Goal: Task Accomplishment & Management: Manage account settings

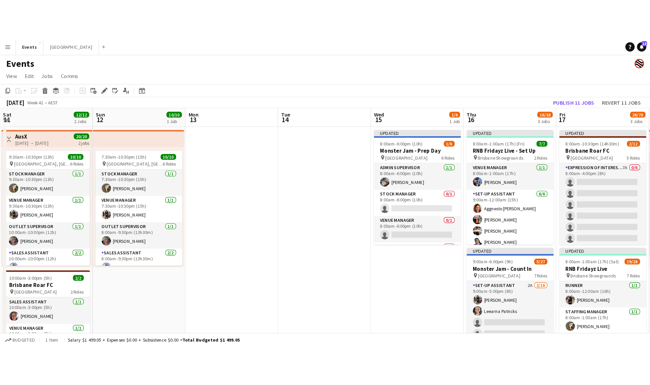
scroll to position [0, 212]
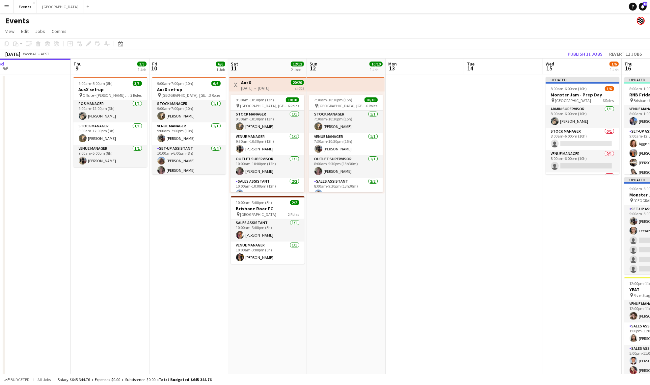
drag, startPoint x: 491, startPoint y: 161, endPoint x: 264, endPoint y: 183, distance: 227.4
click at [244, 177] on app-calendar-viewport "Sun 5 Mon 6 Tue 7 Wed 8 Thu 9 3/3 1 Job Fri 10 6/6 1 Job Sat 11 12/12 2 Jobs Su…" at bounding box center [325, 233] width 650 height 349
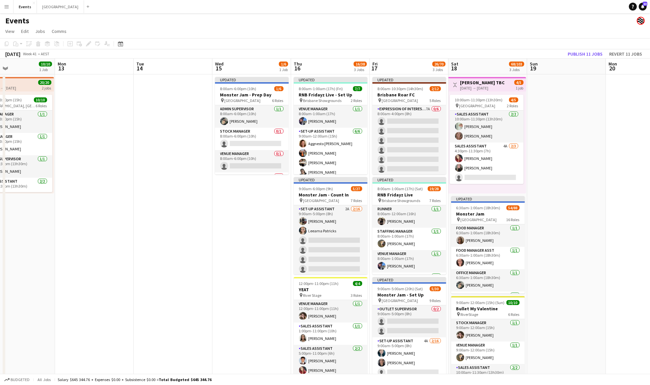
scroll to position [0, 302]
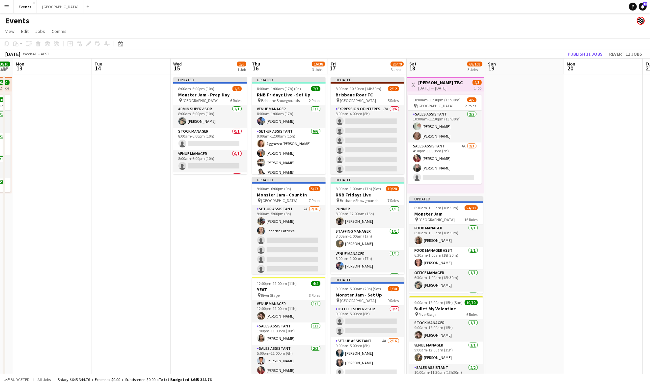
drag, startPoint x: 286, startPoint y: 205, endPoint x: 154, endPoint y: 217, distance: 132.7
click at [148, 212] on app-calendar-viewport "Thu 9 3/3 1 Job Fri 10 6/6 1 Job Sat 11 12/12 2 Jobs Sun 12 10/10 1 Job Mon 13 …" at bounding box center [325, 233] width 650 height 349
click at [446, 168] on app-card-role "Sales Assistant 4A 2/3 4:30pm-11:30pm (7h) Amber Cowan Kealy Cochrane single-ne…" at bounding box center [445, 164] width 74 height 42
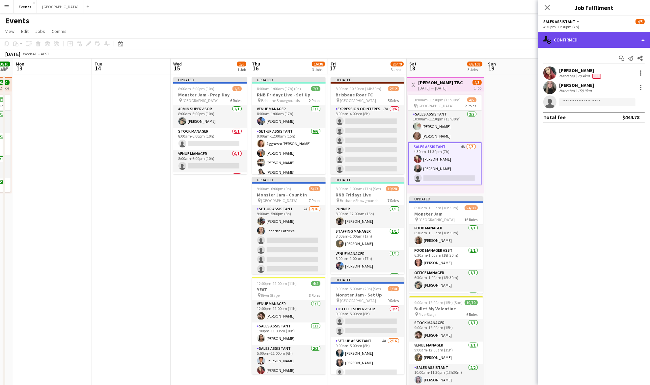
click at [573, 41] on div "single-neutral-actions-check-2 Confirmed" at bounding box center [594, 40] width 112 height 16
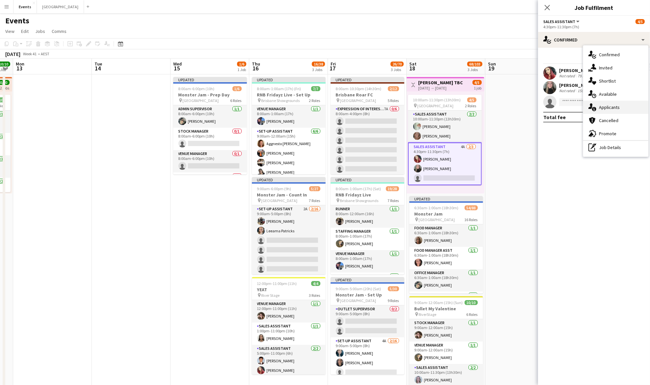
click at [617, 108] on span "Applicants" at bounding box center [609, 107] width 21 height 6
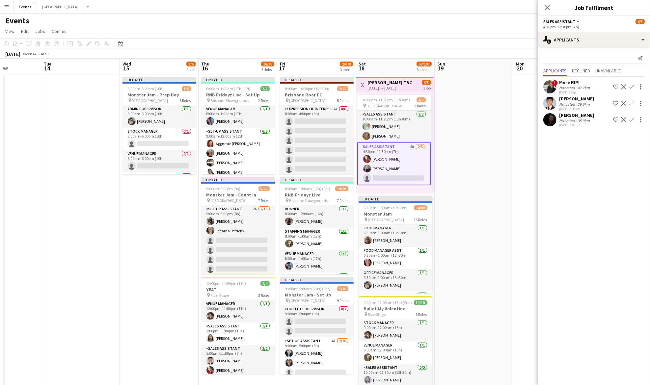
drag, startPoint x: 508, startPoint y: 172, endPoint x: 456, endPoint y: 168, distance: 52.5
click at [456, 168] on app-calendar-viewport "Sat 11 12/12 2 Jobs Sun 12 10/10 1 Job Mon 13 Tue 14 Wed 15 1/6 1 Job Thu 16 16…" at bounding box center [325, 233] width 650 height 349
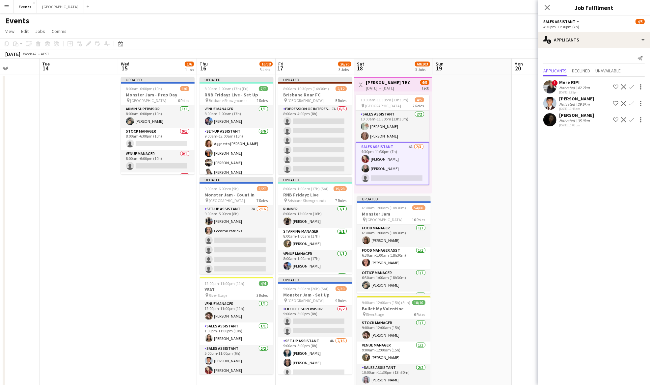
click at [467, 169] on app-date-cell at bounding box center [472, 240] width 79 height 333
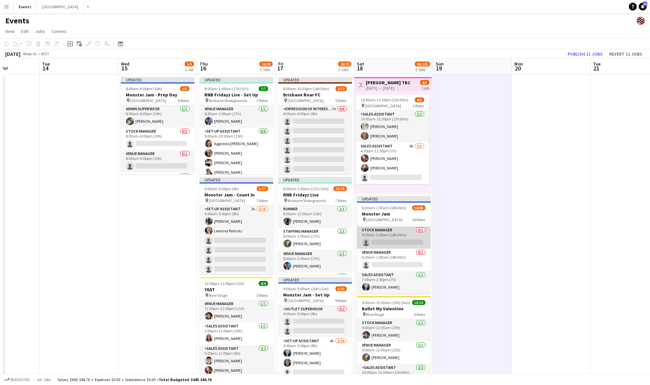
scroll to position [132, 0]
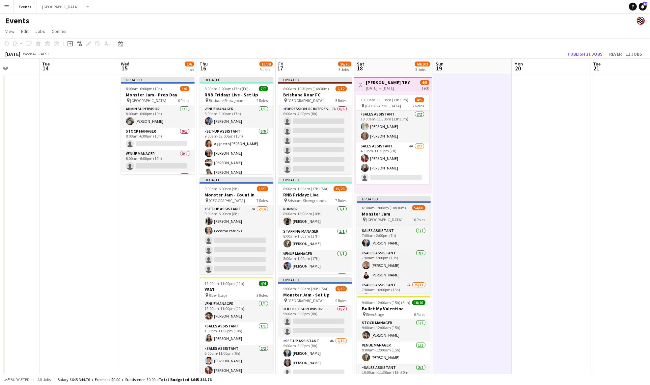
click at [393, 212] on h3 "Monster Jam" at bounding box center [394, 214] width 74 height 6
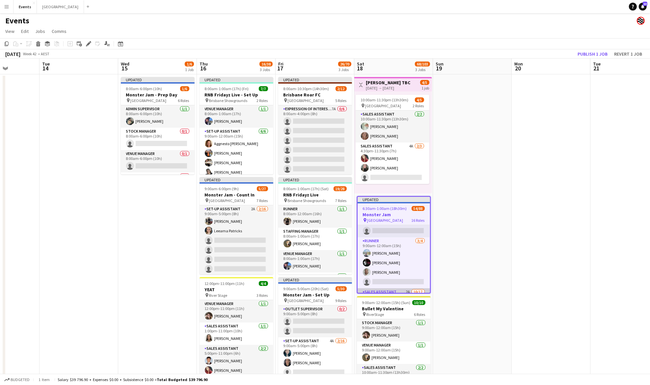
scroll to position [802, 0]
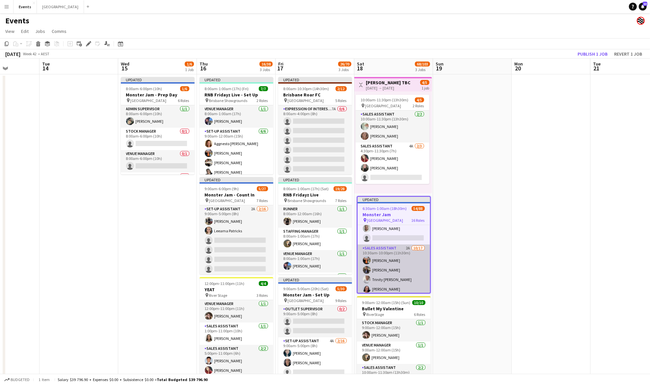
click at [404, 261] on app-card-role "Sales Assistant 2A 10/17 10:30am-10:00pm (11h30m) Sharn Iosefa Nathan OLDS Trin…" at bounding box center [394, 332] width 72 height 175
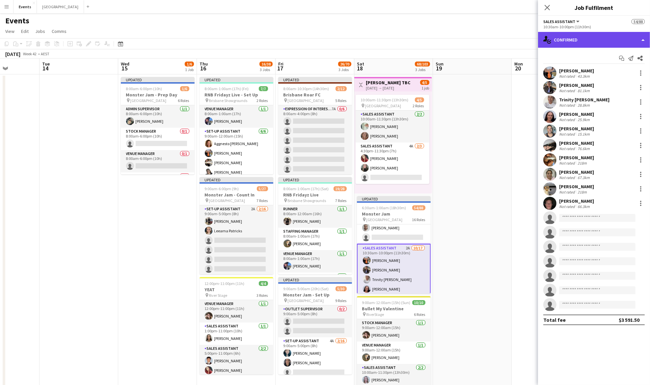
click at [588, 37] on div "single-neutral-actions-check-2 Confirmed" at bounding box center [594, 40] width 112 height 16
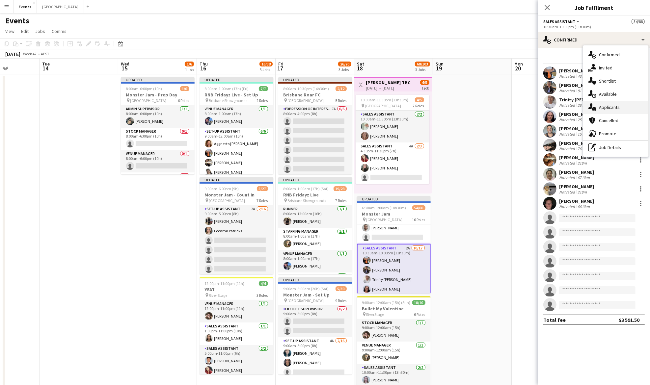
click at [614, 103] on div "single-neutral-actions-information Applicants" at bounding box center [615, 107] width 65 height 13
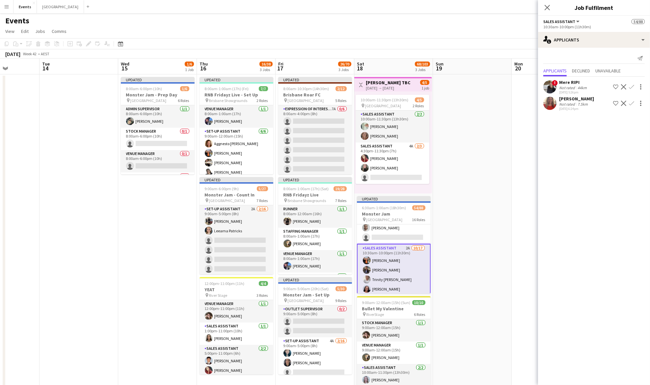
click at [632, 102] on app-icon "Confirm" at bounding box center [631, 103] width 5 height 5
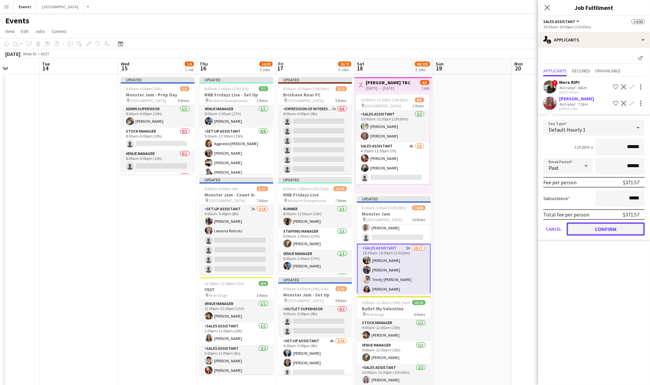
click at [611, 229] on button "Confirm" at bounding box center [606, 229] width 78 height 13
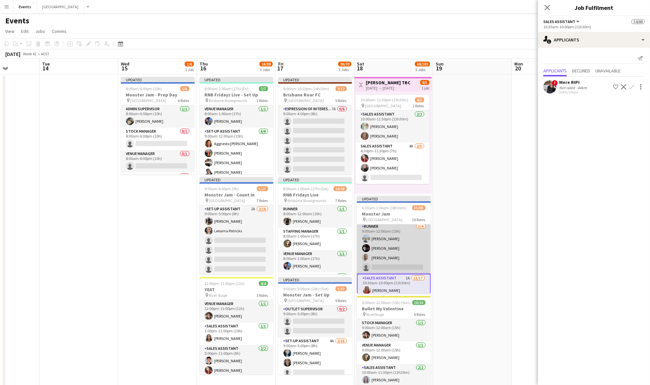
scroll to position [759, 0]
click at [378, 245] on app-card-role "Runner 3/4 9:00am-12:00am (15h) Mark MILLAR HarNanak Singh Benjamin Hyland sing…" at bounding box center [394, 262] width 74 height 51
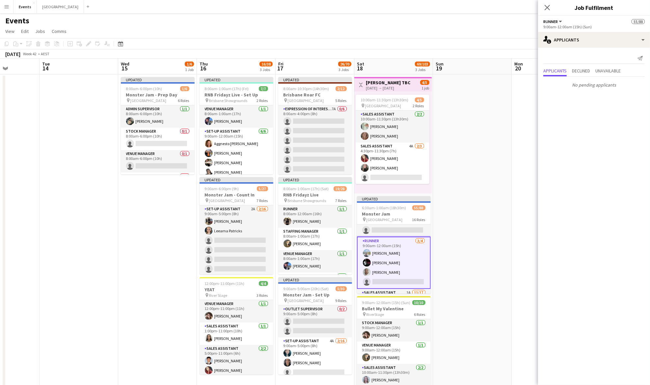
scroll to position [715, 0]
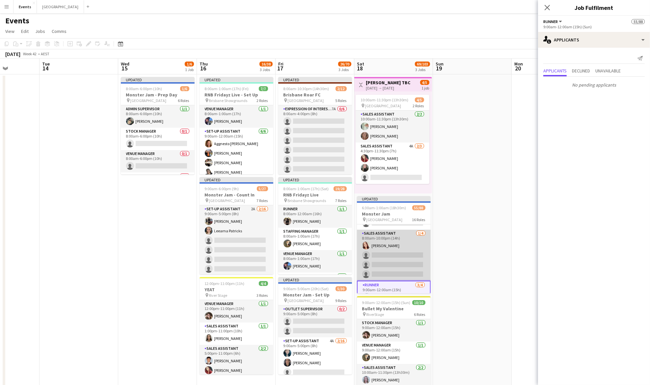
click at [387, 250] on app-card-role "Sales Assistant 1/4 8:00am-10:00pm (14h) Lilly Jerrett single-neutral-actions s…" at bounding box center [394, 255] width 74 height 51
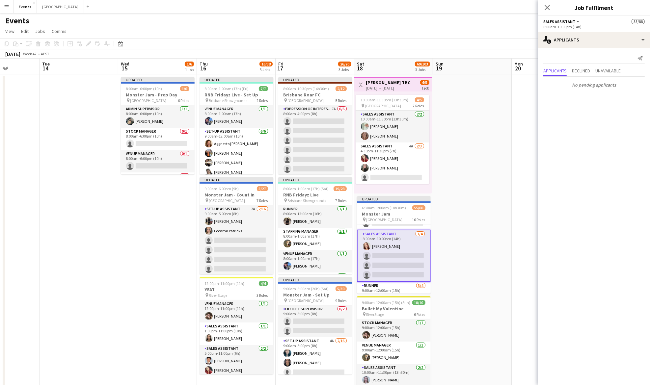
scroll to position [671, 0]
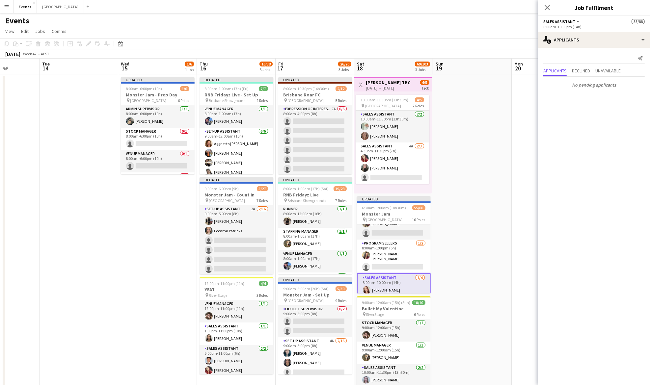
click at [387, 250] on app-card-role "Program Sellers 1/2 8:00am-1:00pm (5h) McKenna Bartley Beal single-neutral-acti…" at bounding box center [394, 257] width 74 height 34
click at [387, 250] on app-card-role "Outlet Supervisor 1A 5/9 7:00am-12:00am (17h) Andrea Bedward Samantha Iwanuscha…" at bounding box center [394, 202] width 74 height 99
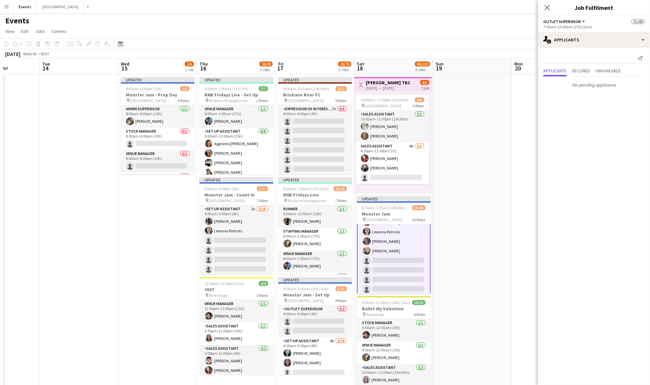
scroll to position [540, 0]
click at [386, 234] on app-card-role "Sales Assistant 5A 25/37 7:00am-10:00pm (15h) Karen Bartley Beal Mackenzie McWi…" at bounding box center [394, 57] width 74 height 366
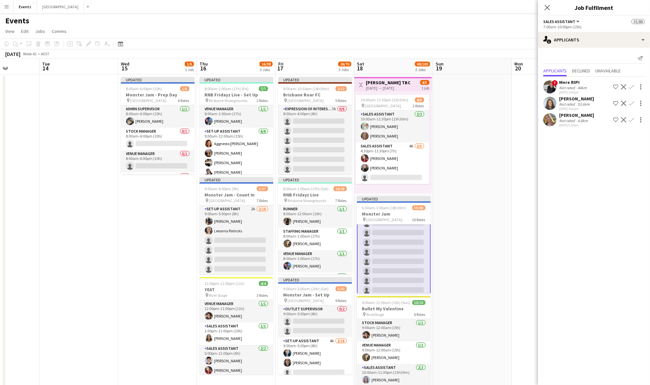
scroll to position [408, 0]
click at [633, 120] on app-icon "Confirm" at bounding box center [631, 119] width 5 height 5
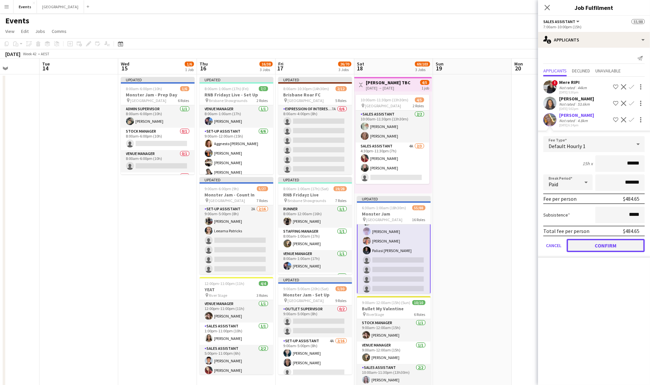
click at [609, 244] on button "Confirm" at bounding box center [606, 245] width 78 height 13
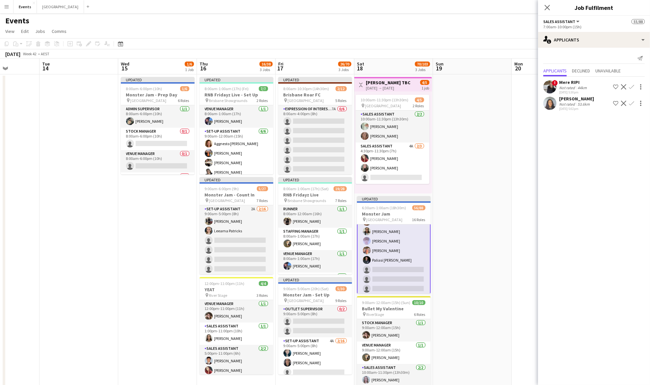
click at [551, 103] on app-user-avatar at bounding box center [550, 103] width 13 height 13
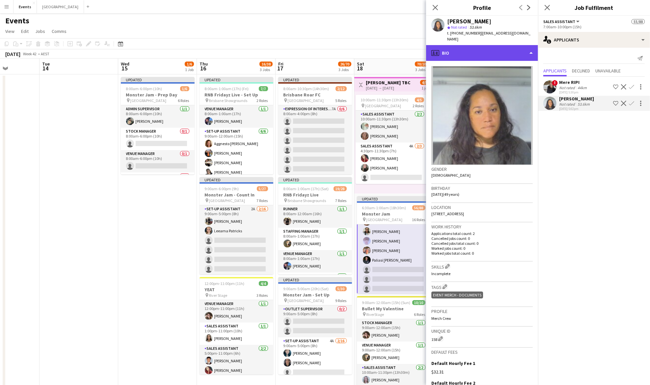
click at [502, 45] on div "profile Bio" at bounding box center [482, 53] width 112 height 16
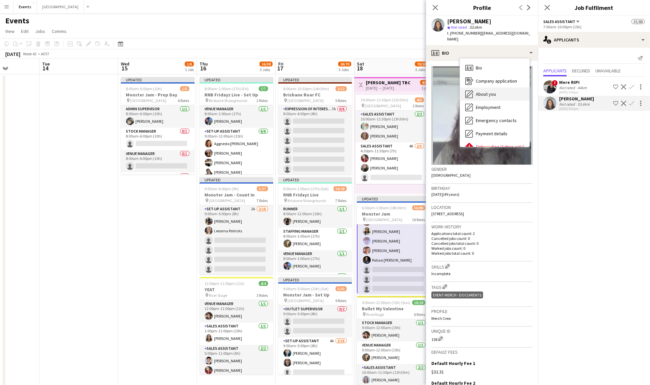
click at [492, 91] on span "About you" at bounding box center [486, 94] width 20 height 6
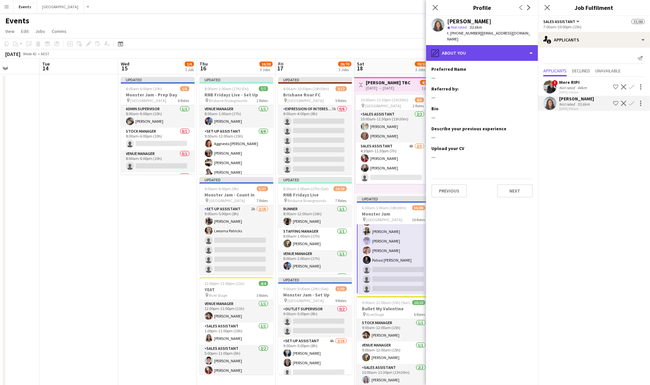
click at [491, 47] on div "pencil4 About you" at bounding box center [482, 53] width 112 height 16
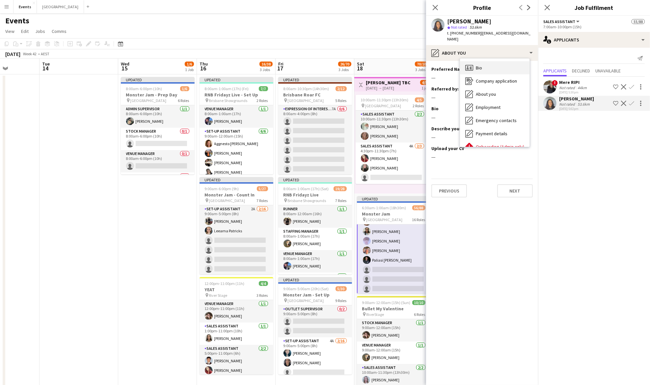
click at [504, 61] on div "Bio Bio" at bounding box center [495, 67] width 70 height 13
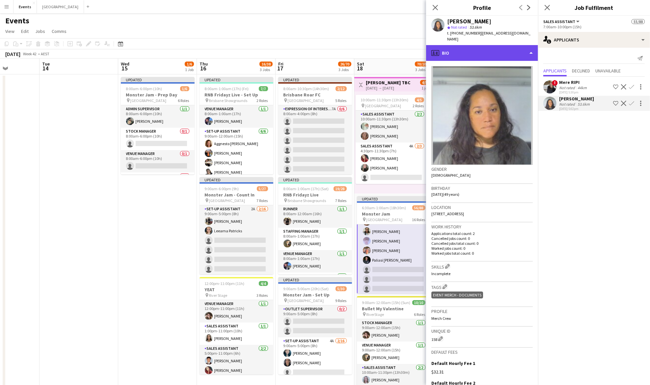
click at [504, 45] on div "profile Bio" at bounding box center [482, 53] width 112 height 16
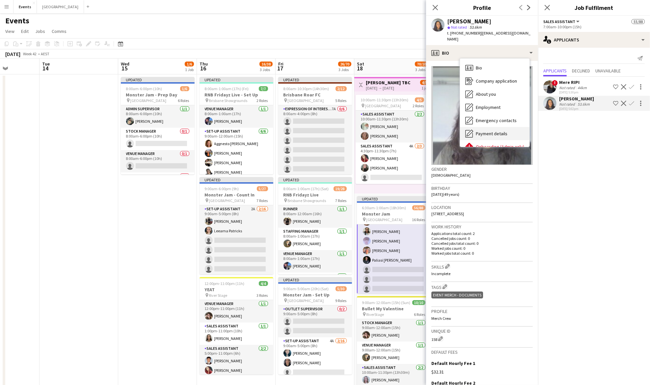
click at [493, 131] on span "Payment details" at bounding box center [492, 134] width 32 height 6
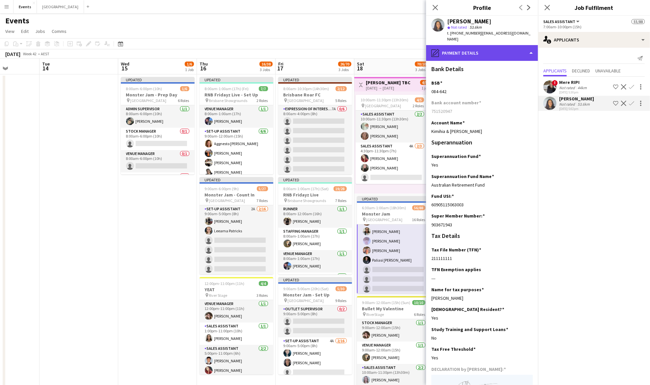
click at [485, 50] on div "pencil4 Payment details" at bounding box center [482, 53] width 112 height 16
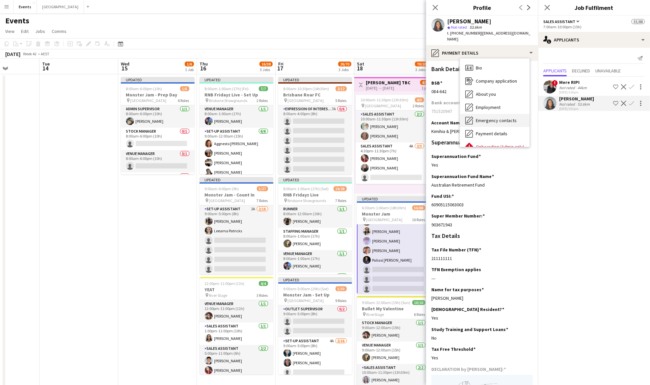
click at [503, 114] on div "Emergency contacts Emergency contacts" at bounding box center [495, 120] width 70 height 13
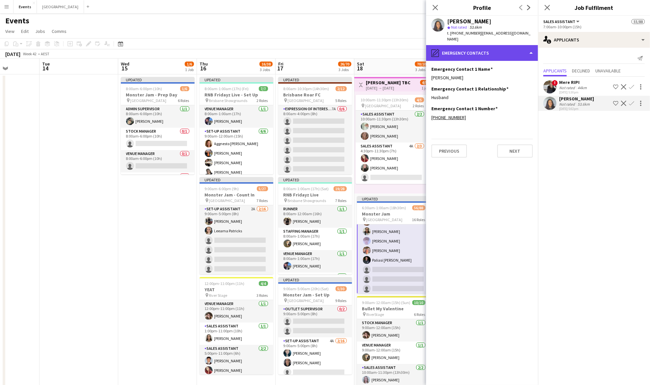
click at [490, 50] on div "pencil4 Emergency contacts" at bounding box center [482, 53] width 112 height 16
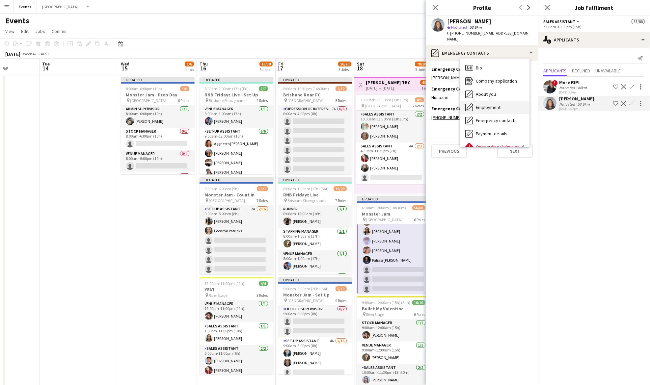
click at [504, 103] on div "Employment Employment" at bounding box center [495, 107] width 70 height 13
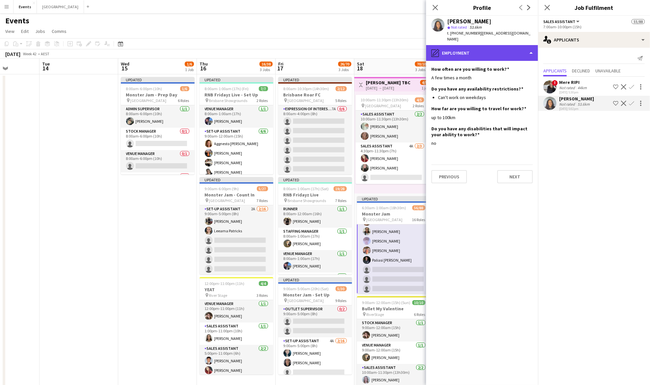
click at [495, 49] on div "pencil4 Employment" at bounding box center [482, 53] width 112 height 16
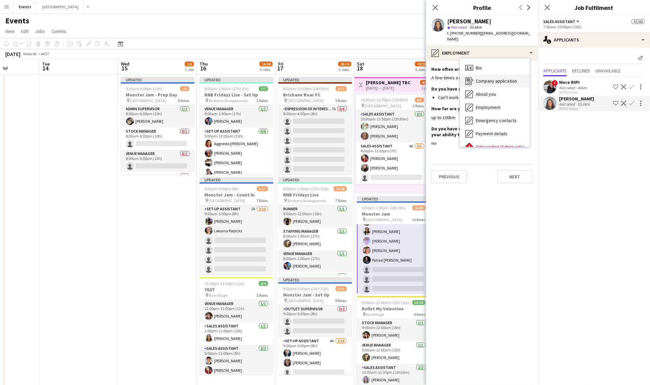
click at [504, 74] on div "Company application Company application" at bounding box center [495, 80] width 70 height 13
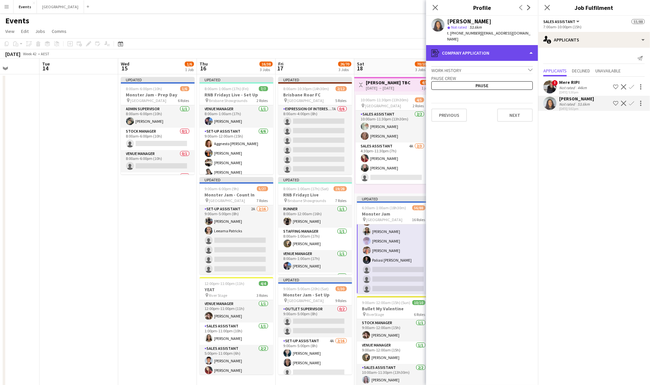
click at [500, 50] on div "register Company application" at bounding box center [482, 53] width 112 height 16
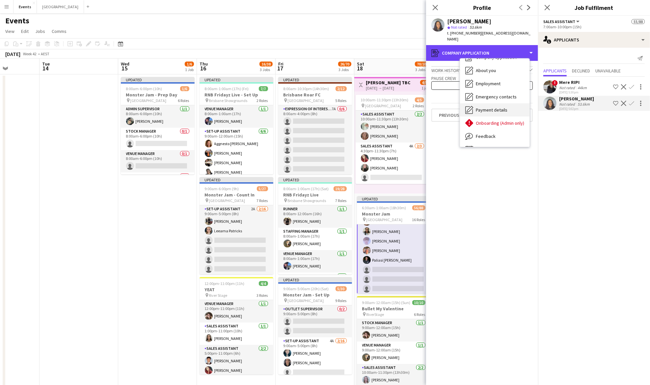
scroll to position [35, 0]
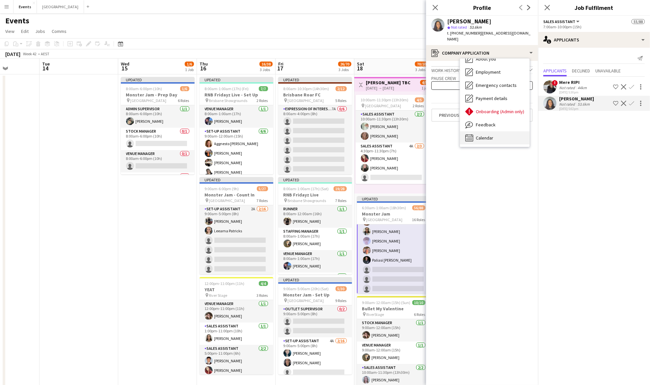
click at [496, 133] on div "Calendar Calendar" at bounding box center [495, 137] width 70 height 13
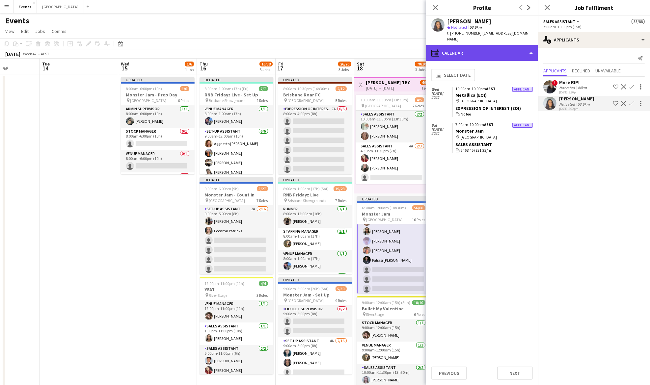
click at [498, 45] on div "calendar-full Calendar" at bounding box center [482, 53] width 112 height 16
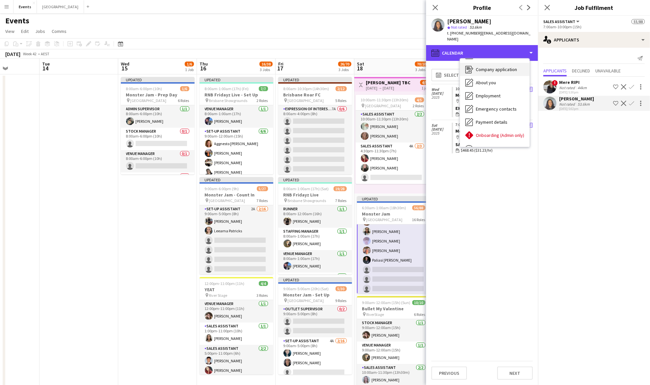
scroll to position [0, 0]
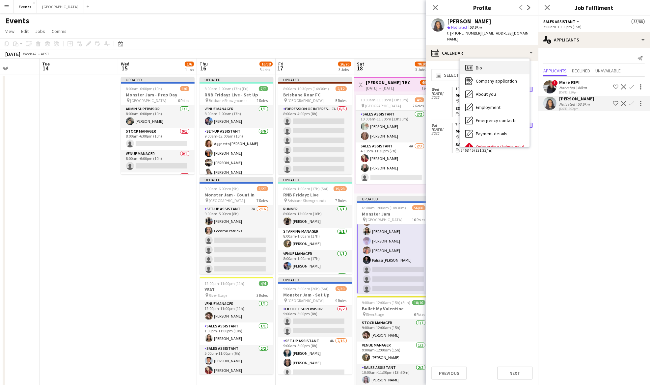
click at [492, 61] on div "Bio Bio" at bounding box center [495, 67] width 70 height 13
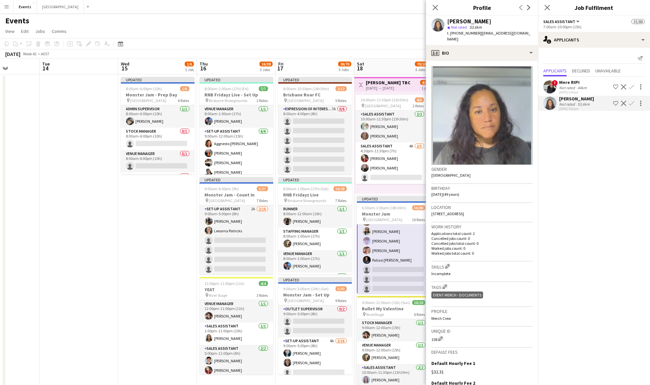
click at [12, 8] on button "Menu" at bounding box center [6, 6] width 13 height 13
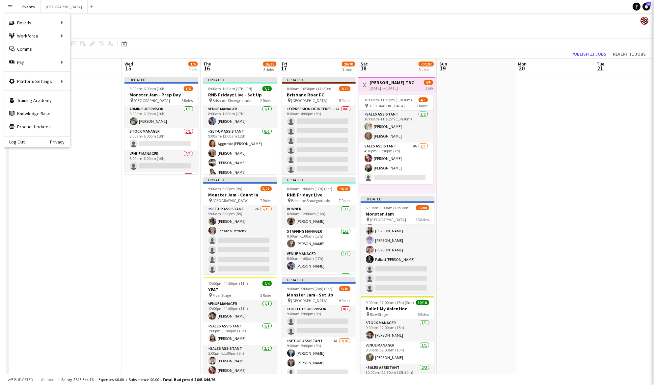
scroll to position [408, 0]
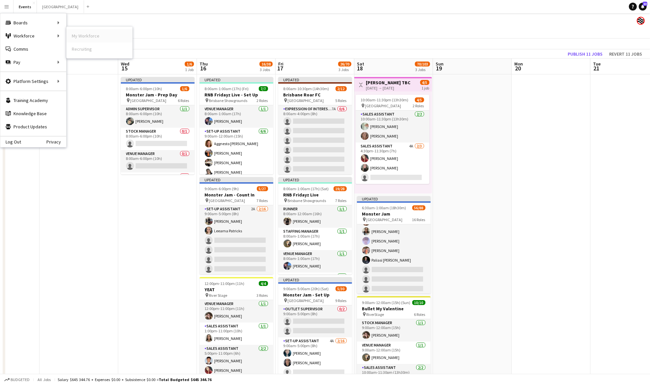
click at [81, 32] on link "My Workforce" at bounding box center [100, 35] width 66 height 13
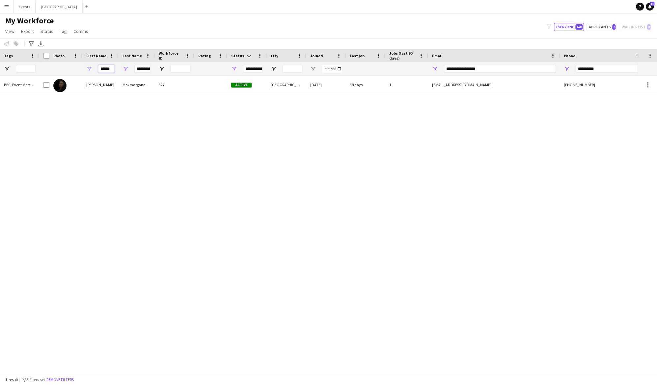
drag, startPoint x: 111, startPoint y: 67, endPoint x: 97, endPoint y: 68, distance: 14.2
click at [97, 68] on div "******" at bounding box center [100, 68] width 36 height 13
click at [148, 69] on input "**********" at bounding box center [142, 69] width 16 height 8
type input "******"
drag, startPoint x: 149, startPoint y: 68, endPoint x: 127, endPoint y: 68, distance: 21.1
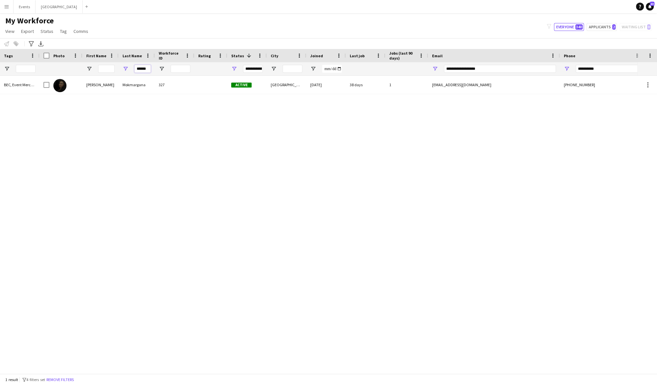
click at [128, 68] on div "******" at bounding box center [137, 68] width 36 height 13
click at [575, 26] on button "Everyone 340" at bounding box center [569, 27] width 30 height 8
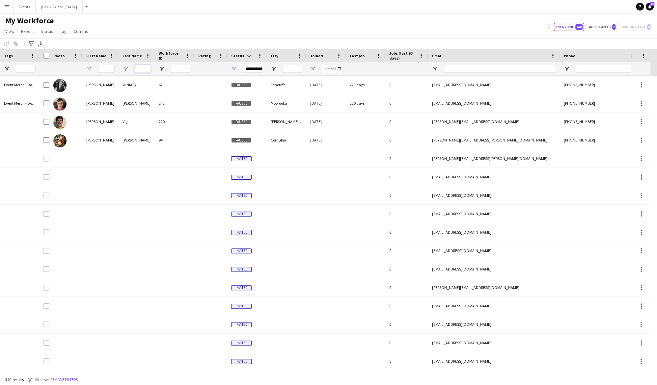
click at [141, 69] on input "Last Name Filter Input" at bounding box center [142, 69] width 16 height 8
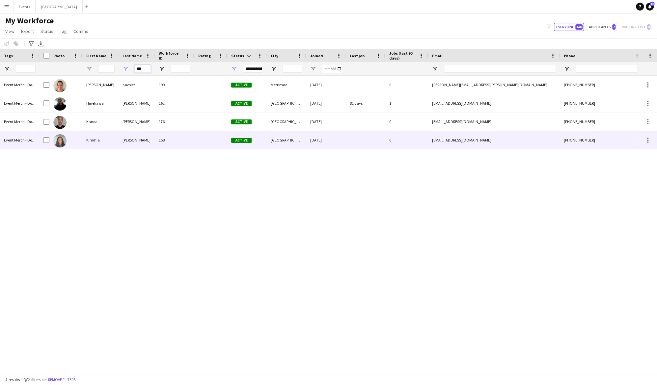
type input "***"
click at [91, 142] on div "Kimihia" at bounding box center [100, 140] width 36 height 18
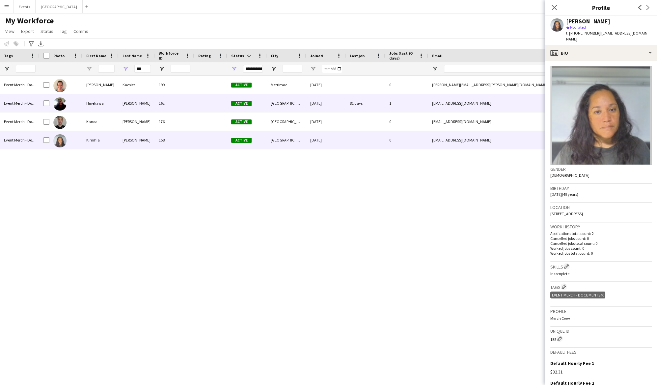
click at [113, 101] on div "Hinekawa" at bounding box center [100, 103] width 36 height 18
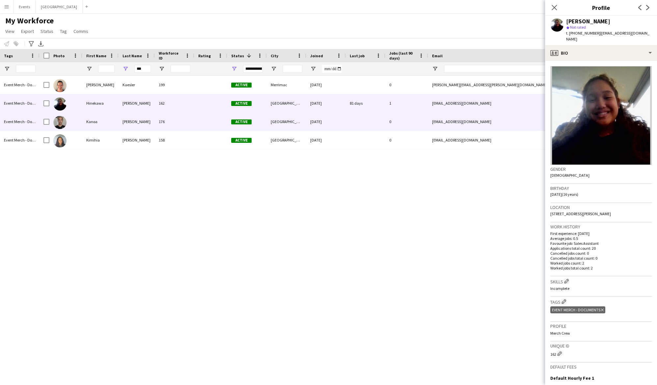
click at [105, 124] on div "Kanoa" at bounding box center [100, 122] width 36 height 18
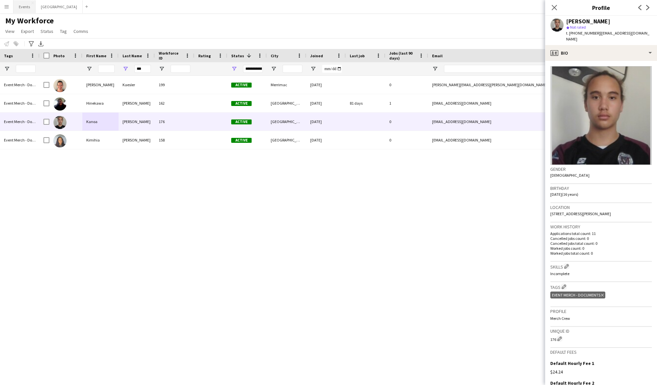
click at [29, 10] on button "Events Close" at bounding box center [25, 6] width 22 height 13
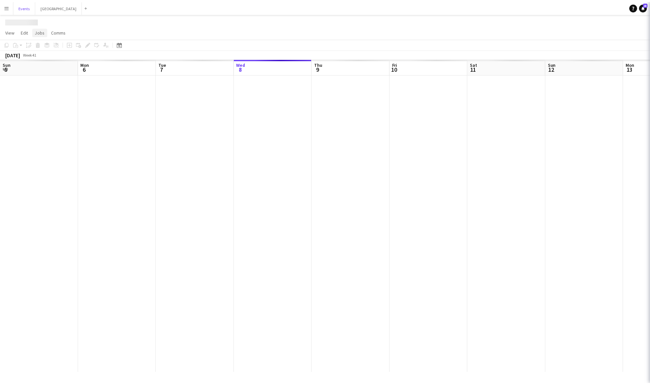
scroll to position [0, 157]
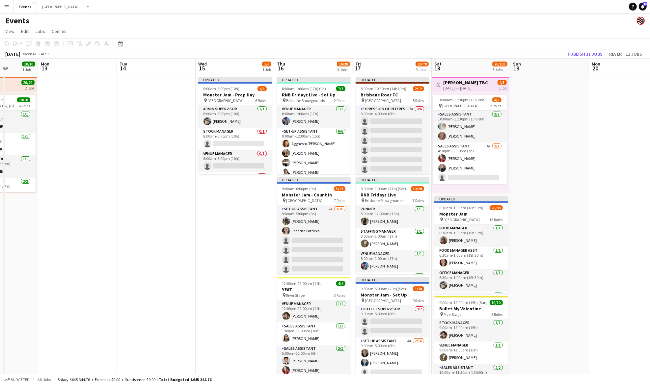
drag, startPoint x: 576, startPoint y: 177, endPoint x: 140, endPoint y: 199, distance: 436.1
click at [140, 199] on app-calendar-viewport "Thu 9 3/3 1 Job Fri 10 6/6 1 Job Sat 11 12/12 2 Jobs Sun 12 10/10 1 Job Mon 13 …" at bounding box center [325, 233] width 650 height 349
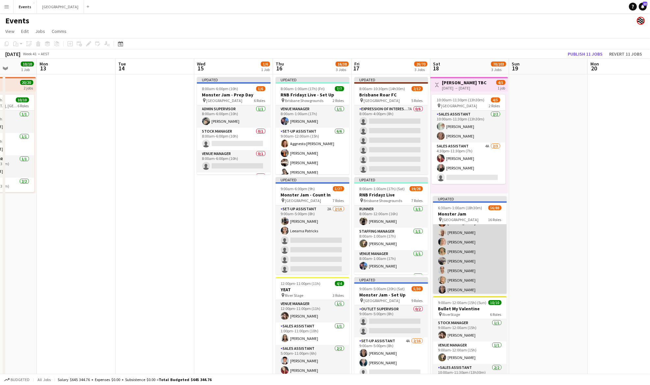
click at [468, 245] on app-card-role "Sales Assistant 4A 26/37 7:00am-10:00pm (15h) Zoey STOTHARD Karen Bartley Beal …" at bounding box center [470, 333] width 74 height 366
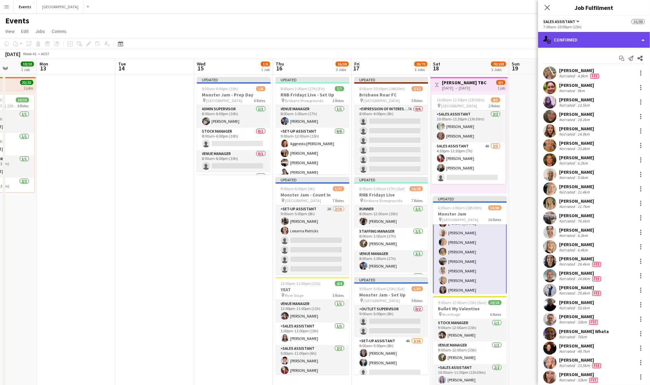
click at [621, 35] on div "single-neutral-actions-check-2 Confirmed" at bounding box center [594, 40] width 112 height 16
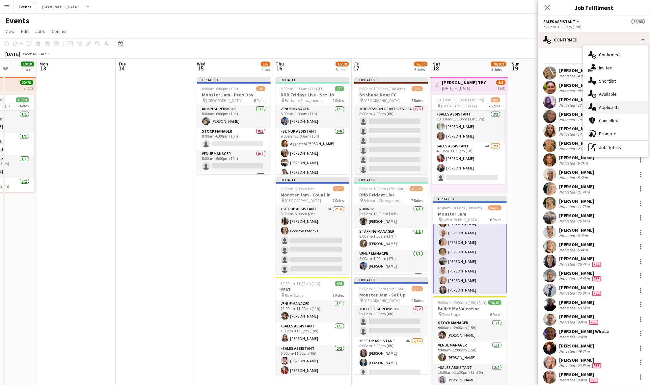
click at [617, 108] on span "Applicants" at bounding box center [609, 107] width 21 height 6
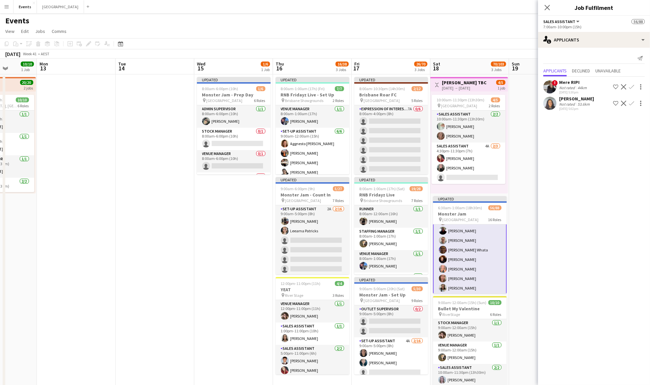
scroll to position [308, 0]
click at [631, 103] on app-icon "Confirm" at bounding box center [631, 103] width 5 height 5
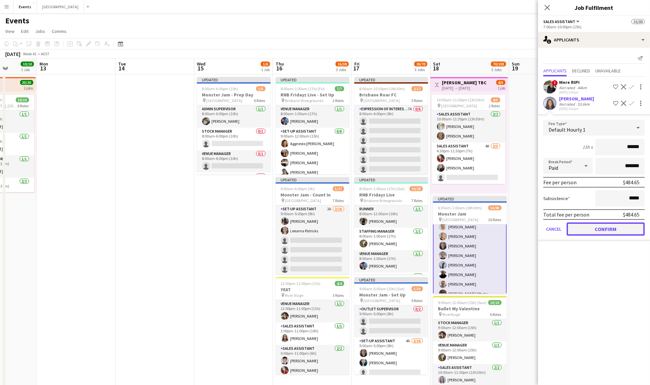
click at [609, 224] on button "Confirm" at bounding box center [606, 229] width 78 height 13
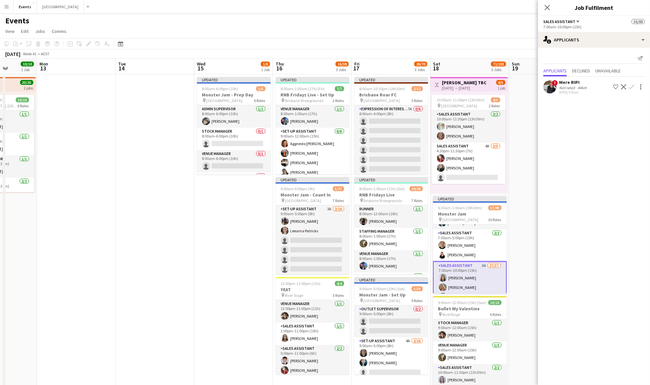
scroll to position [132, 0]
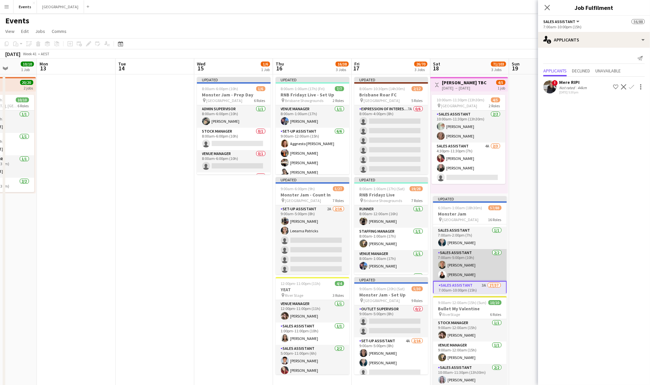
click at [472, 263] on app-card-role "Sales Assistant 2/2 7:00am-5:00pm (10h) Deacon Kirk Isobel Bedward" at bounding box center [470, 265] width 74 height 32
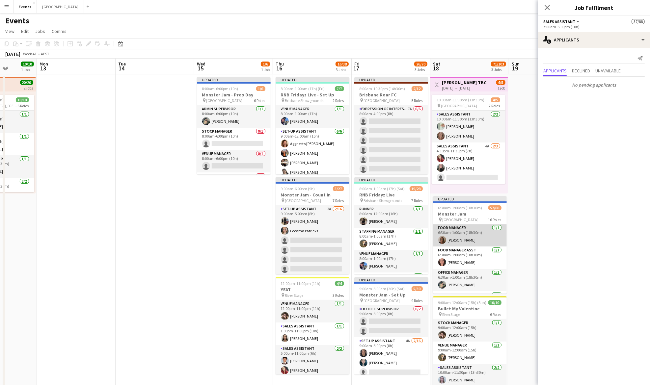
scroll to position [0, 0]
click at [526, 184] on app-date-cell at bounding box center [548, 240] width 79 height 333
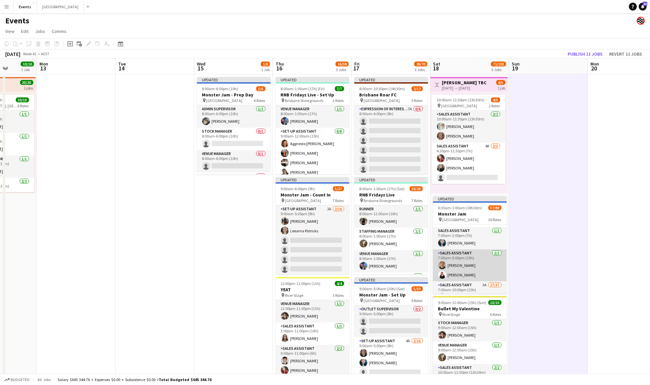
scroll to position [176, 0]
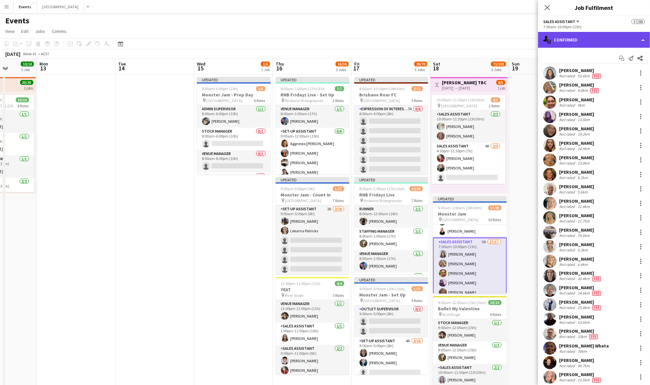
click at [567, 34] on div "single-neutral-actions-check-2 Confirmed" at bounding box center [594, 40] width 112 height 16
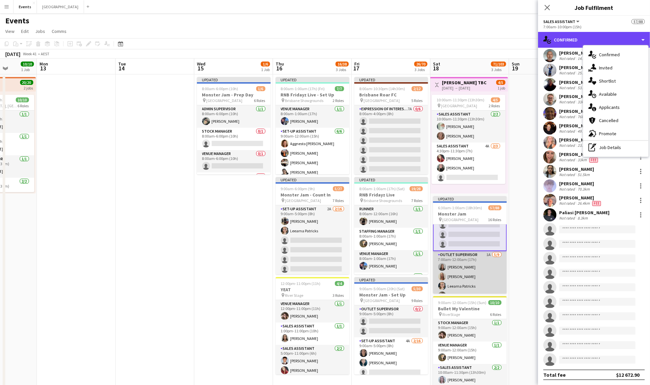
scroll to position [571, 0]
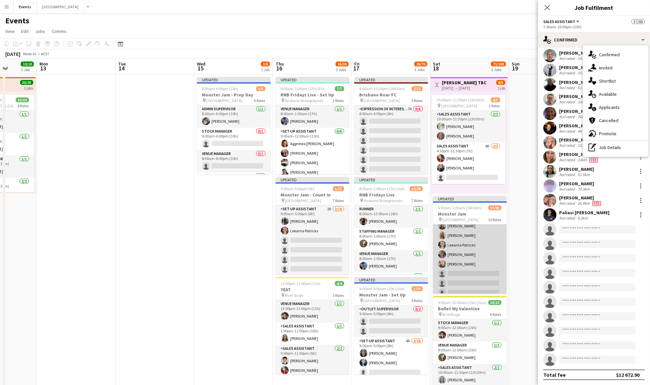
click at [465, 250] on app-card-role "Outlet Supervisor 1A 5/9 7:00am-12:00am (17h) Andrea Bedward Samantha Iwanuscha…" at bounding box center [470, 259] width 74 height 99
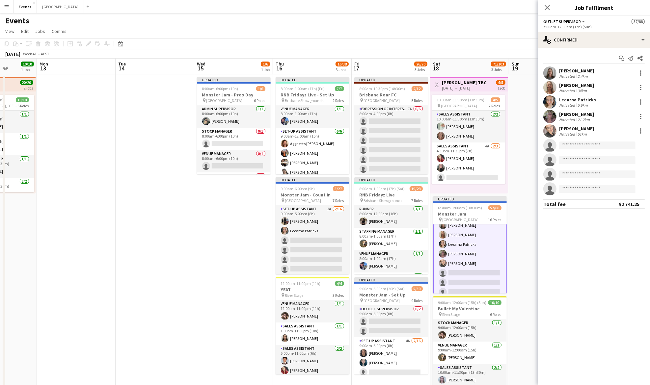
scroll to position [570, 0]
click at [584, 142] on input at bounding box center [597, 146] width 76 height 8
type input "****"
click at [592, 155] on span "[PERSON_NAME]" at bounding box center [584, 155] width 38 height 6
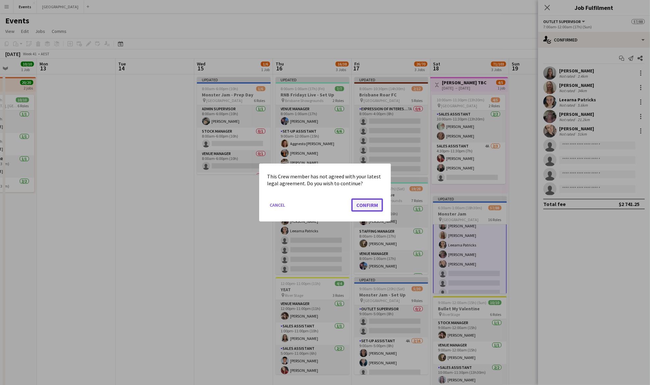
drag, startPoint x: 365, startPoint y: 205, endPoint x: 380, endPoint y: 202, distance: 15.8
click at [365, 205] on button "Confirm" at bounding box center [367, 205] width 32 height 13
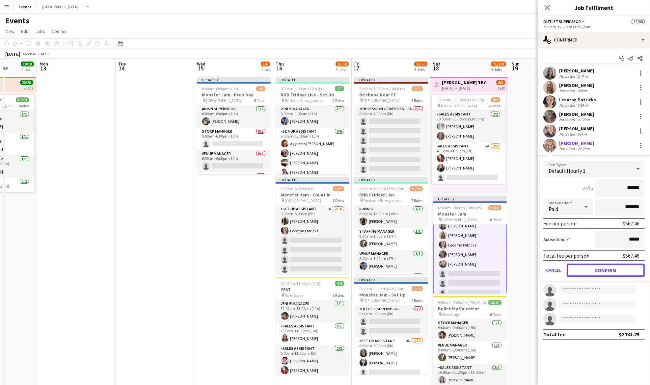
click at [623, 272] on button "Confirm" at bounding box center [606, 270] width 78 height 13
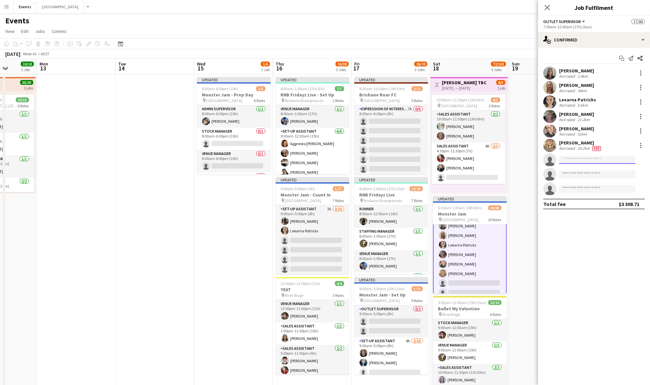
click at [578, 159] on input at bounding box center [597, 160] width 76 height 8
type input "*"
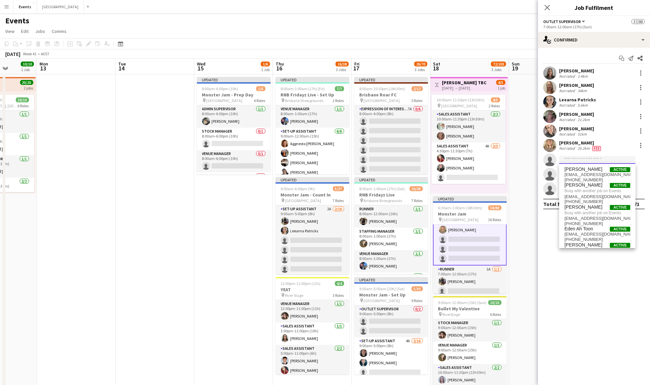
scroll to position [658, 0]
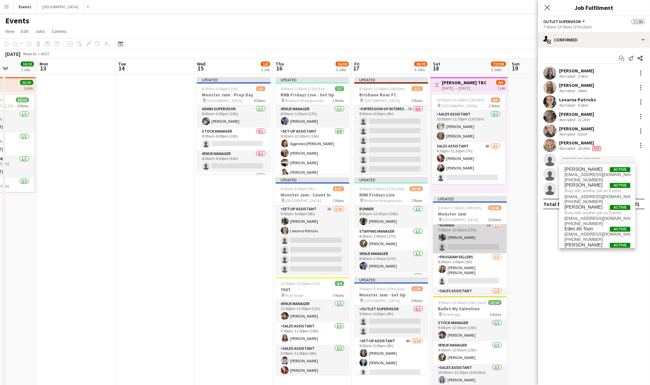
click at [461, 239] on app-card-role "Runner 1A 1/2 7:00am-12:00am (17h) Callum James single-neutral-actions" at bounding box center [470, 238] width 74 height 32
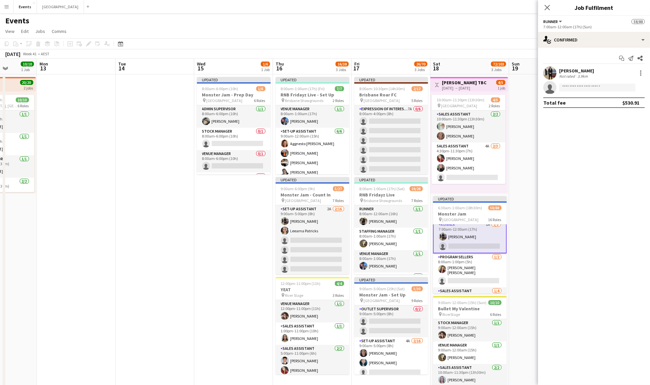
scroll to position [658, 0]
drag, startPoint x: 593, startPoint y: 37, endPoint x: 601, endPoint y: 40, distance: 8.4
click at [595, 38] on div "single-neutral-actions-check-2 Confirmed" at bounding box center [594, 40] width 112 height 16
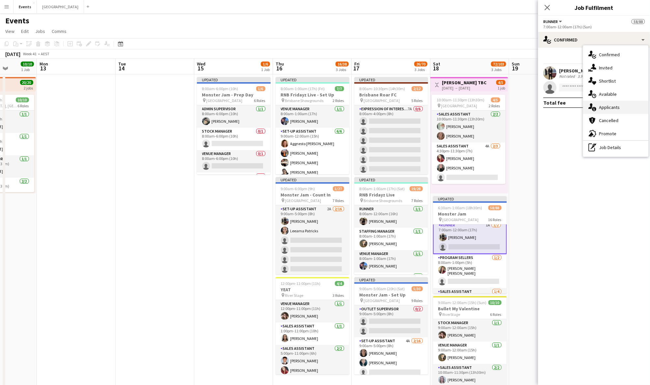
click at [615, 105] on span "Applicants" at bounding box center [609, 107] width 21 height 6
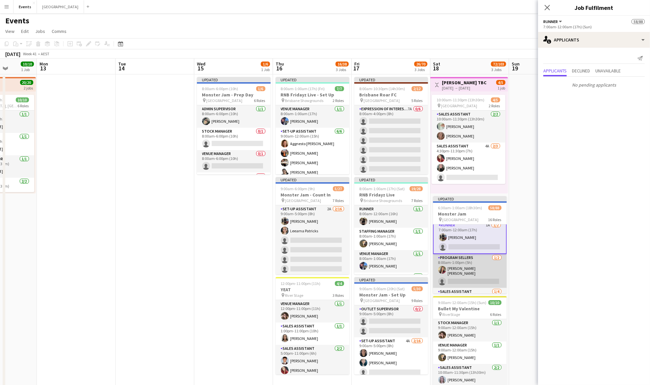
click at [469, 268] on app-card-role "Program Sellers 1/2 8:00am-1:00pm (5h) McKenna Bartley Beal single-neutral-acti…" at bounding box center [470, 271] width 74 height 34
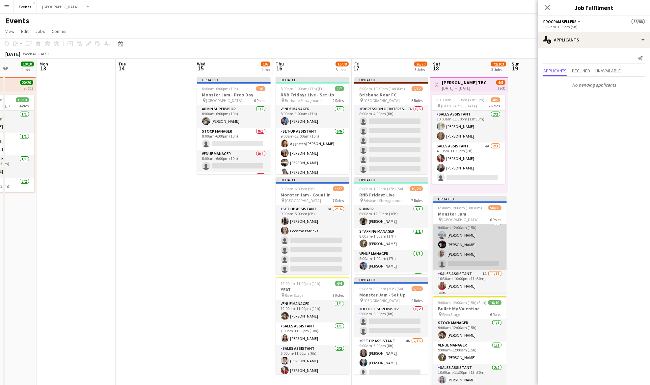
scroll to position [789, 0]
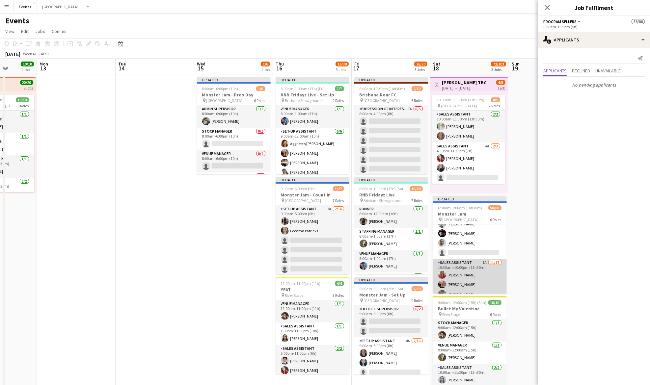
click at [476, 269] on app-card-role "Sales Assistant 1A 11/17 10:30am-10:00pm (11h30m) Talisha HERDEN Sharn Iosefa N…" at bounding box center [470, 346] width 74 height 175
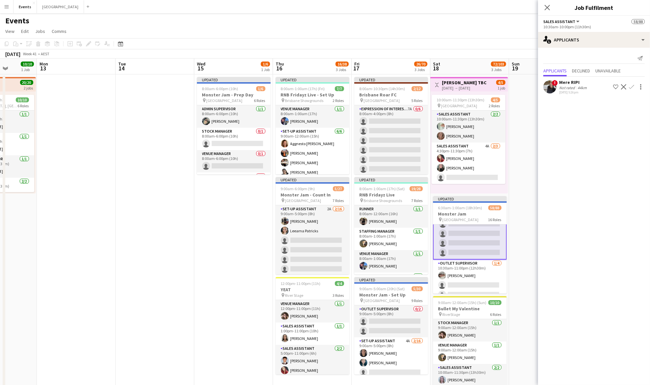
scroll to position [919, 0]
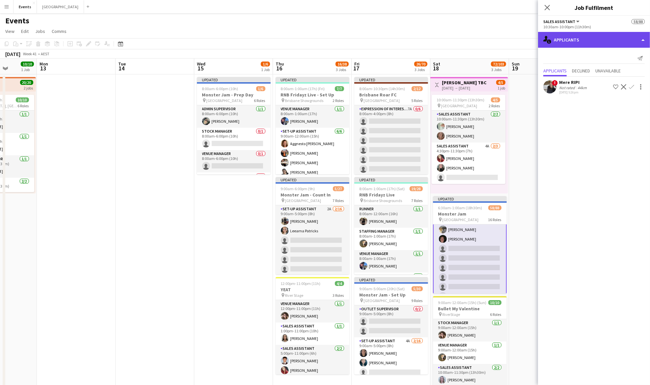
click at [582, 38] on div "single-neutral-actions-information Applicants" at bounding box center [594, 40] width 112 height 16
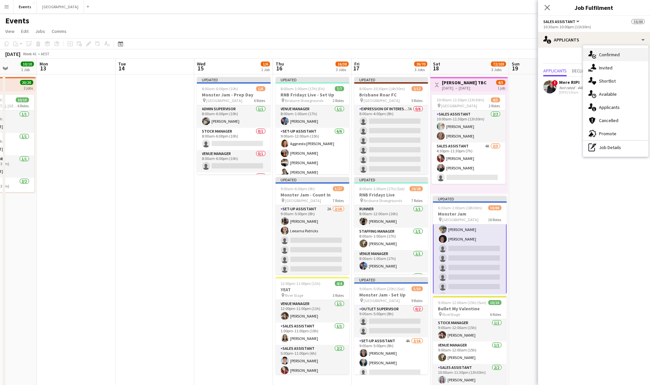
click at [614, 55] on span "Confirmed" at bounding box center [609, 55] width 21 height 6
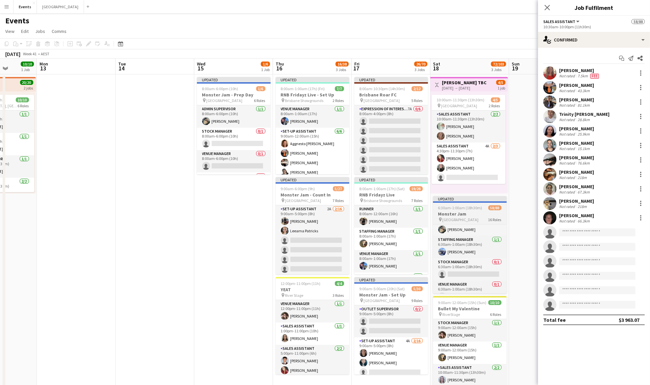
scroll to position [0, 0]
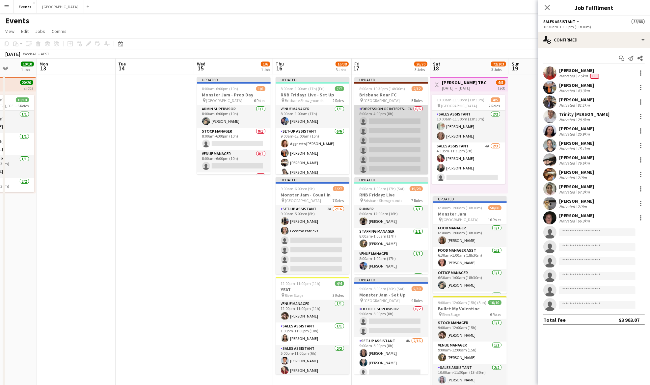
click at [399, 127] on app-card-role "Expression Of Interest (EOI) 7A 0/6 8:00am-4:00pm (8h) single-neutral-actions s…" at bounding box center [391, 140] width 74 height 70
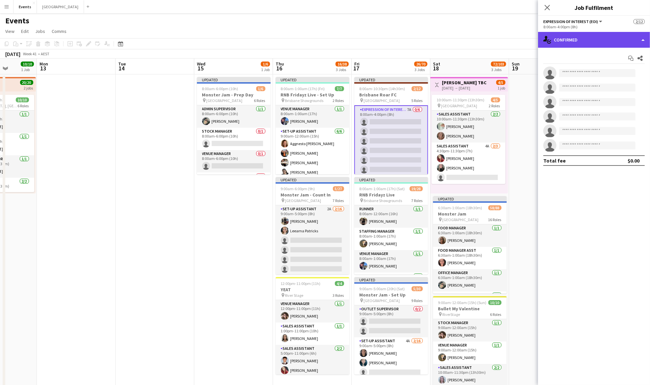
click at [603, 37] on div "single-neutral-actions-check-2 Confirmed" at bounding box center [594, 40] width 112 height 16
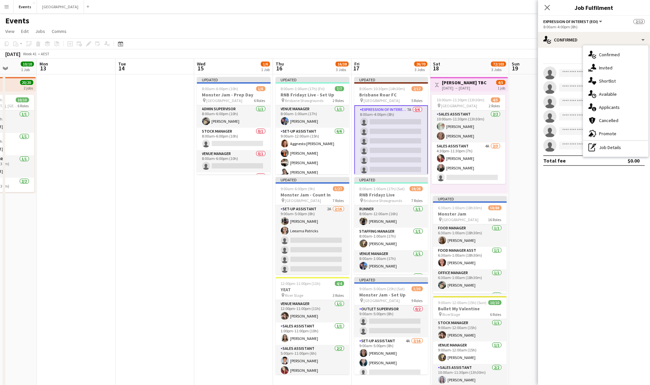
click at [618, 102] on div "single-neutral-actions-information Applicants" at bounding box center [615, 107] width 65 height 13
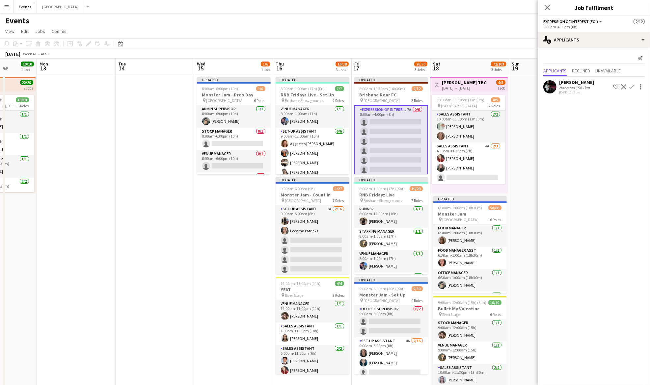
click at [633, 87] on app-icon "Confirm" at bounding box center [631, 86] width 5 height 5
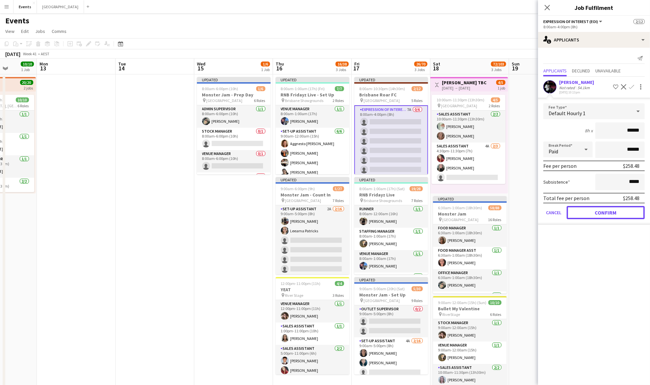
click at [610, 211] on button "Confirm" at bounding box center [606, 212] width 78 height 13
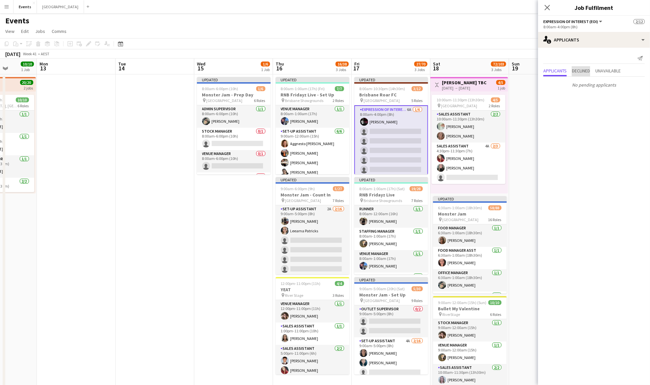
click at [590, 70] on span "Declined" at bounding box center [581, 71] width 18 height 5
click at [615, 58] on span "Unavailable" at bounding box center [608, 57] width 25 height 5
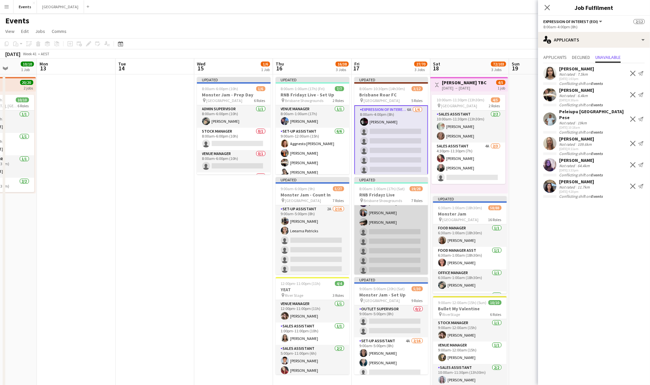
scroll to position [264, 0]
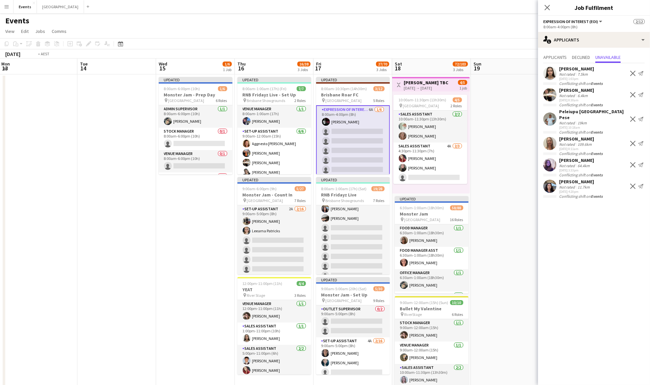
drag, startPoint x: 528, startPoint y: 235, endPoint x: 470, endPoint y: 246, distance: 59.2
click at [486, 240] on app-calendar-viewport "Thu 9 3/3 1 Job Fri 10 6/6 1 Job Sat 11 12/12 2 Jobs Sun 12 10/10 1 Job Mon 13 …" at bounding box center [325, 233] width 650 height 349
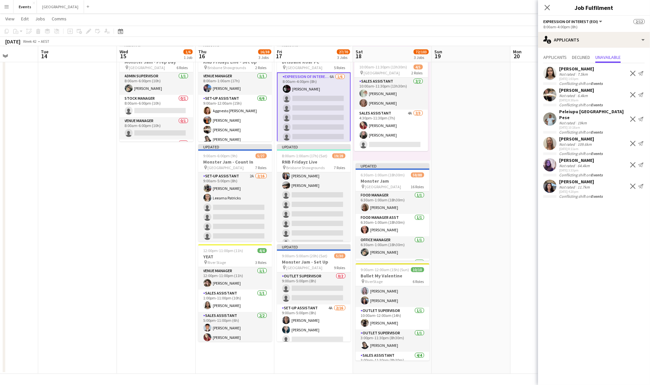
scroll to position [0, 206]
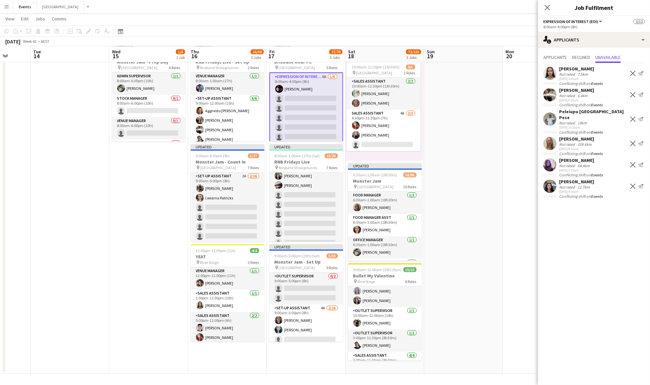
drag, startPoint x: 492, startPoint y: 292, endPoint x: 449, endPoint y: 294, distance: 42.9
click at [449, 294] on app-calendar-viewport "Sat 11 12/12 2 Jobs Sun 12 10/10 1 Job Mon 13 Tue 14 Wed 15 1/6 1 Job Thu 16 16…" at bounding box center [325, 183] width 650 height 381
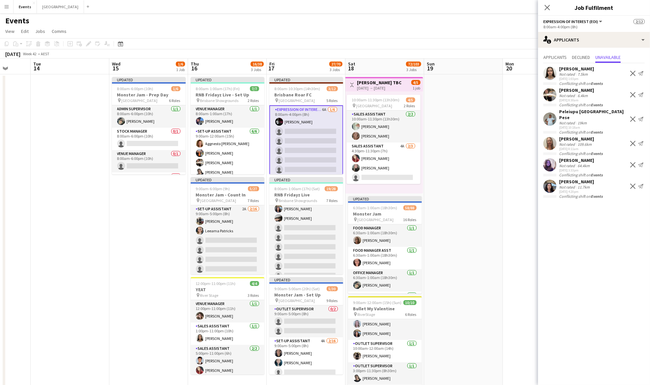
click at [444, 190] on app-date-cell at bounding box center [463, 240] width 79 height 333
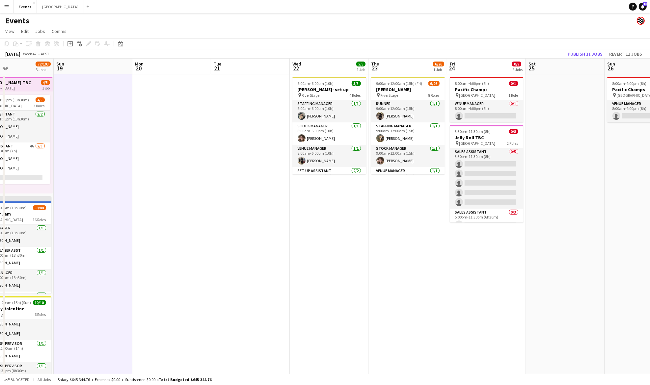
drag, startPoint x: 581, startPoint y: 157, endPoint x: 228, endPoint y: 202, distance: 355.2
click at [211, 212] on app-calendar-viewport "Wed 15 1/6 1 Job Thu 16 16/38 3 Jobs Fri 17 27/70 3 Jobs Sat 18 72/103 3 Jobs S…" at bounding box center [325, 233] width 650 height 349
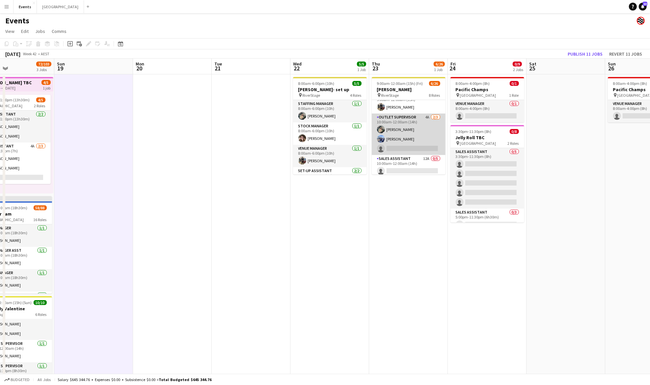
scroll to position [88, 0]
click at [420, 129] on app-card-role "Outlet Supervisor 4A 2/3 10:00am-12:00am (14h) Natasha Patricks Bella James sin…" at bounding box center [409, 123] width 74 height 42
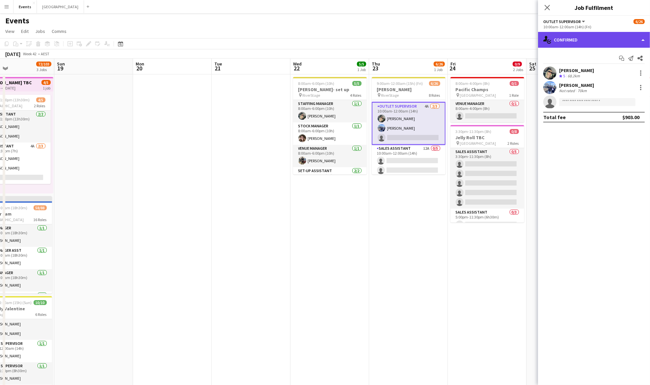
click at [561, 37] on div "single-neutral-actions-check-2 Confirmed" at bounding box center [594, 40] width 112 height 16
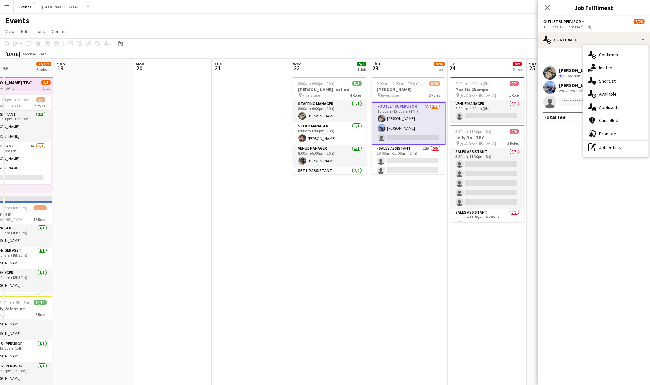
click at [365, 210] on app-date-cell "8:00am-6:00pm (10h) 5/5 Megan Moroney- set up pin RiverStage 4 Roles Staffing M…" at bounding box center [330, 240] width 79 height 333
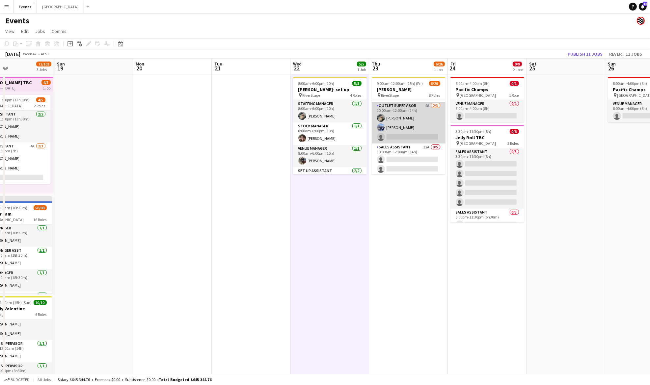
click at [413, 119] on app-card-role "Outlet Supervisor 4A 2/3 10:00am-12:00am (14h) Natasha Patricks Bella James sin…" at bounding box center [409, 123] width 74 height 42
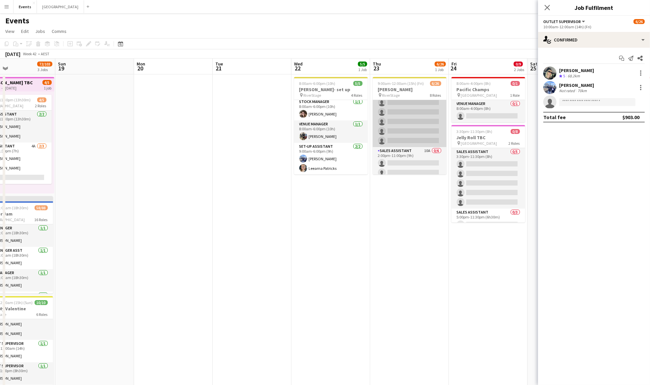
scroll to position [102, 0]
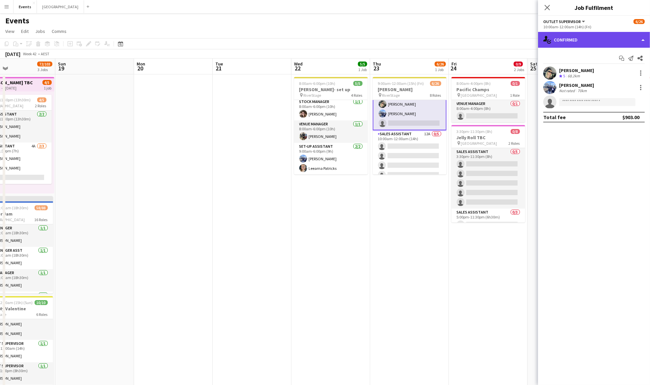
click at [568, 45] on div "single-neutral-actions-check-2 Confirmed" at bounding box center [594, 40] width 112 height 16
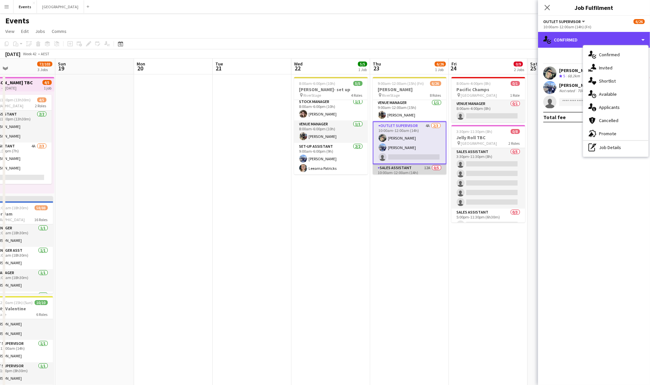
scroll to position [58, 0]
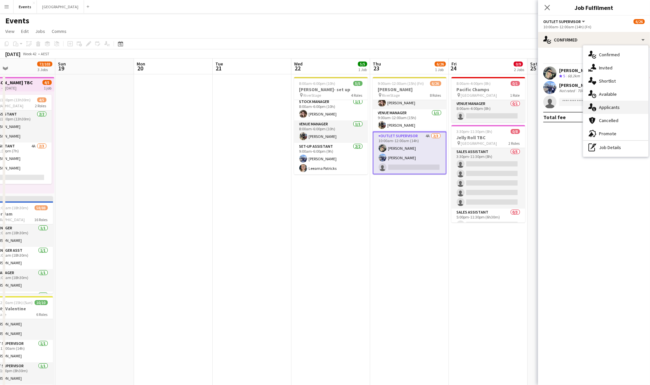
click at [602, 105] on span "Applicants" at bounding box center [609, 107] width 21 height 6
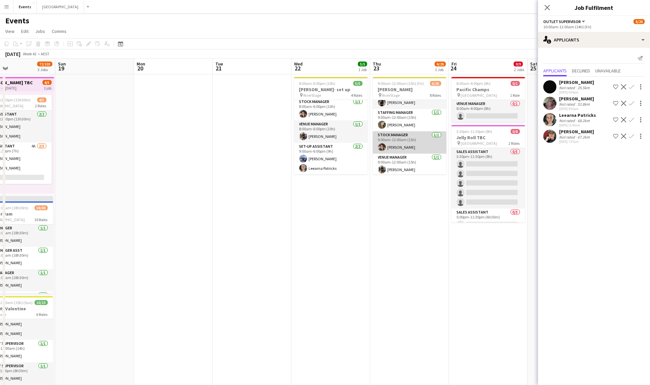
scroll to position [0, 0]
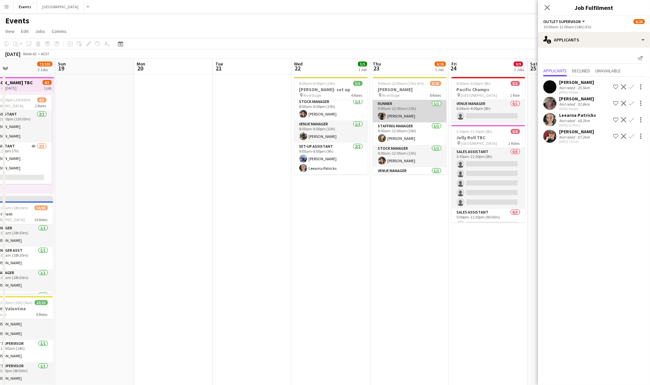
click at [411, 110] on app-card-role "Runner 1/1 9:00am-12:00am (15h) Chris Prendergast" at bounding box center [410, 111] width 74 height 22
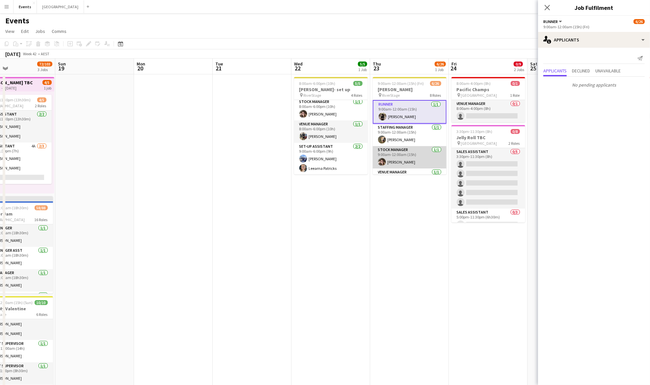
click at [408, 156] on app-card-role "Stock Manager 1/1 9:00am-12:00am (15h) Karla Edwards" at bounding box center [410, 157] width 74 height 22
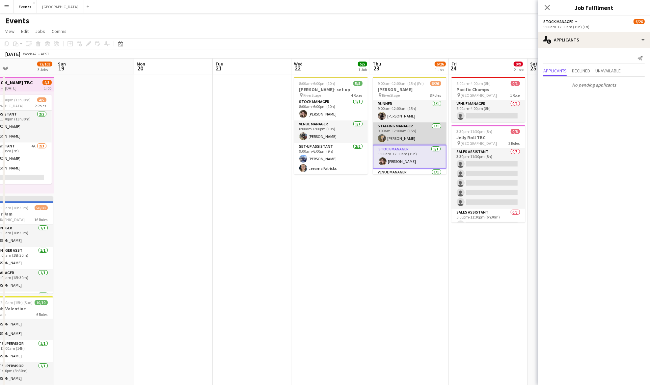
scroll to position [44, 0]
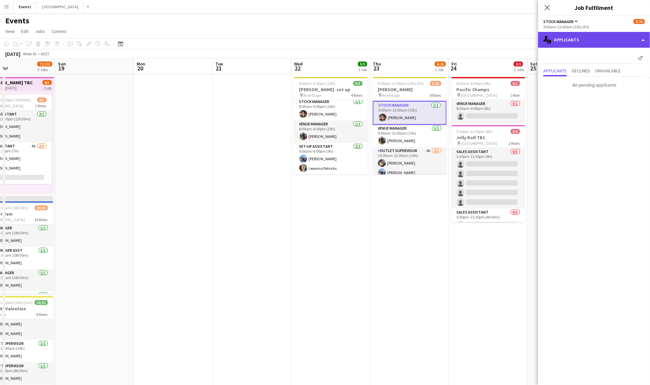
click at [583, 40] on div "single-neutral-actions-information Applicants" at bounding box center [594, 40] width 112 height 16
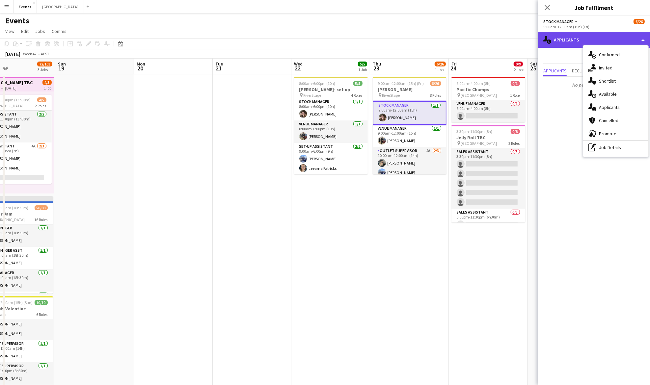
click at [551, 39] on icon "single-neutral-actions-information" at bounding box center [548, 40] width 8 height 8
click at [618, 53] on span "Confirmed" at bounding box center [609, 55] width 21 height 6
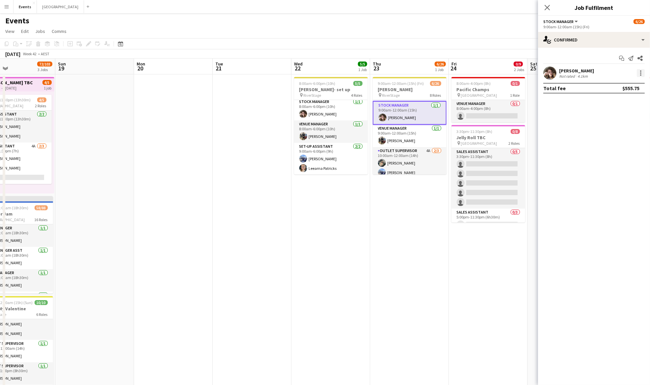
click at [640, 71] on div at bounding box center [641, 73] width 8 height 8
click at [631, 102] on span "Switch crew" at bounding box center [619, 101] width 41 height 6
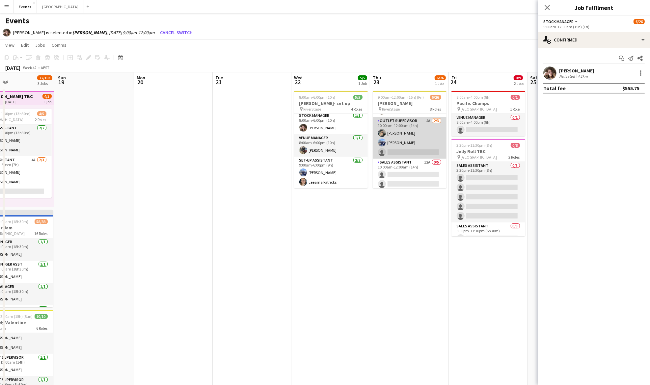
click at [416, 137] on app-card-role "Outlet Supervisor 4A 2/3 10:00am-12:00am (14h) Natasha Patricks Bella James sin…" at bounding box center [410, 138] width 74 height 42
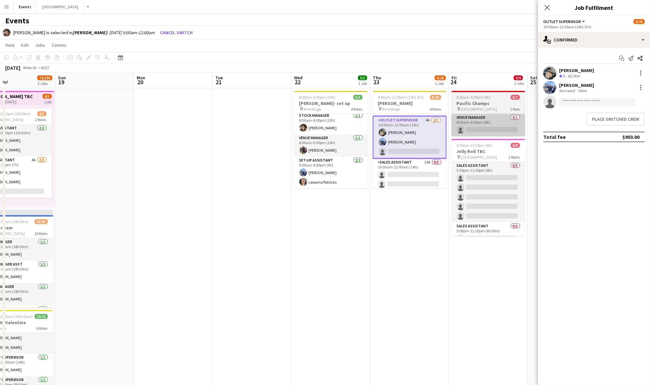
scroll to position [87, 0]
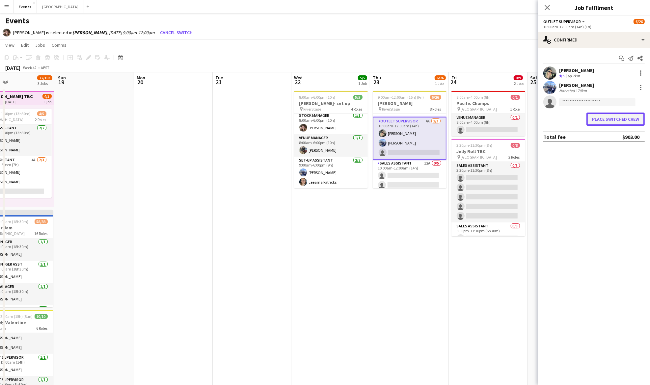
click at [612, 119] on button "Place switched crew" at bounding box center [616, 119] width 58 height 13
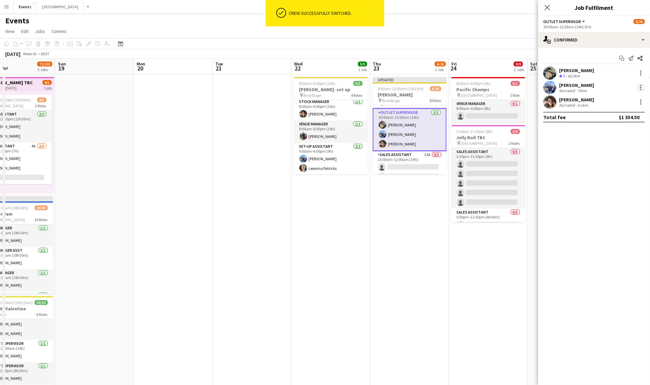
click at [638, 90] on div at bounding box center [641, 88] width 8 height 8
drag, startPoint x: 624, startPoint y: 114, endPoint x: 579, endPoint y: 116, distance: 44.2
click at [623, 114] on span "Switch crew" at bounding box center [613, 116] width 28 height 6
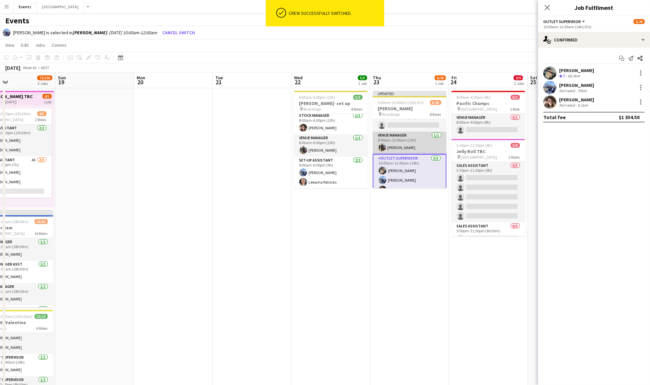
scroll to position [42, 0]
click at [409, 130] on app-card-role "Stock Manager 0/1 9:00am-12:00am (15h) single-neutral-actions" at bounding box center [410, 133] width 74 height 22
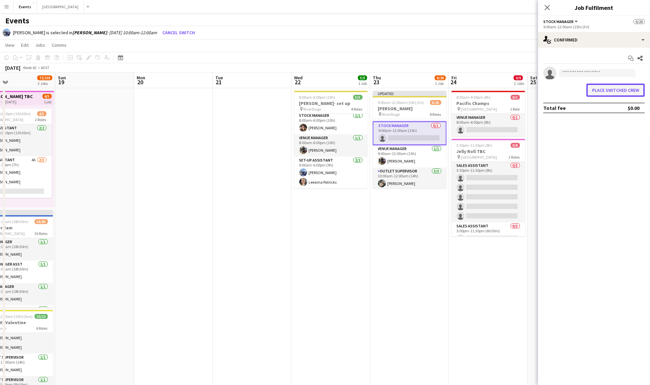
click at [607, 88] on button "Place switched crew" at bounding box center [616, 90] width 58 height 13
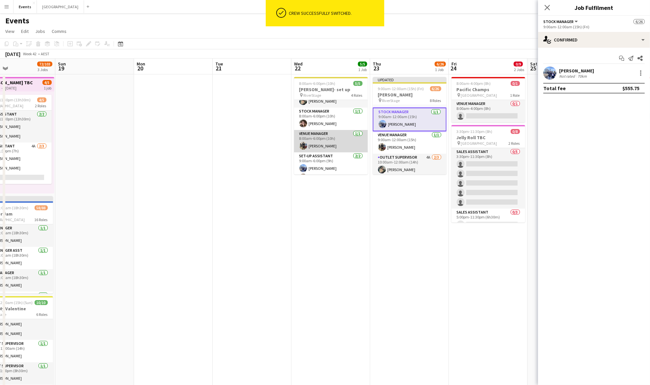
scroll to position [0, 0]
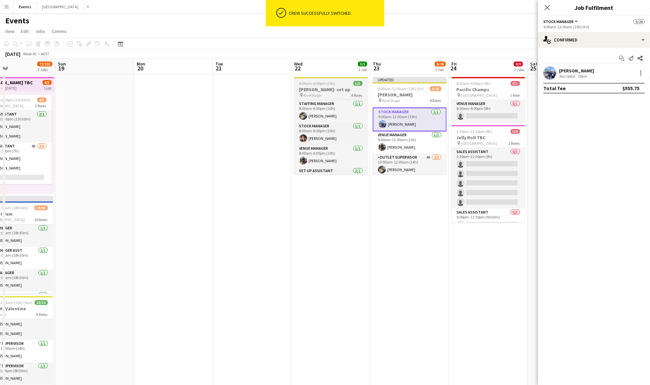
click at [333, 92] on h3 "[PERSON_NAME]- set up" at bounding box center [331, 90] width 74 height 6
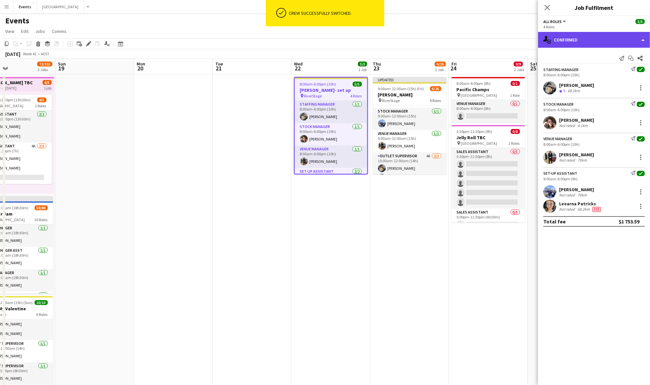
click at [607, 36] on div "single-neutral-actions-check-2 Confirmed" at bounding box center [594, 40] width 112 height 16
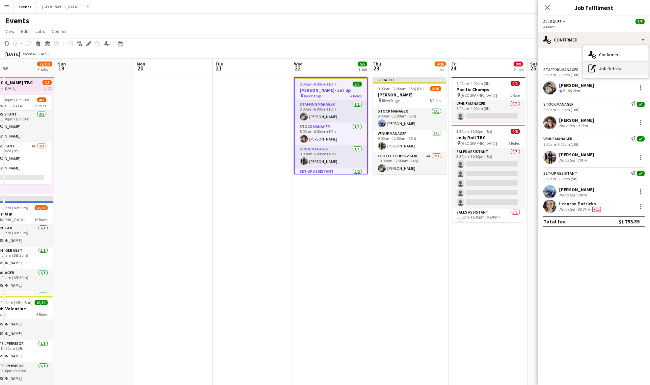
click at [605, 70] on div "pen-write Job Details" at bounding box center [615, 68] width 65 height 13
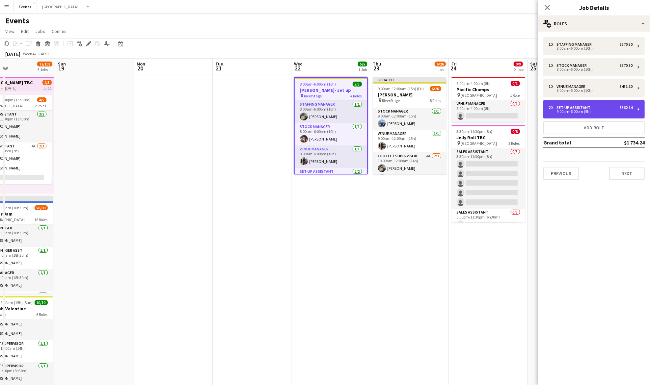
click at [575, 111] on div "9:00am-6:00pm (9h)" at bounding box center [591, 111] width 84 height 3
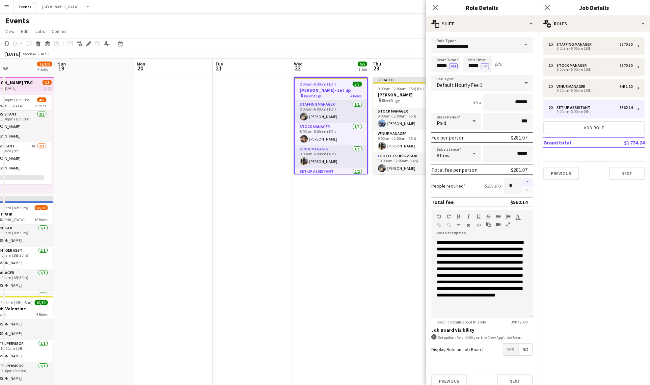
click at [522, 179] on button "button" at bounding box center [527, 182] width 11 height 9
type input "*"
click at [362, 227] on app-date-cell "8:00am-6:00pm (10h) 5/5 Megan Moroney- set up pin RiverStage 4 Roles Staffing M…" at bounding box center [331, 240] width 79 height 333
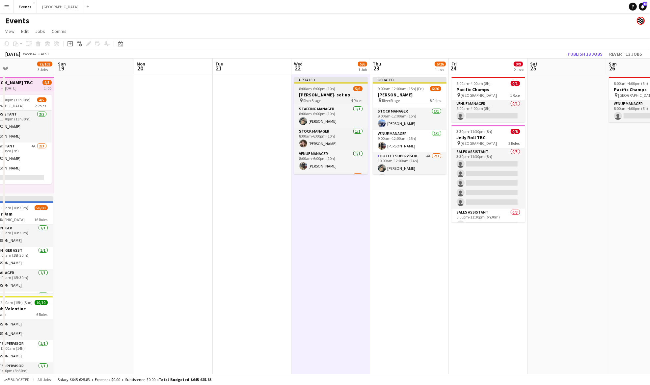
click at [320, 93] on h3 "[PERSON_NAME]- set up" at bounding box center [331, 95] width 74 height 6
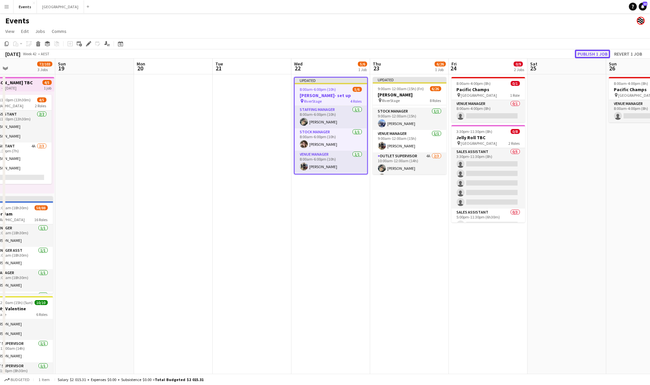
click at [600, 52] on button "Publish 1 job" at bounding box center [592, 54] width 35 height 9
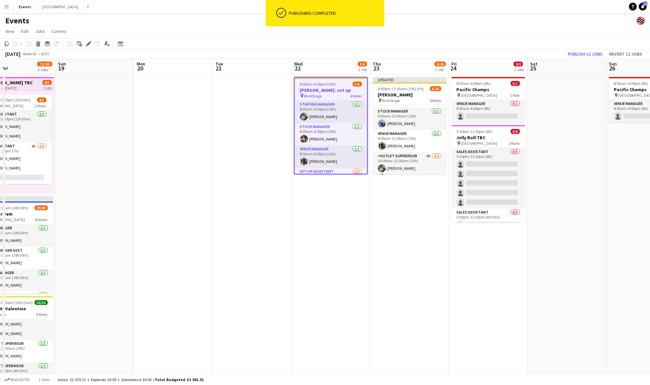
click at [325, 96] on div "pin RiverStage 4 Roles" at bounding box center [331, 95] width 72 height 5
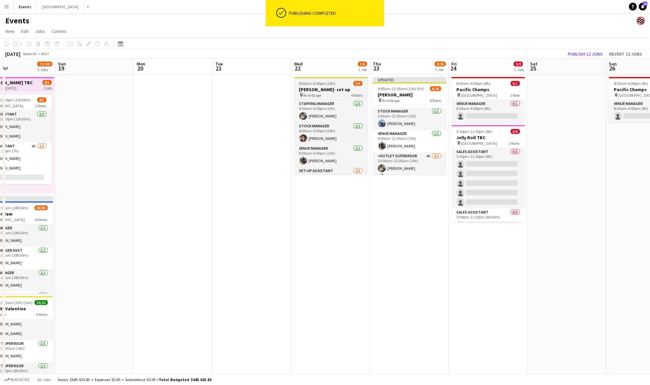
click at [329, 78] on div at bounding box center [331, 77] width 74 height 1
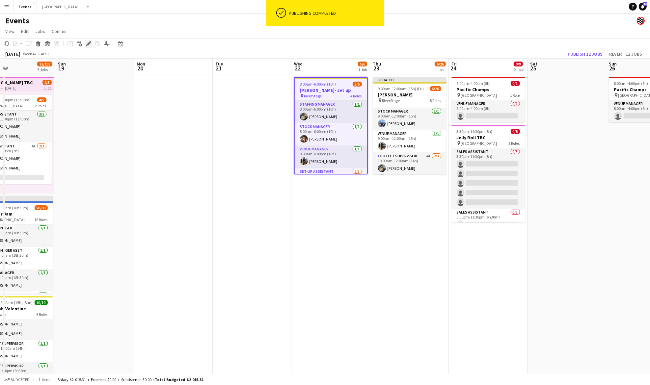
click at [87, 43] on icon "Edit" at bounding box center [88, 43] width 5 height 5
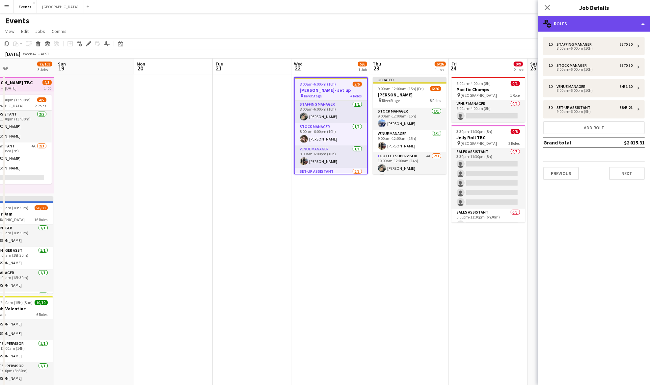
click at [559, 24] on div "multiple-users-add Roles" at bounding box center [594, 24] width 112 height 16
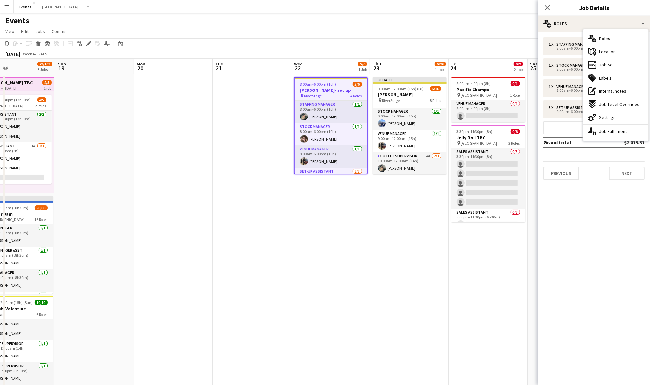
click at [337, 86] on div "8:00am-6:00pm (10h) 5/6" at bounding box center [331, 84] width 72 height 5
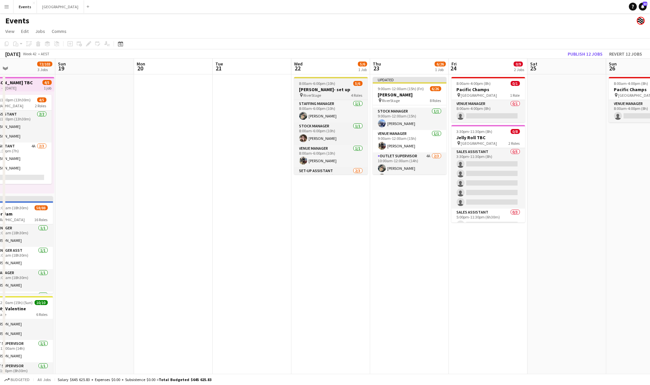
click at [337, 88] on h3 "[PERSON_NAME]- set up" at bounding box center [331, 90] width 74 height 6
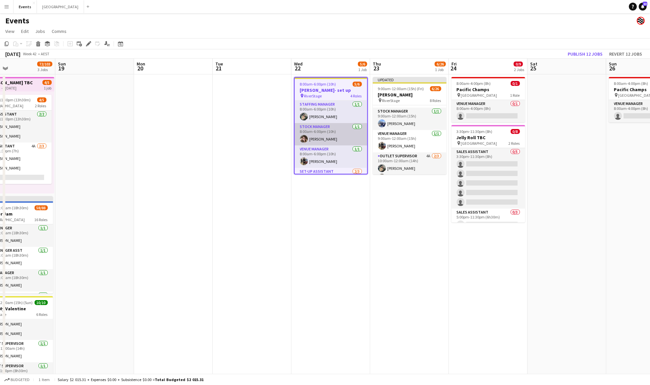
click at [330, 138] on app-card-role "Stock Manager 1/1 8:00am-6:00pm (10h) Karla Edwards" at bounding box center [331, 134] width 72 height 22
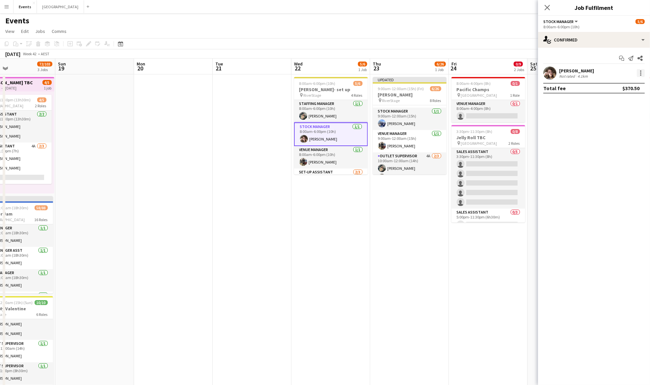
click at [641, 73] on div at bounding box center [640, 72] width 1 height 1
click at [627, 100] on span "Switch crew" at bounding box center [619, 101] width 41 height 6
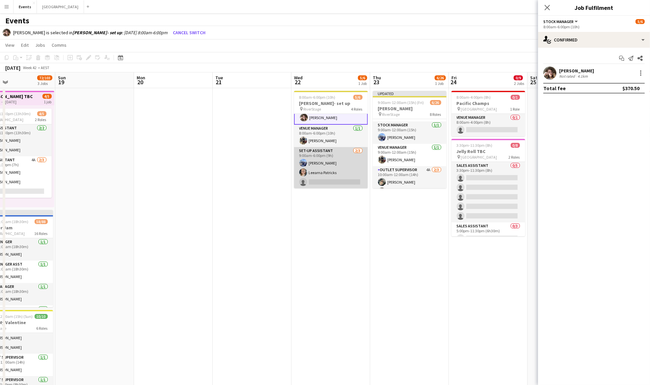
click at [336, 162] on app-card-role "Set-up Assistant 2/3 9:00am-6:00pm (9h) Bella James Leearna Patricks single-neu…" at bounding box center [331, 168] width 74 height 42
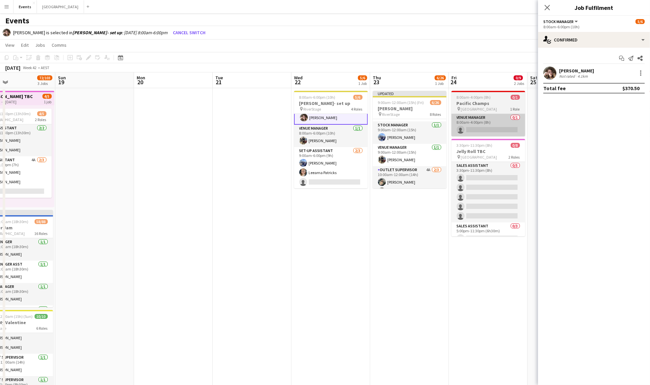
scroll to position [35, 0]
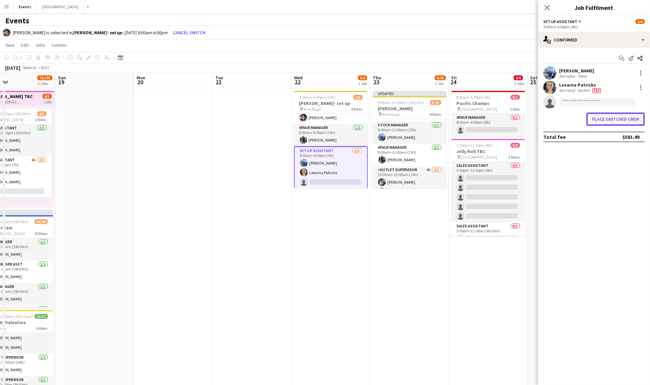
click at [603, 119] on button "Place switched crew" at bounding box center [616, 119] width 58 height 13
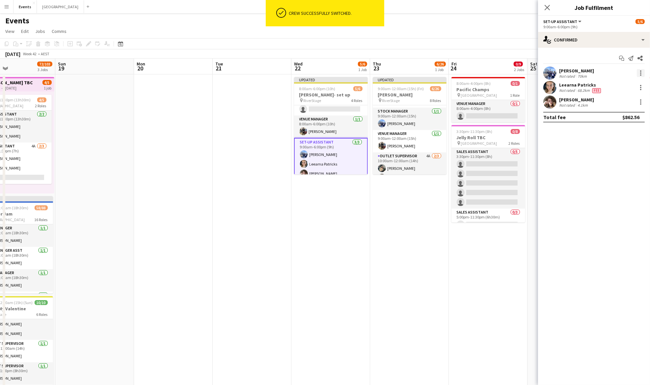
click at [640, 74] on div at bounding box center [641, 73] width 8 height 8
click at [610, 98] on span "Switch crew" at bounding box center [613, 101] width 28 height 6
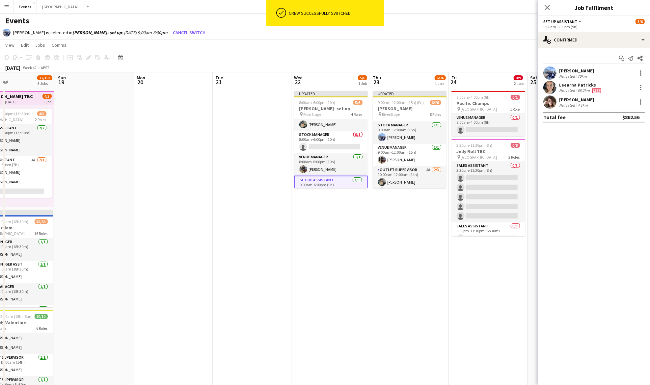
scroll to position [0, 0]
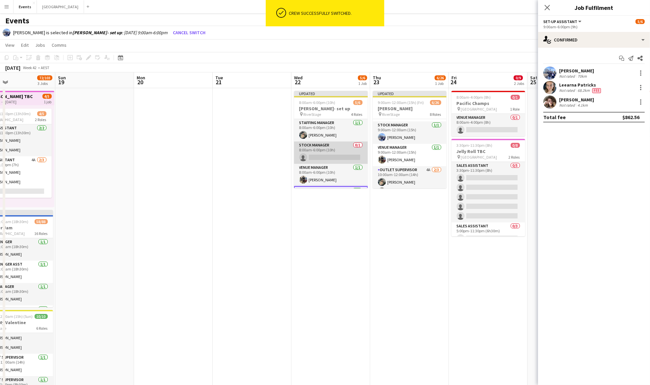
click at [327, 154] on app-card-role "Stock Manager 0/1 8:00am-6:00pm (10h) single-neutral-actions" at bounding box center [331, 153] width 74 height 22
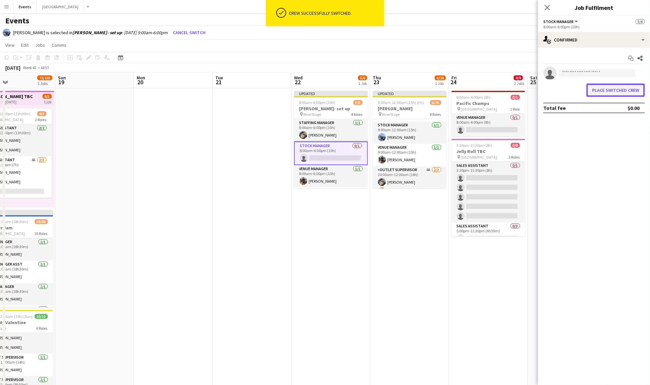
click at [604, 93] on button "Place switched crew" at bounding box center [616, 90] width 58 height 13
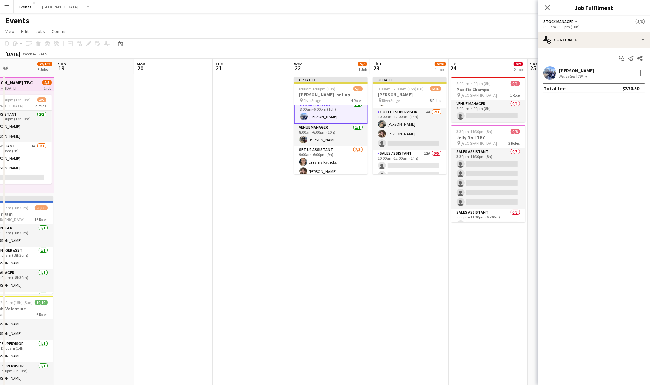
scroll to position [41, 0]
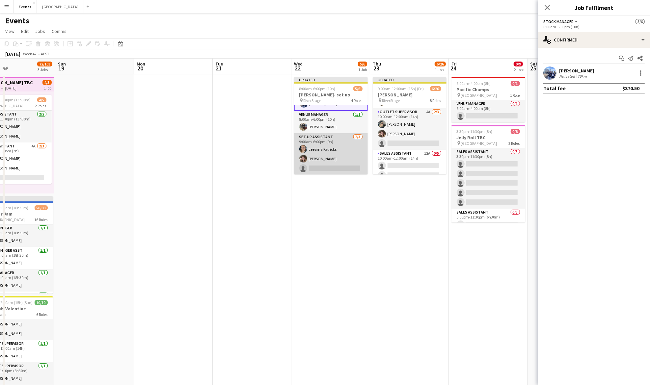
click at [353, 149] on app-card-role "Set-up Assistant 2/3 9:00am-6:00pm (9h) Leearna Patricks Karla Edwards single-n…" at bounding box center [331, 154] width 74 height 42
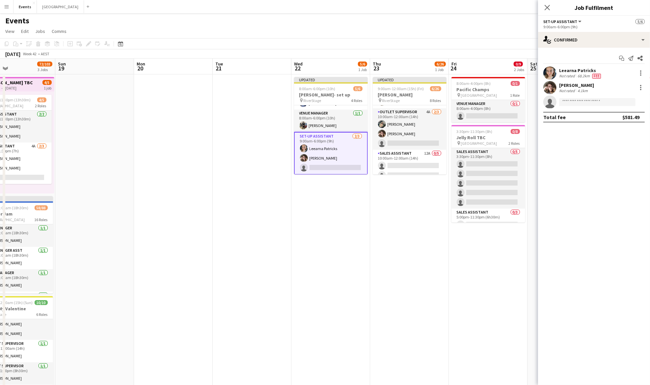
scroll to position [40, 0]
click at [593, 40] on div "single-neutral-actions-check-2 Confirmed" at bounding box center [594, 40] width 112 height 16
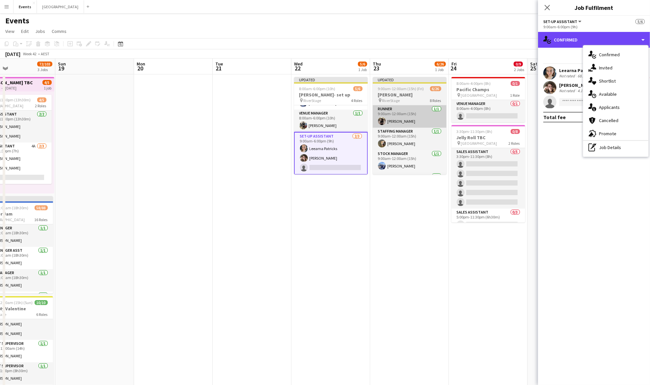
scroll to position [0, 0]
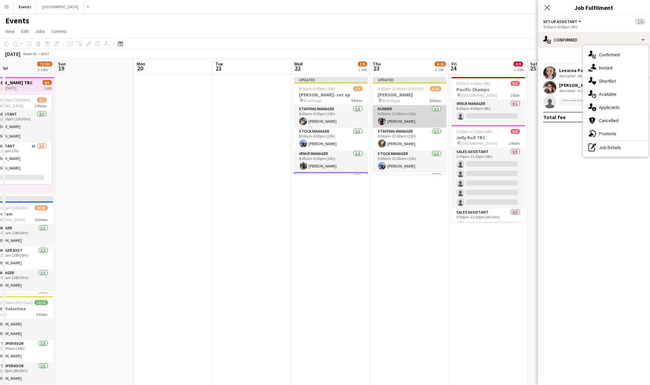
click at [393, 107] on app-card-role "Runner 1/1 9:00am-12:00am (15h) Chris Prendergast" at bounding box center [410, 116] width 74 height 22
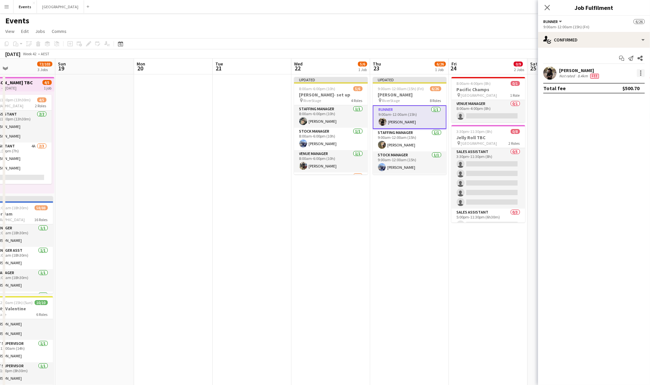
click at [643, 72] on div at bounding box center [641, 73] width 8 height 8
click at [624, 100] on span "Switch crew" at bounding box center [613, 101] width 28 height 6
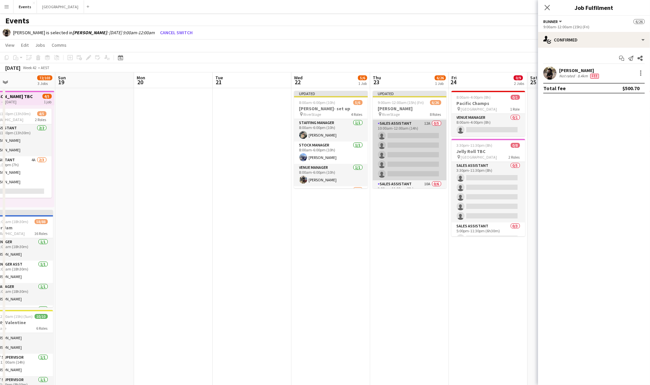
click at [399, 144] on app-card-role "Sales Assistant 12A 0/5 10:00am-12:00am (14h) single-neutral-actions single-neu…" at bounding box center [410, 150] width 74 height 61
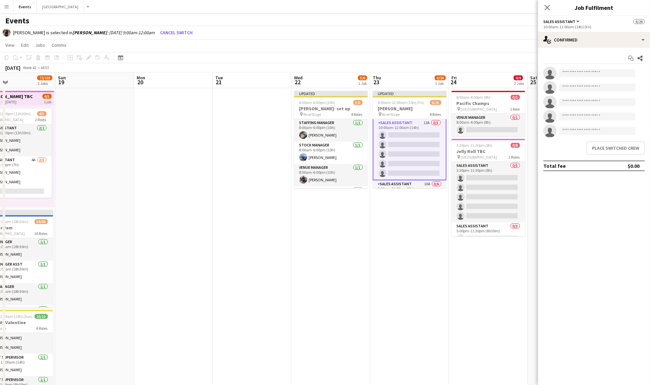
scroll to position [130, 0]
click at [596, 145] on button "Place switched crew" at bounding box center [616, 148] width 58 height 13
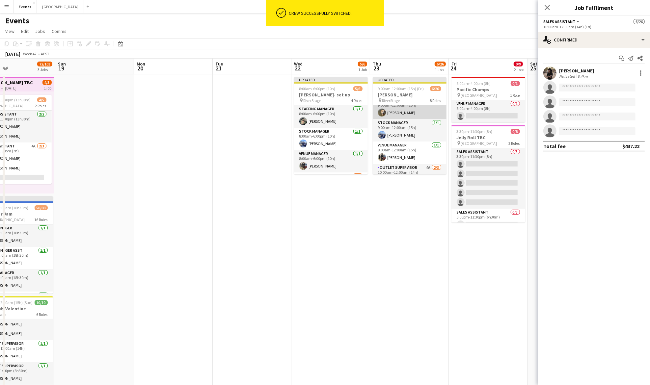
scroll to position [44, 0]
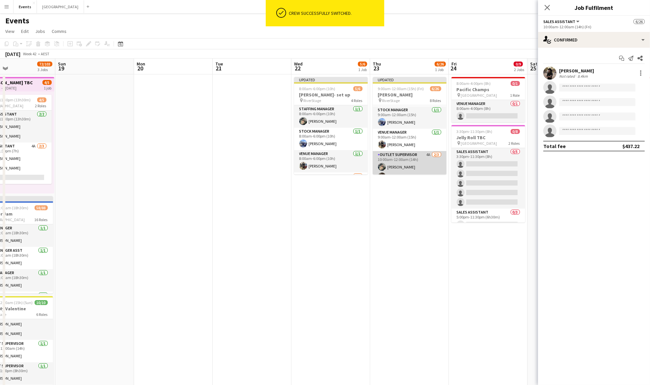
click at [408, 159] on app-card-role "Outlet Supervisor 4A 2/3 10:00am-12:00am (14h) Natasha Patricks Karla Edwards s…" at bounding box center [410, 172] width 74 height 42
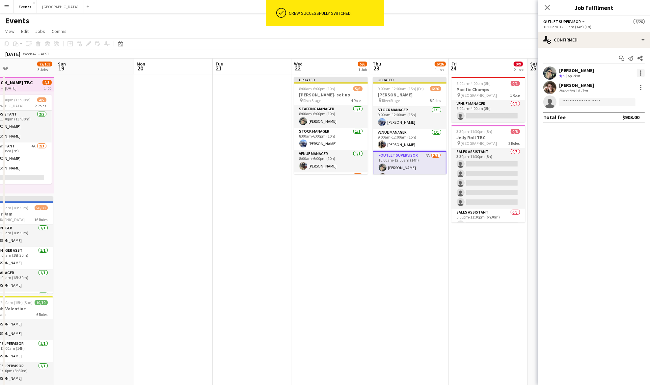
click at [640, 73] on div at bounding box center [641, 73] width 8 height 8
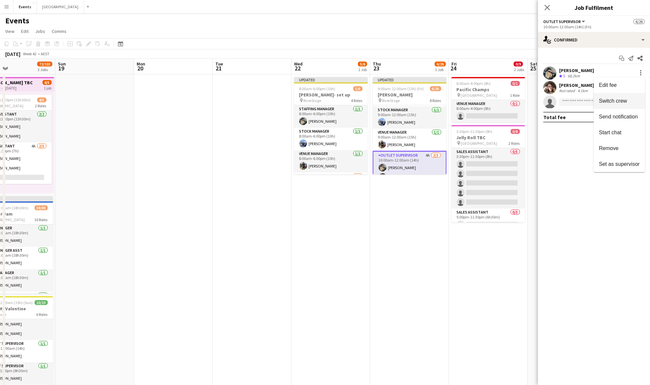
click at [621, 98] on span "Switch crew" at bounding box center [613, 101] width 28 height 6
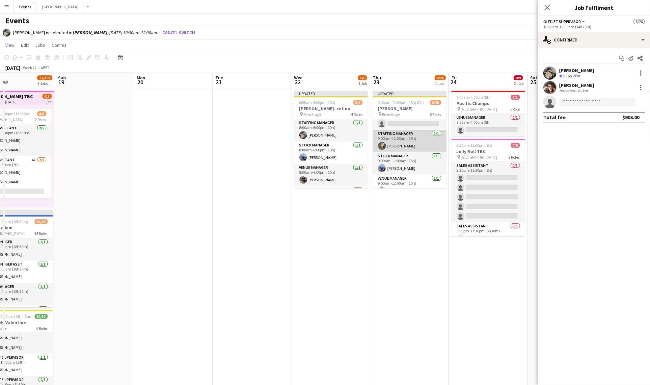
scroll to position [0, 0]
click at [408, 125] on app-card-role "Runner 0/1 9:00am-12:00am (15h) single-neutral-actions" at bounding box center [410, 130] width 74 height 22
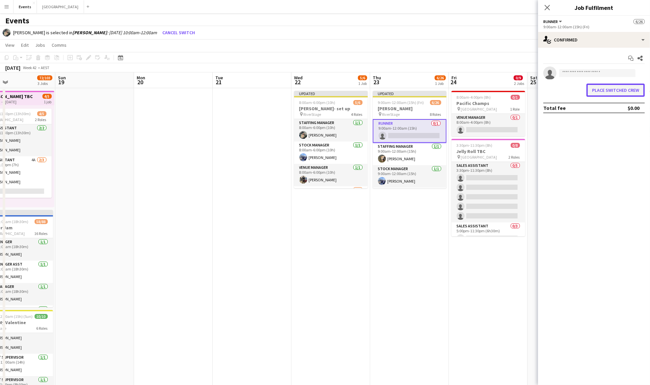
click at [602, 94] on button "Place switched crew" at bounding box center [616, 90] width 58 height 13
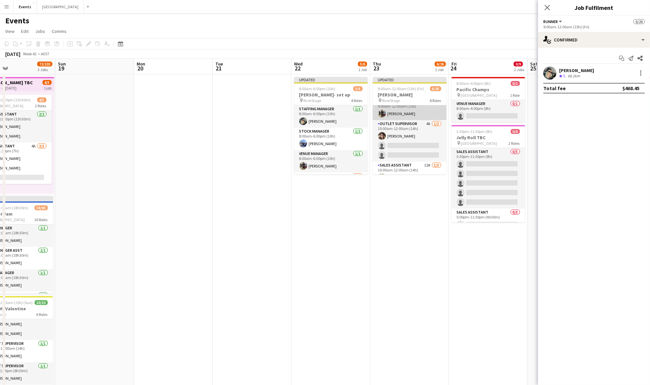
scroll to position [88, 0]
click at [409, 123] on app-card-role "Outlet Supervisor 4A 1/3 10:00am-12:00am (14h) Karla Edwards single-neutral-act…" at bounding box center [410, 130] width 74 height 42
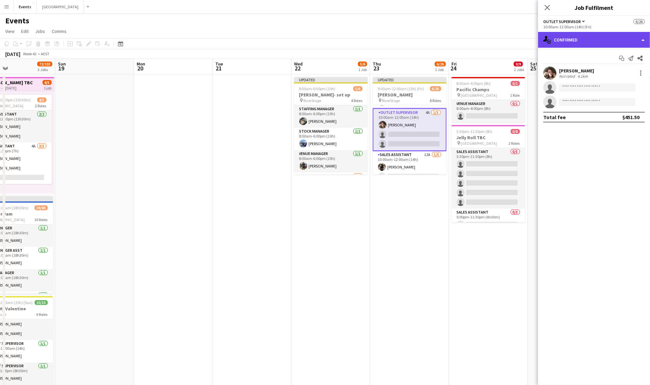
click at [619, 41] on div "single-neutral-actions-check-2 Confirmed" at bounding box center [594, 40] width 112 height 16
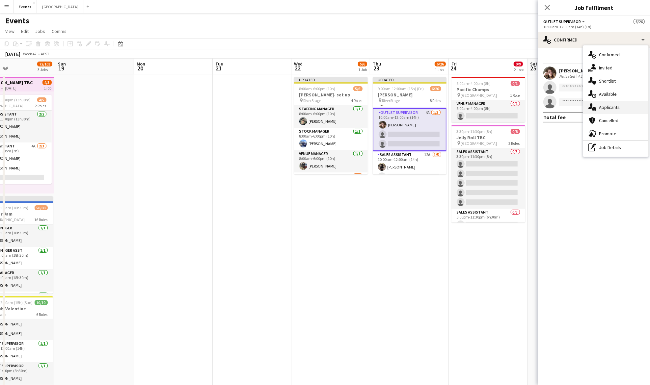
click at [619, 107] on span "Applicants" at bounding box center [609, 107] width 21 height 6
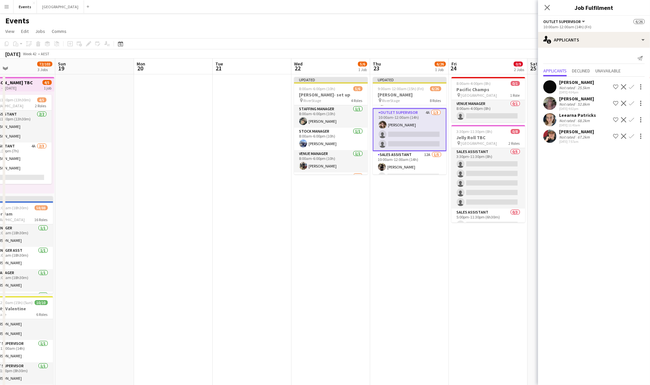
click at [632, 104] on app-icon "Confirm" at bounding box center [631, 103] width 5 height 5
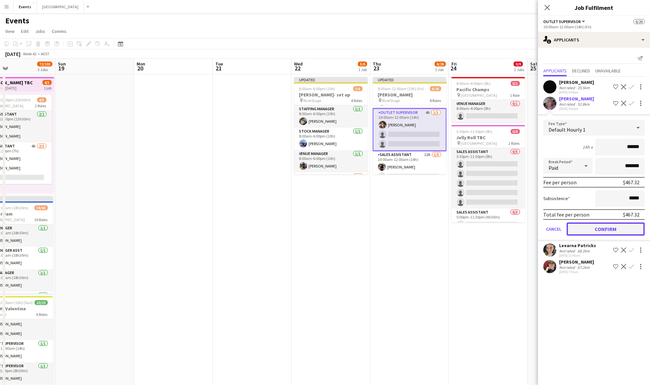
click at [603, 225] on button "Confirm" at bounding box center [606, 229] width 78 height 13
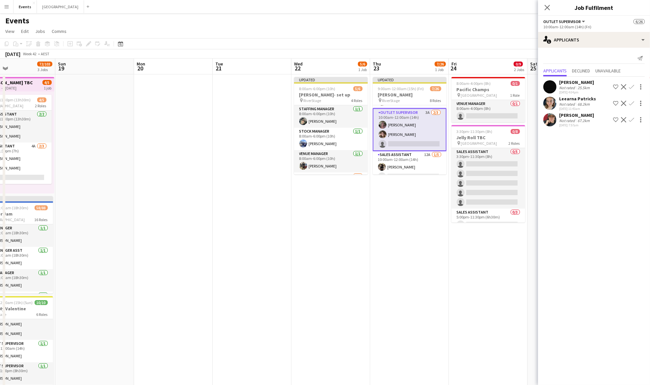
click at [633, 103] on app-icon "Confirm" at bounding box center [631, 103] width 5 height 5
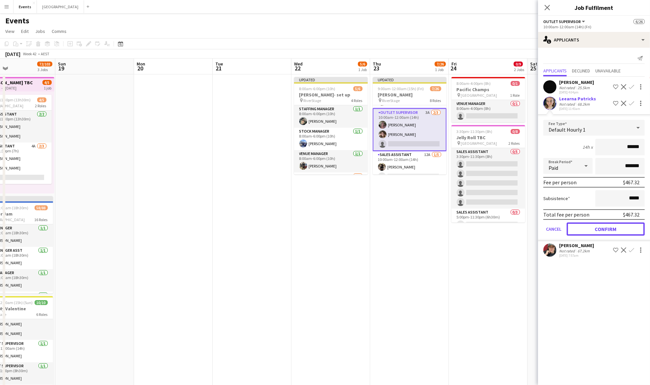
drag, startPoint x: 605, startPoint y: 226, endPoint x: 600, endPoint y: 226, distance: 5.6
click at [605, 226] on button "Confirm" at bounding box center [606, 229] width 78 height 13
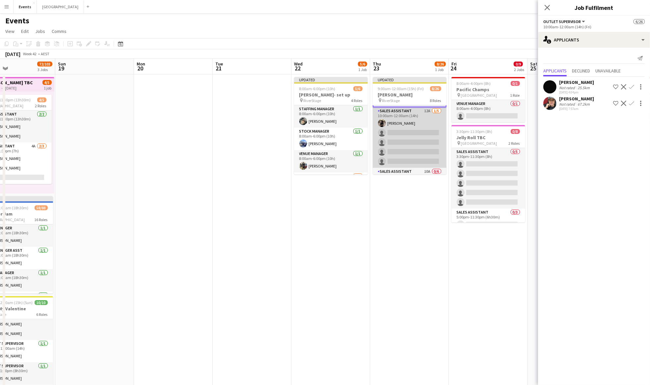
click at [397, 134] on app-card-role "Sales Assistant 12A 1/5 10:00am-12:00am (14h) Chris Prendergast single-neutral-…" at bounding box center [410, 137] width 74 height 61
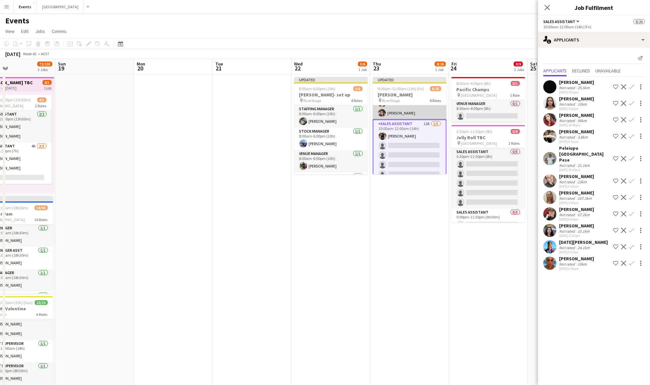
scroll to position [130, 0]
click at [633, 179] on app-icon "Confirm" at bounding box center [631, 181] width 5 height 5
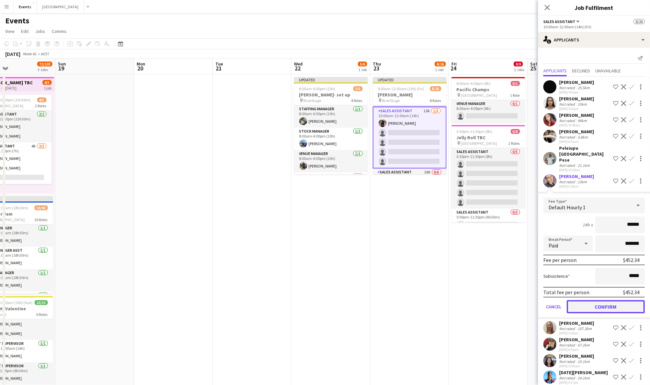
click at [607, 302] on button "Confirm" at bounding box center [606, 306] width 78 height 13
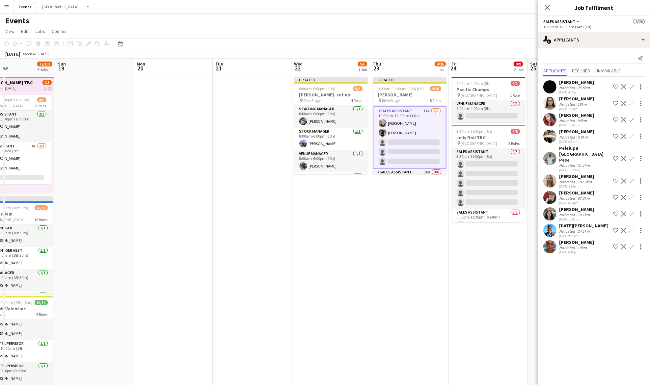
click at [633, 179] on app-icon "Confirm" at bounding box center [631, 181] width 5 height 5
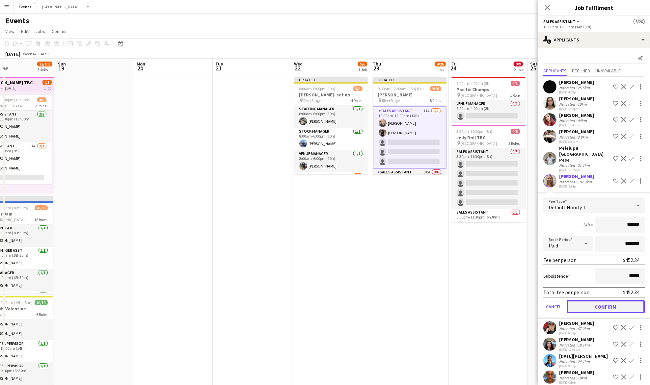
click at [598, 300] on button "Confirm" at bounding box center [606, 306] width 78 height 13
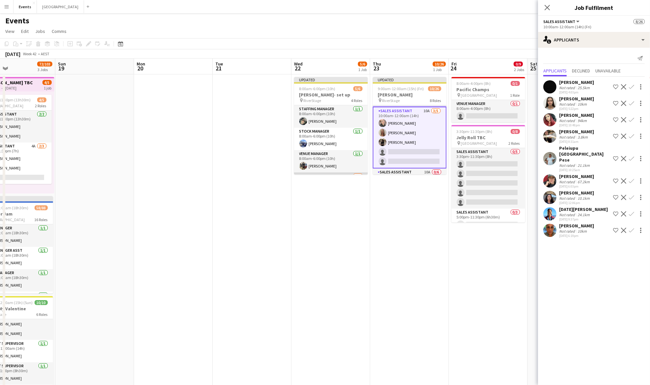
scroll to position [40, 0]
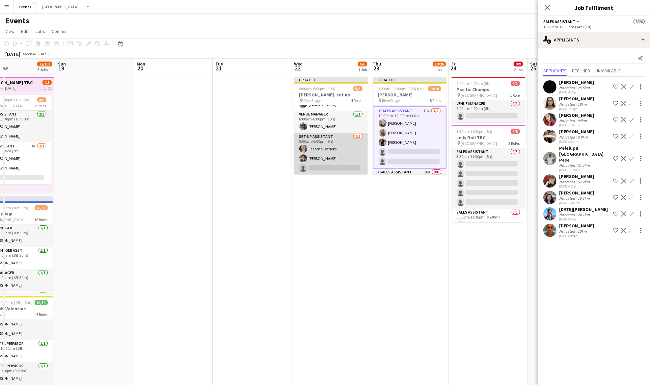
click at [325, 155] on app-card-role "Set-up Assistant 2/3 9:00am-6:00pm (9h) Leearna Patricks Karla Edwards single-n…" at bounding box center [331, 154] width 74 height 42
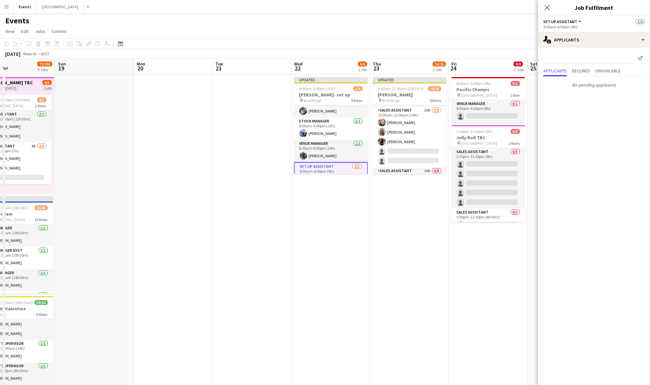
scroll to position [0, 0]
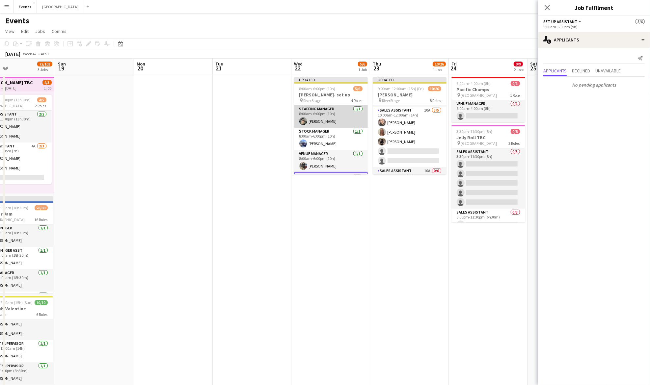
click at [320, 116] on app-card-role "Staffing Manager 1/1 8:00am-6:00pm (10h) Natasha Patricks" at bounding box center [331, 116] width 74 height 22
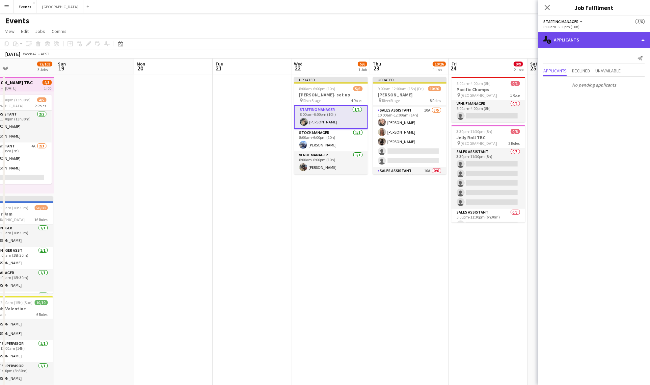
click at [604, 39] on div "single-neutral-actions-information Applicants" at bounding box center [594, 40] width 112 height 16
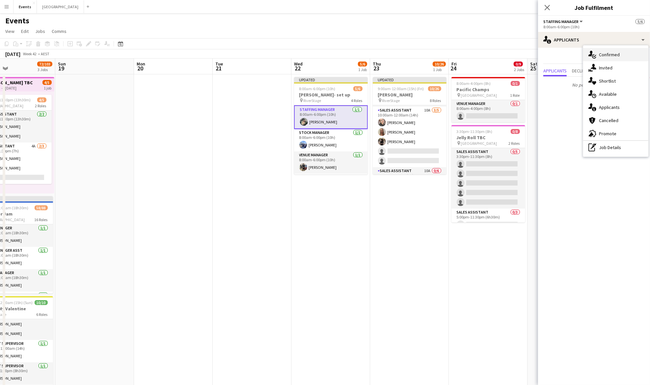
click at [613, 53] on span "Confirmed" at bounding box center [609, 55] width 21 height 6
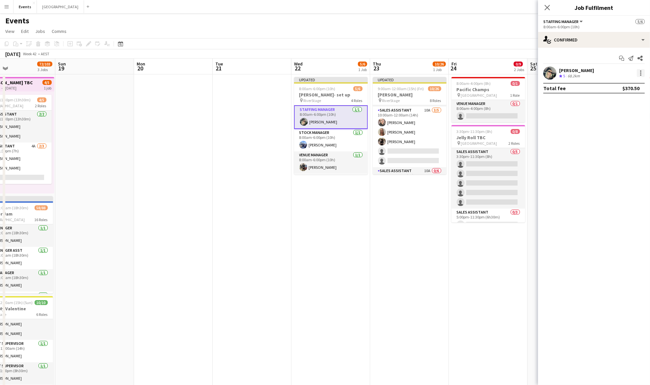
click at [642, 74] on div at bounding box center [641, 73] width 8 height 8
click at [613, 102] on span "Switch crew" at bounding box center [613, 101] width 28 height 6
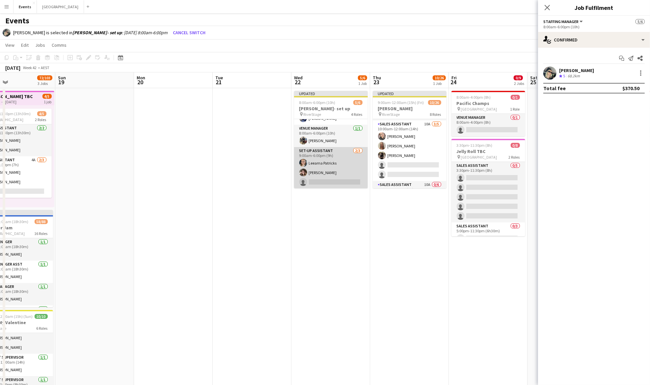
click at [336, 173] on app-card-role "Set-up Assistant 2/3 9:00am-6:00pm (9h) Leearna Patricks Karla Edwards single-n…" at bounding box center [331, 168] width 74 height 42
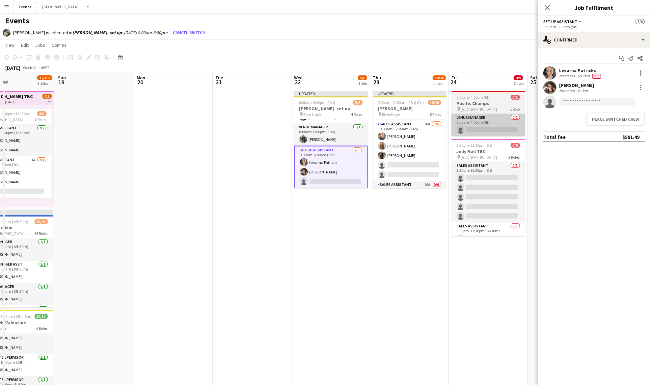
scroll to position [40, 0]
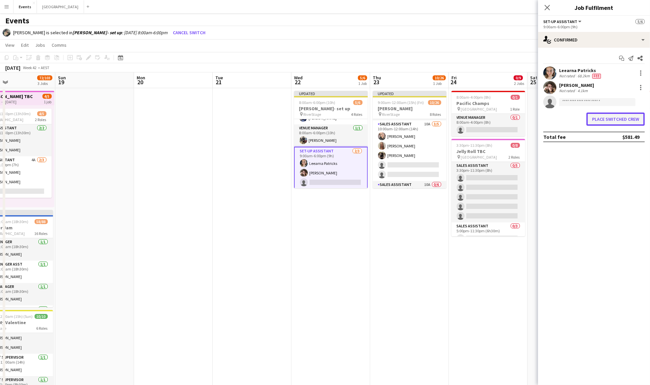
click at [612, 119] on button "Place switched crew" at bounding box center [616, 119] width 58 height 13
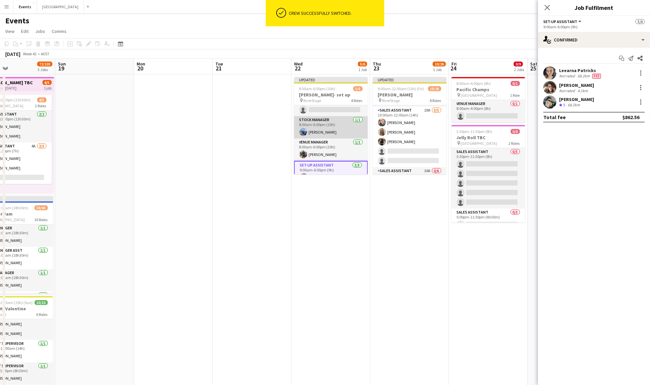
scroll to position [0, 0]
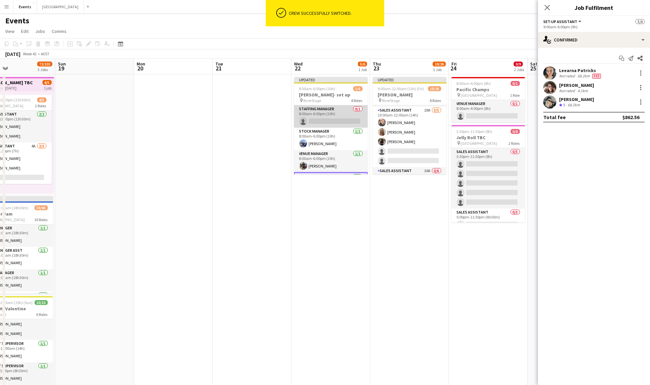
click at [338, 118] on app-card-role "Staffing Manager 0/1 8:00am-6:00pm (10h) single-neutral-actions" at bounding box center [331, 116] width 74 height 22
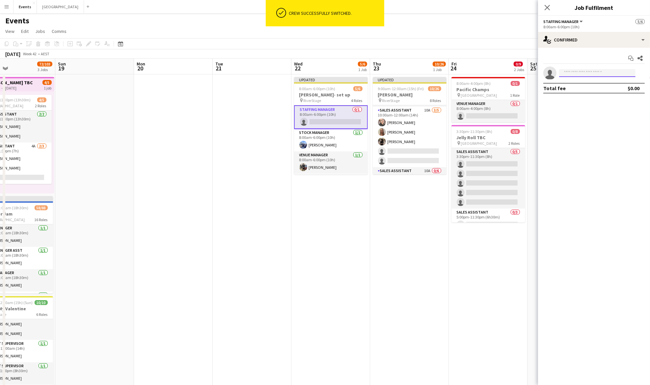
click at [576, 74] on input at bounding box center [597, 73] width 76 height 8
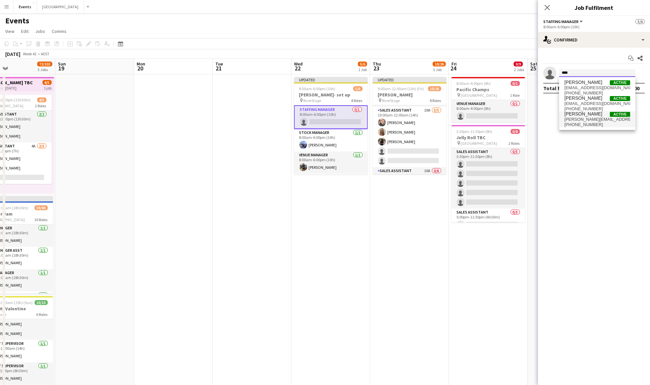
type input "****"
click at [590, 120] on span "kate@eventmerch.au" at bounding box center [598, 119] width 66 height 5
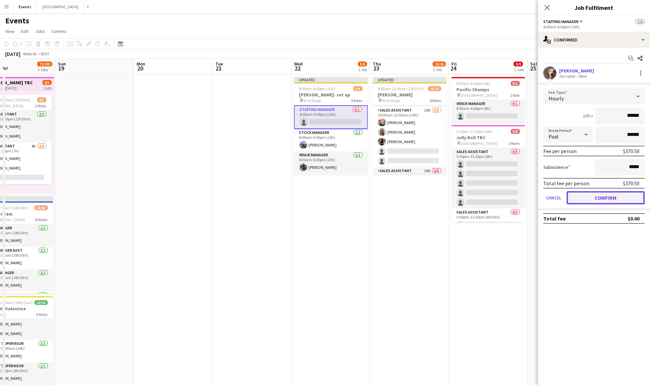
click at [611, 195] on button "Confirm" at bounding box center [606, 197] width 78 height 13
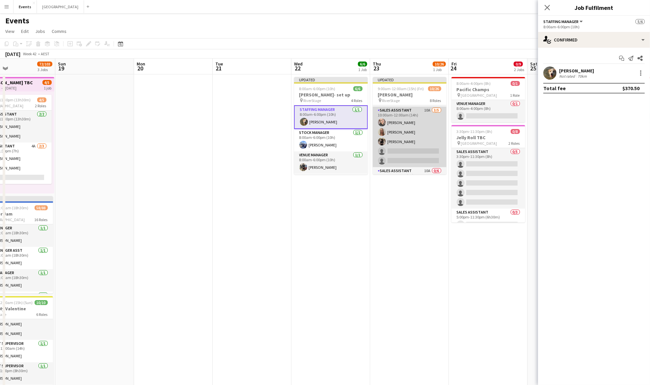
click at [410, 141] on app-card-role "Sales Assistant 10A 3/5 10:00am-12:00am (14h) Courtney GOLD Samantha Iwanuscha …" at bounding box center [410, 137] width 74 height 61
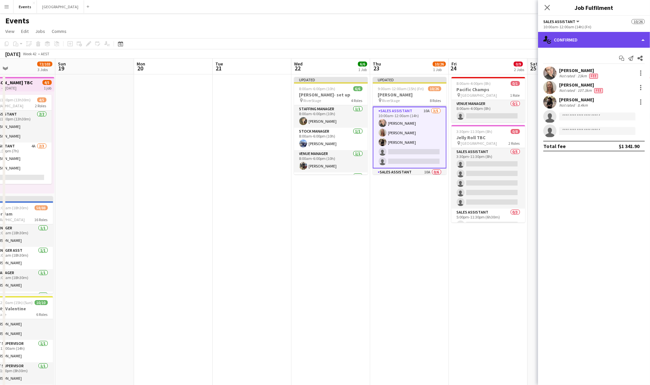
click at [604, 39] on div "single-neutral-actions-check-2 Confirmed" at bounding box center [594, 40] width 112 height 16
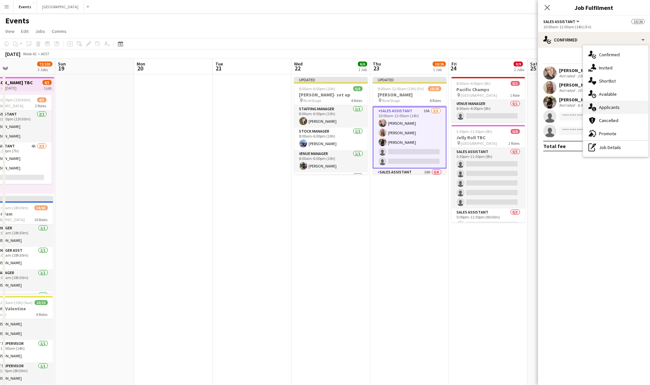
click at [620, 107] on div "single-neutral-actions-information Applicants" at bounding box center [615, 107] width 65 height 13
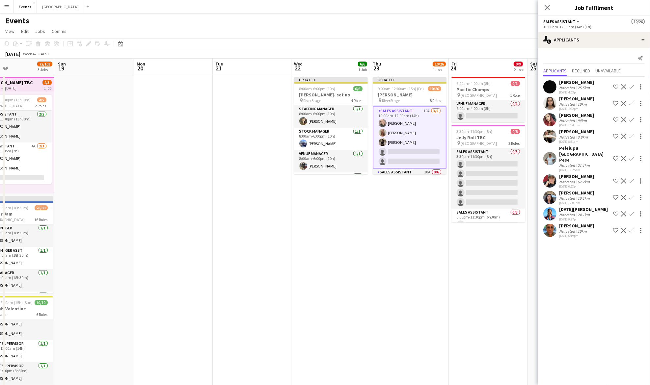
click at [633, 102] on app-icon "Confirm" at bounding box center [631, 103] width 5 height 5
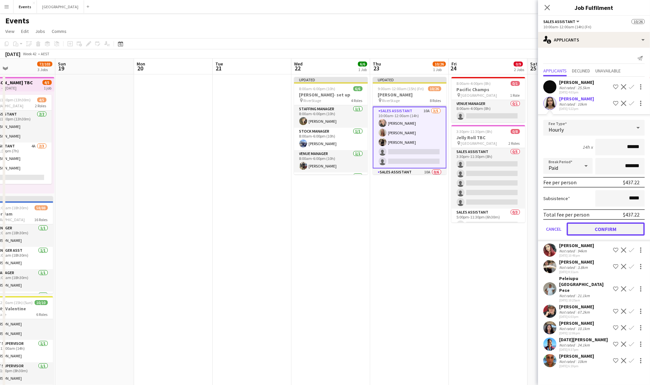
click at [609, 225] on button "Confirm" at bounding box center [606, 229] width 78 height 13
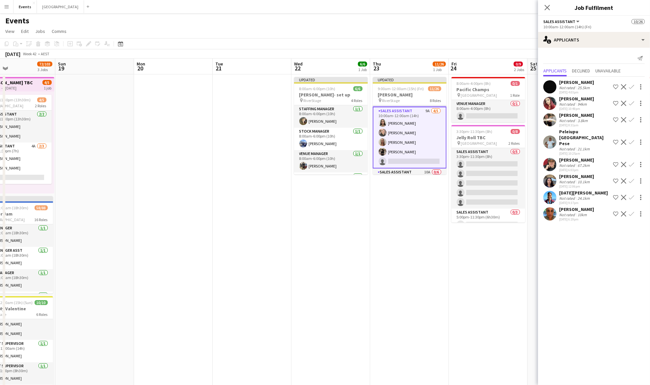
click at [632, 86] on app-icon "Confirm" at bounding box center [631, 86] width 5 height 5
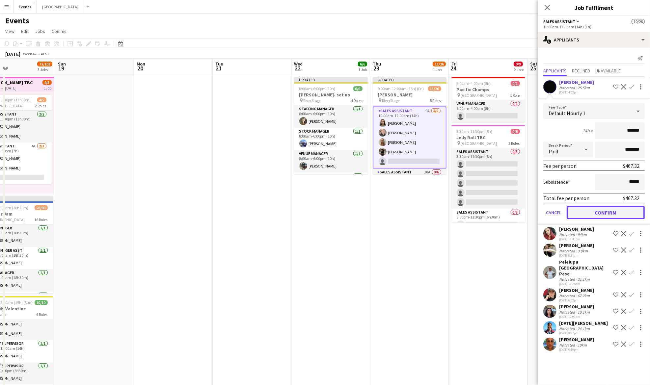
click at [598, 211] on button "Confirm" at bounding box center [606, 212] width 78 height 13
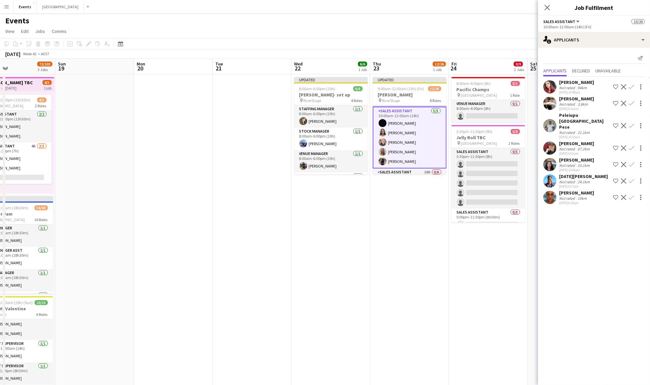
scroll to position [174, 0]
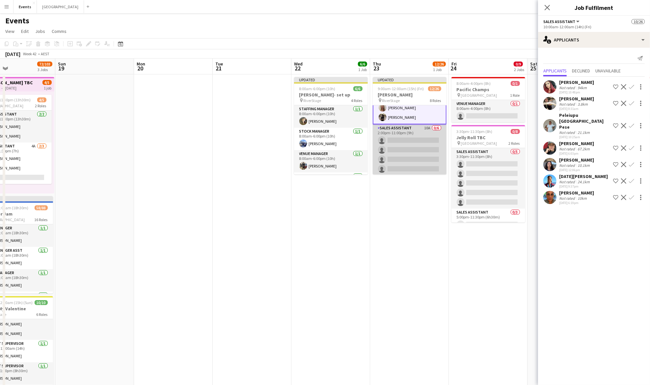
click at [412, 139] on app-card-role "Sales Assistant 10A 0/6 2:00pm-11:00pm (9h) single-neutral-actions single-neutr…" at bounding box center [410, 160] width 74 height 70
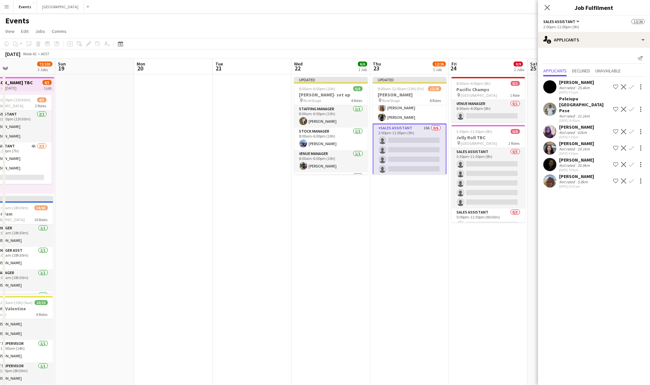
click at [631, 129] on app-icon "Confirm" at bounding box center [631, 131] width 5 height 5
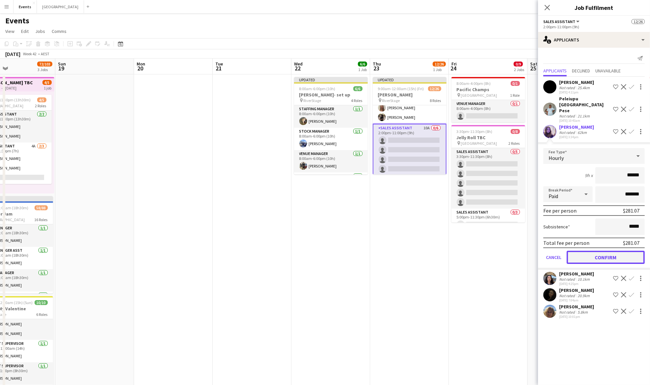
drag, startPoint x: 605, startPoint y: 241, endPoint x: 608, endPoint y: 240, distance: 4.0
click at [606, 251] on button "Confirm" at bounding box center [606, 257] width 78 height 13
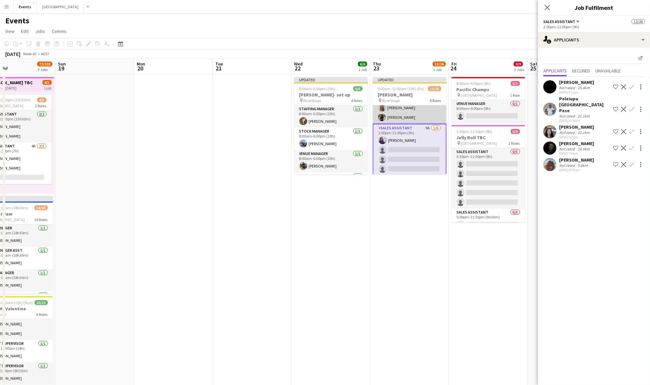
click at [411, 108] on app-card-role "Sales Assistant 5/5 10:00am-12:00am (14h) Jill VAN HALEN Jazlyn Pedrina Courtne…" at bounding box center [410, 93] width 74 height 61
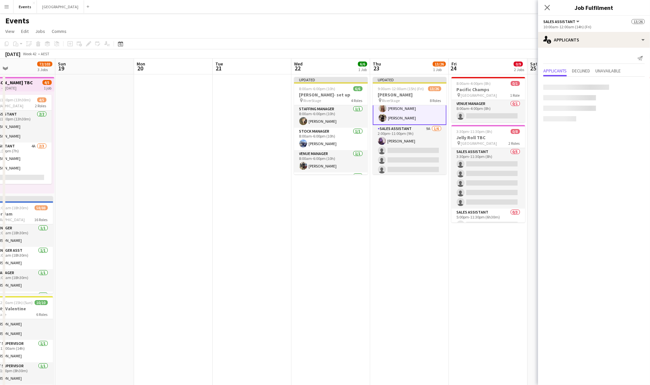
scroll to position [174, 0]
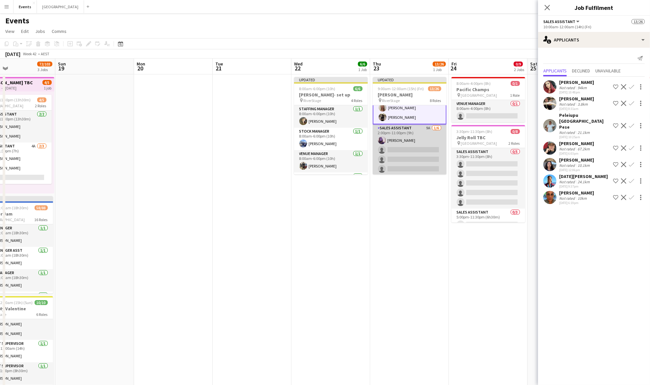
click at [407, 143] on app-card-role "Sales Assistant 9A 1/6 2:00pm-11:00pm (9h) Mackenzie McWilliams single-neutral-…" at bounding box center [410, 160] width 74 height 70
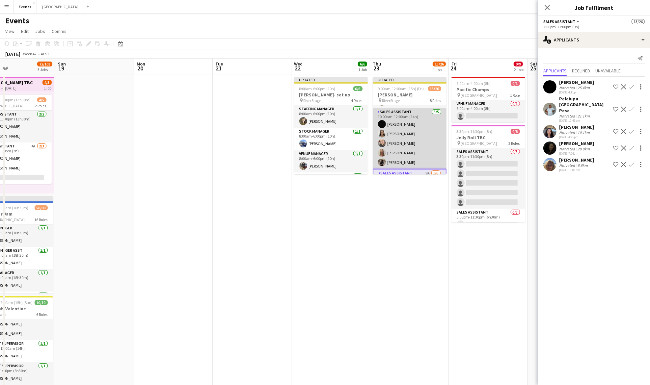
scroll to position [129, 0]
click at [410, 137] on app-card-role "Sales Assistant 5/5 10:00am-12:00am (14h) Jill VAN HALEN Jazlyn Pedrina Courtne…" at bounding box center [410, 137] width 74 height 61
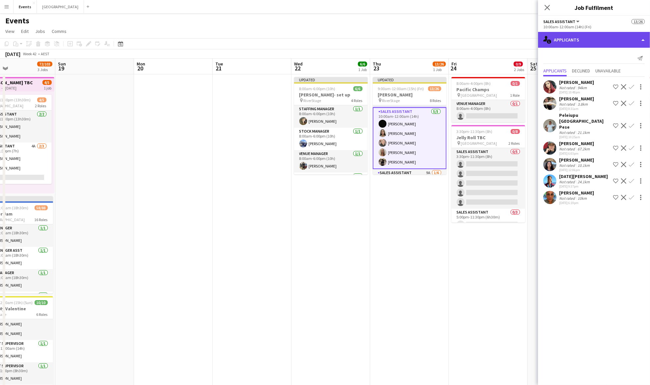
click at [575, 46] on div "single-neutral-actions-information Applicants" at bounding box center [594, 40] width 112 height 16
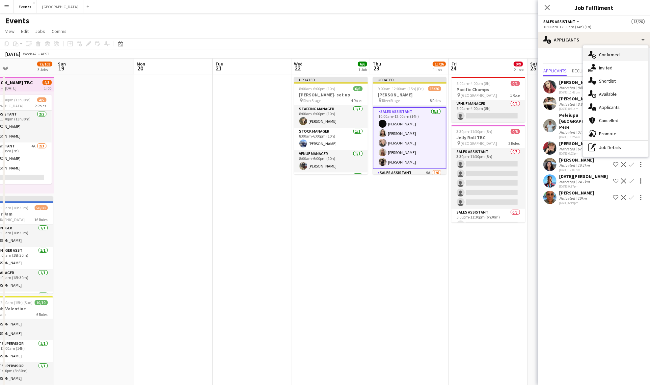
click at [610, 58] on div "single-neutral-actions-check-2 Confirmed" at bounding box center [615, 54] width 65 height 13
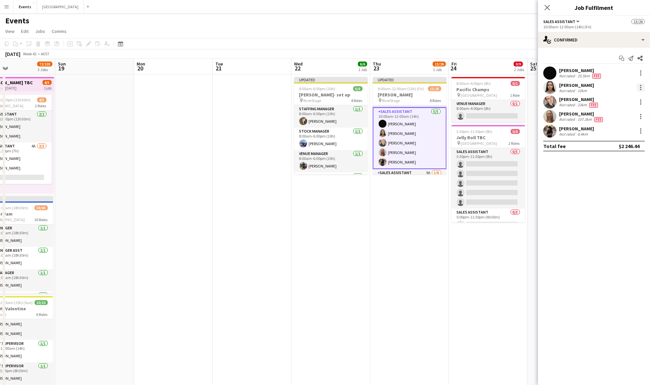
click at [639, 87] on div at bounding box center [641, 88] width 8 height 8
click at [624, 118] on span "Switch crew" at bounding box center [613, 116] width 28 height 6
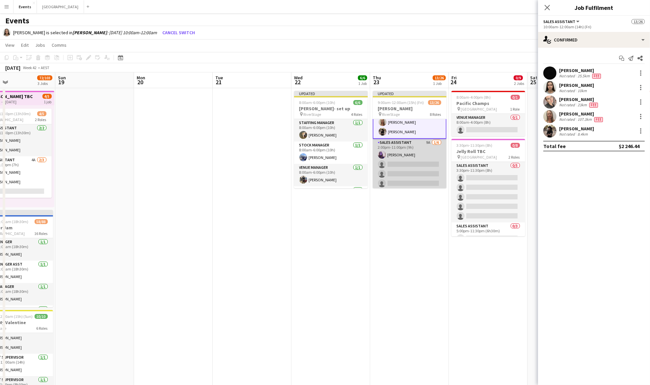
click at [409, 154] on app-card-role "Sales Assistant 9A 1/6 2:00pm-11:00pm (9h) Mackenzie McWilliams single-neutral-…" at bounding box center [410, 174] width 74 height 70
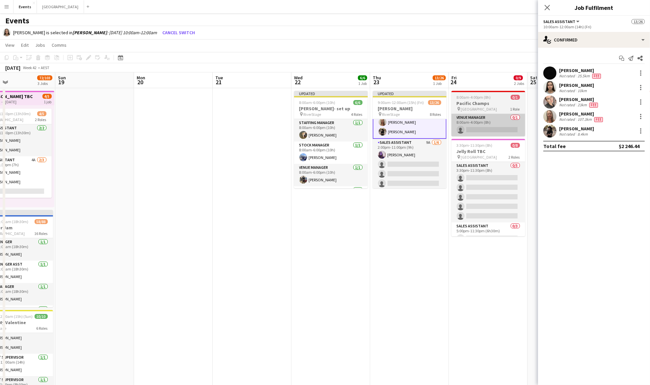
scroll to position [173, 0]
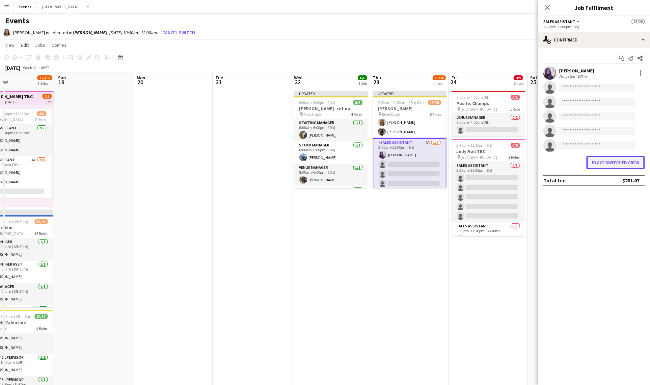
click at [604, 161] on button "Place switched crew" at bounding box center [616, 162] width 58 height 13
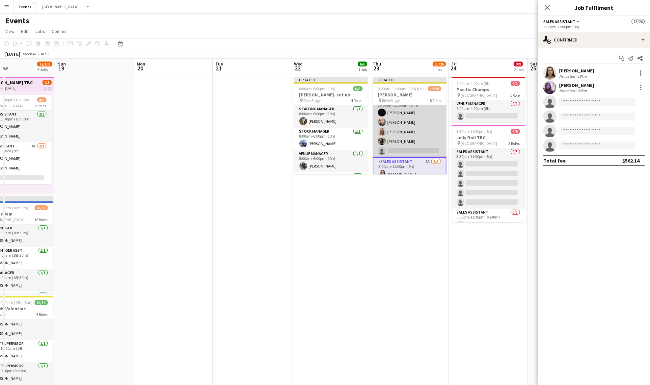
scroll to position [129, 0]
click at [414, 138] on app-card-role "Sales Assistant 8A 4/5 10:00am-12:00am (14h) Jill VAN HALEN Courtney GOLD Saman…" at bounding box center [410, 138] width 74 height 61
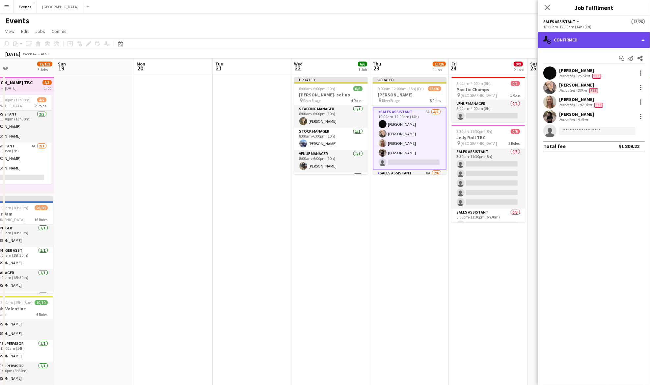
click at [575, 40] on div "single-neutral-actions-check-2 Confirmed" at bounding box center [594, 40] width 112 height 16
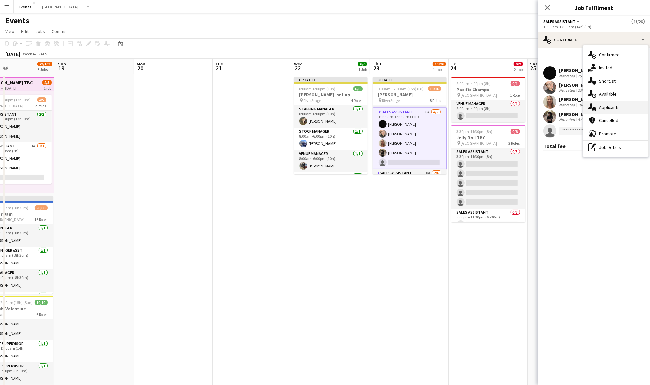
click at [619, 107] on span "Applicants" at bounding box center [609, 107] width 21 height 6
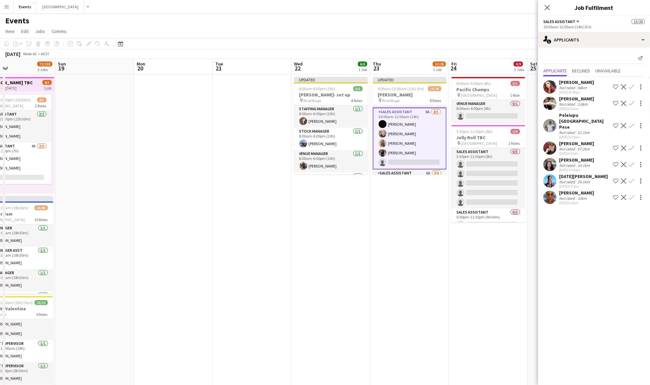
click at [632, 101] on app-icon "Confirm" at bounding box center [631, 103] width 5 height 5
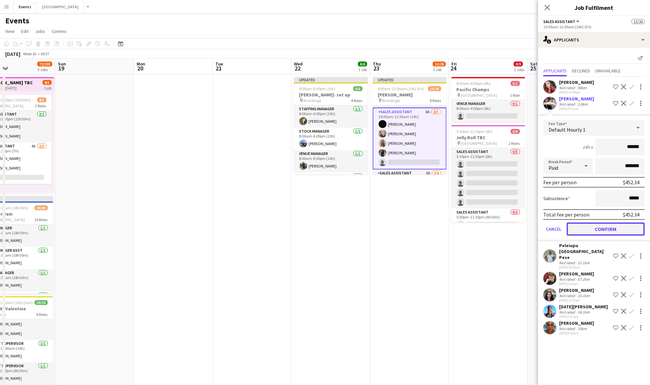
click at [600, 227] on button "Confirm" at bounding box center [606, 229] width 78 height 13
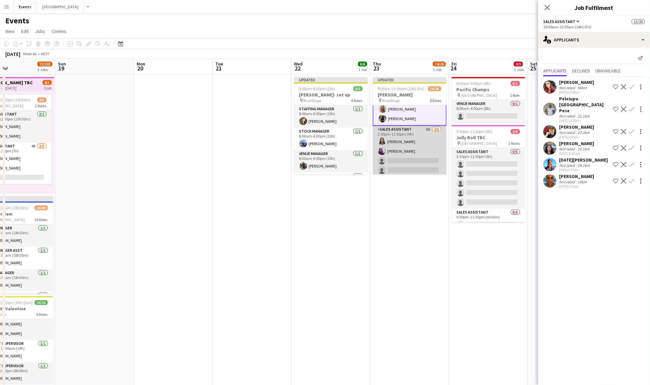
click at [416, 140] on app-card-role "Sales Assistant 8A 2/6 2:00pm-11:00pm (9h) Jazlyn Pedrina Mackenzie McWilliams …" at bounding box center [410, 161] width 74 height 70
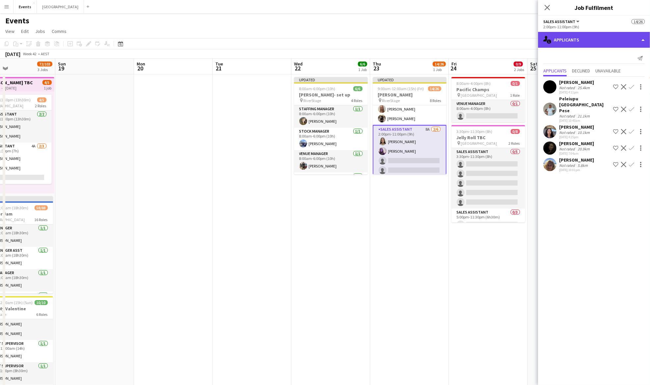
click at [578, 41] on div "single-neutral-actions-information Applicants" at bounding box center [594, 40] width 112 height 16
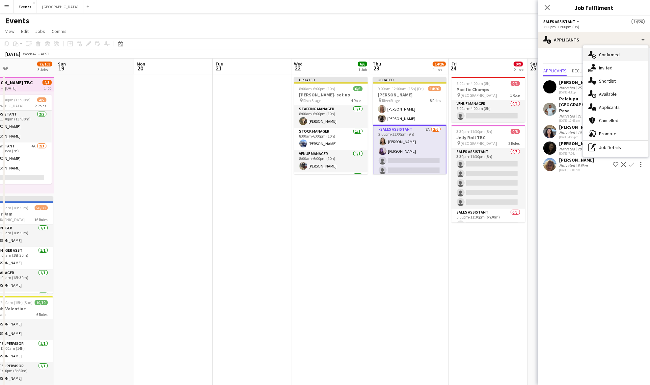
click at [619, 52] on span "Confirmed" at bounding box center [609, 55] width 21 height 6
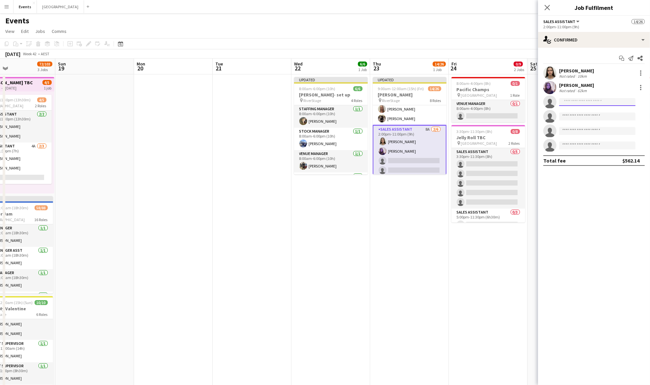
click at [584, 98] on input at bounding box center [597, 102] width 76 height 8
type input "***"
click at [595, 133] on span "rhmorris15@gmail.com" at bounding box center [598, 132] width 66 height 5
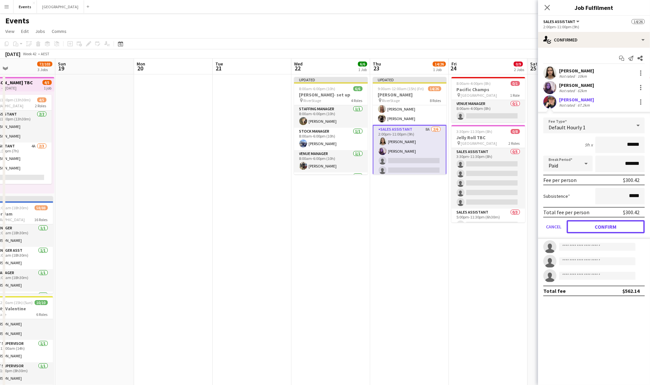
click at [606, 226] on button "Confirm" at bounding box center [606, 226] width 78 height 13
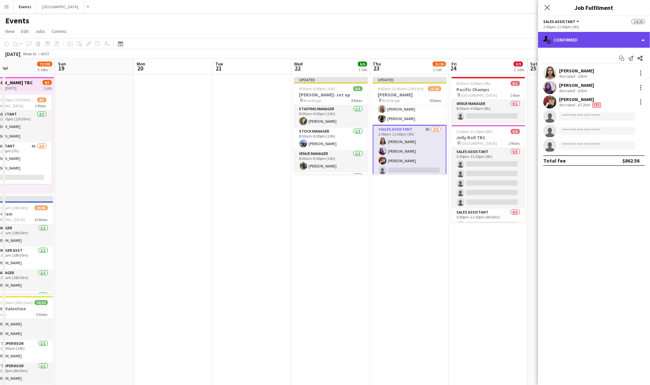
click at [604, 36] on div "single-neutral-actions-check-2 Confirmed" at bounding box center [594, 40] width 112 height 16
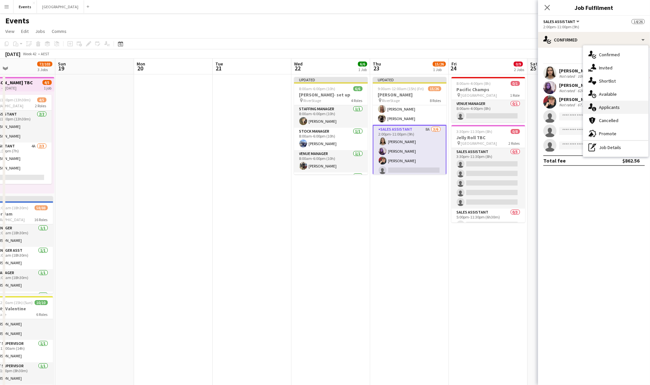
click at [616, 111] on div "single-neutral-actions-information Applicants" at bounding box center [615, 107] width 65 height 13
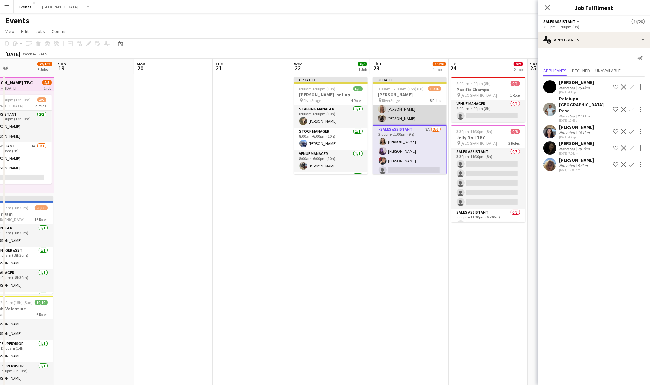
click at [415, 115] on app-card-role "Sales Assistant 5/5 10:00am-12:00am (14h) Jill VAN HALEN Samuel RIGBY Courtney …" at bounding box center [410, 95] width 74 height 61
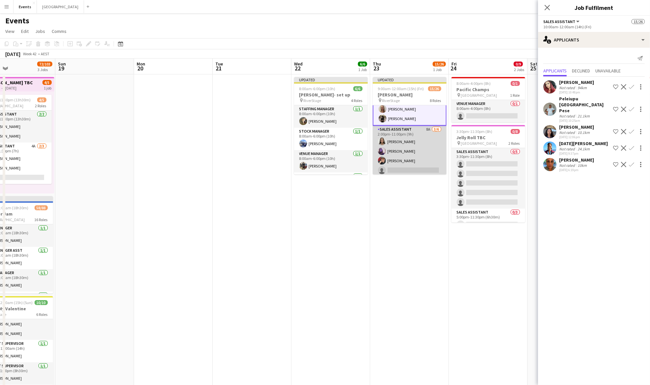
click at [412, 144] on app-card-role "Sales Assistant 8A 3/6 2:00pm-11:00pm (9h) Jazlyn Pedrina Mackenzie McWilliams …" at bounding box center [410, 161] width 74 height 70
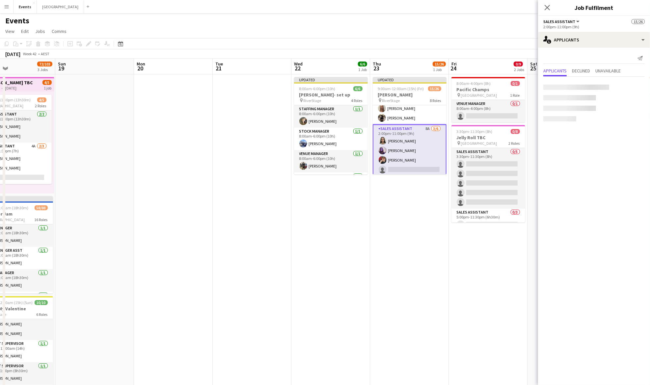
scroll to position [172, 0]
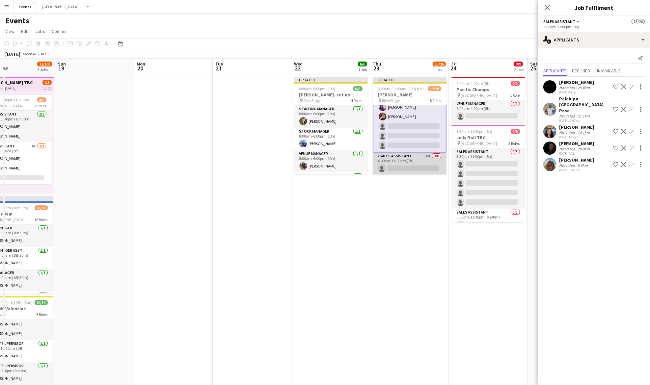
click at [405, 163] on app-card-role "Sales Assistant 8A 0/8 4:00pm-11:00pm (7h) single-neutral-actions single-neutra…" at bounding box center [410, 197] width 74 height 89
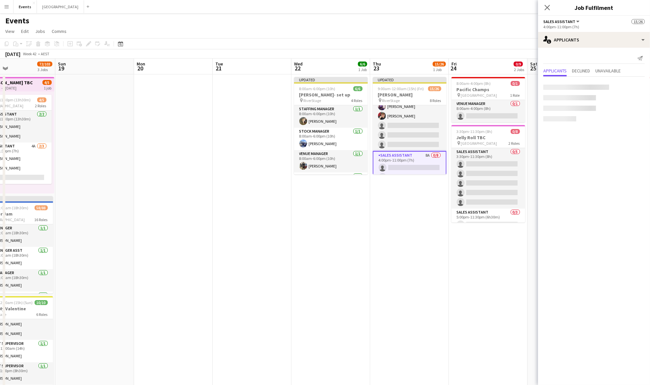
scroll to position [215, 0]
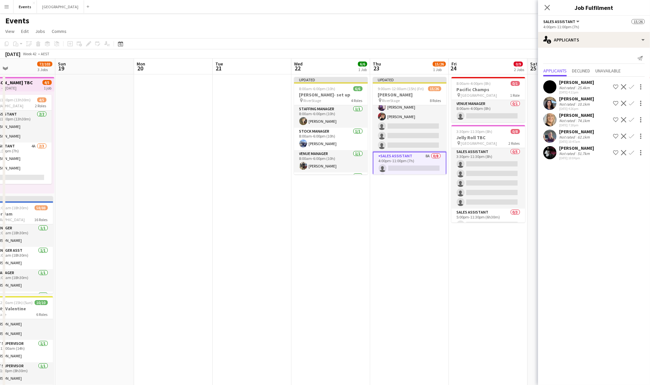
click at [634, 151] on app-icon "Confirm" at bounding box center [631, 152] width 5 height 5
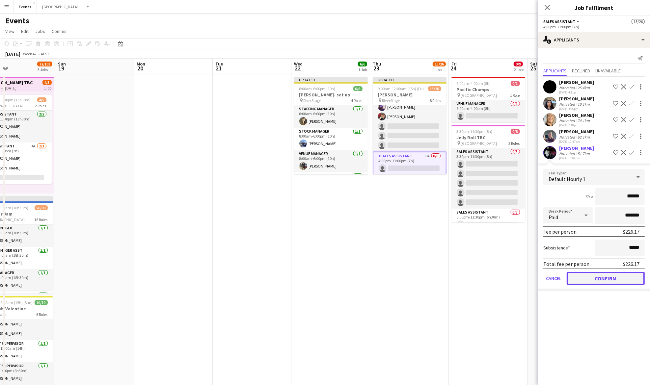
click at [608, 273] on button "Confirm" at bounding box center [606, 278] width 78 height 13
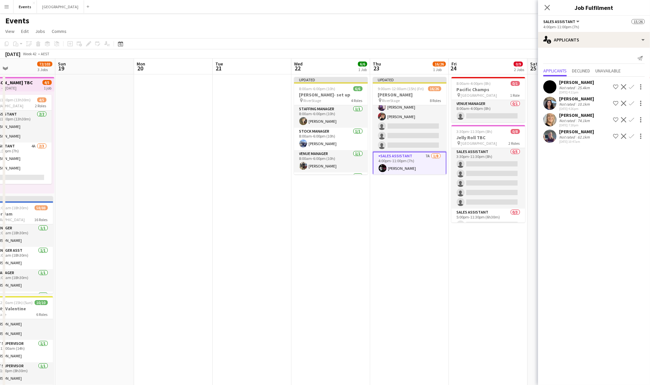
click at [633, 120] on app-icon "Confirm" at bounding box center [631, 119] width 5 height 5
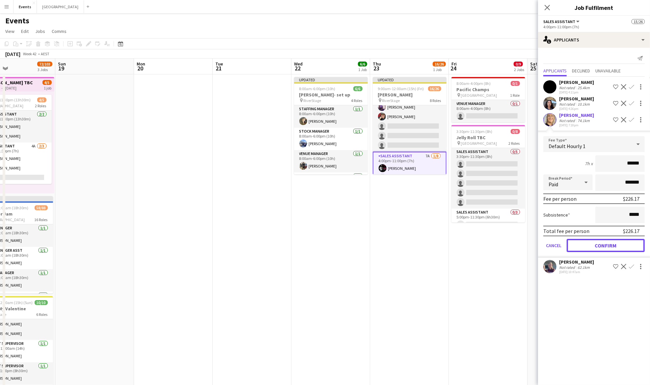
drag, startPoint x: 614, startPoint y: 245, endPoint x: 628, endPoint y: 235, distance: 16.8
click at [626, 240] on button "Confirm" at bounding box center [606, 245] width 78 height 13
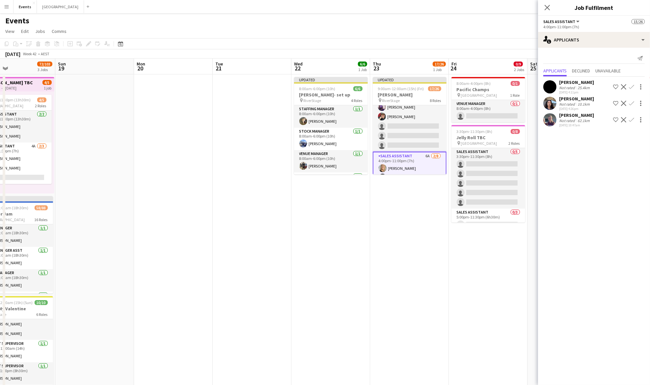
click at [631, 120] on app-icon "Confirm" at bounding box center [631, 119] width 5 height 5
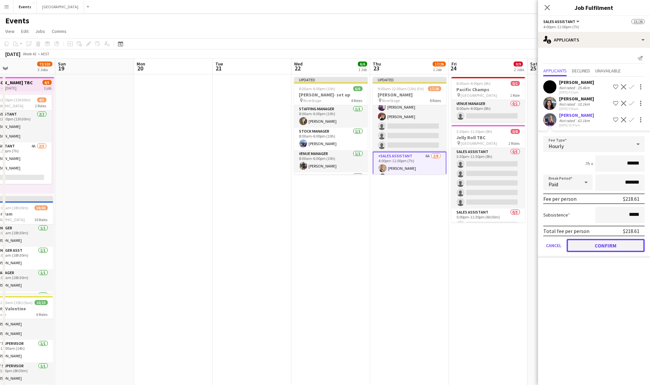
click at [587, 244] on button "Confirm" at bounding box center [606, 245] width 78 height 13
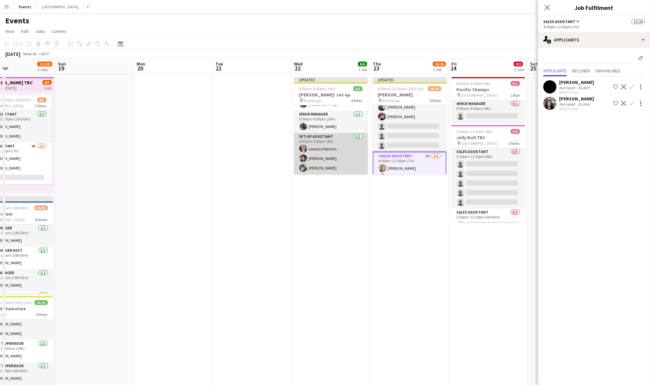
scroll to position [0, 0]
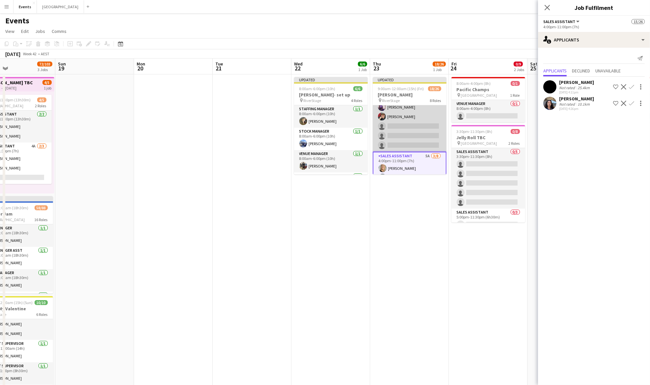
click at [419, 124] on app-card-role "Sales Assistant 8A 3/6 2:00pm-11:00pm (9h) Jazlyn Pedrina Mackenzie McWilliams …" at bounding box center [410, 117] width 74 height 70
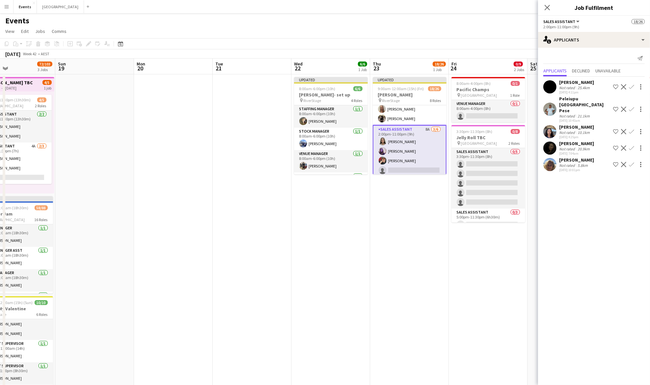
scroll to position [128, 0]
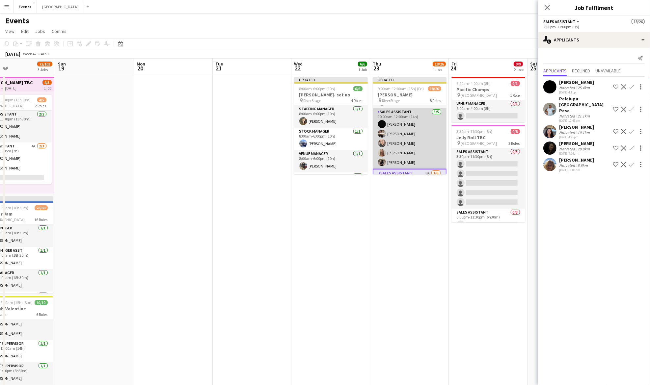
click at [406, 135] on app-card-role "Sales Assistant 5/5 10:00am-12:00am (14h) Jill VAN HALEN Samuel RIGBY Courtney …" at bounding box center [410, 138] width 74 height 61
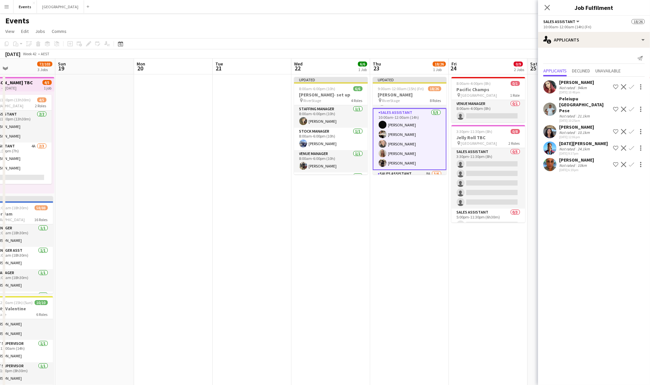
scroll to position [84, 0]
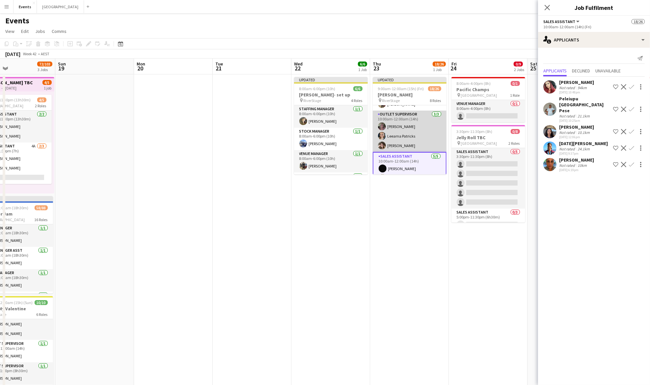
click at [402, 127] on app-card-role "Outlet Supervisor 3/3 10:00am-12:00am (14h) Diane Coyle Leearna Patricks Karla …" at bounding box center [410, 132] width 74 height 42
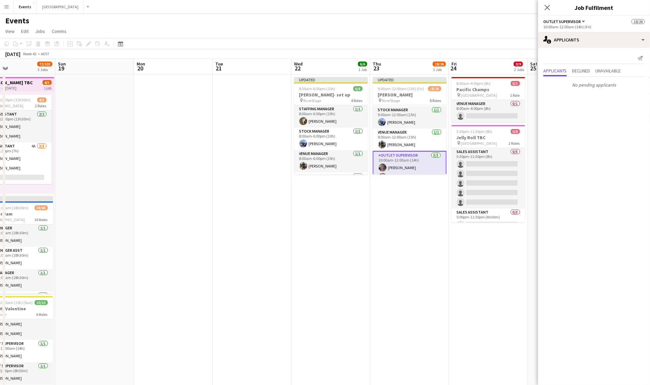
scroll to position [0, 0]
click at [178, 94] on app-date-cell at bounding box center [173, 240] width 79 height 333
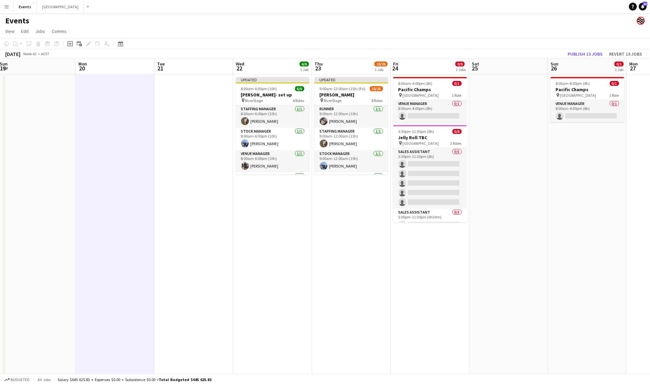
drag, startPoint x: 350, startPoint y: 258, endPoint x: 303, endPoint y: 247, distance: 47.7
click at [303, 247] on app-calendar-viewport "Wed 15 1/6 1 Job Thu 16 16/38 3 Jobs Fri 17 27/70 3 Jobs Sat 18 72/103 3 Jobs S…" at bounding box center [325, 233] width 650 height 349
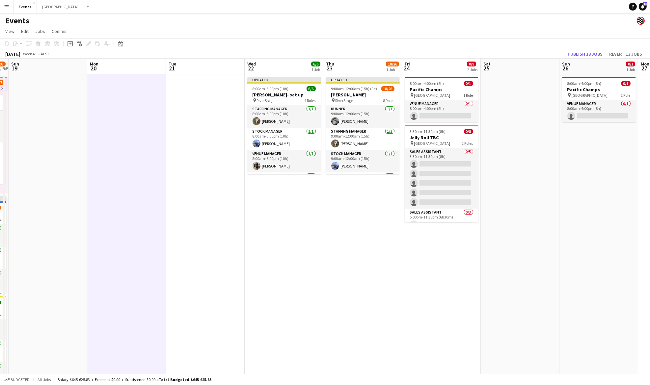
drag, startPoint x: 598, startPoint y: 188, endPoint x: 610, endPoint y: 190, distance: 11.9
click at [610, 190] on app-calendar-viewport "Fri 17 27/70 3 Jobs Sat 18 72/103 3 Jobs Sun 19 Mon 20 Tue 21 Wed 22 6/6 1 Job …" at bounding box center [325, 233] width 650 height 349
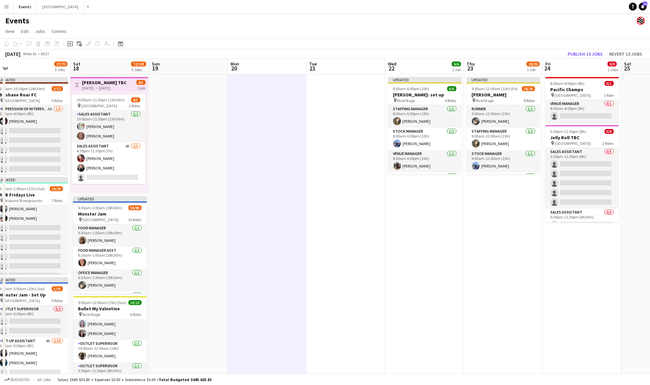
drag, startPoint x: 280, startPoint y: 190, endPoint x: 424, endPoint y: 190, distance: 143.6
click at [499, 190] on app-calendar-viewport "Wed 15 1/6 1 Job Thu 16 16/38 3 Jobs Fri 17 27/70 3 Jobs Sat 18 72/103 3 Jobs S…" at bounding box center [325, 233] width 650 height 349
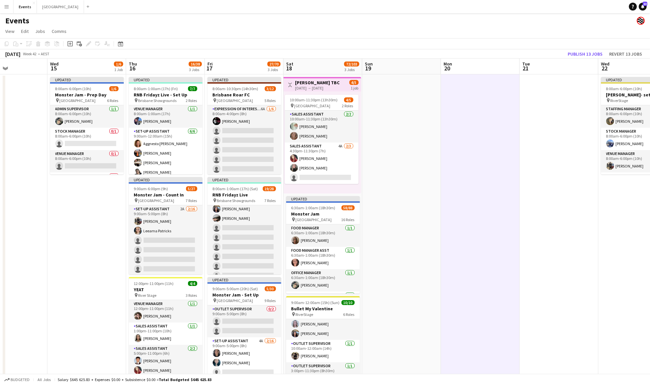
scroll to position [0, 176]
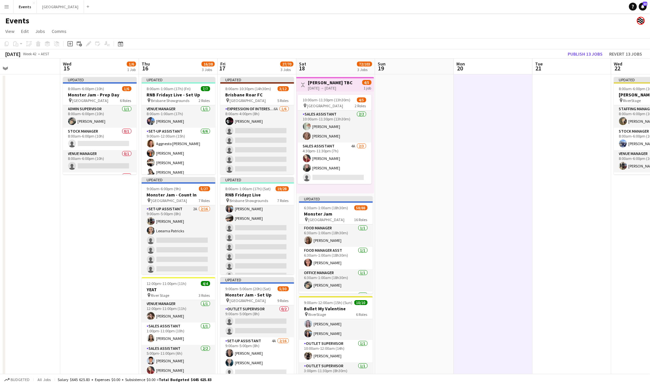
drag, startPoint x: 318, startPoint y: 190, endPoint x: 466, endPoint y: 185, distance: 148.0
click at [466, 185] on app-calendar-viewport "Sun 12 10/10 1 Job Mon 13 Tue 14 Wed 15 1/6 1 Job Thu 16 16/38 3 Jobs Fri 17 27…" at bounding box center [325, 233] width 650 height 349
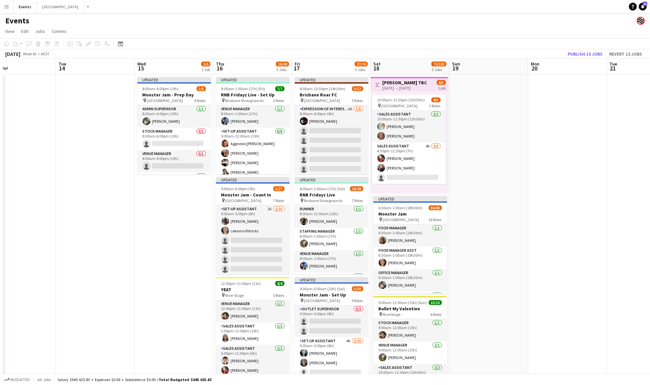
scroll to position [0, 262]
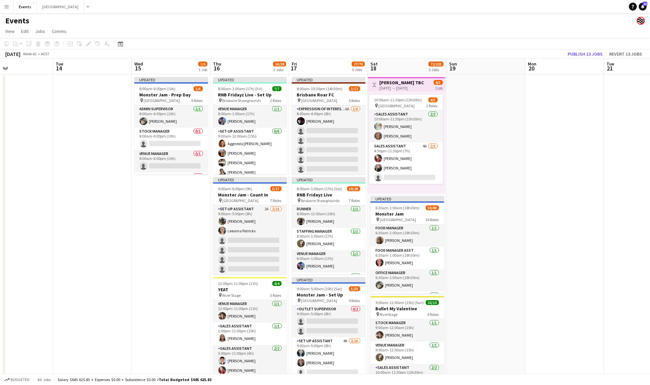
drag, startPoint x: 605, startPoint y: 174, endPoint x: 107, endPoint y: 189, distance: 498.3
click at [107, 189] on app-calendar-viewport "Fri 10 6/6 1 Job Sat 11 12/12 2 Jobs Sun 12 10/10 1 Job Mon 13 Tue 14 Wed 15 1/…" at bounding box center [325, 233] width 650 height 349
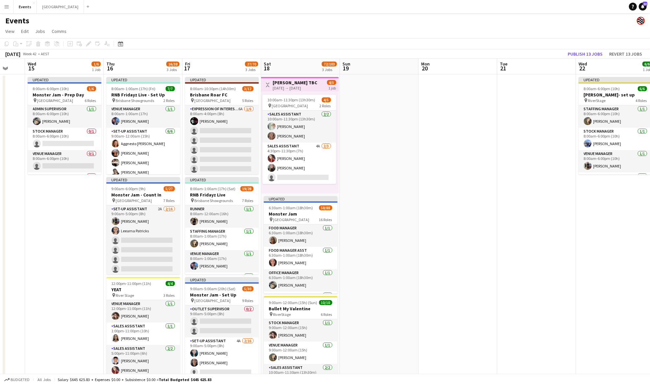
drag, startPoint x: 578, startPoint y: 184, endPoint x: 465, endPoint y: 180, distance: 112.8
click at [469, 184] on app-calendar-viewport "Sat 11 12/12 2 Jobs Sun 12 10/10 1 Job Mon 13 Tue 14 Wed 15 1/6 1 Job Thu 16 16…" at bounding box center [325, 233] width 650 height 349
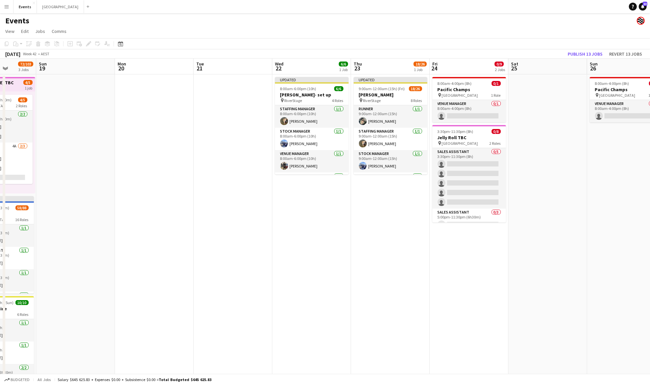
drag, startPoint x: 451, startPoint y: 165, endPoint x: 168, endPoint y: 200, distance: 285.1
click at [168, 200] on app-calendar-viewport "Wed 15 1/6 1 Job Thu 16 16/38 3 Jobs Fri 17 27/70 3 Jobs Sat 18 72/103 3 Jobs S…" at bounding box center [325, 233] width 650 height 349
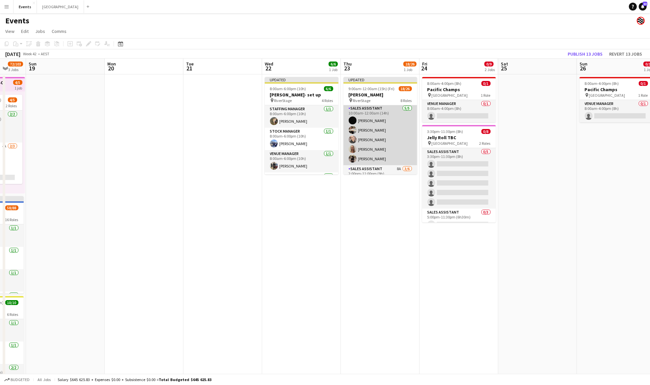
scroll to position [176, 0]
click at [378, 130] on app-card-role "Sales Assistant 8A 3/6 2:00pm-11:00pm (9h) Jazlyn Pedrina Mackenzie McWilliams …" at bounding box center [381, 157] width 74 height 70
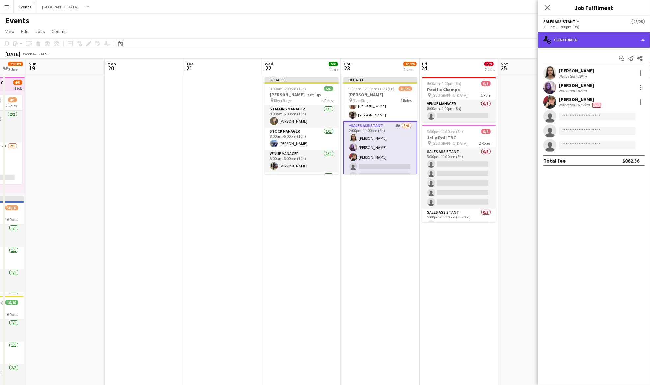
click at [561, 44] on div "single-neutral-actions-check-2 Confirmed" at bounding box center [594, 40] width 112 height 16
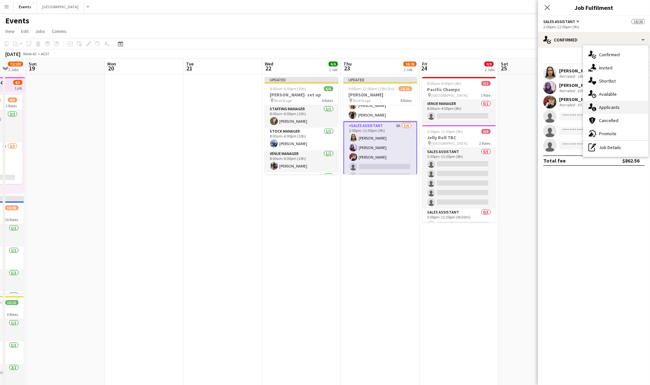
click at [617, 106] on span "Applicants" at bounding box center [609, 107] width 21 height 6
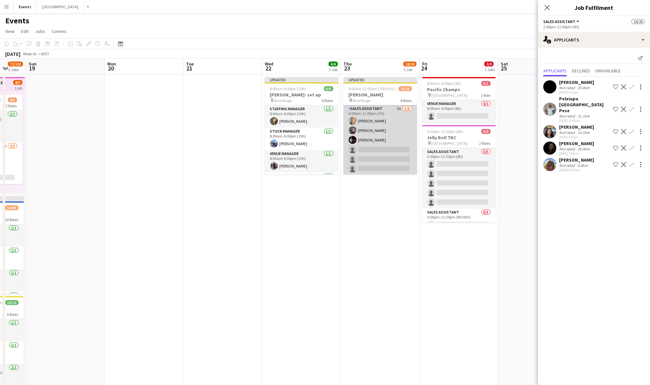
click at [387, 143] on app-card-role "Sales Assistant 5A 3/8 4:00pm-11:00pm (7h) Ingrid WOODS Vayda Suter HarNanak Si…" at bounding box center [381, 149] width 74 height 89
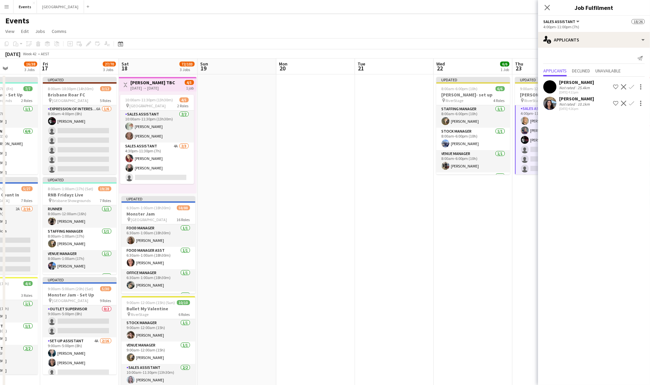
scroll to position [0, 179]
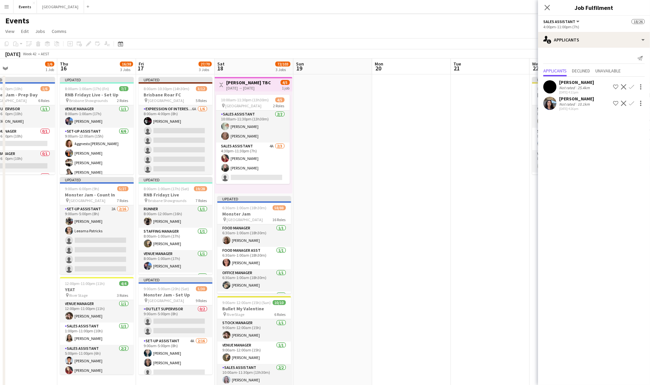
drag, startPoint x: 234, startPoint y: 181, endPoint x: 478, endPoint y: 162, distance: 244.2
click at [478, 162] on app-calendar-viewport "Mon 13 Tue 14 Wed 15 1/6 1 Job Thu 16 16/38 3 Jobs Fri 17 27/70 3 Jobs Sat 18 7…" at bounding box center [325, 233] width 650 height 349
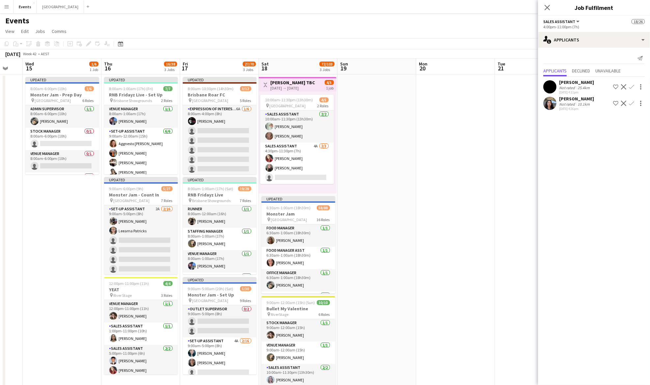
scroll to position [0, 132]
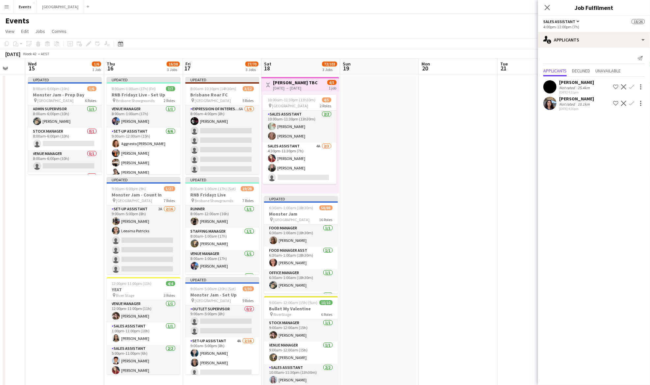
drag, startPoint x: 353, startPoint y: 224, endPoint x: 400, endPoint y: 212, distance: 48.0
click at [400, 212] on app-calendar-viewport "Mon 13 Tue 14 Wed 15 1/6 1 Job Thu 16 16/38 3 Jobs Fri 17 27/70 3 Jobs Sat 18 7…" at bounding box center [325, 233] width 650 height 349
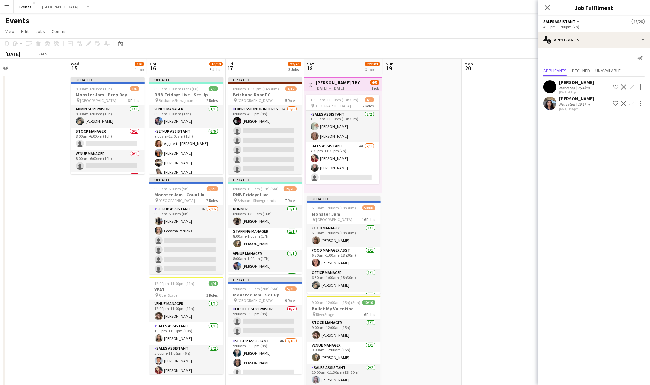
drag, startPoint x: 73, startPoint y: 215, endPoint x: 309, endPoint y: 203, distance: 235.8
click at [309, 203] on app-calendar-viewport "Sun 12 10/10 1 Job Mon 13 Tue 14 Wed 15 1/6 1 Job Thu 16 16/38 3 Jobs Fri 17 27…" at bounding box center [325, 233] width 650 height 349
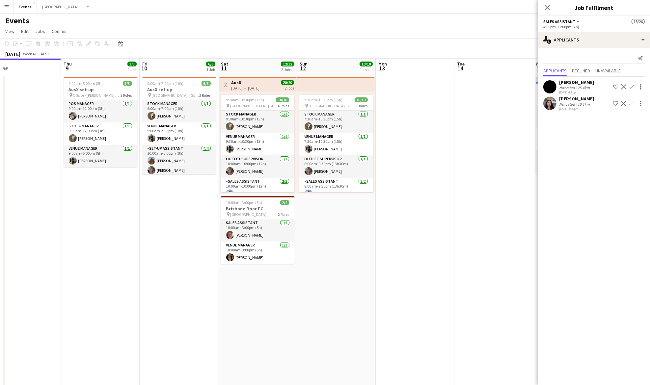
scroll to position [0, 173]
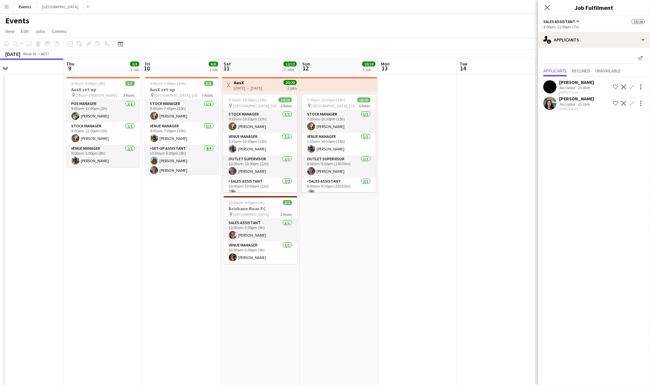
drag, startPoint x: 174, startPoint y: 213, endPoint x: 406, endPoint y: 206, distance: 231.7
click at [406, 206] on app-calendar-viewport "Mon 6 Tue 7 Wed 8 Thu 9 3/3 1 Job Fri 10 6/6 1 Job Sat 11 12/12 2 Jobs Sun 12 1…" at bounding box center [325, 233] width 650 height 349
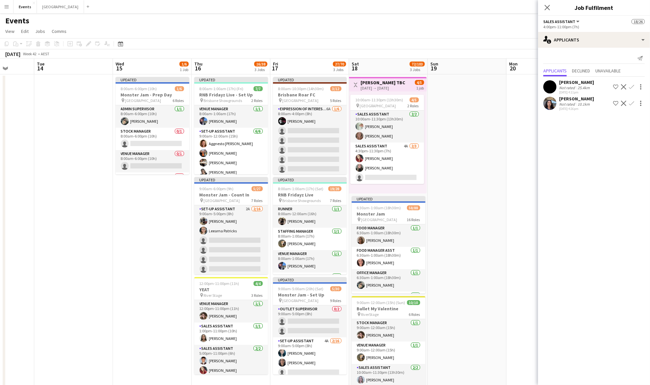
scroll to position [0, 283]
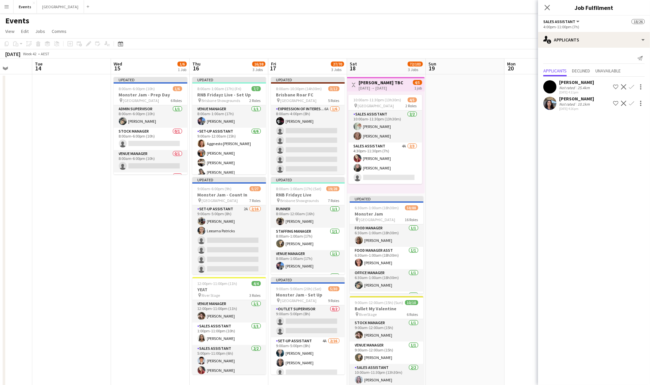
drag, startPoint x: 440, startPoint y: 183, endPoint x: 15, endPoint y: 201, distance: 425.4
click at [15, 201] on app-calendar-viewport "Fri 10 6/6 1 Job Sat 11 12/12 2 Jobs Sun 12 10/10 1 Job Mon 13 Tue 14 Wed 15 1/…" at bounding box center [325, 233] width 650 height 349
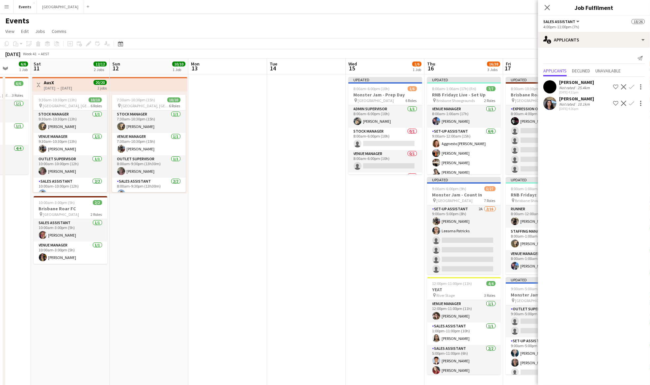
drag, startPoint x: 47, startPoint y: 190, endPoint x: 300, endPoint y: 192, distance: 253.0
click at [300, 192] on app-calendar-viewport "Wed 8 Thu 9 3/3 1 Job Fri 10 6/6 1 Job Sat 11 12/12 2 Jobs Sun 12 10/10 1 Job M…" at bounding box center [325, 233] width 650 height 349
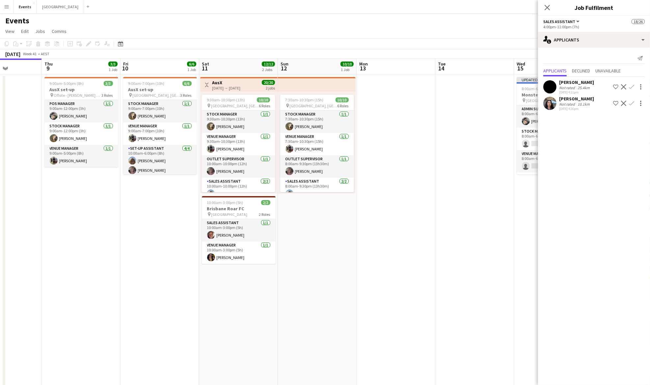
scroll to position [0, 195]
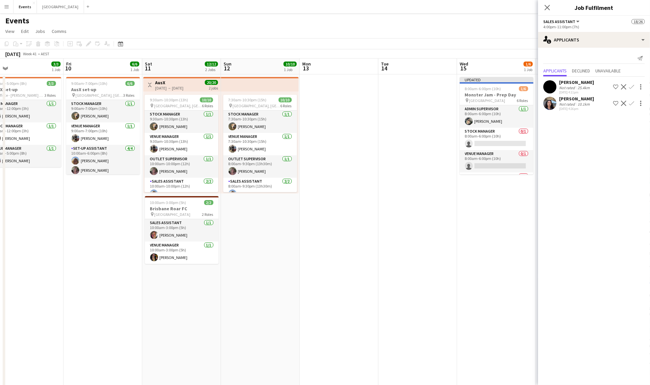
drag, startPoint x: 166, startPoint y: 208, endPoint x: 145, endPoint y: 206, distance: 21.8
click at [145, 206] on app-calendar-viewport "Mon 6 Tue 7 Wed 8 Thu 9 3/3 1 Job Fri 10 6/6 1 Job Sat 11 12/12 2 Jobs Sun 12 1…" at bounding box center [325, 233] width 650 height 349
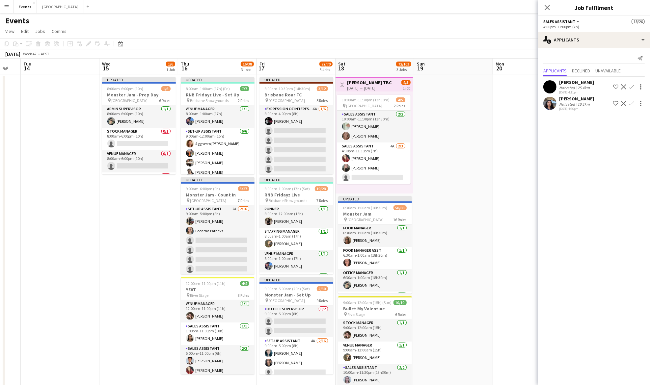
scroll to position [0, 305]
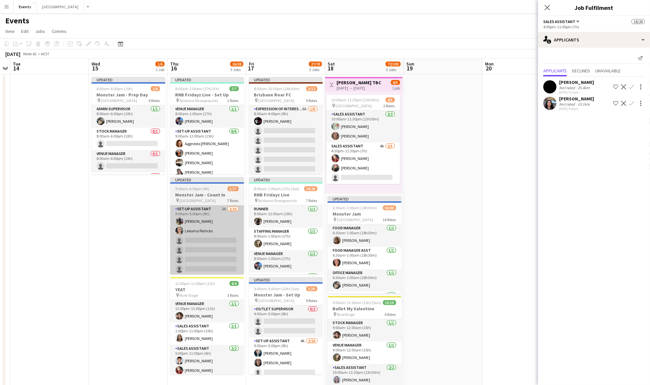
drag, startPoint x: 357, startPoint y: 224, endPoint x: 186, endPoint y: 207, distance: 172.2
click at [114, 211] on app-calendar-viewport "Fri 10 6/6 1 Job Sat 11 12/12 2 Jobs Sun 12 10/10 1 Job Mon 13 Tue 14 Wed 15 1/…" at bounding box center [325, 233] width 650 height 349
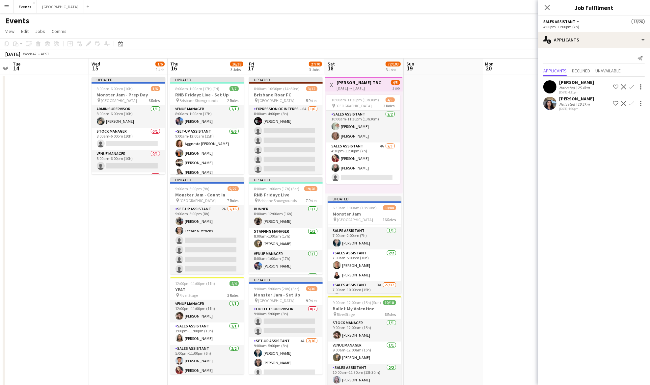
scroll to position [176, 0]
click at [361, 241] on app-card-role "Outlet Supervisor 1A 6/9 7:00am-12:00am (17h) Andrea Bedward Samantha Iwanuscha…" at bounding box center [365, 259] width 74 height 99
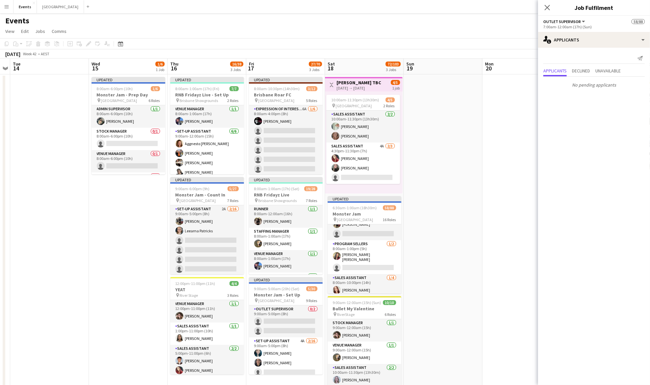
scroll to position [658, 0]
click at [361, 241] on app-card-role "Runner 1A 1/2 7:00am-12:00am (17h) Callum James single-neutral-actions" at bounding box center [365, 238] width 74 height 32
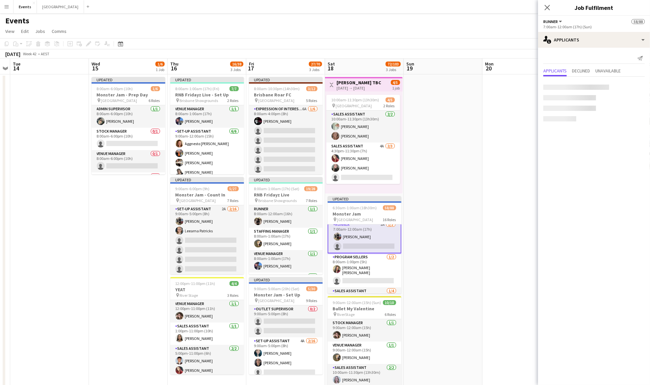
scroll to position [658, 0]
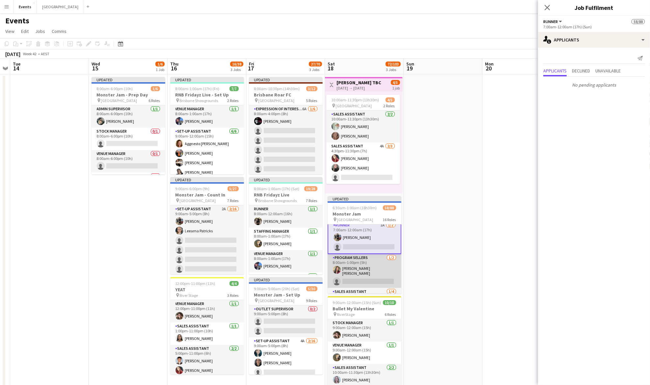
click at [358, 262] on app-card-role "Program Sellers 1/2 8:00am-1:00pm (5h) McKenna Bartley Beal single-neutral-acti…" at bounding box center [365, 271] width 74 height 34
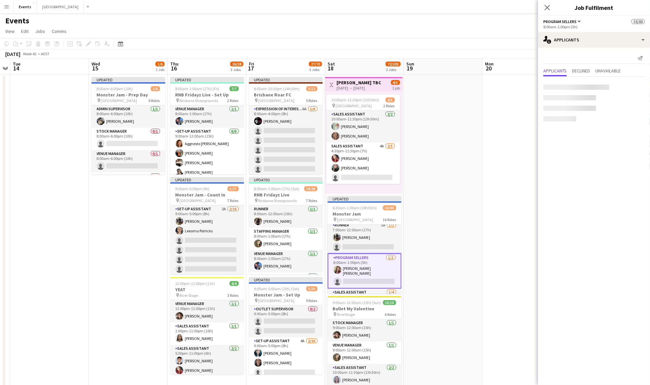
scroll to position [701, 0]
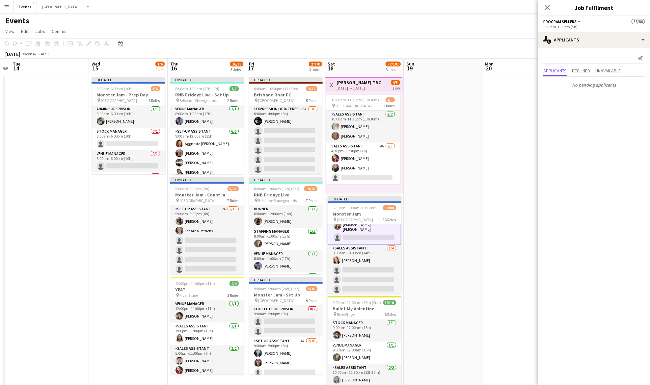
click at [359, 262] on app-card-role "Sales Assistant 1/4 8:00am-10:00pm (14h) Lilly Jerrett single-neutral-actions s…" at bounding box center [365, 270] width 74 height 51
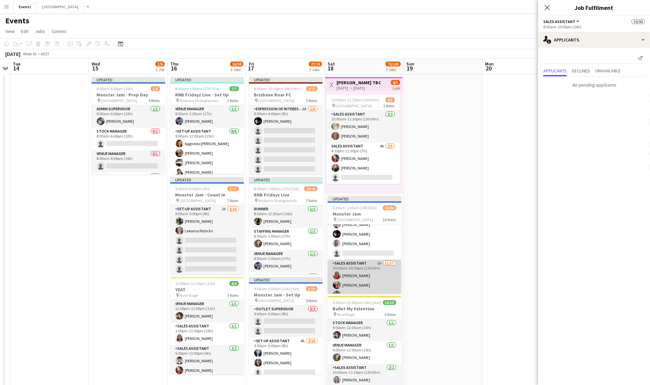
click at [353, 261] on app-card-role "Sales Assistant 1A 11/17 10:30am-10:00pm (11h30m) Talisha HERDEN Sharn Iosefa N…" at bounding box center [365, 347] width 74 height 175
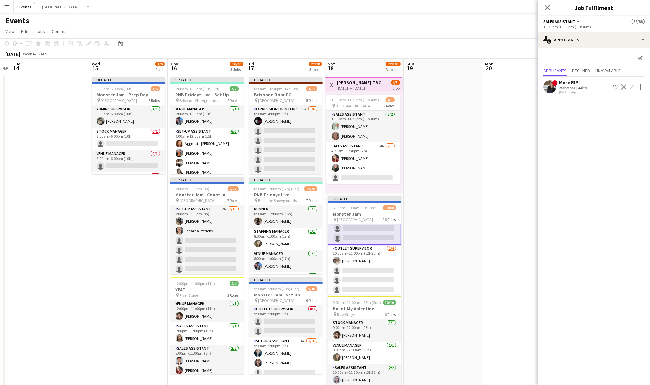
click at [367, 246] on app-card-role "Outlet Supervisor 1/4 10:30am-11:00pm (12h30m) Danica Kovacevich single-neutral…" at bounding box center [365, 270] width 74 height 51
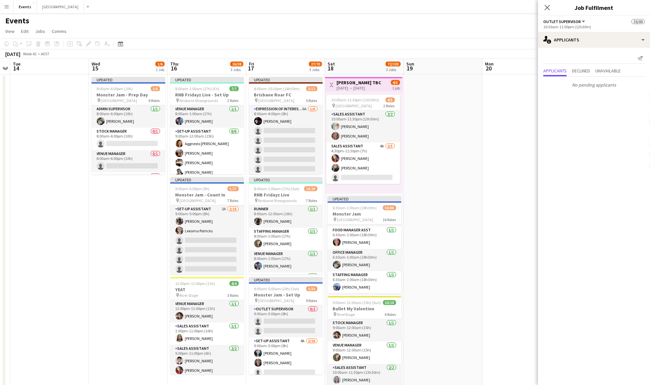
scroll to position [0, 0]
click at [480, 136] on app-date-cell at bounding box center [443, 240] width 79 height 333
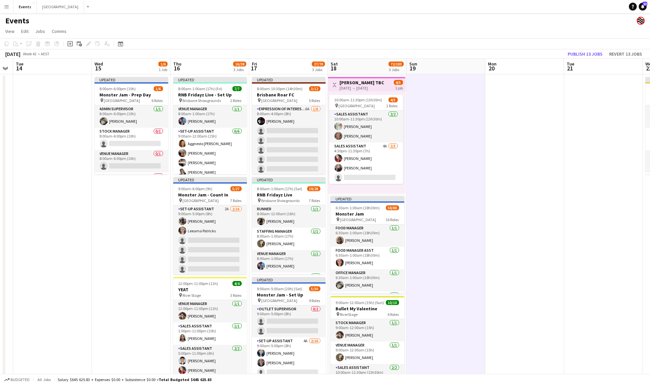
click at [582, 153] on app-calendar-viewport "Sun 12 10/10 1 Job Mon 13 Tue 14 Wed 15 1/6 1 Job Thu 16 16/38 3 Jobs Fri 17 27…" at bounding box center [325, 233] width 650 height 349
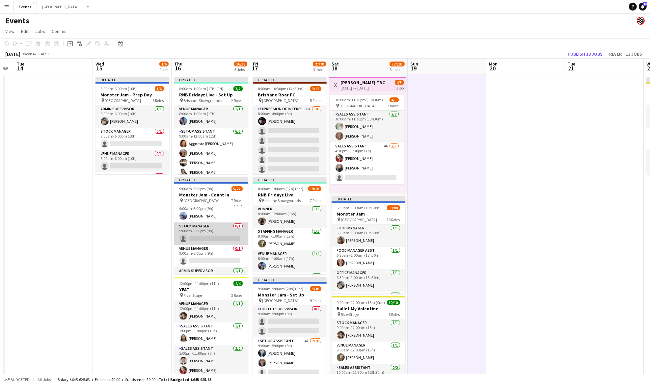
scroll to position [279, 0]
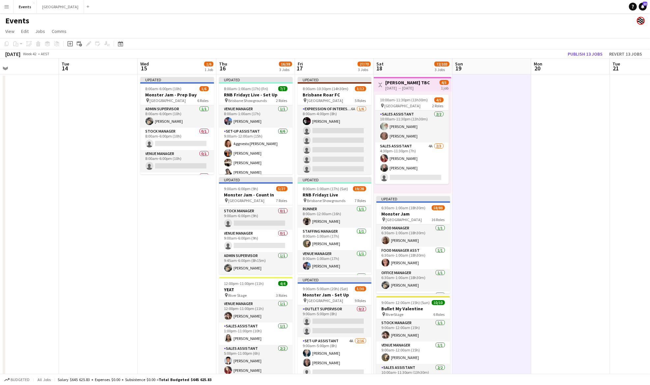
drag, startPoint x: 469, startPoint y: 191, endPoint x: 533, endPoint y: 177, distance: 66.1
click at [533, 177] on app-calendar-viewport "Sat 11 12/12 2 Jobs Sun 12 10/10 1 Job Mon 13 Tue 14 Wed 15 1/6 1 Job Thu 16 16…" at bounding box center [325, 233] width 650 height 349
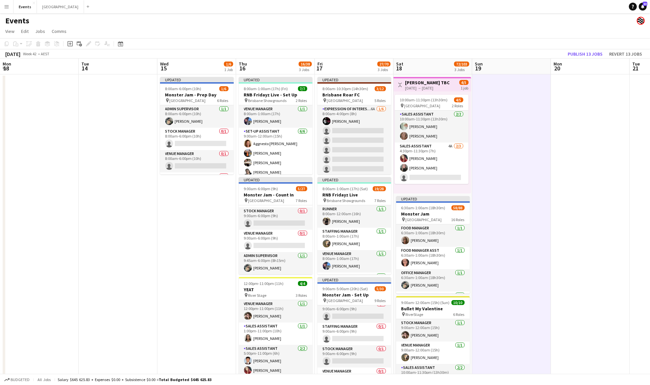
scroll to position [307, 0]
click at [359, 316] on app-card-role "Staffing Manager 0/1 9:00am-6:00pm (9h) single-neutral-actions" at bounding box center [355, 322] width 74 height 22
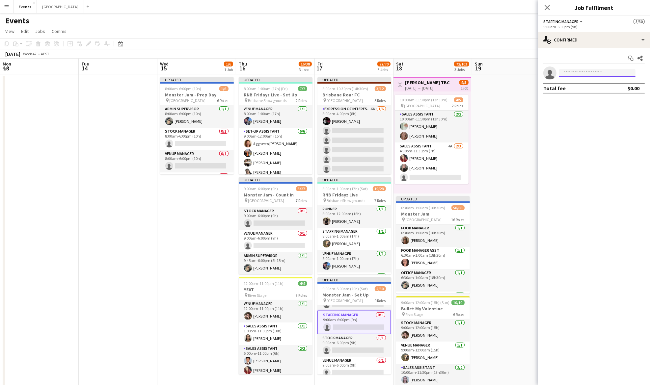
click at [576, 72] on input at bounding box center [597, 73] width 76 height 8
type input "****"
click at [598, 91] on span "+61410871240" at bounding box center [598, 93] width 66 height 5
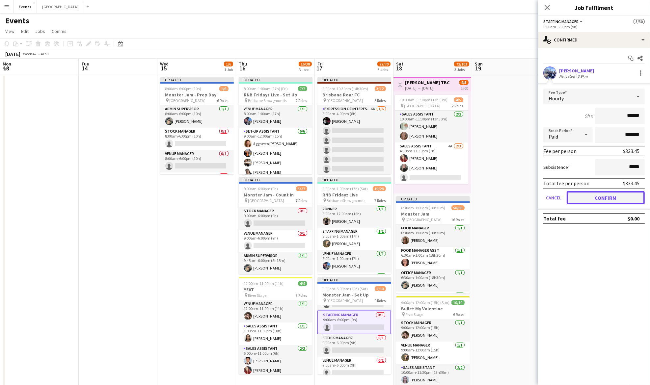
click at [607, 198] on button "Confirm" at bounding box center [606, 197] width 78 height 13
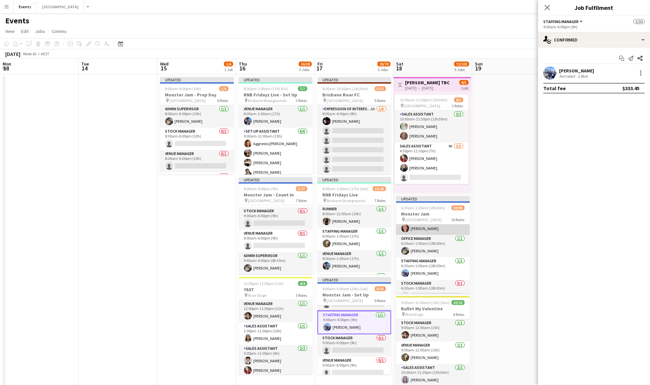
scroll to position [44, 0]
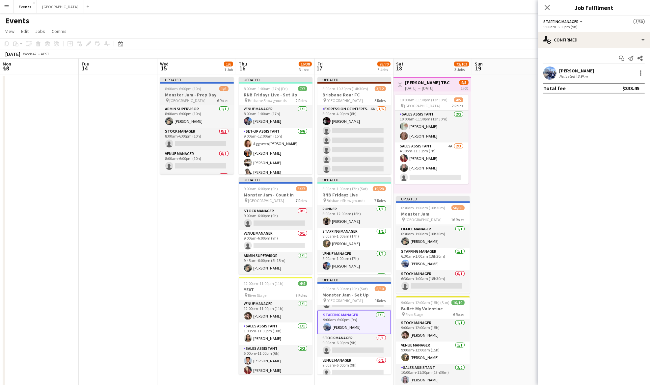
click at [189, 93] on h3 "Monster Jam - Prep Day" at bounding box center [197, 95] width 74 height 6
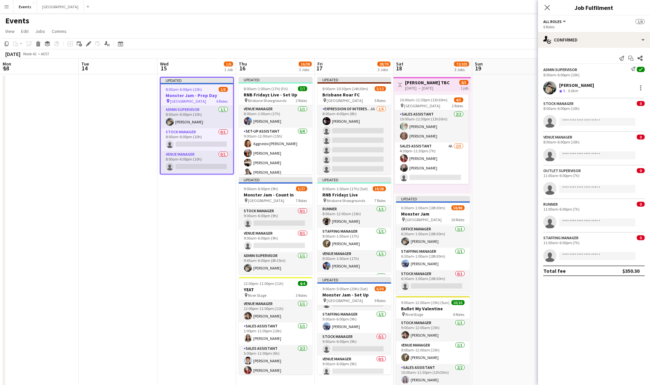
drag, startPoint x: 89, startPoint y: 42, endPoint x: 116, endPoint y: 42, distance: 26.4
click at [89, 42] on icon at bounding box center [89, 44] width 4 height 4
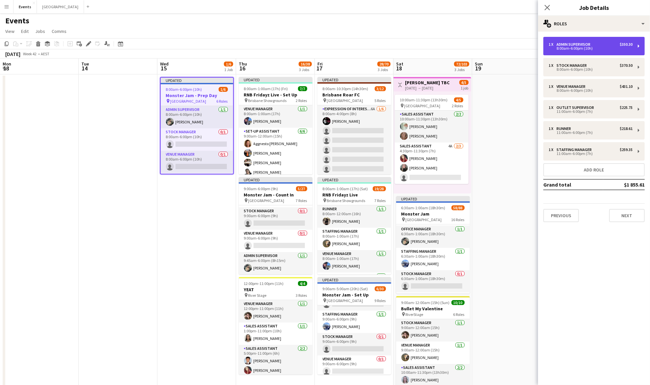
click at [613, 45] on div "1 x Admin Supervisor $350.30" at bounding box center [591, 44] width 84 height 5
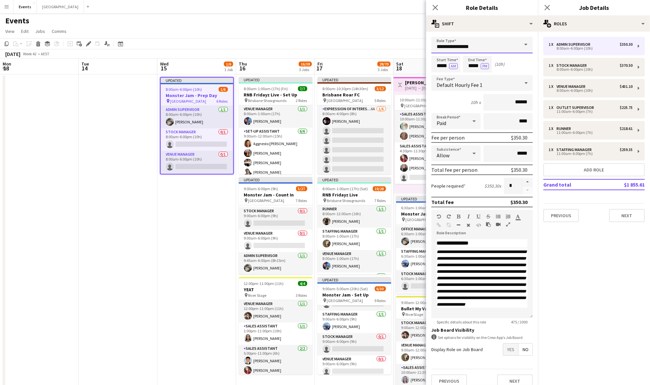
click at [495, 47] on input "**********" at bounding box center [482, 45] width 101 height 16
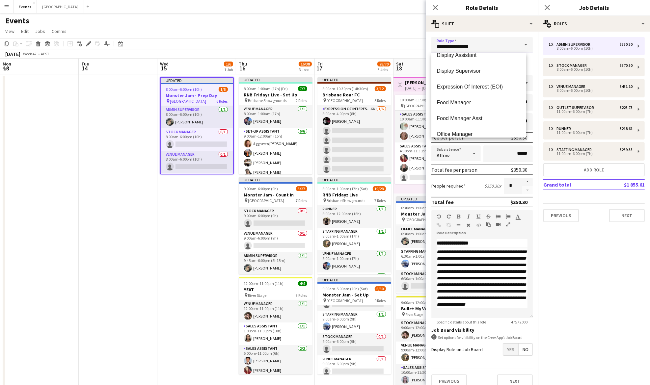
scroll to position [132, 0]
click at [478, 91] on span "Office Manager" at bounding box center [479, 90] width 84 height 6
type input "**********"
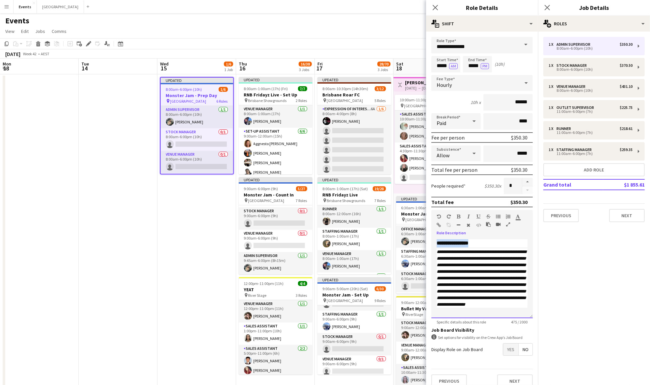
drag, startPoint x: 480, startPoint y: 242, endPoint x: 429, endPoint y: 242, distance: 51.1
click at [429, 242] on form "**********" at bounding box center [482, 215] width 112 height 356
click at [283, 260] on app-card-role "Admin Supervisor 1/1 9:45am-6:00pm (8h15m) Natasha Patricks" at bounding box center [276, 263] width 74 height 22
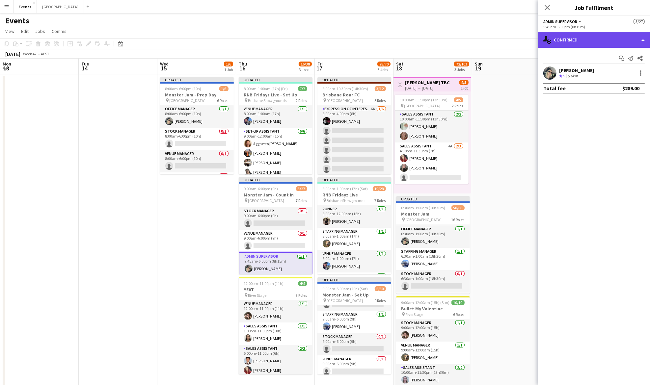
click at [598, 41] on div "single-neutral-actions-check-2 Confirmed" at bounding box center [594, 40] width 112 height 16
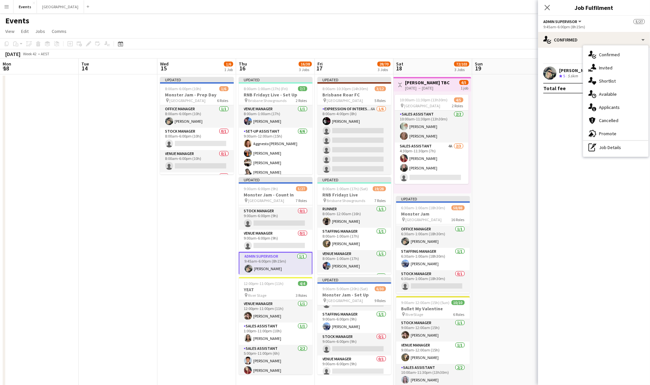
drag, startPoint x: 621, startPoint y: 148, endPoint x: 604, endPoint y: 134, distance: 22.0
click at [620, 148] on div "pen-write Job Details" at bounding box center [615, 147] width 65 height 13
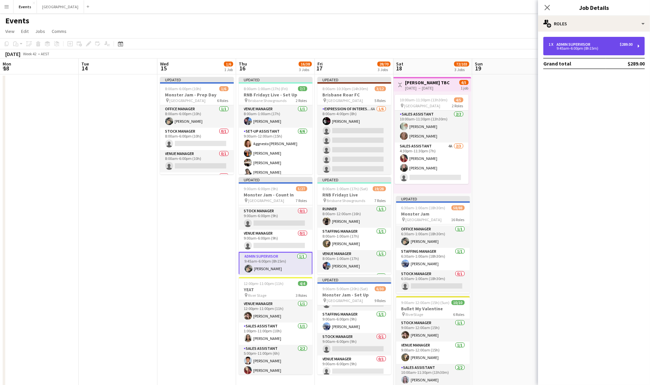
drag, startPoint x: 582, startPoint y: 49, endPoint x: 535, endPoint y: 50, distance: 46.8
click at [581, 49] on div "9:45am-6:00pm (8h15m)" at bounding box center [591, 48] width 84 height 3
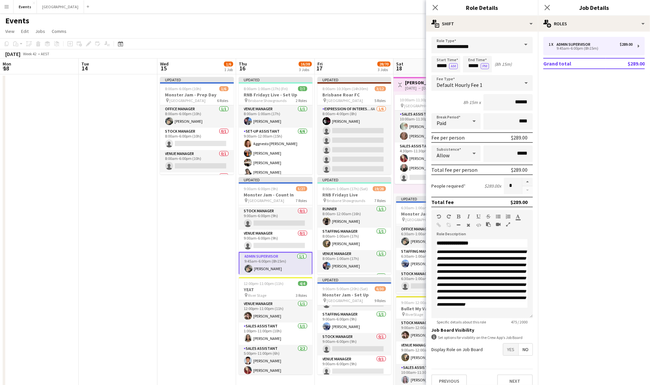
click at [519, 45] on span at bounding box center [526, 45] width 14 height 16
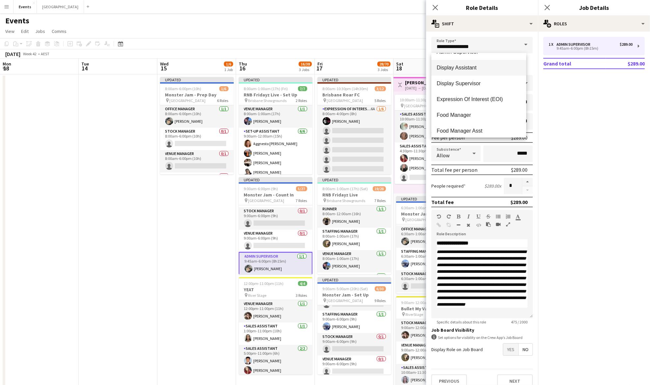
scroll to position [88, 0]
click at [460, 130] on mat-option "Office Manager" at bounding box center [479, 134] width 95 height 16
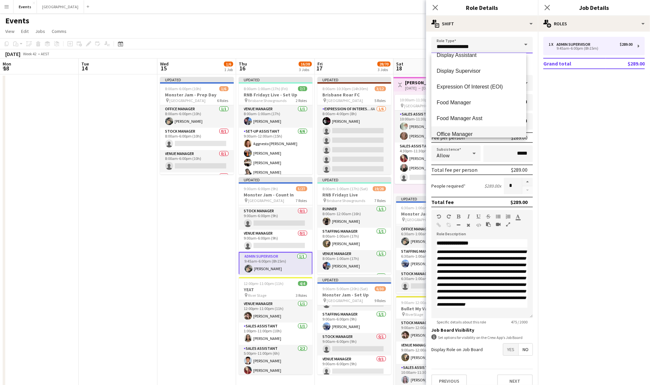
type input "**********"
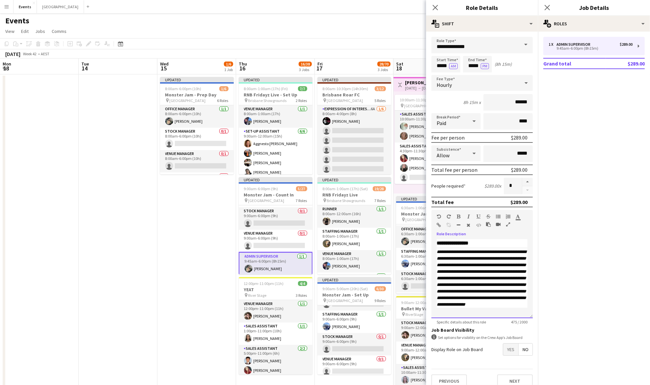
drag, startPoint x: 481, startPoint y: 242, endPoint x: 426, endPoint y: 242, distance: 55.0
click at [426, 242] on form "**********" at bounding box center [482, 215] width 112 height 356
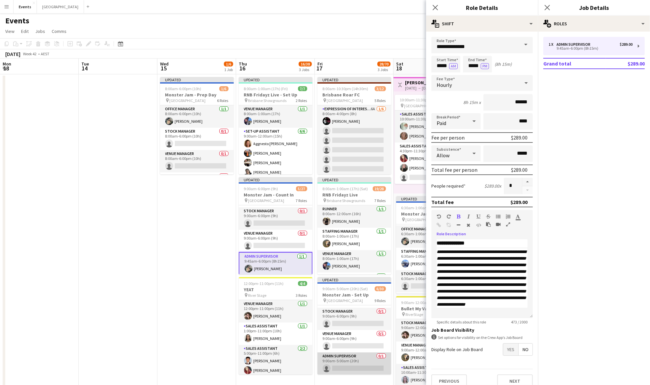
click at [352, 360] on app-card-role "Admin Supervisor 0/1 9:00am-5:00am (20h) single-neutral-actions" at bounding box center [355, 364] width 74 height 22
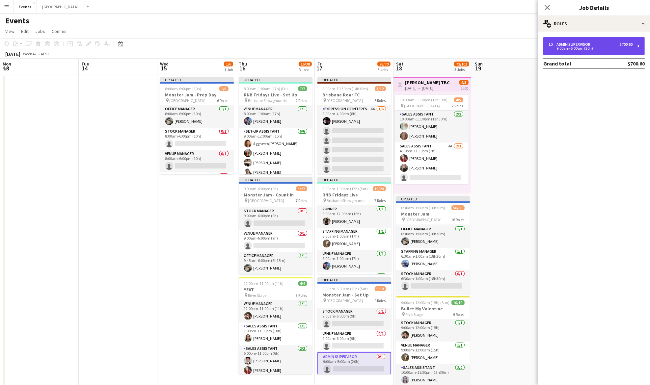
click at [580, 52] on div "1 x Admin Supervisor $700.60 9:00am-5:00am (20h)" at bounding box center [594, 46] width 101 height 18
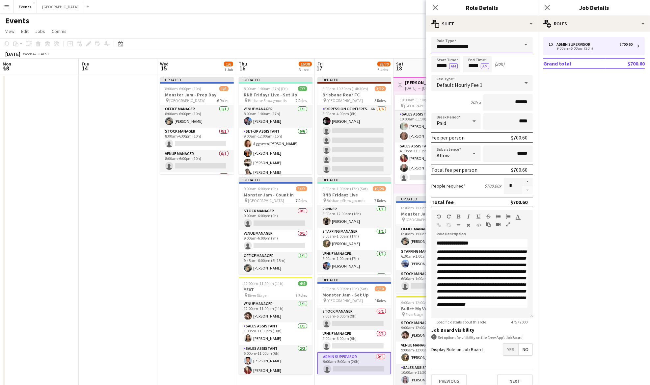
click at [485, 47] on input "**********" at bounding box center [482, 45] width 101 height 16
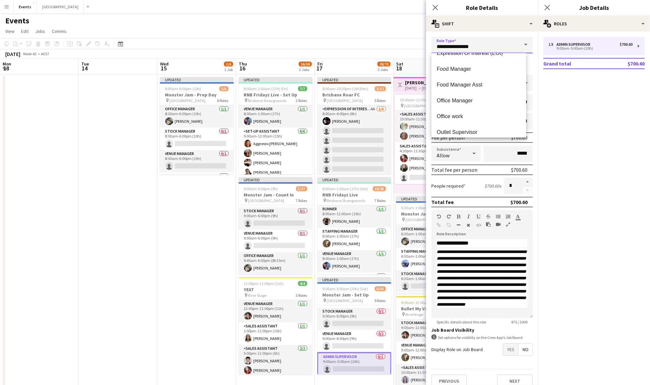
scroll to position [132, 0]
click at [470, 87] on mat-option "Office Manager" at bounding box center [479, 90] width 95 height 16
type input "**********"
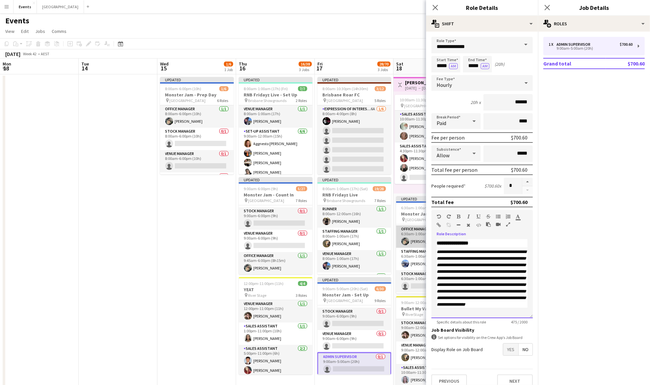
drag, startPoint x: 485, startPoint y: 241, endPoint x: 416, endPoint y: 242, distance: 68.9
click at [416, 242] on body "Menu Boards Boards Boards All jobs Status Workforce Workforce My Workforce Recr…" at bounding box center [325, 209] width 650 height 418
click at [211, 269] on app-date-cell "Updated 8:00am-6:00pm (10h) 1/6 Monster Jam - Prep Day pin [GEOGRAPHIC_DATA] 6 …" at bounding box center [196, 240] width 79 height 333
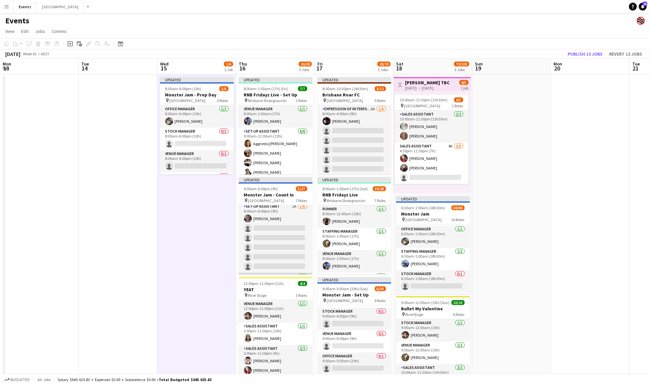
scroll to position [147, 0]
click at [276, 258] on app-card-role "Set-up Assistant 1A 1/6 9:00am-6:00pm (9h) Diane Coyle single-neutral-actions s…" at bounding box center [276, 282] width 74 height 70
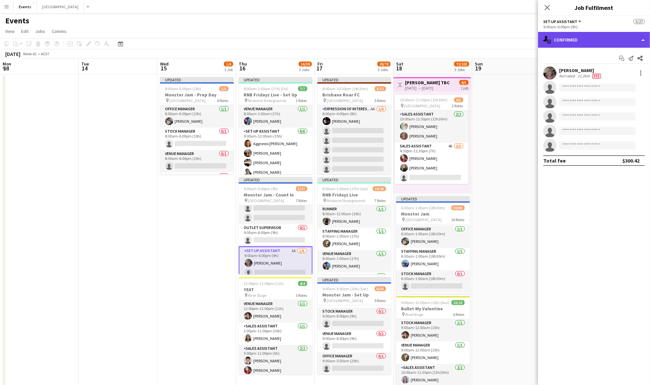
click at [584, 34] on div "single-neutral-actions-check-2 Confirmed" at bounding box center [594, 40] width 112 height 16
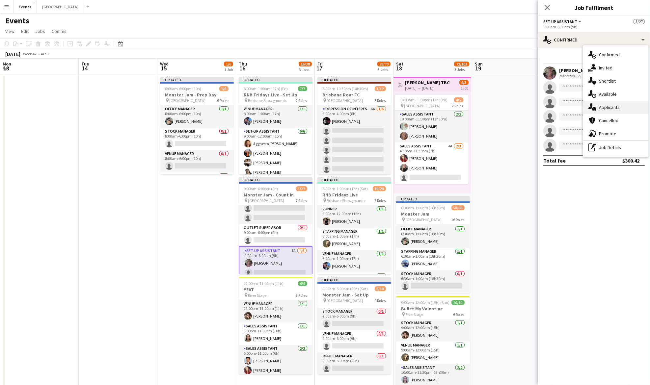
click at [621, 105] on div "single-neutral-actions-information Applicants" at bounding box center [615, 107] width 65 height 13
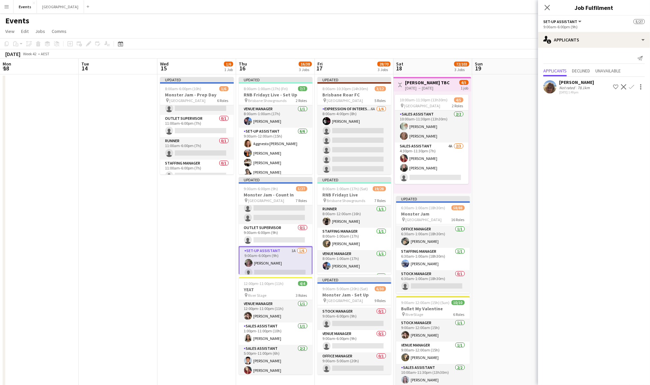
scroll to position [65, 0]
click at [133, 169] on app-date-cell at bounding box center [118, 240] width 79 height 333
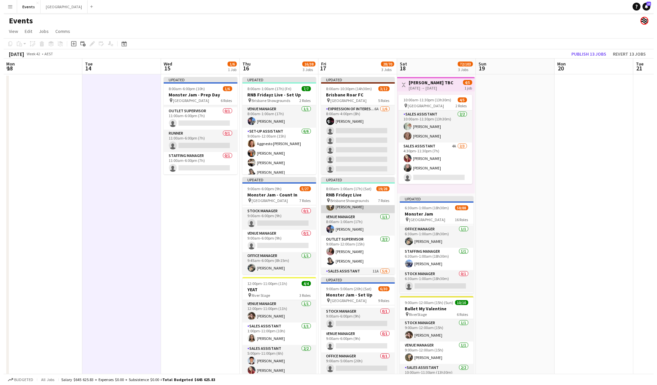
scroll to position [44, 0]
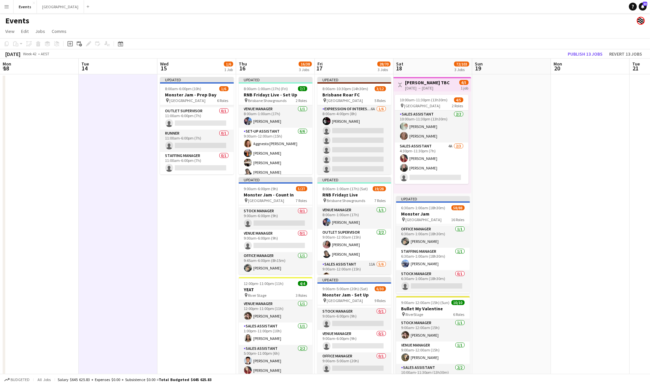
click at [5, 10] on button "Menu" at bounding box center [6, 6] width 13 height 13
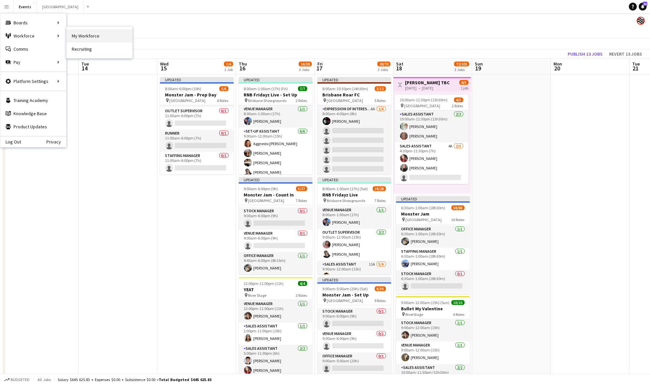
click at [92, 32] on link "My Workforce" at bounding box center [100, 35] width 66 height 13
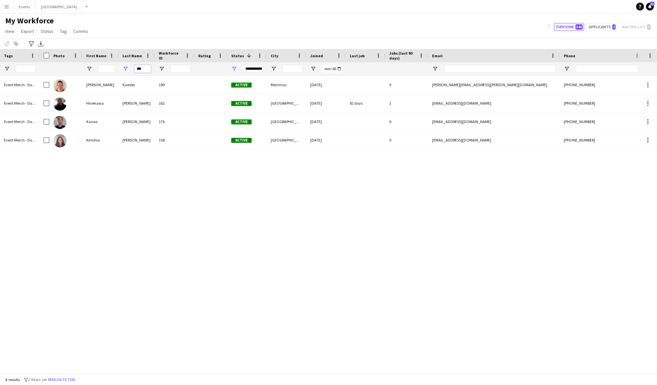
drag, startPoint x: 146, startPoint y: 69, endPoint x: 124, endPoint y: 69, distance: 21.8
click at [124, 69] on div "***" at bounding box center [137, 68] width 36 height 13
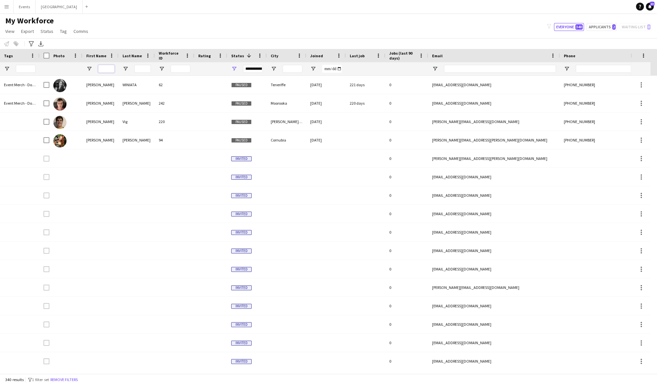
click at [107, 67] on input "First Name Filter Input" at bounding box center [106, 69] width 16 height 8
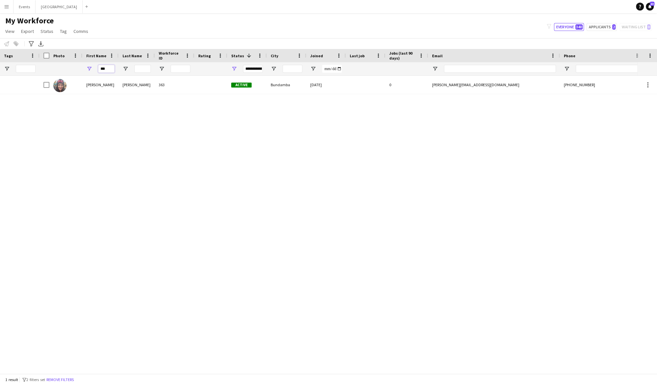
type input "***"
click at [4, 9] on app-icon "Menu" at bounding box center [6, 6] width 5 height 5
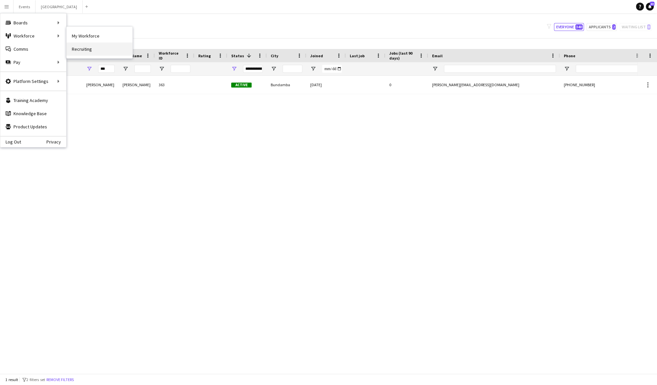
click at [95, 48] on link "Recruiting" at bounding box center [100, 48] width 66 height 13
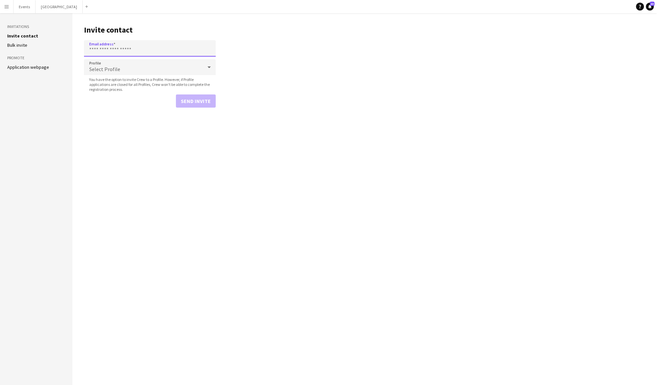
click at [99, 47] on input "Email address" at bounding box center [150, 48] width 132 height 16
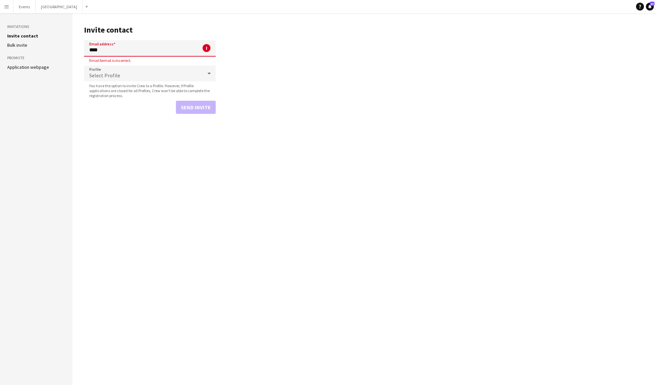
type input "****"
click at [21, 7] on button "Events Close" at bounding box center [25, 6] width 22 height 13
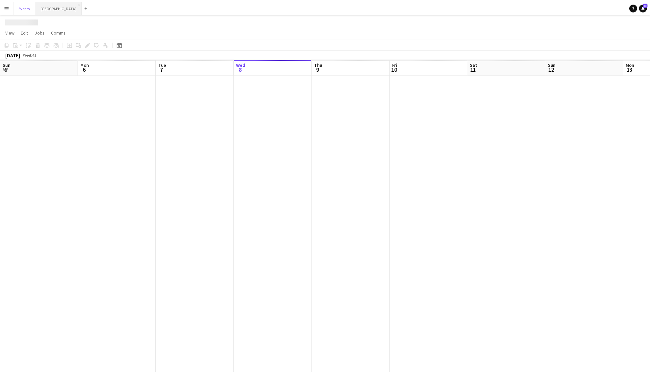
scroll to position [0, 157]
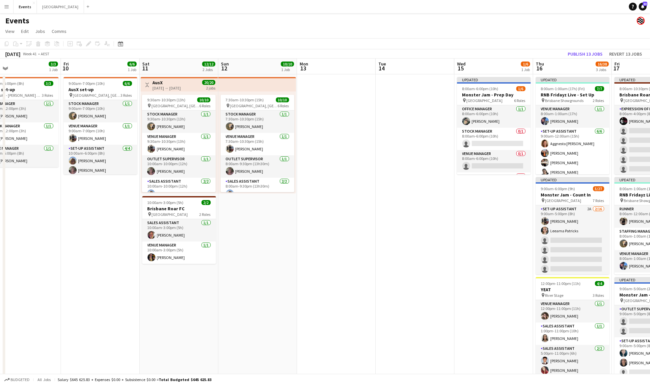
drag, startPoint x: 481, startPoint y: 140, endPoint x: 35, endPoint y: 75, distance: 450.5
click at [145, 140] on app-calendar-viewport "Sun 5 Mon 6 Tue 7 Wed 8 Thu 9 3/3 1 Job Fri 10 6/6 1 Job Sat 11 12/12 2 Jobs Su…" at bounding box center [325, 233] width 650 height 349
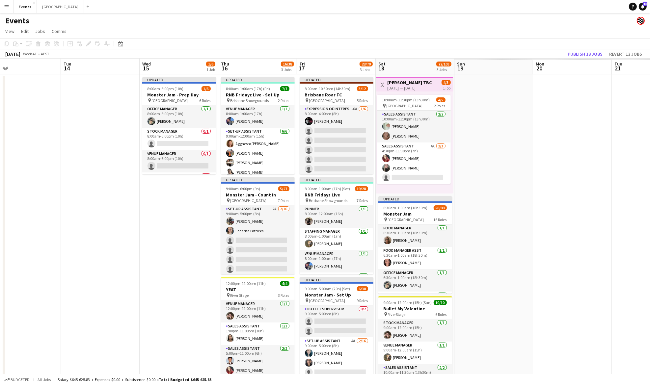
scroll to position [0, 179]
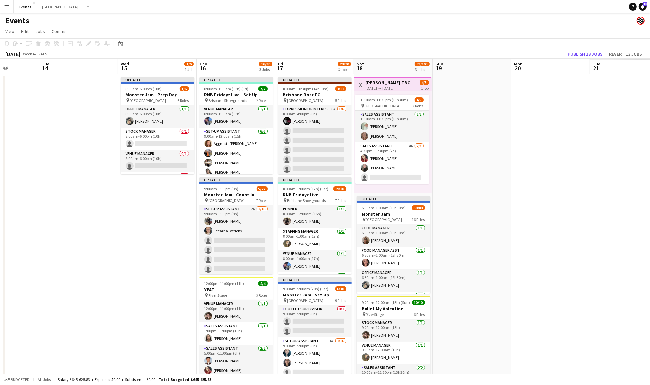
drag, startPoint x: 566, startPoint y: 136, endPoint x: 97, endPoint y: 156, distance: 469.2
click at [52, 152] on app-calendar-viewport "Sat 11 12/12 2 Jobs Sun 12 10/10 1 Job Mon 13 Tue 14 Wed 15 1/6 1 Job Thu 16 16…" at bounding box center [325, 233] width 650 height 349
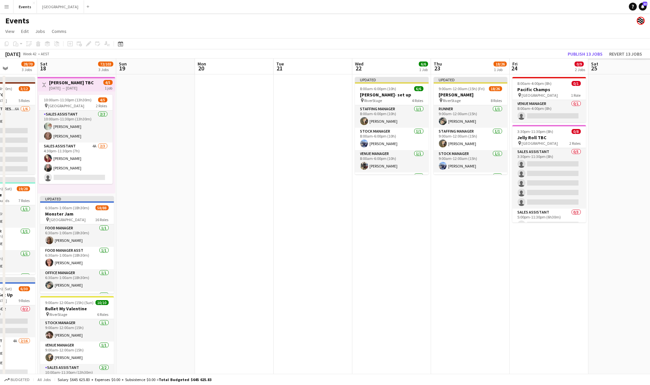
drag, startPoint x: 477, startPoint y: 154, endPoint x: 288, endPoint y: 155, distance: 189.4
click at [200, 155] on app-calendar-viewport "Wed 15 1/6 1 Job Thu 16 16/38 3 Jobs Fri 17 28/70 3 Jobs Sat 18 72/103 3 Jobs S…" at bounding box center [325, 233] width 650 height 349
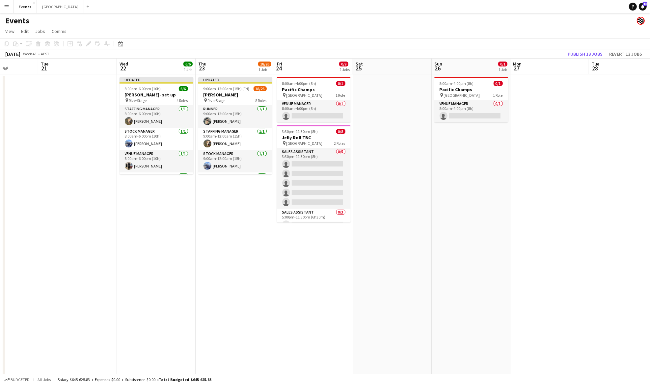
scroll to position [0, 298]
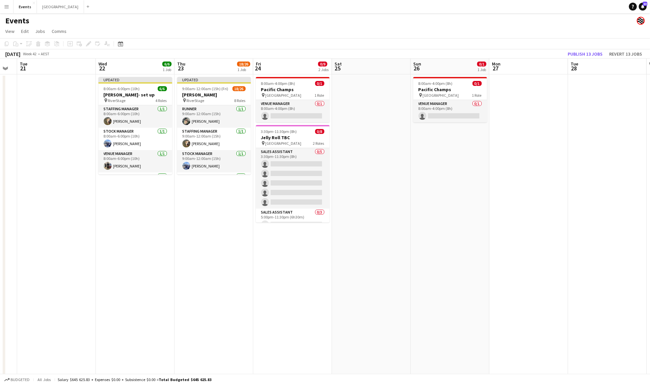
drag, startPoint x: 416, startPoint y: 221, endPoint x: 183, endPoint y: 231, distance: 232.8
click at [183, 231] on app-calendar-viewport "Fri 17 28/70 3 Jobs Sat 18 72/103 3 Jobs Sun 19 Mon 20 Tue 21 Wed 22 6/6 1 Job …" at bounding box center [325, 233] width 650 height 349
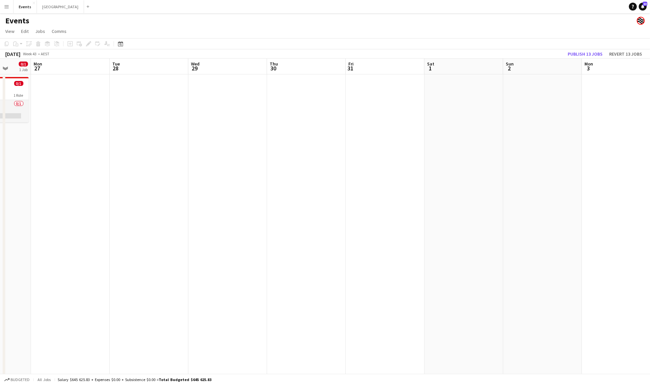
drag, startPoint x: 579, startPoint y: 126, endPoint x: 120, endPoint y: 144, distance: 459.6
click at [120, 144] on app-calendar-viewport "Thu 23 18/26 1 Job Fri 24 0/9 2 Jobs Sat 25 Sun 26 0/1 1 Job Mon 27 Tue 28 Wed …" at bounding box center [325, 233] width 650 height 349
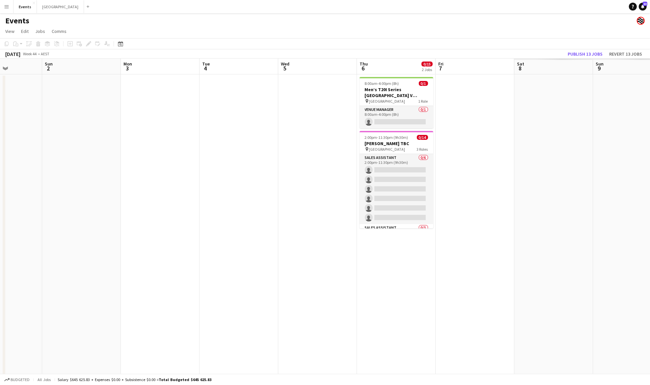
scroll to position [0, 202]
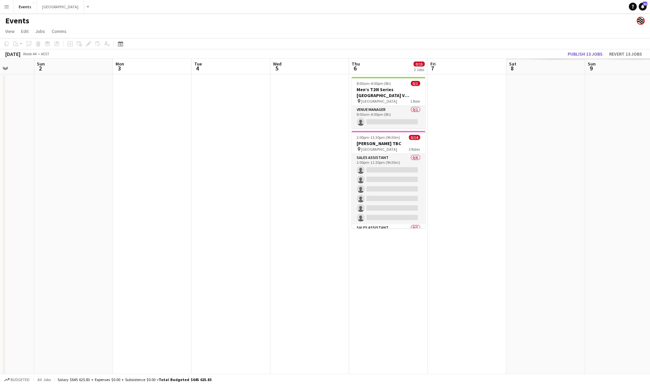
drag, startPoint x: 503, startPoint y: 116, endPoint x: 116, endPoint y: 116, distance: 387.7
click at [116, 116] on app-calendar-viewport "Thu 30 Fri 31 Sat 1 Sun 2 Mon 3 Tue 4 Wed 5 Thu 6 0/15 2 Jobs Fri 7 Sat 8 Sun 9…" at bounding box center [325, 233] width 650 height 349
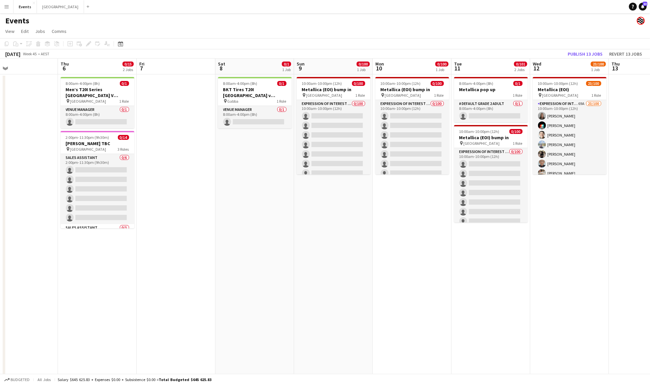
scroll to position [0, 256]
drag, startPoint x: 479, startPoint y: 134, endPoint x: 188, endPoint y: 135, distance: 290.2
click at [188, 135] on app-calendar-viewport "Sun 2 Mon 3 Tue 4 Wed 5 Thu 6 0/15 2 Jobs Fri 7 Sat 8 0/1 1 Job Sun 9 0/100 1 J…" at bounding box center [325, 233] width 650 height 349
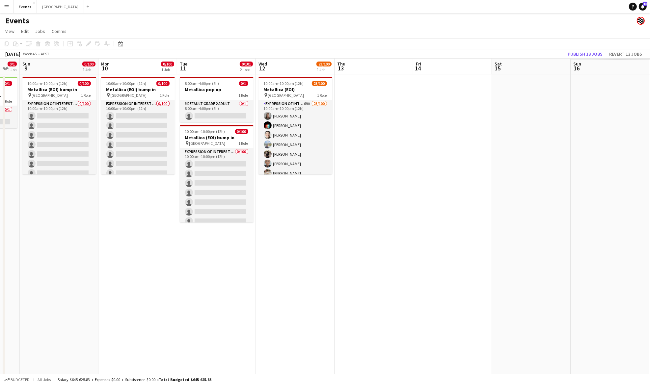
drag, startPoint x: 581, startPoint y: 187, endPoint x: 298, endPoint y: 185, distance: 283.0
click at [298, 186] on app-calendar-viewport "Thu 6 0/15 2 Jobs Fri 7 Sat 8 0/1 1 Job Sun 9 0/100 1 Job Mon 10 0/100 1 Job Tu…" at bounding box center [325, 233] width 650 height 349
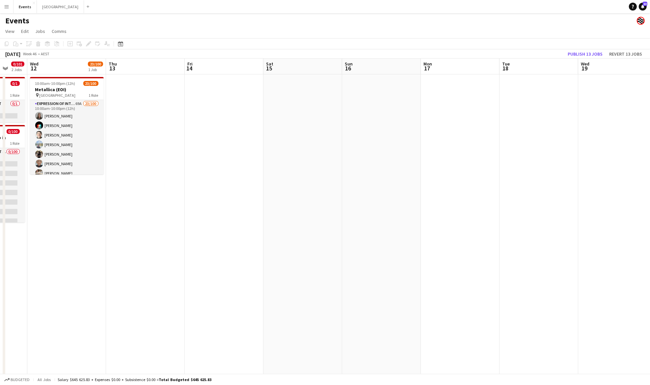
drag, startPoint x: 512, startPoint y: 171, endPoint x: 204, endPoint y: 167, distance: 307.4
click at [180, 167] on app-calendar-viewport "Sat 8 0/1 1 Job Sun 9 0/100 1 Job Mon 10 0/100 1 Job Tue 11 0/101 2 Jobs Wed 12…" at bounding box center [325, 233] width 650 height 349
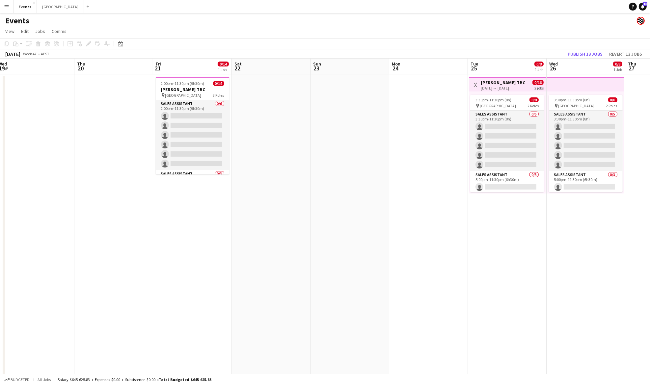
drag, startPoint x: 405, startPoint y: 162, endPoint x: 41, endPoint y: 159, distance: 363.7
click at [41, 159] on app-calendar-viewport "Mon 17 Tue 18 Wed 19 Thu 20 Fri 21 0/14 1 Job Sat 22 Sun 23 Mon 24 Tue 25 0/8 1…" at bounding box center [325, 233] width 650 height 349
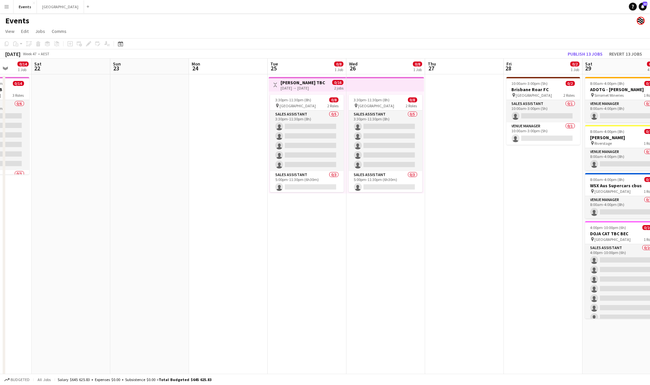
drag, startPoint x: 325, startPoint y: 174, endPoint x: 125, endPoint y: 172, distance: 200.3
click at [125, 172] on app-calendar-viewport "Wed 19 Thu 20 Fri 21 0/14 1 Job Sat 22 Sun 23 Mon 24 Tue 25 0/8 1 Job Wed 26 0/…" at bounding box center [325, 233] width 650 height 349
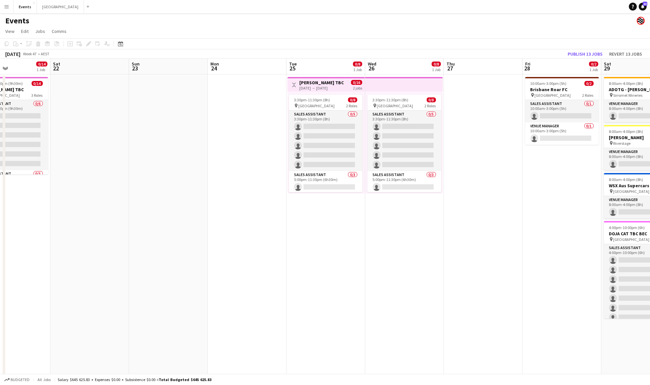
drag, startPoint x: 174, startPoint y: 166, endPoint x: 475, endPoint y: 168, distance: 300.8
click at [476, 168] on app-calendar-viewport "Wed 19 Thu 20 Fri 21 0/14 1 Job Sat 22 Sun 23 Mon 24 Tue 25 0/8 1 Job Wed 26 0/…" at bounding box center [325, 233] width 650 height 349
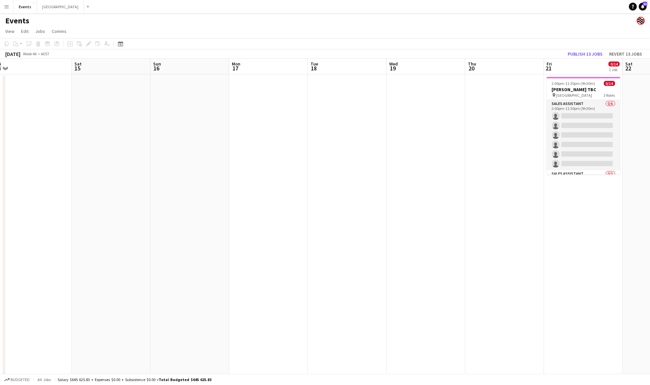
drag, startPoint x: 412, startPoint y: 169, endPoint x: 159, endPoint y: 169, distance: 253.0
click at [410, 169] on app-calendar-viewport "Wed 12 23/100 1 Job Thu 13 Fri 14 Sat 15 Sun 16 Mon 17 Tue 18 Wed 19 Thu 20 Fri…" at bounding box center [325, 233] width 650 height 349
drag, startPoint x: 137, startPoint y: 167, endPoint x: 290, endPoint y: 167, distance: 152.5
click at [432, 167] on app-calendar-viewport "Wed 12 23/100 1 Job Thu 13 Fri 14 Sat 15 Sun 16 Mon 17 Tue 18 Wed 19 Thu 20 Fri…" at bounding box center [325, 233] width 650 height 349
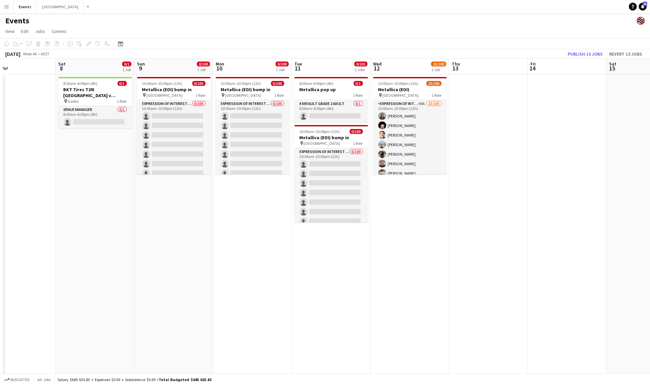
drag, startPoint x: 37, startPoint y: 175, endPoint x: 351, endPoint y: 178, distance: 314.0
click at [351, 178] on app-calendar-viewport "Wed 5 Thu 6 0/15 2 Jobs Fri 7 Sat 8 0/1 1 Job Sun 9 0/100 1 Job Mon 10 0/100 1 …" at bounding box center [325, 233] width 650 height 349
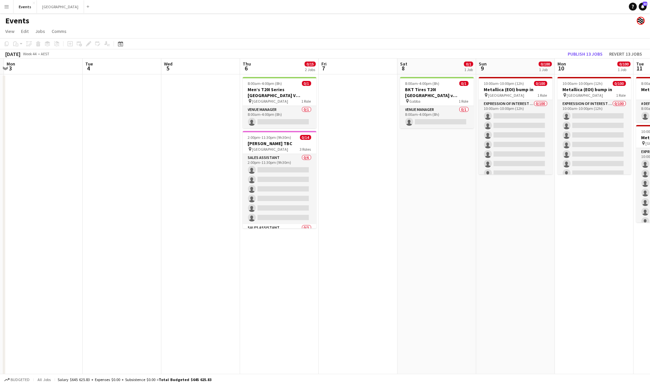
drag, startPoint x: 112, startPoint y: 178, endPoint x: 467, endPoint y: 180, distance: 355.5
click at [469, 180] on app-calendar-viewport "Sat 1 Sun 2 Mon 3 Tue 4 Wed 5 Thu 6 0/15 2 Jobs Fri 7 Sat 8 0/1 1 Job Sun 9 0/1…" at bounding box center [325, 233] width 650 height 349
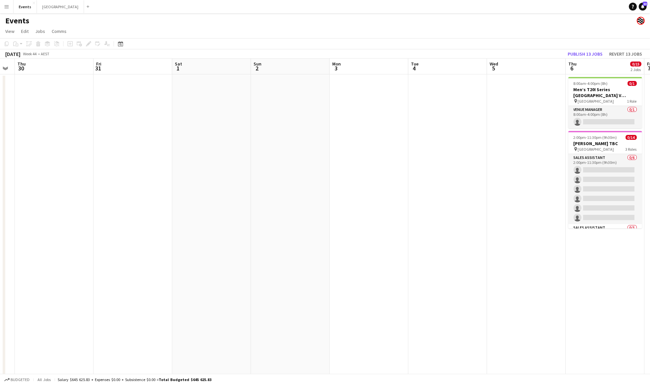
drag, startPoint x: 137, startPoint y: 183, endPoint x: 158, endPoint y: 185, distance: 21.5
click at [346, 184] on app-calendar-viewport "Tue 28 Wed 29 Thu 30 Fri 31 Sat 1 Sun 2 Mon 3 Tue 4 Wed 5 Thu 6 0/15 2 Jobs Fri…" at bounding box center [325, 233] width 650 height 349
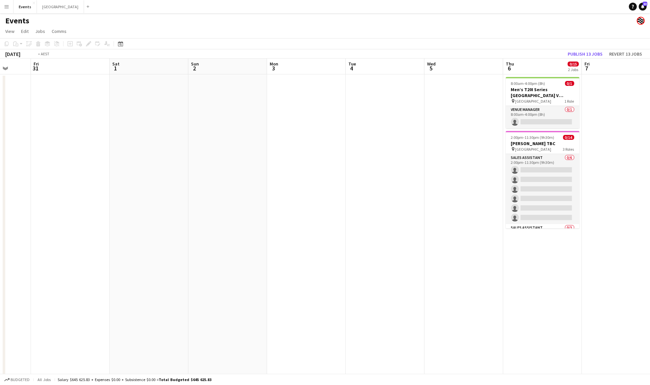
drag, startPoint x: 158, startPoint y: 185, endPoint x: 414, endPoint y: 184, distance: 256.0
click at [414, 184] on app-calendar-viewport "Tue 28 Wed 29 Thu 30 Fri 31 Sat 1 Sun 2 Mon 3 Tue 4 Wed 5 Thu 6 0/15 2 Jobs Fri…" at bounding box center [325, 233] width 650 height 349
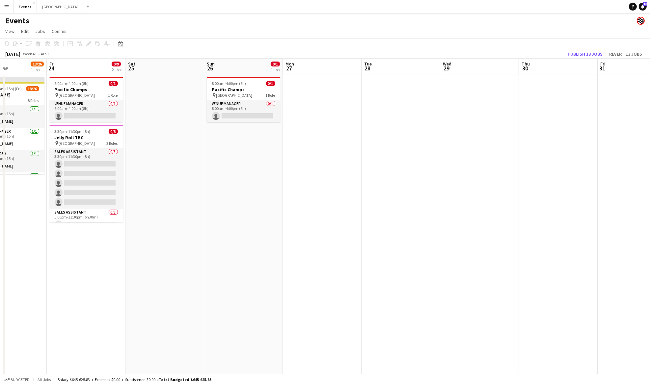
drag, startPoint x: 148, startPoint y: 185, endPoint x: 466, endPoint y: 187, distance: 318.2
click at [469, 187] on app-calendar-viewport "Tue 21 Wed 22 6/6 1 Job Thu 23 18/26 1 Job Fri 24 0/9 2 Jobs Sat 25 Sun 26 0/1 …" at bounding box center [325, 233] width 650 height 349
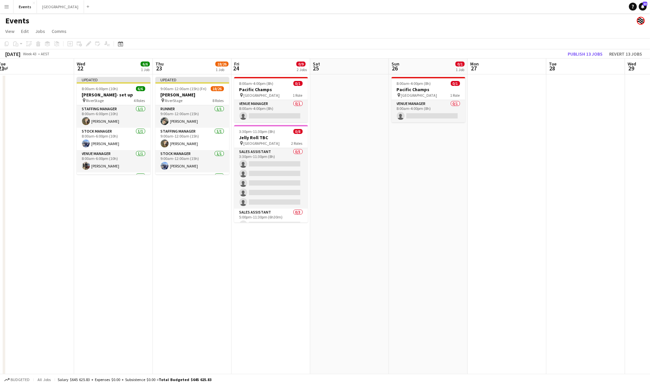
drag, startPoint x: 299, startPoint y: 184, endPoint x: 387, endPoint y: 184, distance: 88.0
click at [387, 184] on app-calendar-viewport "Sun 19 Mon 20 Tue 21 Wed 22 6/6 1 Job Thu 23 18/26 1 Job Fri 24 0/9 2 Jobs Sat …" at bounding box center [325, 233] width 650 height 349
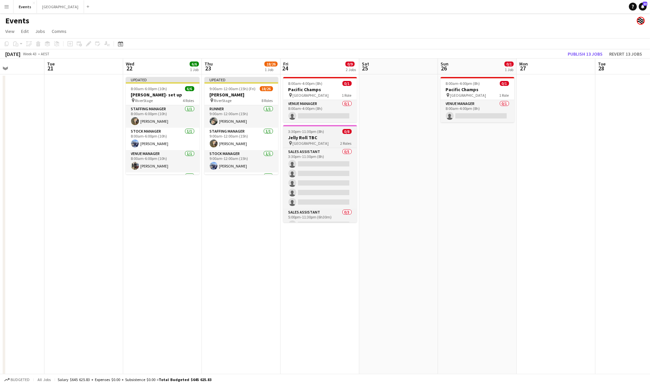
click at [333, 137] on h3 "Jelly Roll TBC" at bounding box center [320, 138] width 74 height 6
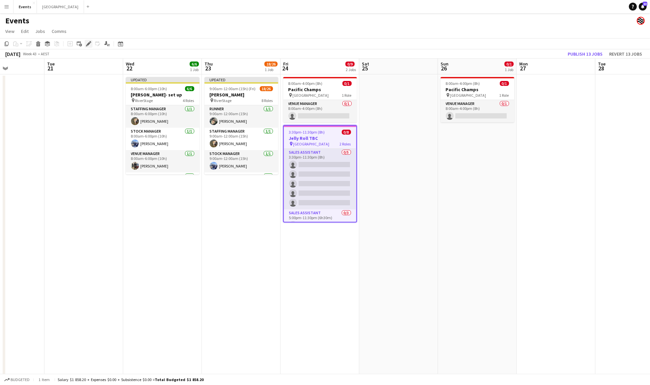
click at [92, 41] on div "Edit" at bounding box center [89, 44] width 8 height 8
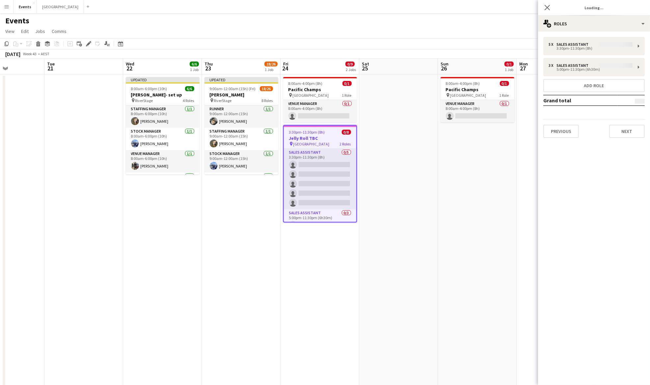
type input "**********"
click at [601, 26] on div "multiple-users-add Roles" at bounding box center [594, 24] width 112 height 16
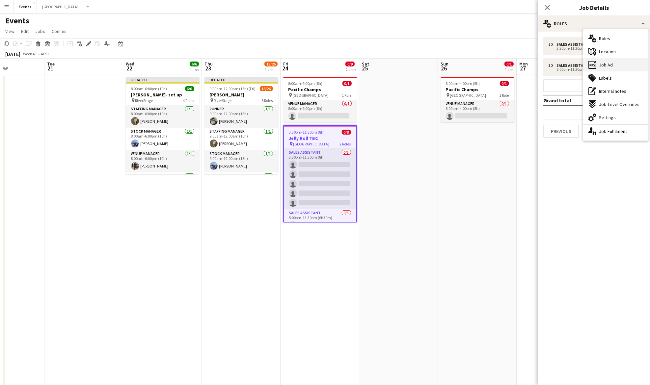
click at [618, 68] on div "ads-window Job Ad" at bounding box center [615, 64] width 65 height 13
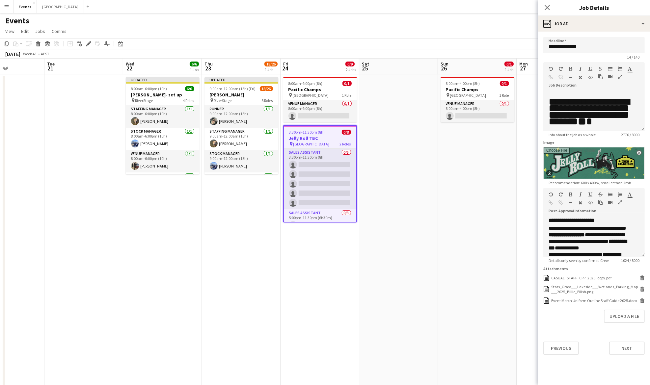
click at [622, 74] on button "button" at bounding box center [620, 76] width 5 height 5
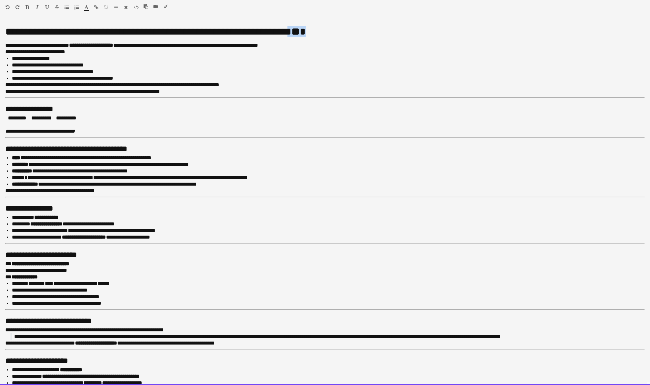
drag, startPoint x: 336, startPoint y: 31, endPoint x: 305, endPoint y: 33, distance: 31.7
click at [305, 33] on h1 "**********" at bounding box center [321, 31] width 633 height 7
drag, startPoint x: 6, startPoint y: 30, endPoint x: 10, endPoint y: 30, distance: 4.0
click at [10, 30] on h1 "**********" at bounding box center [321, 31] width 633 height 7
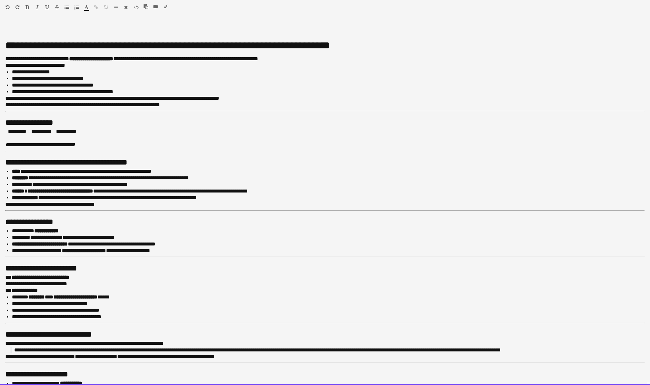
click at [9, 30] on h1 at bounding box center [325, 31] width 640 height 7
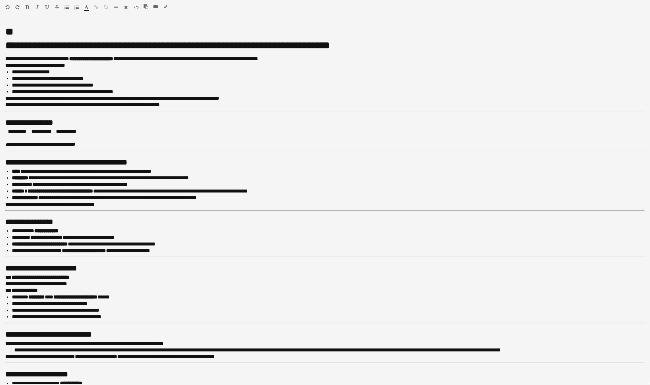
click at [29, 5] on button "button" at bounding box center [27, 7] width 5 height 5
click at [165, 7] on icon "button" at bounding box center [166, 6] width 4 height 5
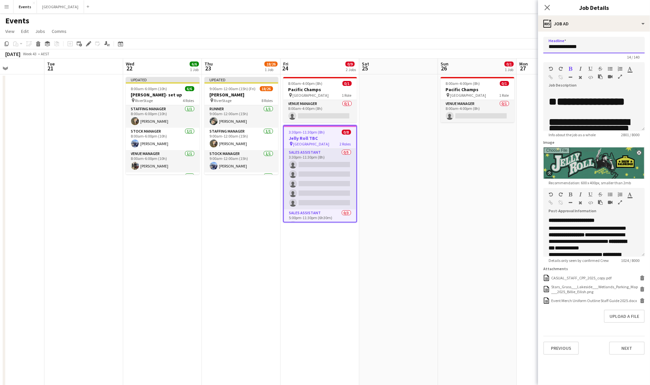
drag, startPoint x: 583, startPoint y: 47, endPoint x: 571, endPoint y: 45, distance: 12.9
click at [571, 45] on input "**********" at bounding box center [594, 45] width 101 height 16
type input "**********"
click at [561, 348] on button "Previous" at bounding box center [562, 348] width 36 height 13
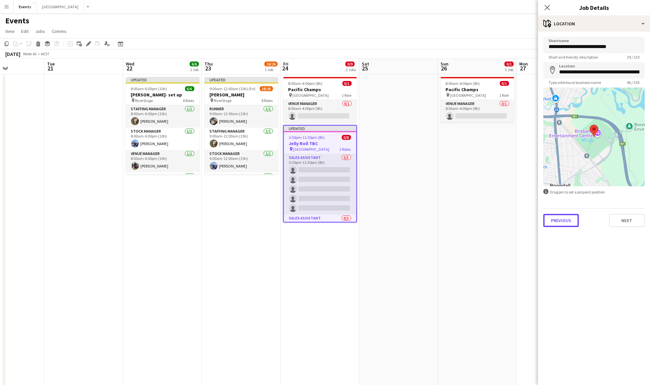
click at [571, 221] on button "Previous" at bounding box center [562, 220] width 36 height 13
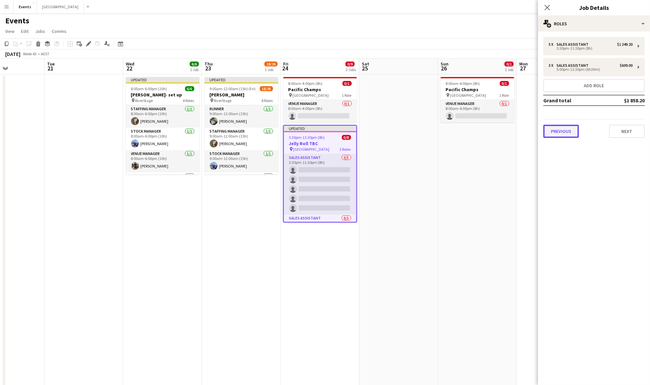
click at [569, 130] on button "Previous" at bounding box center [562, 131] width 36 height 13
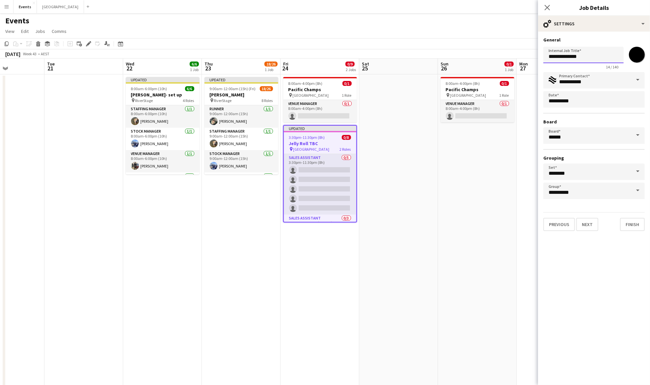
click at [585, 56] on input "**********" at bounding box center [584, 55] width 80 height 16
type input "**********"
click at [582, 226] on button "Next" at bounding box center [587, 224] width 22 height 13
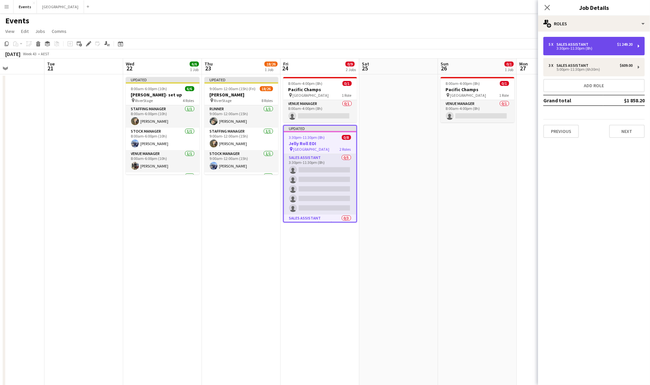
click at [602, 47] on div "3:30pm-11:30pm (8h)" at bounding box center [591, 48] width 84 height 3
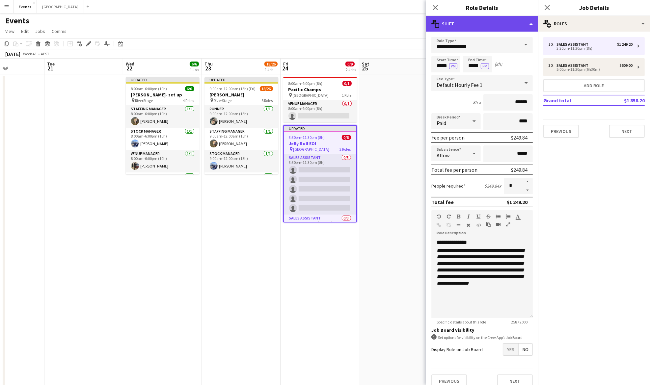
click at [510, 25] on div "multiple-actions-text Shift" at bounding box center [482, 24] width 112 height 16
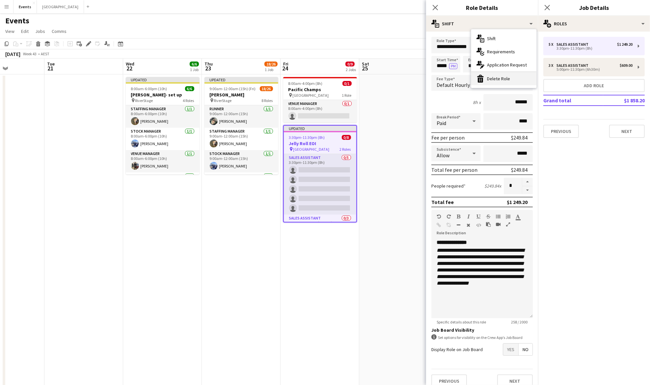
click at [505, 82] on div "bin-2 Delete Role" at bounding box center [503, 78] width 65 height 13
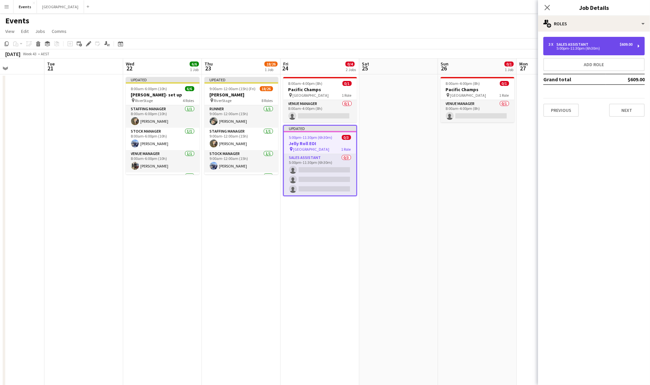
click at [577, 47] on div "5:00pm-11:30pm (6h30m)" at bounding box center [591, 48] width 84 height 3
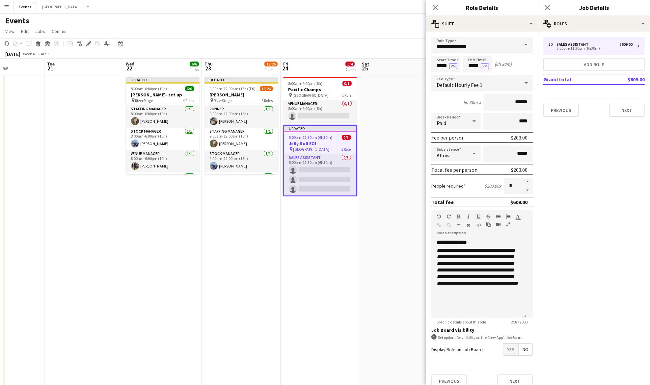
click at [505, 42] on input "**********" at bounding box center [482, 45] width 101 height 16
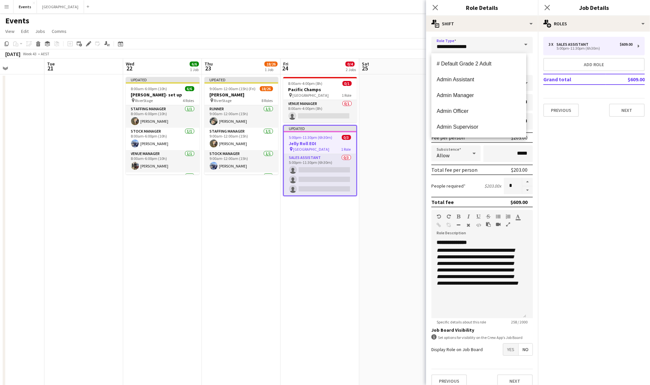
click at [519, 46] on span at bounding box center [526, 45] width 14 height 16
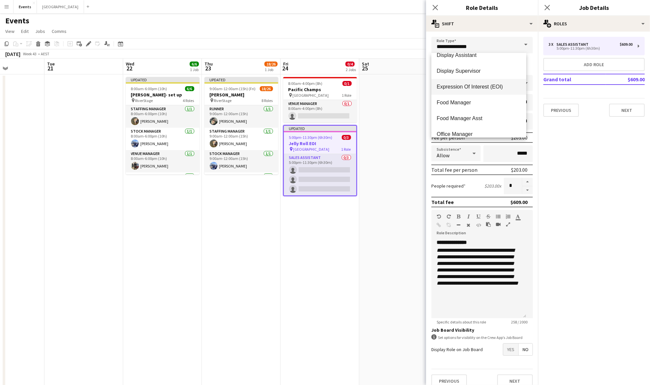
click at [467, 88] on span "Expression Of Interest (EOI)" at bounding box center [479, 87] width 84 height 6
type input "**********"
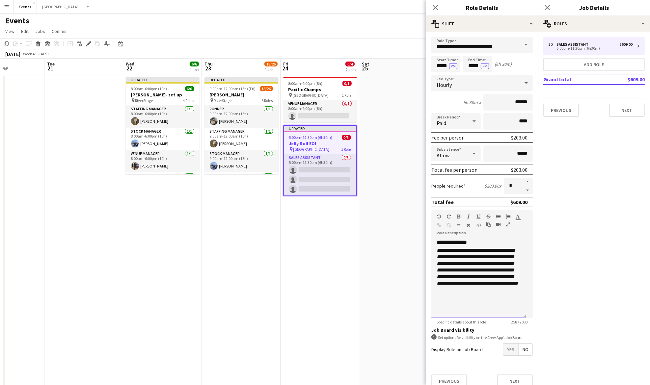
click at [499, 295] on div "**********" at bounding box center [479, 278] width 95 height 79
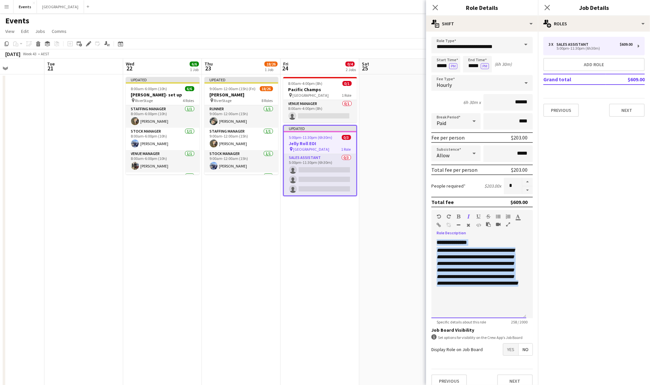
drag, startPoint x: 497, startPoint y: 291, endPoint x: 430, endPoint y: 241, distance: 83.6
click at [430, 241] on form "**********" at bounding box center [482, 215] width 112 height 356
paste div
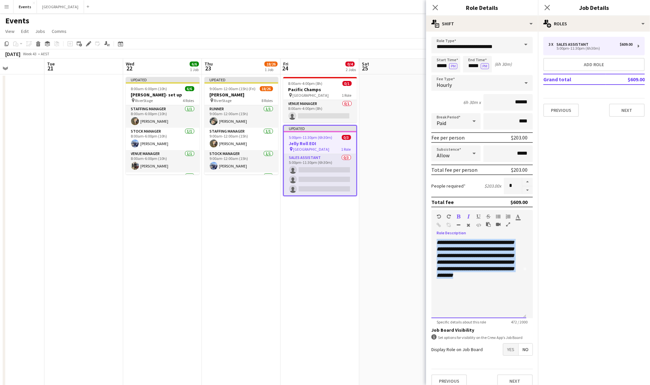
scroll to position [0, 0]
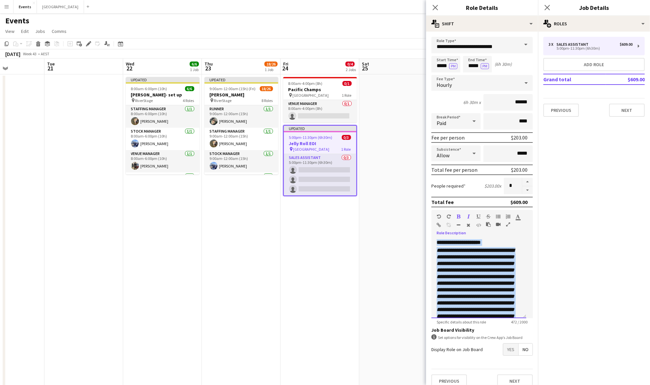
drag, startPoint x: 493, startPoint y: 310, endPoint x: 436, endPoint y: 226, distance: 101.1
click at [436, 226] on div "**********" at bounding box center [482, 264] width 101 height 108
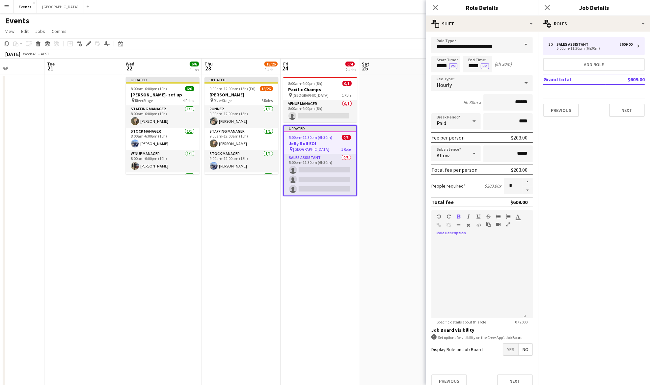
click at [459, 217] on icon "button" at bounding box center [459, 216] width 4 height 5
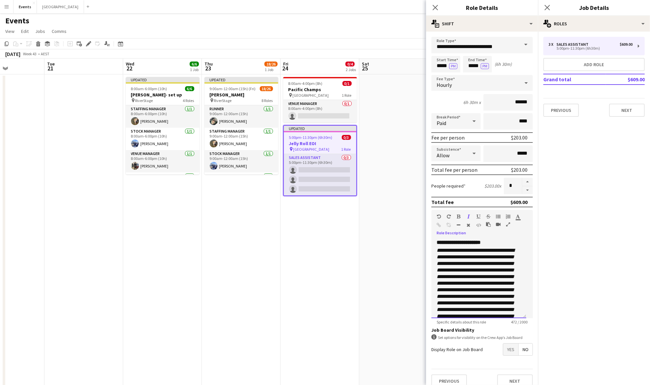
click at [500, 240] on h3 "**********" at bounding box center [479, 242] width 84 height 7
click at [359, 205] on app-date-cell at bounding box center [398, 240] width 79 height 333
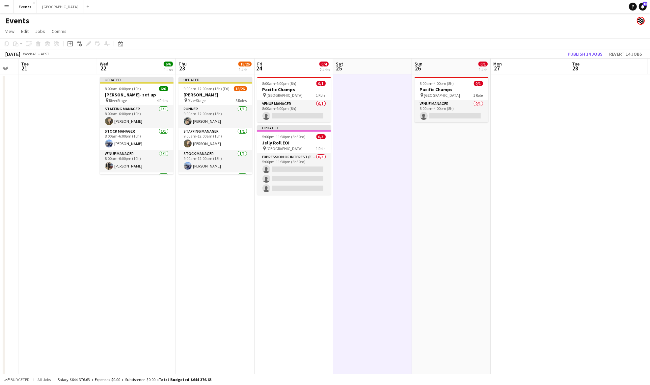
drag, startPoint x: 416, startPoint y: 166, endPoint x: 387, endPoint y: 163, distance: 29.5
click at [387, 163] on app-calendar-viewport "Sat 18 72/103 3 Jobs Sun 19 Mon 20 Tue 21 Wed 22 6/6 1 Job Thu 23 18/26 1 Job F…" at bounding box center [325, 233] width 650 height 349
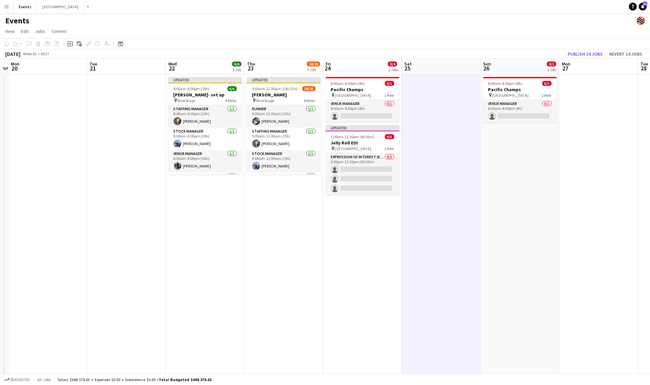
scroll to position [0, 152]
drag, startPoint x: 164, startPoint y: 224, endPoint x: 236, endPoint y: 221, distance: 71.9
click at [237, 220] on app-calendar-viewport "Sat 18 72/103 3 Jobs Sun 19 Mon 20 Tue 21 Wed 22 6/6 1 Job Thu 23 18/26 1 Job F…" at bounding box center [325, 233] width 650 height 349
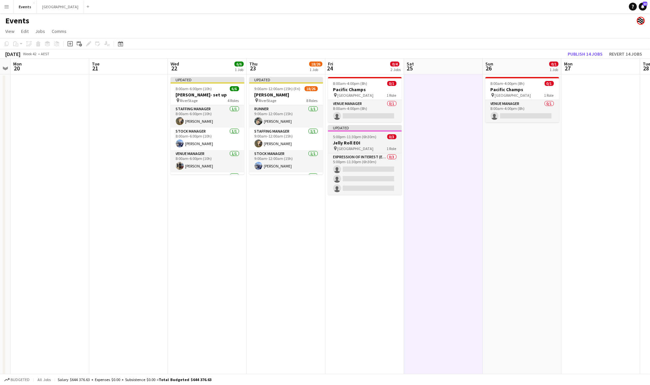
click at [369, 141] on h3 "Jelly Roll EOI" at bounding box center [365, 143] width 74 height 6
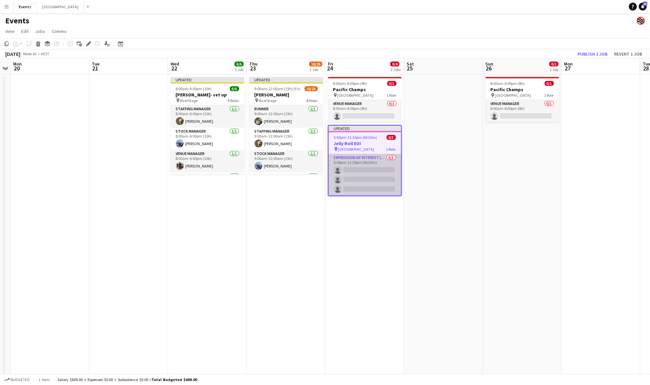
click at [362, 163] on app-card-role "Expression Of Interest (EOI) 0/3 5:00pm-11:30pm (6h30m) single-neutral-actions …" at bounding box center [365, 175] width 72 height 42
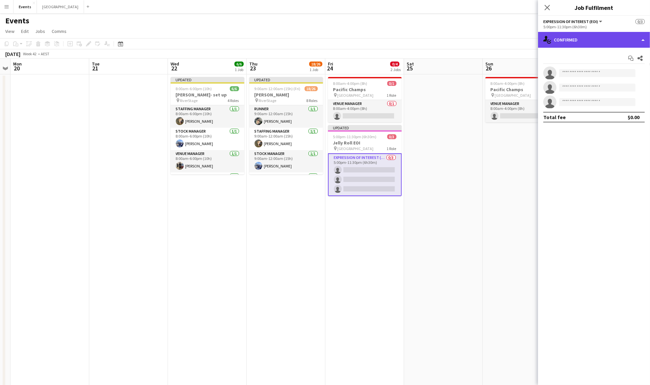
click at [558, 37] on div "single-neutral-actions-check-2 Confirmed" at bounding box center [594, 40] width 112 height 16
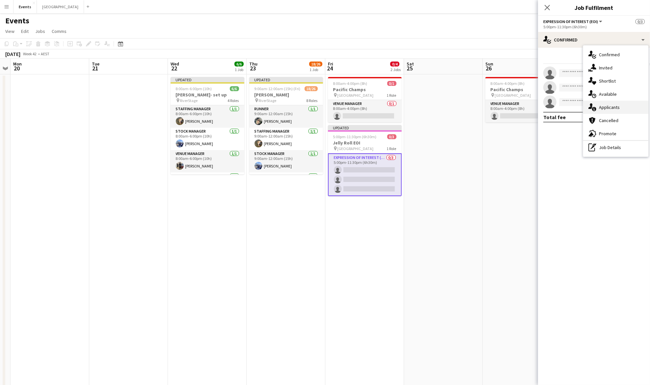
click at [618, 108] on span "Applicants" at bounding box center [609, 107] width 21 height 6
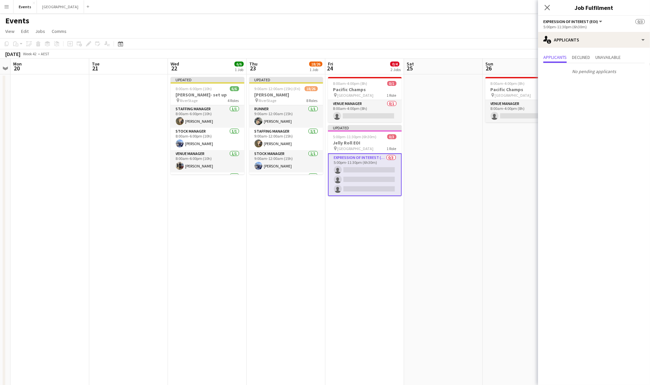
click at [353, 167] on app-card-role "Expression Of Interest (EOI) 0/3 5:00pm-11:30pm (6h30m) single-neutral-actions …" at bounding box center [365, 175] width 74 height 43
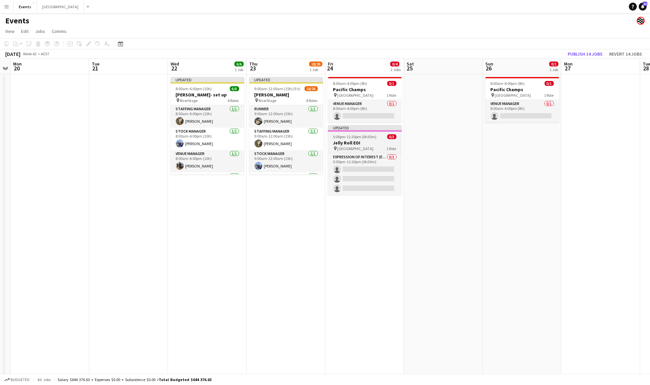
click at [353, 144] on h3 "Jelly Roll EOI" at bounding box center [365, 143] width 74 height 6
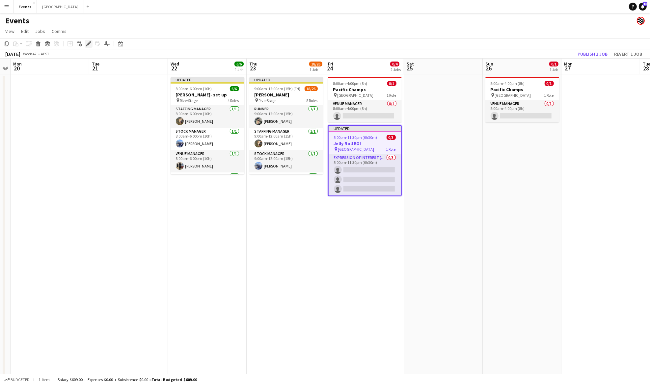
click at [87, 42] on icon "Edit" at bounding box center [88, 43] width 5 height 5
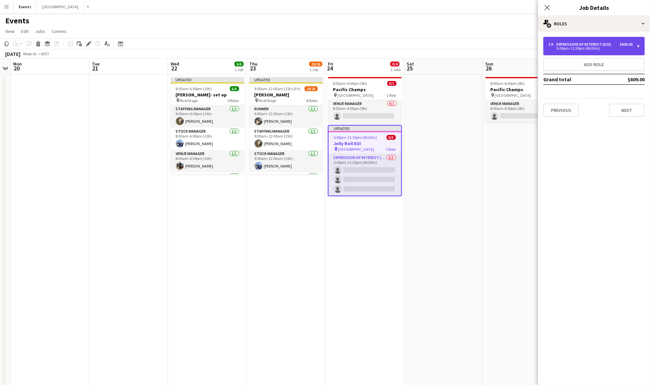
click at [614, 48] on div "5:00pm-11:30pm (6h30m)" at bounding box center [591, 48] width 84 height 3
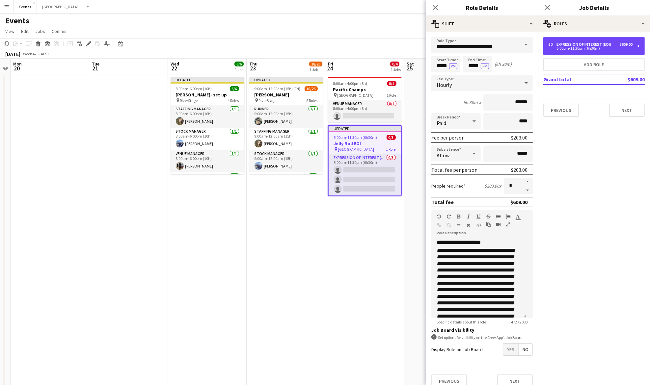
scroll to position [19, 0]
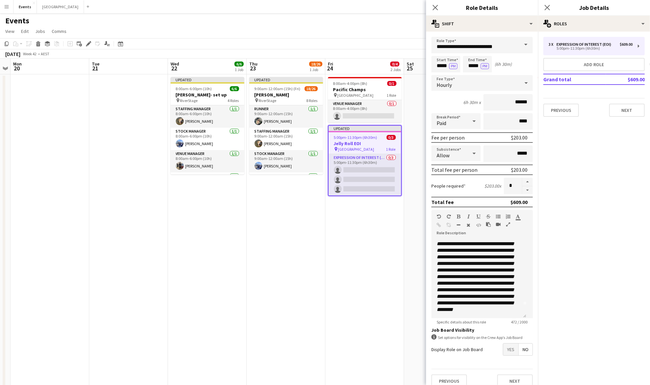
click at [503, 351] on span "Yes" at bounding box center [510, 350] width 15 height 12
click at [441, 66] on input "*****" at bounding box center [446, 64] width 29 height 16
type input "*****"
click at [357, 241] on app-date-cell "8:00am-4:00pm (8h) 0/1 Pacific Champs pin Suncorp Stadium 1 Role Venue Manager …" at bounding box center [364, 240] width 79 height 333
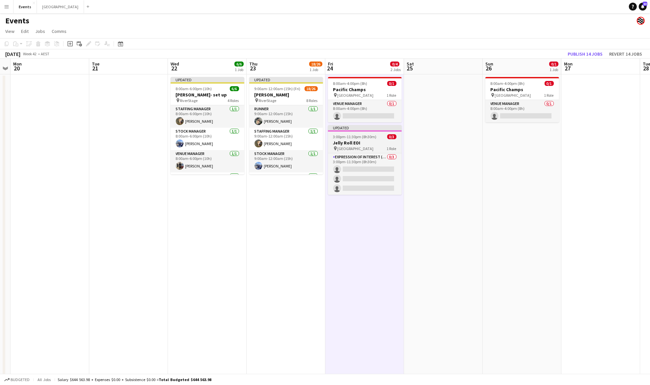
click at [359, 136] on span "3:00pm-11:30pm (8h30m)" at bounding box center [354, 136] width 43 height 5
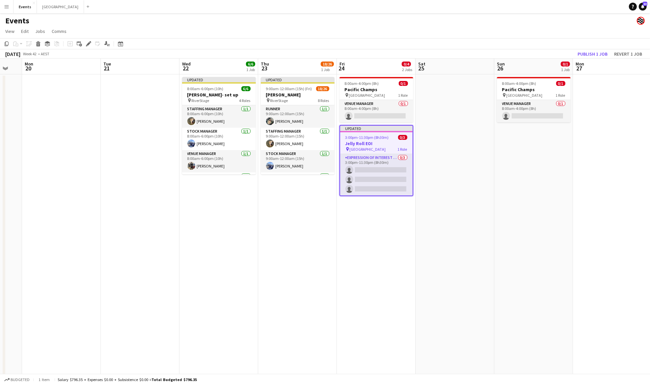
scroll to position [0, 210]
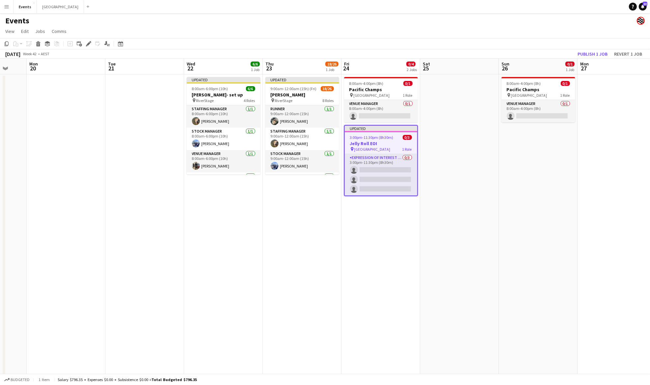
drag, startPoint x: 223, startPoint y: 197, endPoint x: 239, endPoint y: 199, distance: 15.9
click at [239, 199] on app-calendar-viewport "Fri 17 28/70 3 Jobs Sat 18 72/103 3 Jobs Sun 19 Mon 20 Tue 21 Wed 22 6/6 1 Job …" at bounding box center [325, 233] width 650 height 349
click at [592, 52] on button "Publish 1 job" at bounding box center [592, 54] width 35 height 9
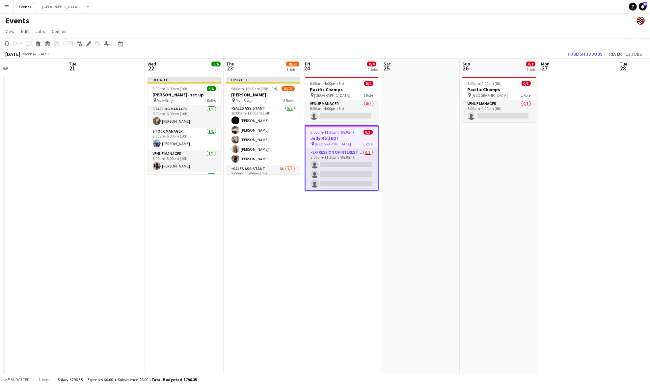
scroll to position [0, 255]
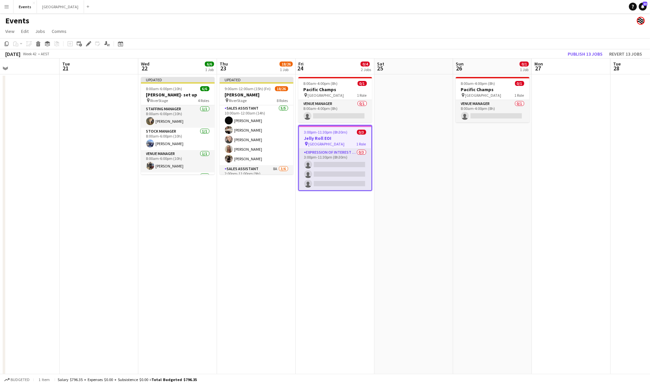
drag, startPoint x: 467, startPoint y: 216, endPoint x: 421, endPoint y: 224, distance: 46.6
click at [421, 224] on app-calendar-viewport "Fri 17 28/70 3 Jobs Sat 18 72/103 3 Jobs Sun 19 Mon 20 Tue 21 Wed 22 6/6 1 Job …" at bounding box center [325, 233] width 650 height 349
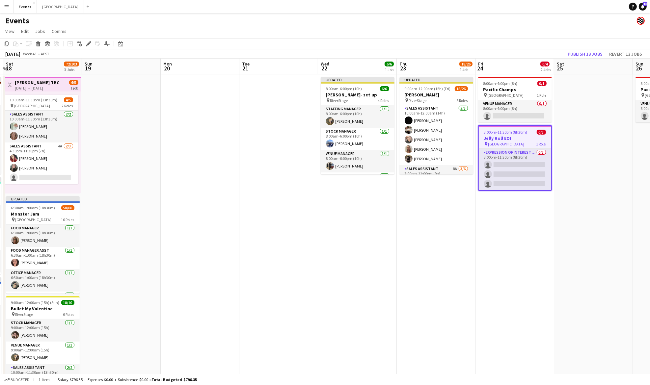
drag, startPoint x: 343, startPoint y: 248, endPoint x: 492, endPoint y: 243, distance: 149.6
click at [492, 243] on app-calendar-viewport "Thu 16 16/38 3 Jobs Fri 17 28/70 3 Jobs Sat 18 72/103 3 Jobs Sun 19 Mon 20 Tue …" at bounding box center [325, 233] width 650 height 349
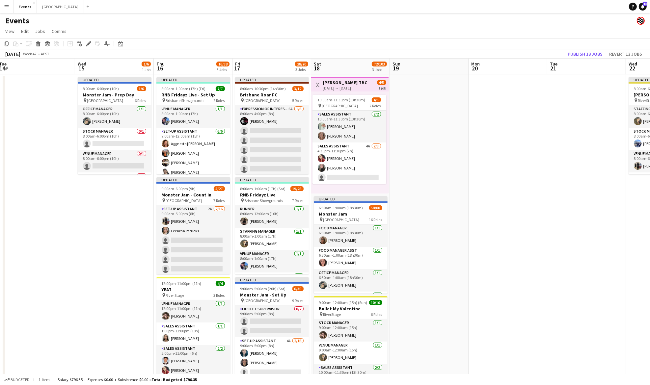
drag, startPoint x: 184, startPoint y: 244, endPoint x: 522, endPoint y: 242, distance: 338.0
click at [522, 242] on app-calendar-viewport "Sun 12 10/10 1 Job Mon 13 Tue 14 Wed 15 1/6 1 Job Thu 16 16/38 3 Jobs Fri 17 28…" at bounding box center [325, 233] width 650 height 349
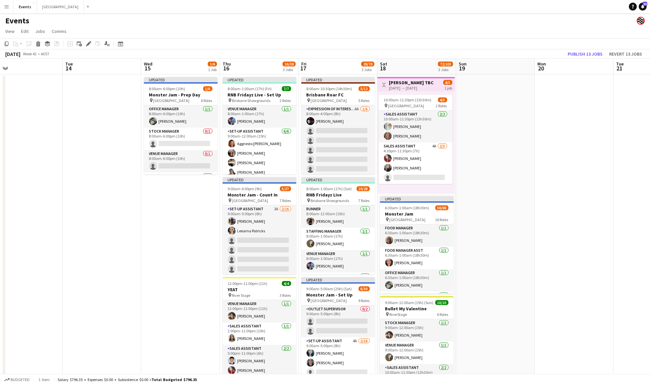
drag, startPoint x: 121, startPoint y: 233, endPoint x: 194, endPoint y: 227, distance: 73.4
click at [194, 227] on app-calendar-viewport "Sat 11 12/12 2 Jobs Sun 12 10/10 1 Job Mon 13 Tue 14 Wed 15 1/6 1 Job Thu 16 16…" at bounding box center [325, 233] width 650 height 349
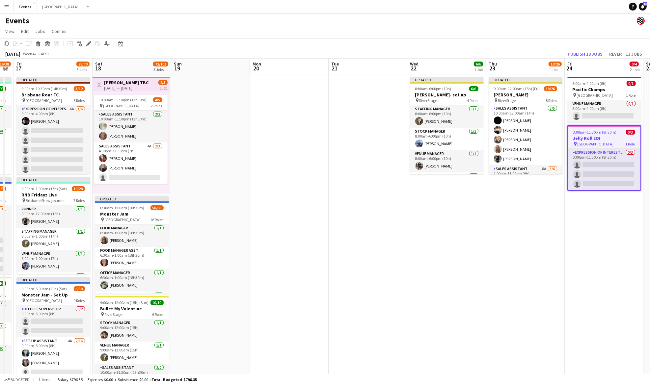
drag, startPoint x: 486, startPoint y: 180, endPoint x: 217, endPoint y: 204, distance: 269.2
click at [217, 204] on app-calendar-viewport "Mon 13 Tue 14 Wed 15 1/6 1 Job Thu 16 16/38 3 Jobs Fri 17 28/70 3 Jobs Sat 18 7…" at bounding box center [325, 233] width 650 height 349
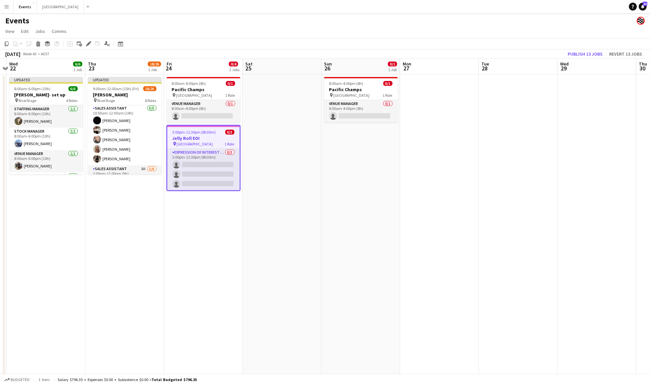
drag, startPoint x: 520, startPoint y: 205, endPoint x: 119, endPoint y: 258, distance: 404.4
click at [119, 258] on app-calendar-viewport "Sun 19 Mon 20 Tue 21 Wed 22 6/6 1 Job Thu 23 18/26 1 Job Fri 24 0/4 2 Jobs Sat …" at bounding box center [325, 233] width 650 height 349
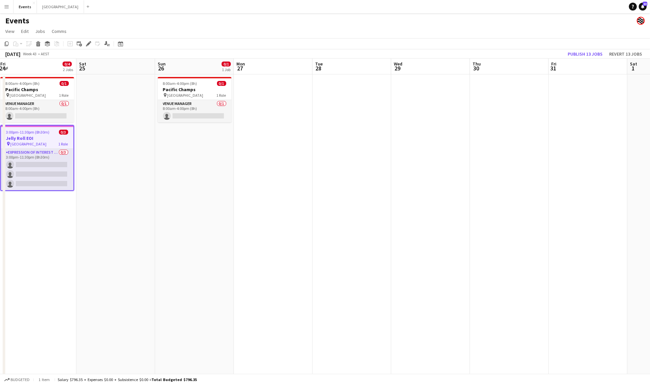
drag, startPoint x: 430, startPoint y: 159, endPoint x: 193, endPoint y: 192, distance: 238.6
click at [190, 193] on app-calendar-viewport "Wed 22 6/6 1 Job Thu 23 18/26 1 Job Fri 24 0/4 2 Jobs Sat 25 Sun 26 0/1 1 Job M…" at bounding box center [325, 233] width 650 height 349
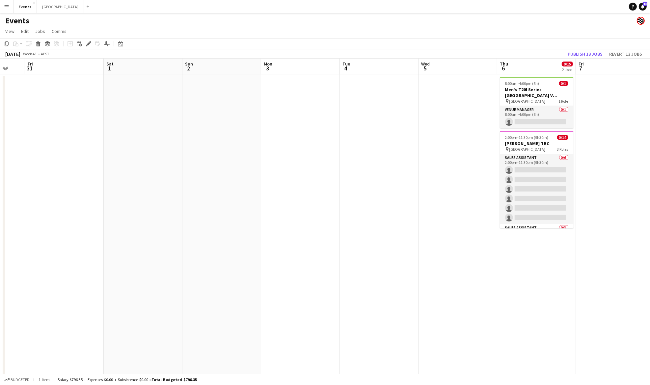
drag, startPoint x: 573, startPoint y: 172, endPoint x: 219, endPoint y: 183, distance: 354.6
click at [219, 183] on app-calendar-viewport "Tue 28 Wed 29 Thu 30 Fri 31 Sat 1 Sun 2 Mon 3 Tue 4 Wed 5 Thu 6 0/15 2 Jobs Fri…" at bounding box center [325, 233] width 650 height 349
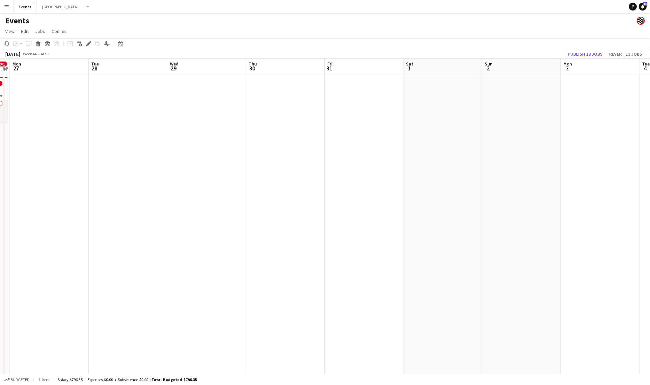
drag, startPoint x: 162, startPoint y: 183, endPoint x: 538, endPoint y: 171, distance: 375.7
click at [551, 171] on app-calendar-viewport "Sat 25 Sun 26 0/1 1 Job Mon 27 Tue 28 Wed 29 Thu 30 Fri 31 Sat 1 Sun 2 Mon 3 Tu…" at bounding box center [325, 233] width 650 height 349
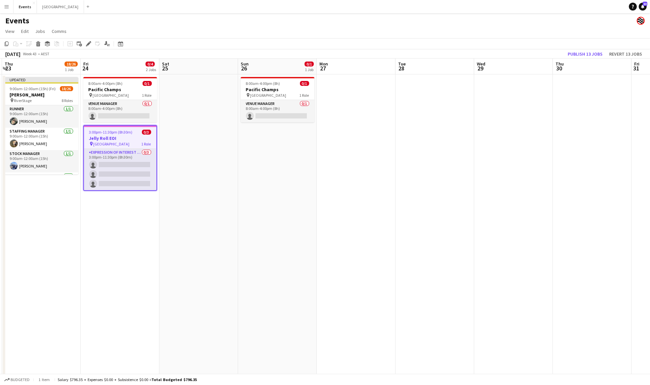
scroll to position [0, 155]
drag, startPoint x: 173, startPoint y: 190, endPoint x: 392, endPoint y: 187, distance: 219.1
click at [392, 187] on app-calendar-viewport "Tue 21 Wed 22 6/6 1 Job Thu 23 18/26 1 Job Fri 24 0/4 2 Jobs Sat 25 Sun 26 0/1 …" at bounding box center [325, 233] width 650 height 349
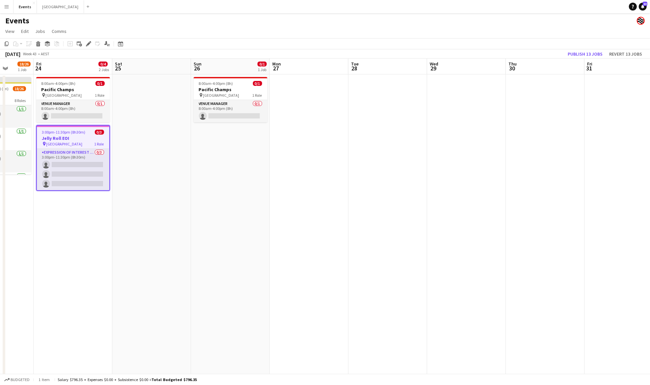
drag, startPoint x: 559, startPoint y: 155, endPoint x: 230, endPoint y: 167, distance: 329.3
click at [210, 167] on app-calendar-viewport "Tue 21 Wed 22 6/6 1 Job Thu 23 18/26 1 Job Fri 24 0/4 2 Jobs Sat 25 Sun 26 0/1 …" at bounding box center [325, 233] width 650 height 349
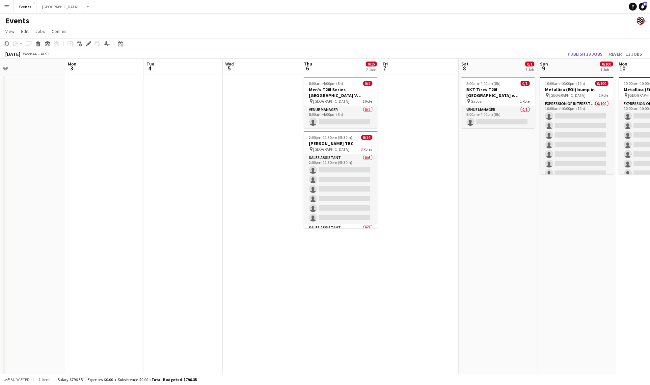
drag, startPoint x: 458, startPoint y: 167, endPoint x: 142, endPoint y: 171, distance: 316.3
click at [140, 171] on app-calendar-viewport "Wed 29 Thu 30 Fri 31 Sat 1 Sun 2 Mon 3 Tue 4 Wed 5 Thu 6 0/15 2 Jobs Fri 7 Sat …" at bounding box center [325, 233] width 650 height 349
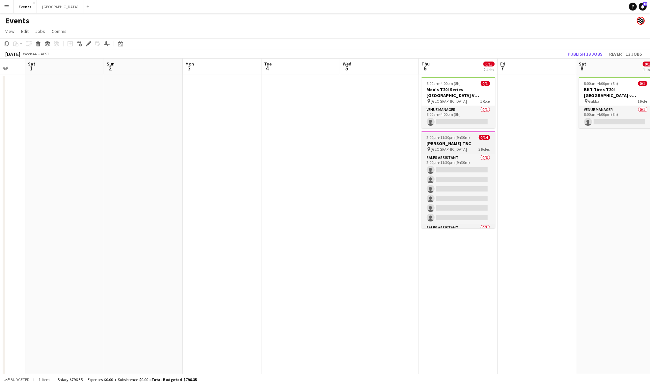
click at [461, 136] on span "2:00pm-11:30pm (9h30m)" at bounding box center [448, 137] width 43 height 5
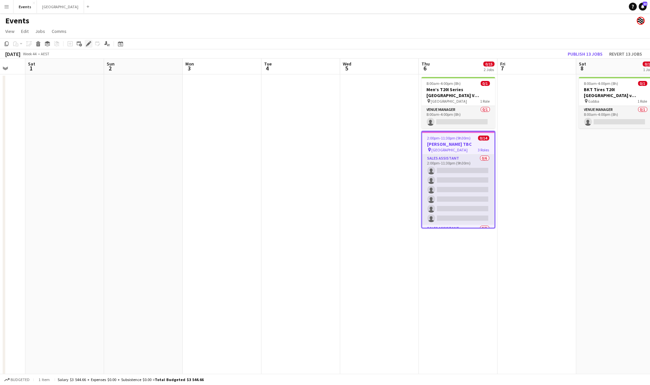
click at [88, 45] on icon at bounding box center [89, 44] width 4 height 4
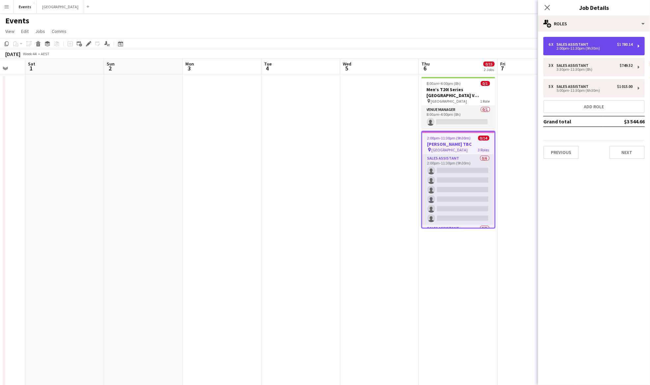
click at [600, 44] on div "6 x Sales Assistant $1 780.14" at bounding box center [591, 44] width 84 height 5
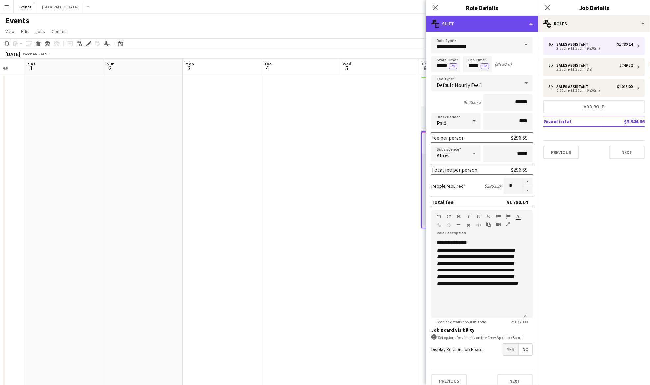
click at [503, 22] on div "multiple-actions-text Shift" at bounding box center [482, 24] width 112 height 16
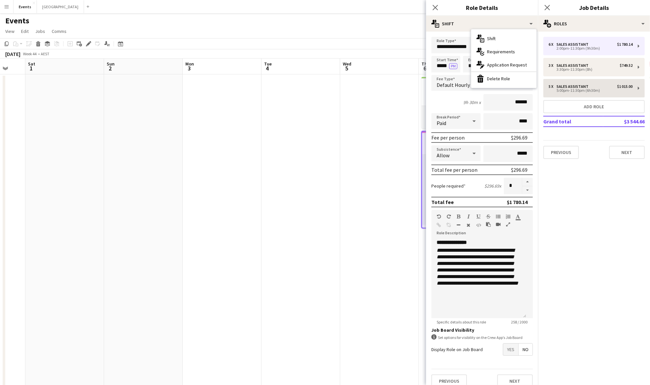
drag, startPoint x: 520, startPoint y: 75, endPoint x: 544, endPoint y: 64, distance: 26.0
click at [520, 74] on div "bin-2 Delete Role" at bounding box center [503, 78] width 65 height 13
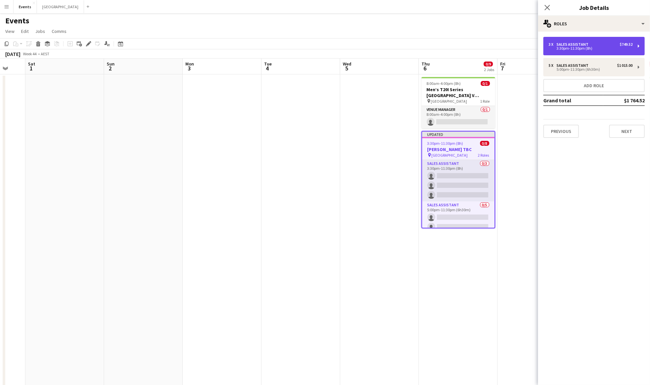
click at [577, 47] on div "3:30pm-11:30pm (8h)" at bounding box center [591, 48] width 84 height 3
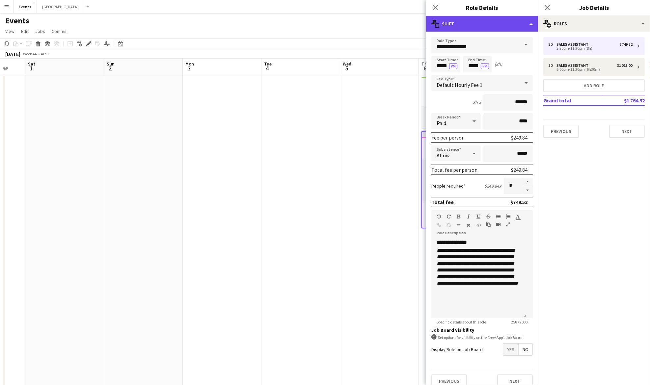
click at [483, 19] on div "multiple-actions-text Shift" at bounding box center [482, 24] width 112 height 16
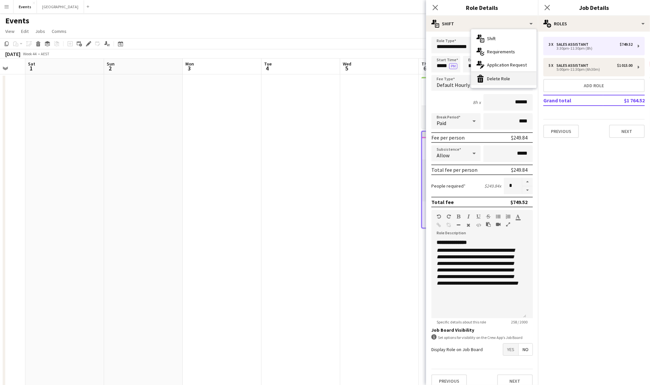
click at [507, 76] on div "bin-2 Delete Role" at bounding box center [503, 78] width 65 height 13
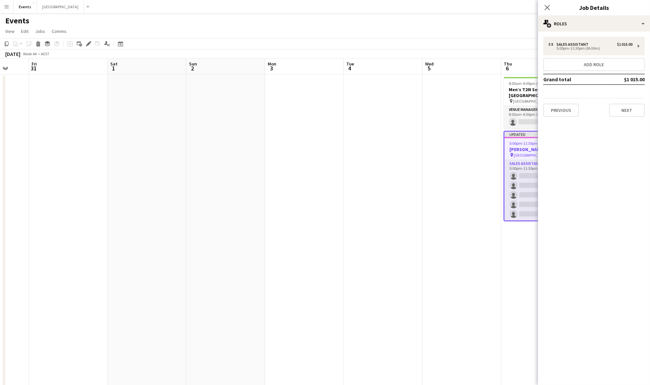
drag, startPoint x: 257, startPoint y: 206, endPoint x: 352, endPoint y: 194, distance: 95.2
click at [515, 194] on app-calendar-viewport "Wed 29 Thu 30 Fri 31 Sat 1 Sun 2 Mon 3 Tue 4 Wed 5 Thu 6 0/6 2 Jobs Fri 7 Sat 8…" at bounding box center [325, 233] width 650 height 349
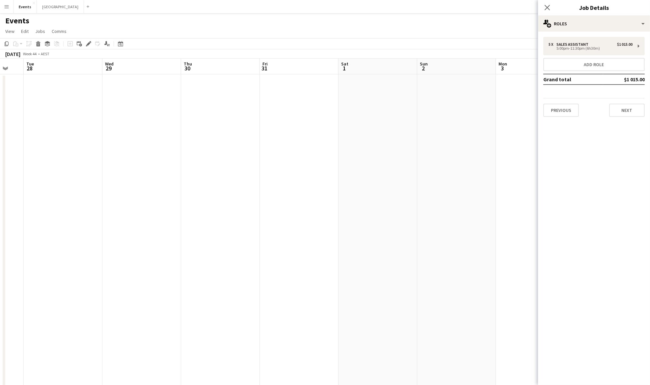
drag, startPoint x: 246, startPoint y: 198, endPoint x: 409, endPoint y: 195, distance: 163.4
click at [552, 194] on body "Menu Boards Boards Boards All jobs Status Workforce Workforce My Workforce Recr…" at bounding box center [325, 209] width 650 height 418
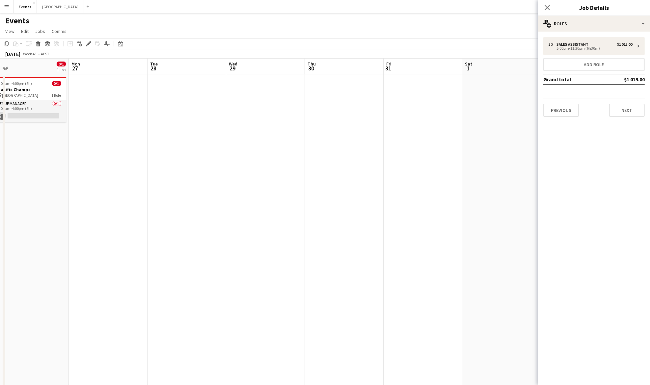
scroll to position [0, 308]
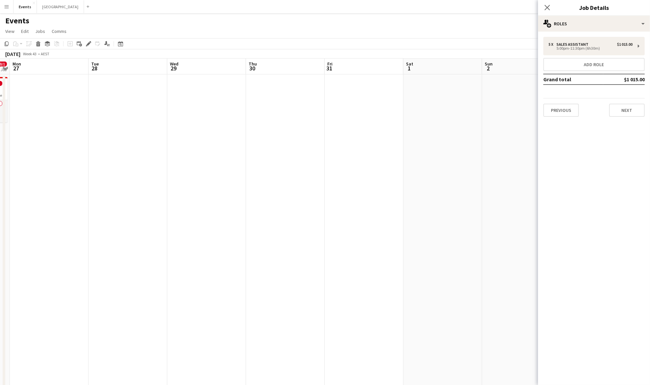
drag, startPoint x: 317, startPoint y: 199, endPoint x: 134, endPoint y: 194, distance: 182.9
click at [137, 196] on app-calendar-viewport "Thu 23 18/26 1 Job Fri 24 0/4 2 Jobs Sat 25 Sun 26 0/1 1 Job Mon 27 Tue 28 Wed …" at bounding box center [325, 233] width 650 height 349
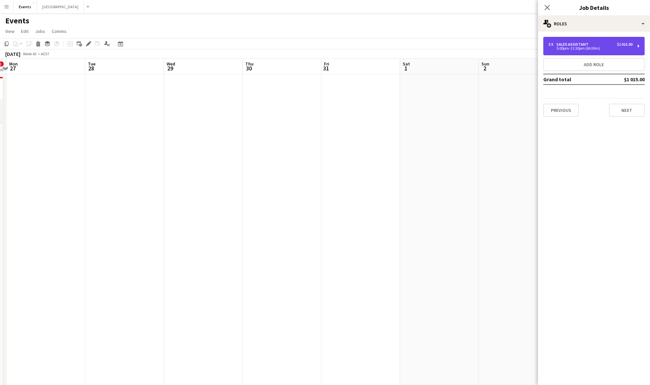
click at [584, 41] on div "5 x Sales Assistant $1 015.00 5:00pm-11:30pm (6h30m)" at bounding box center [594, 46] width 101 height 18
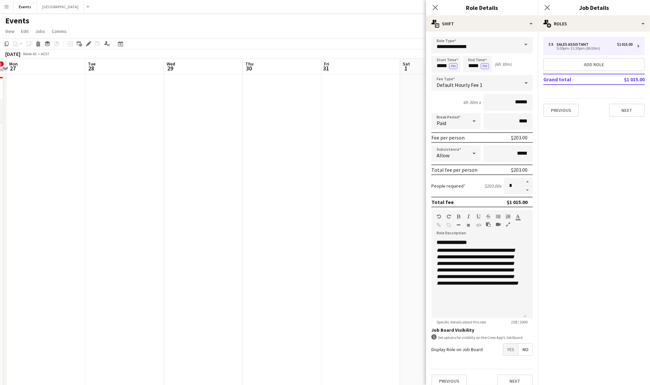
click at [519, 45] on span at bounding box center [526, 45] width 14 height 16
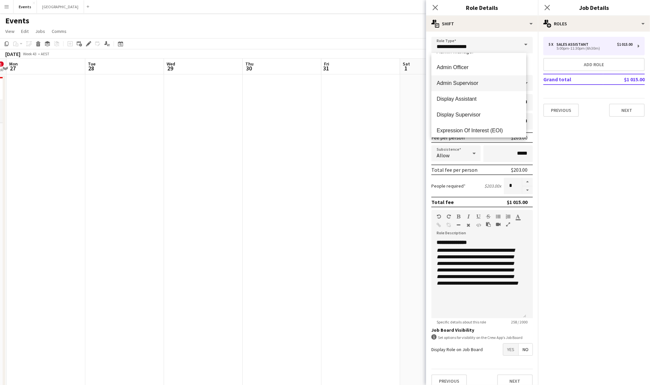
scroll to position [88, 0]
click at [493, 85] on span "Expression Of Interest (EOI)" at bounding box center [479, 87] width 84 height 6
type input "**********"
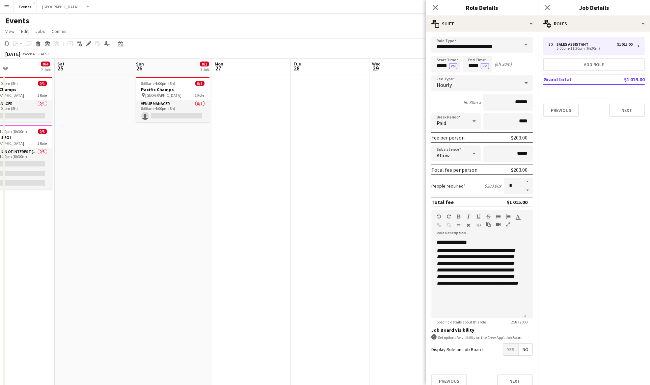
drag, startPoint x: 175, startPoint y: 144, endPoint x: 378, endPoint y: 138, distance: 203.3
click at [378, 138] on app-calendar-viewport "Wed 22 6/6 1 Job Thu 23 18/26 1 Job Fri 24 0/4 2 Jobs Sat 25 Sun 26 0/1 1 Job M…" at bounding box center [325, 233] width 650 height 349
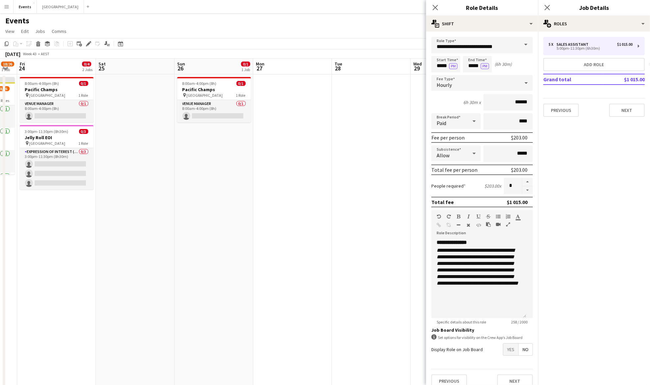
scroll to position [0, 135]
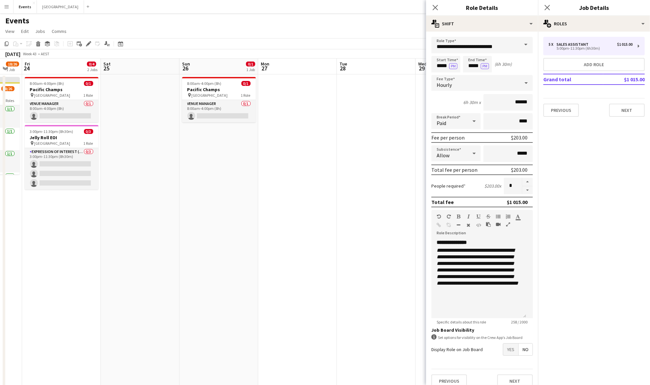
drag, startPoint x: 210, startPoint y: 166, endPoint x: 247, endPoint y: 163, distance: 37.3
click at [247, 163] on app-calendar-viewport "Wed 22 6/6 1 Job Thu 23 18/26 1 Job Fri 24 0/4 2 Jobs Sat 25 Sun 26 0/1 1 Job M…" at bounding box center [325, 233] width 650 height 349
drag, startPoint x: 448, startPoint y: 66, endPoint x: 432, endPoint y: 66, distance: 15.8
click at [432, 66] on input "*****" at bounding box center [446, 64] width 29 height 16
type input "*****"
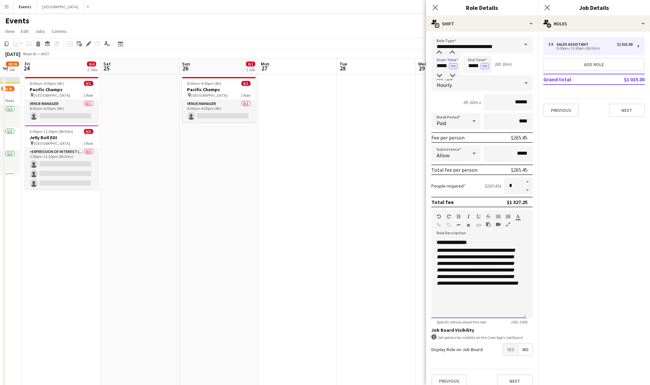
click at [491, 274] on em "**********" at bounding box center [478, 267] width 82 height 38
drag, startPoint x: 498, startPoint y: 291, endPoint x: 426, endPoint y: 239, distance: 88.0
click at [426, 239] on form "**********" at bounding box center [482, 215] width 112 height 356
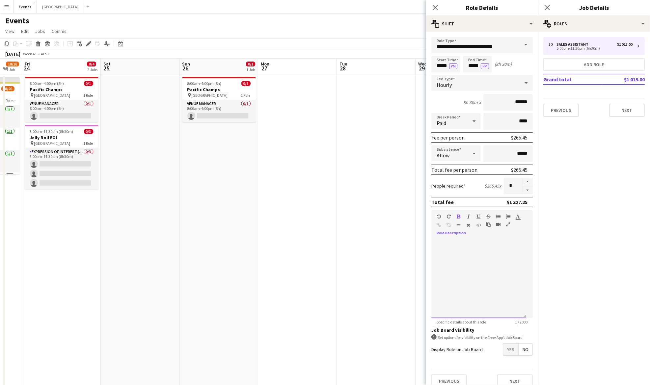
click at [462, 248] on div at bounding box center [479, 278] width 95 height 79
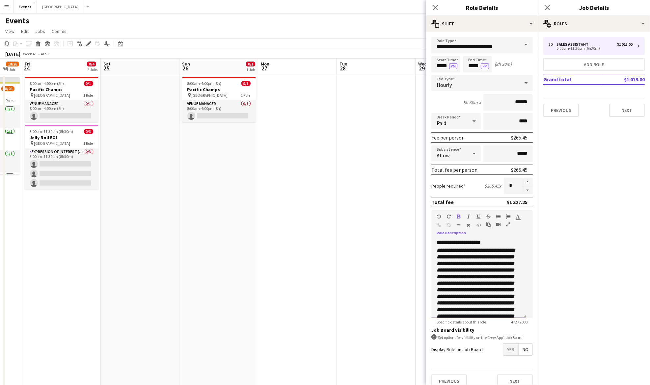
scroll to position [41, 0]
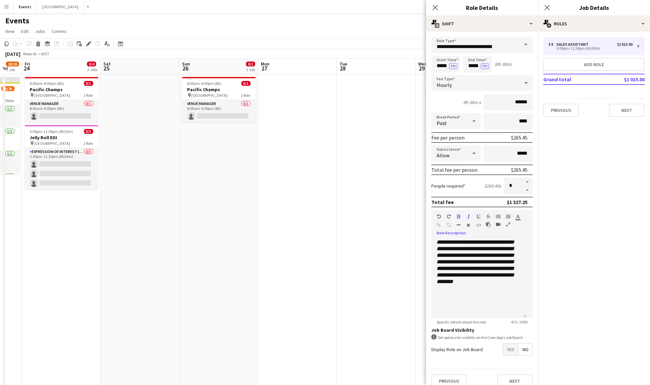
click at [440, 217] on icon "button" at bounding box center [439, 216] width 4 height 5
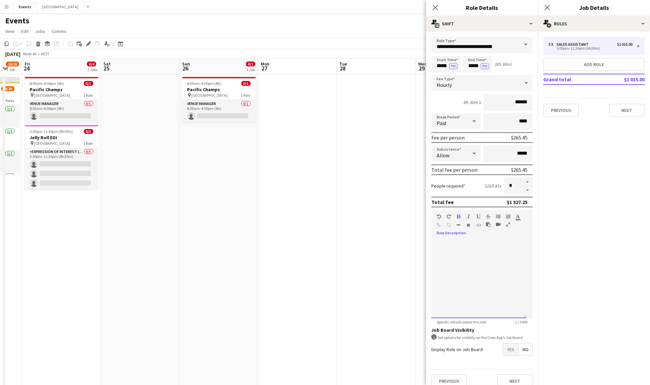
scroll to position [0, 0]
click at [458, 214] on icon "button" at bounding box center [459, 216] width 4 height 5
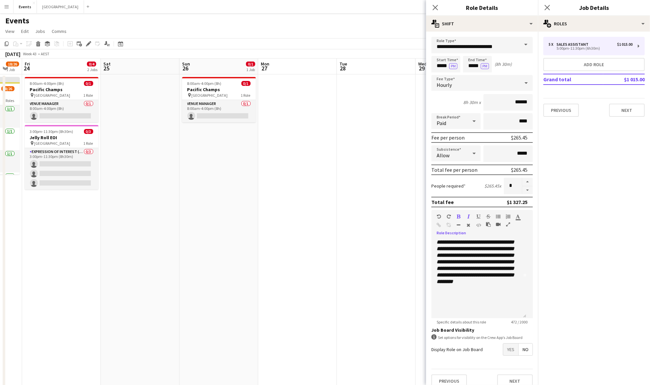
click at [440, 214] on icon "button" at bounding box center [439, 216] width 4 height 5
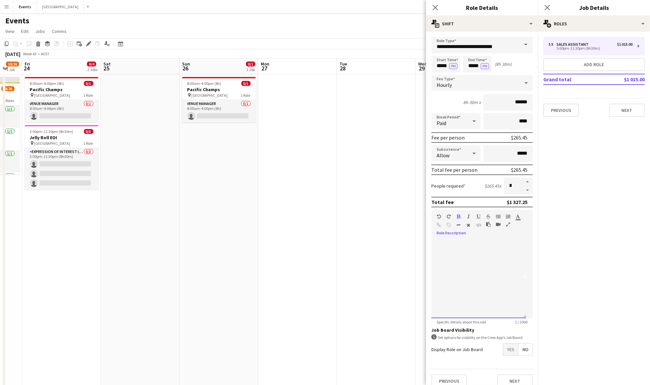
scroll to position [0, 0]
click at [459, 216] on icon "button" at bounding box center [459, 216] width 4 height 5
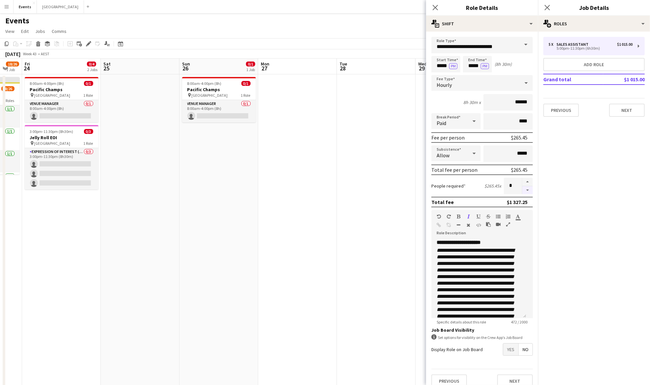
click at [524, 193] on button "button" at bounding box center [527, 190] width 11 height 8
type input "*"
click at [262, 193] on app-date-cell at bounding box center [297, 240] width 79 height 333
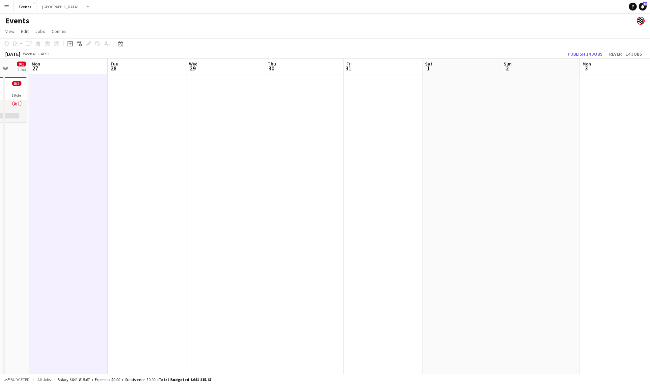
drag, startPoint x: 456, startPoint y: 207, endPoint x: 204, endPoint y: 211, distance: 252.4
click at [204, 211] on app-calendar-viewport "Fri 24 0/4 2 Jobs Sat 25 Sun 26 0/1 1 Job Mon 27 Tue 28 Wed 29 Thu 30 Fri 31 Sa…" at bounding box center [325, 233] width 650 height 349
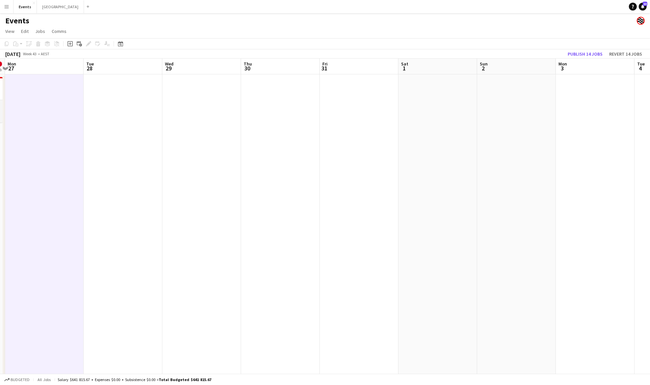
drag, startPoint x: 461, startPoint y: 210, endPoint x: 216, endPoint y: 210, distance: 244.4
click at [206, 210] on app-calendar-viewport "Fri 24 0/4 2 Jobs Sat 25 Sun 26 0/1 1 Job Mon 27 Tue 28 Wed 29 Thu 30 Fri 31 Sa…" at bounding box center [325, 233] width 650 height 349
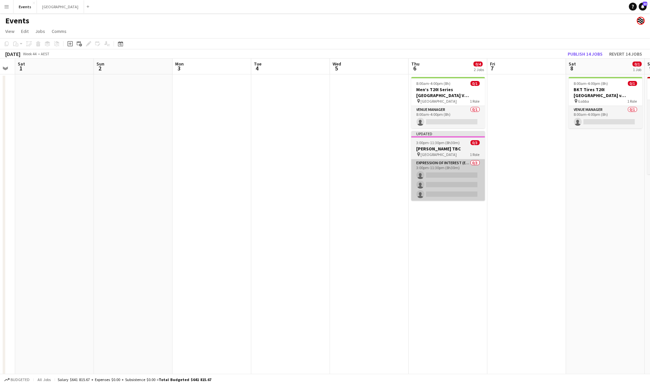
drag, startPoint x: 516, startPoint y: 210, endPoint x: 417, endPoint y: 175, distance: 105.2
click at [415, 208] on app-calendar-viewport "Tue 28 Wed 29 Thu 30 Fri 31 Sat 1 Sun 2 Mon 3 Tue 4 Wed 5 Thu 6 0/4 2 Jobs Fri …" at bounding box center [325, 233] width 650 height 349
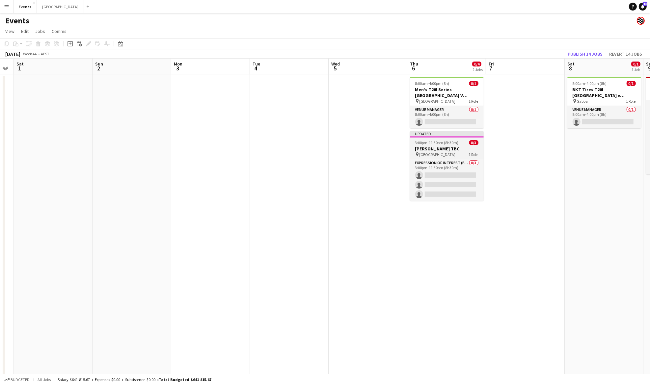
click at [448, 138] on app-job-card "Updated 3:00pm-11:30pm (8h30m) 0/3 Ricky Martin TBC pin Brisbane Entertainment …" at bounding box center [447, 166] width 74 height 70
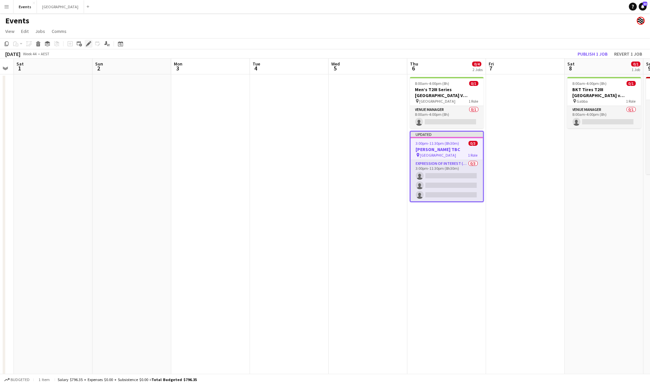
click at [89, 43] on icon at bounding box center [89, 44] width 4 height 4
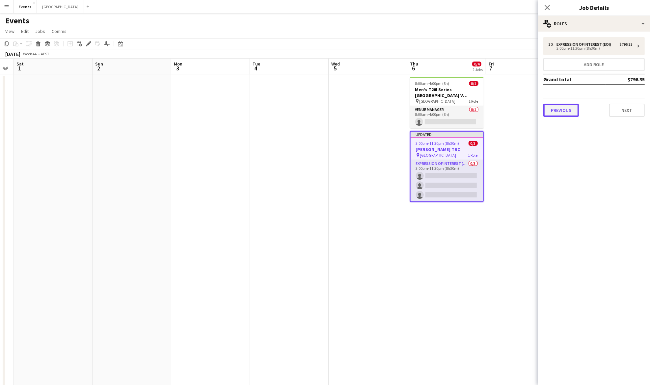
click at [564, 110] on button "Previous" at bounding box center [562, 110] width 36 height 13
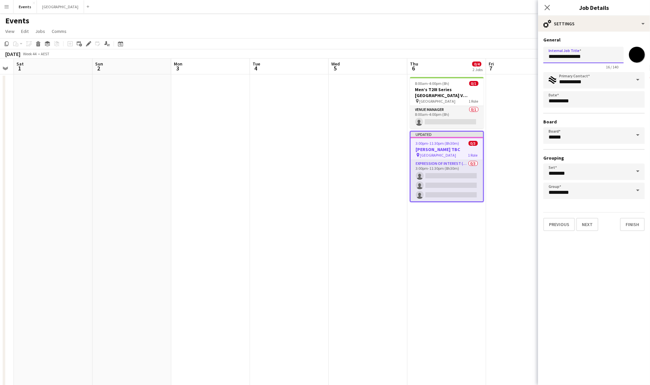
drag, startPoint x: 591, startPoint y: 53, endPoint x: 578, endPoint y: 55, distance: 13.0
click at [578, 55] on input "**********" at bounding box center [584, 55] width 80 height 16
type input "**********"
click at [593, 224] on button "Next" at bounding box center [587, 224] width 22 height 13
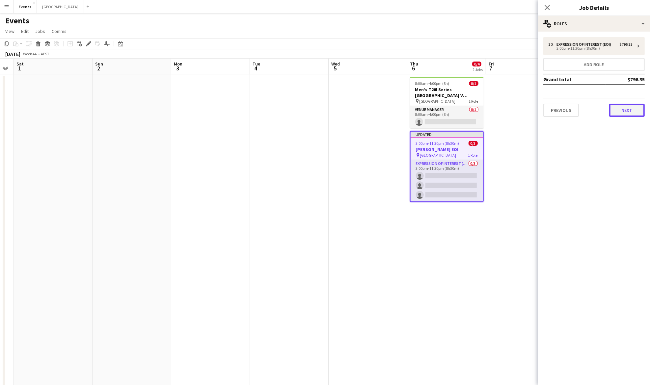
click at [627, 114] on button "Next" at bounding box center [627, 110] width 36 height 13
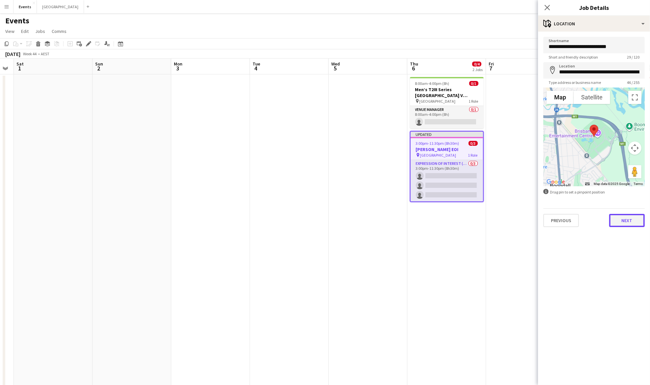
click at [628, 218] on button "Next" at bounding box center [627, 220] width 36 height 13
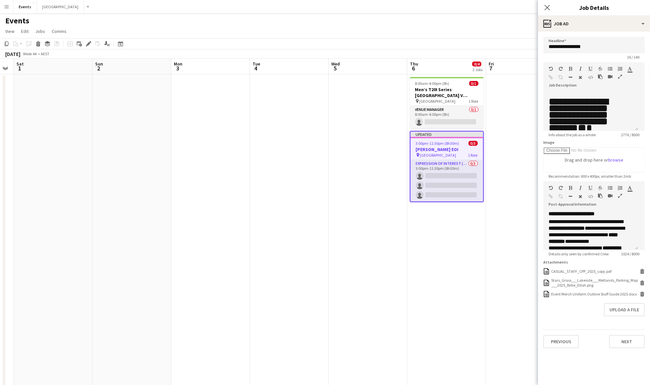
scroll to position [44, 0]
click at [619, 76] on icon "button" at bounding box center [620, 76] width 4 height 5
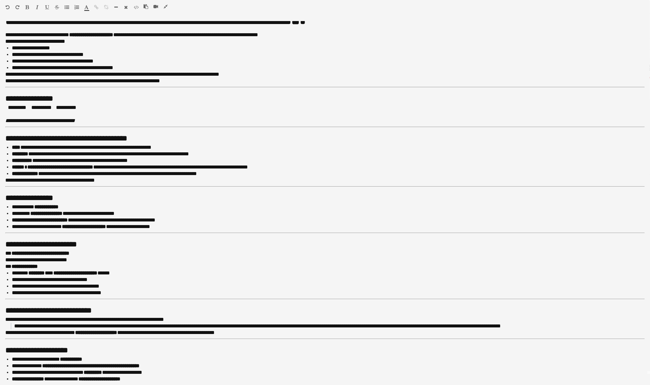
scroll to position [0, 0]
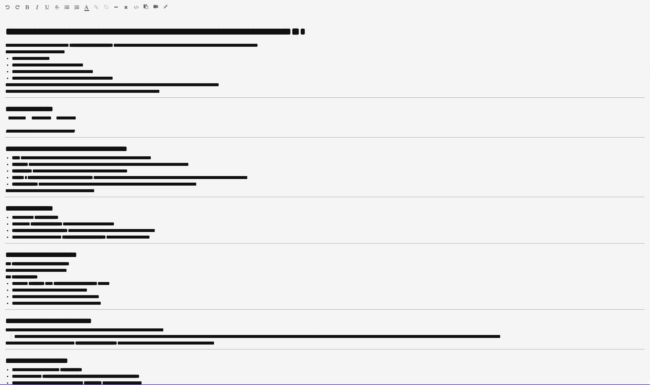
click at [324, 32] on h1 "**********" at bounding box center [321, 31] width 633 height 7
click at [10, 33] on h1 "**********" at bounding box center [321, 31] width 633 height 7
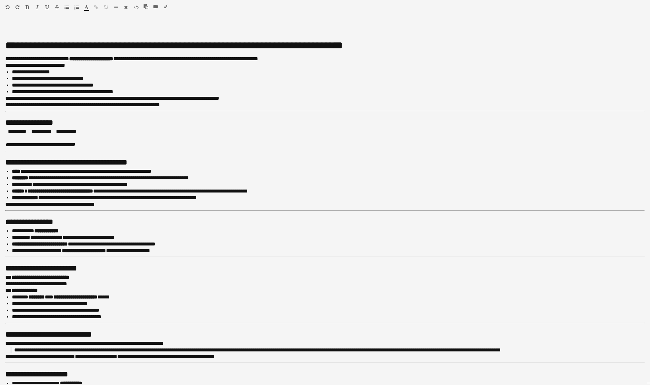
click at [166, 5] on icon "button" at bounding box center [166, 6] width 4 height 5
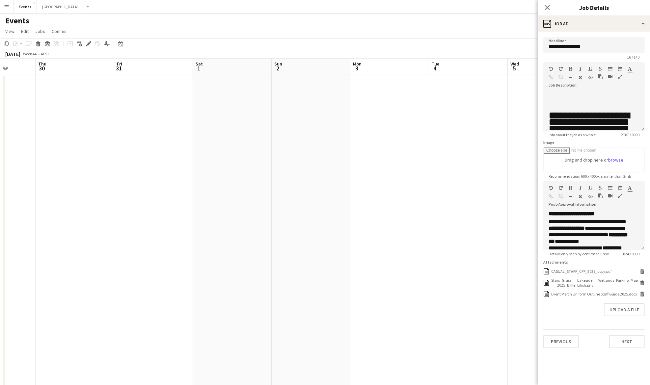
drag, startPoint x: 79, startPoint y: 163, endPoint x: 127, endPoint y: 195, distance: 57.6
click at [268, 169] on app-calendar-viewport "Tue 28 Wed 29 Thu 30 Fri 31 Sat 1 Sun 2 Mon 3 Tue 4 Wed 5 Thu 6 0/4 2 Jobs Fri …" at bounding box center [325, 233] width 650 height 349
drag, startPoint x: 245, startPoint y: 195, endPoint x: 370, endPoint y: 196, distance: 124.9
click at [371, 196] on app-calendar-viewport "Mon 27 Tue 28 Wed 29 Thu 30 Fri 31 Sat 1 Sun 2 Mon 3 Tue 4 Wed 5 Thu 6 0/4 2 Jo…" at bounding box center [325, 233] width 650 height 349
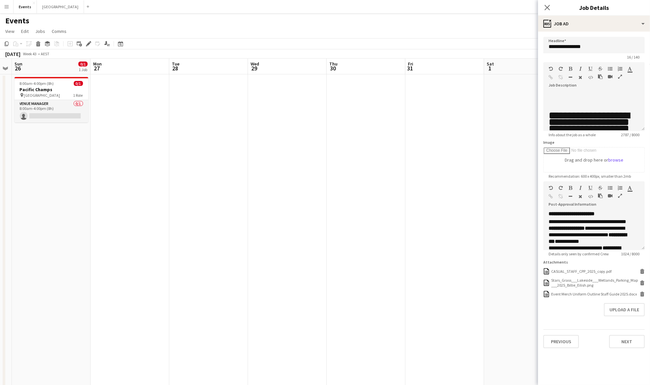
drag, startPoint x: 88, startPoint y: 213, endPoint x: 309, endPoint y: 213, distance: 221.0
click at [309, 213] on app-calendar-viewport "Fri 24 0/4 2 Jobs Sat 25 Sun 26 0/1 1 Job Mon 27 Tue 28 Wed 29 Thu 30 Fri 31 Sa…" at bounding box center [325, 233] width 650 height 349
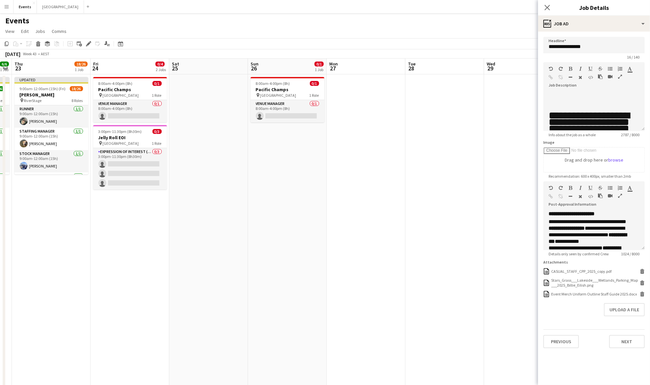
scroll to position [0, 192]
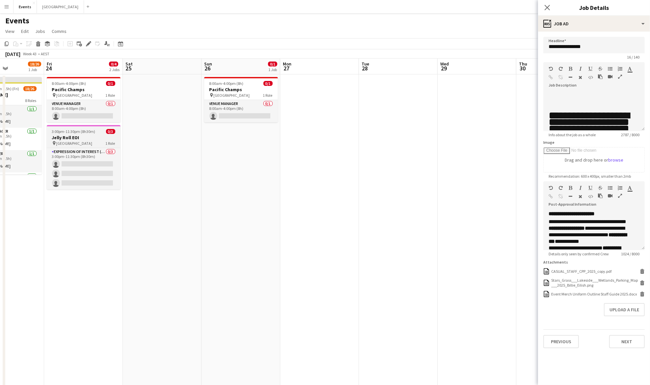
click at [79, 129] on span "3:00pm-11:30pm (8h30m)" at bounding box center [73, 131] width 43 height 5
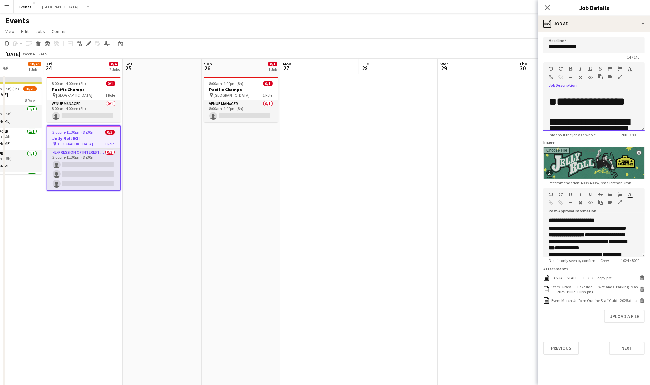
drag, startPoint x: 560, startPoint y: 109, endPoint x: 553, endPoint y: 100, distance: 11.7
click at [553, 100] on h1 "**********" at bounding box center [591, 104] width 84 height 13
copy h1 "**********"
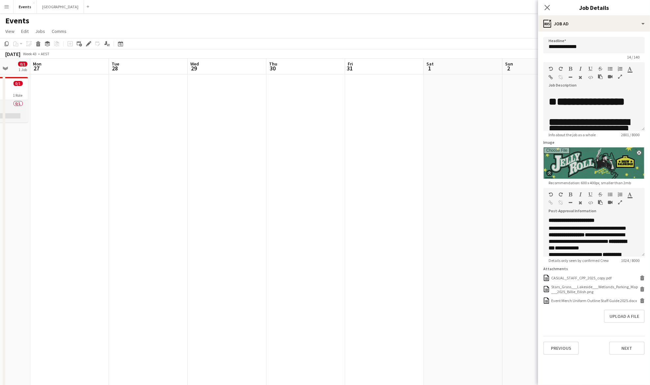
drag, startPoint x: 456, startPoint y: 166, endPoint x: 205, endPoint y: 167, distance: 250.4
click at [205, 167] on app-calendar-viewport "Thu 23 18/26 1 Job Fri 24 0/4 2 Jobs Sat 25 Sun 26 0/1 1 Job Mon 27 Tue 28 Wed …" at bounding box center [325, 233] width 650 height 349
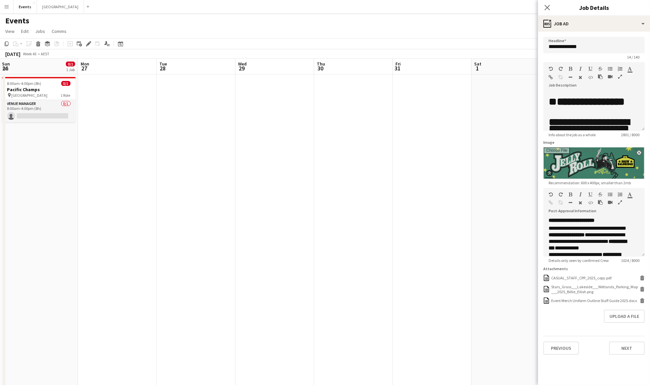
drag, startPoint x: 387, startPoint y: 166, endPoint x: 216, endPoint y: 175, distance: 171.2
click at [216, 175] on app-calendar-viewport "Thu 23 18/26 1 Job Fri 24 0/4 2 Jobs Sat 25 Sun 26 0/1 1 Job Mon 27 Tue 28 Wed …" at bounding box center [325, 233] width 650 height 349
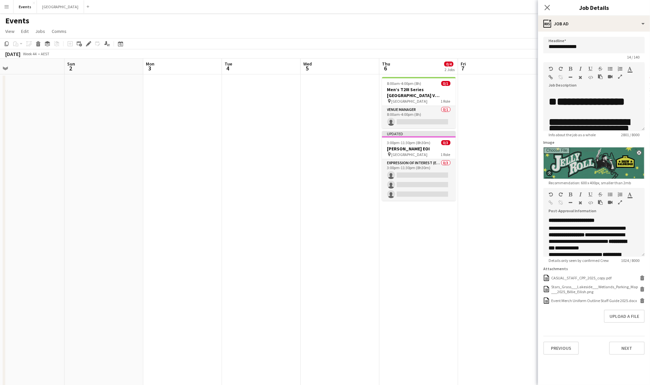
drag, startPoint x: 457, startPoint y: 176, endPoint x: 185, endPoint y: 177, distance: 271.8
click at [176, 178] on app-calendar-viewport "Wed 29 Thu 30 Fri 31 Sat 1 Sun 2 Mon 3 Tue 4 Wed 5 Thu 6 0/4 2 Jobs Fri 7 Sat 8…" at bounding box center [325, 233] width 650 height 349
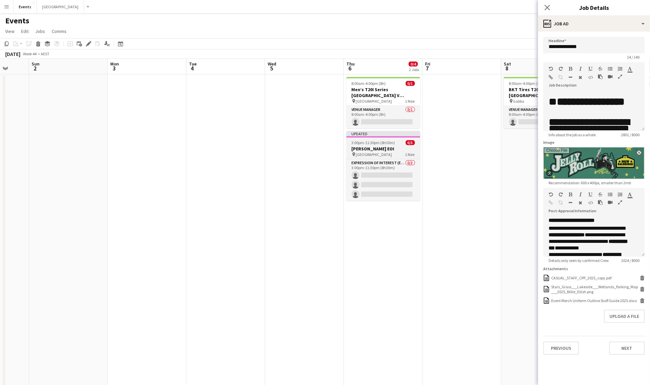
click at [391, 147] on h3 "[PERSON_NAME] EOI" at bounding box center [384, 149] width 74 height 6
type input "**********"
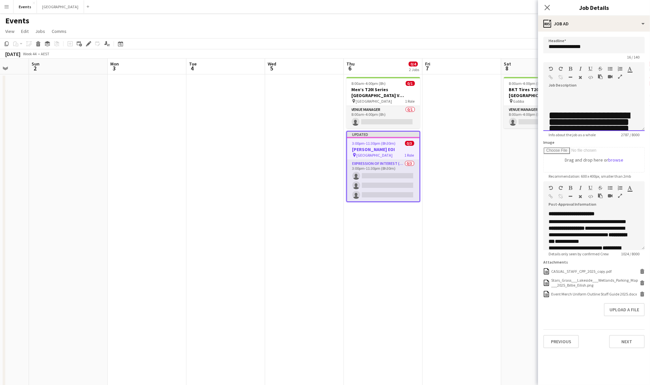
click at [556, 98] on h1 at bounding box center [594, 101] width 91 height 7
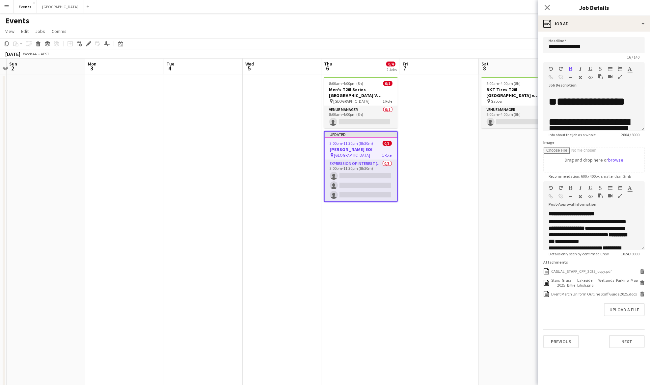
drag, startPoint x: 486, startPoint y: 179, endPoint x: 450, endPoint y: 183, distance: 36.5
click at [450, 183] on app-calendar-viewport "Wed 29 Thu 30 Fri 31 Sat 1 Sun 2 Mon 3 Tue 4 Wed 5 Thu 6 0/4 2 Jobs Fri 7 Sat 8…" at bounding box center [325, 233] width 650 height 349
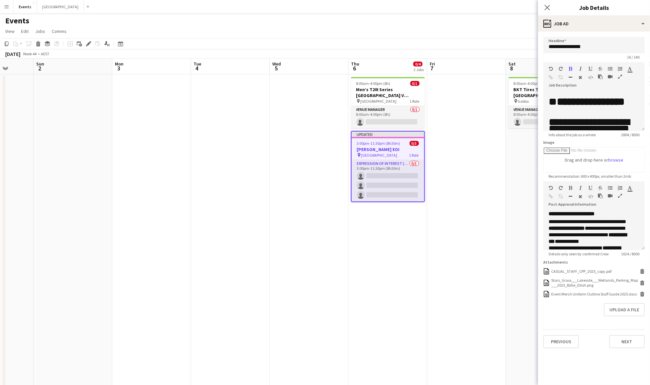
drag, startPoint x: 290, startPoint y: 195, endPoint x: 361, endPoint y: 194, distance: 71.2
click at [361, 194] on app-calendar-viewport "Fri 31 Sat 1 Sun 2 Mon 3 Tue 4 Wed 5 Thu 6 0/4 2 Jobs Fri 7 Sat 8 0/1 1 Job Sun…" at bounding box center [325, 233] width 650 height 349
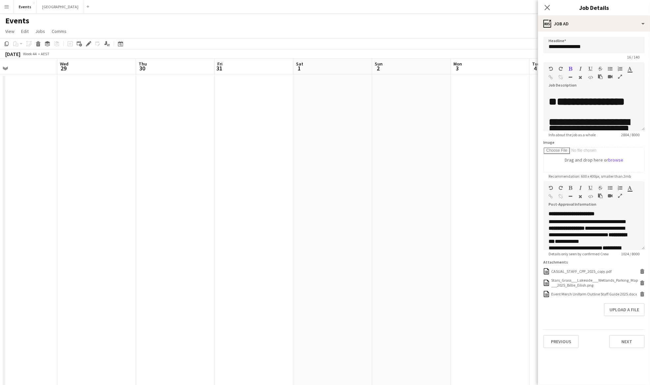
scroll to position [0, 240]
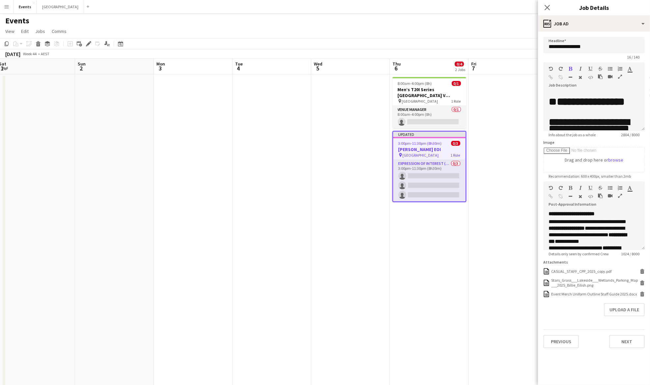
drag, startPoint x: 164, startPoint y: 200, endPoint x: 47, endPoint y: 199, distance: 117.3
click at [47, 199] on app-calendar-viewport "Wed 29 Thu 30 Fri 31 Sat 1 Sun 2 Mon 3 Tue 4 Wed 5 Thu 6 0/4 2 Jobs Fri 7 Sat 8…" at bounding box center [325, 233] width 650 height 349
click at [418, 173] on app-card-role "Expression Of Interest (EOI) 0/3 3:00pm-11:30pm (8h30m) single-neutral-actions …" at bounding box center [429, 181] width 72 height 42
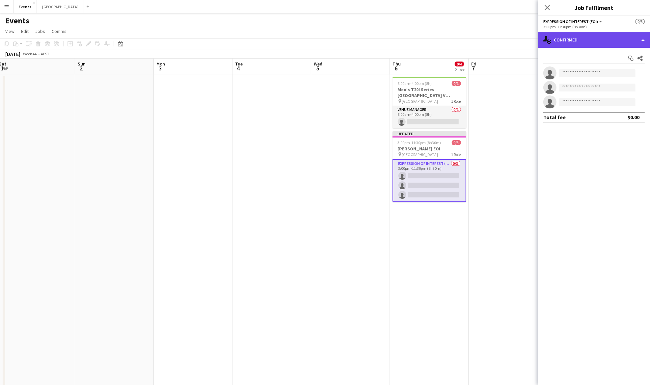
click at [577, 40] on div "single-neutral-actions-check-2 Confirmed" at bounding box center [594, 40] width 112 height 16
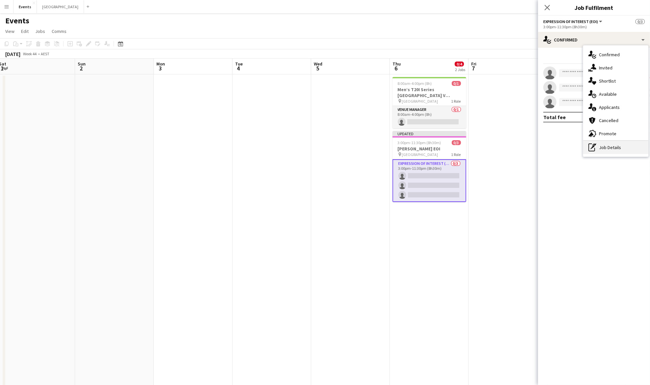
click at [606, 147] on div "pen-write Job Details" at bounding box center [615, 147] width 65 height 13
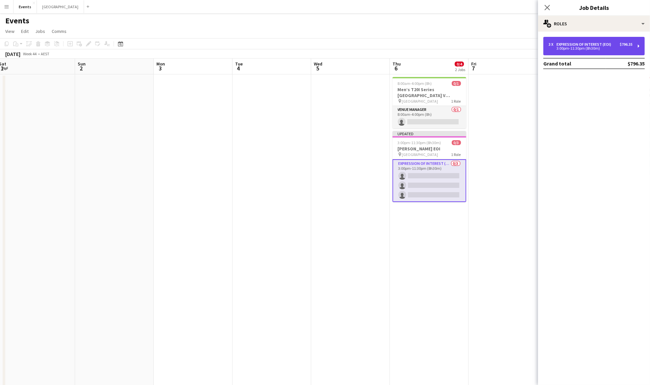
click at [578, 50] on div "3:00pm-11:30pm (8h30m)" at bounding box center [591, 48] width 84 height 3
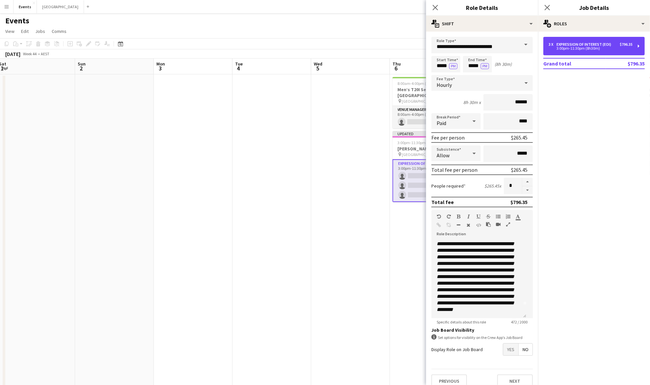
scroll to position [19, 0]
click at [504, 351] on span "Yes" at bounding box center [510, 350] width 15 height 12
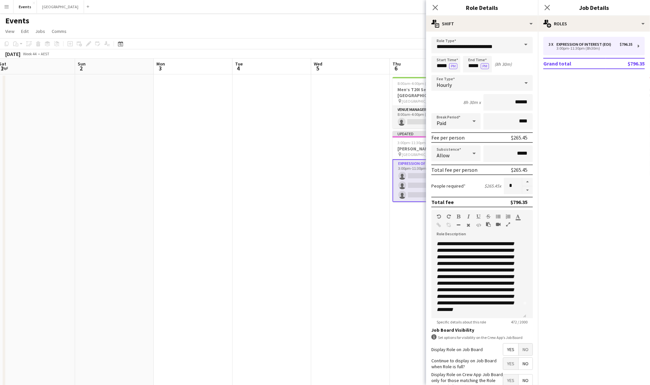
click at [292, 219] on app-date-cell at bounding box center [272, 240] width 79 height 333
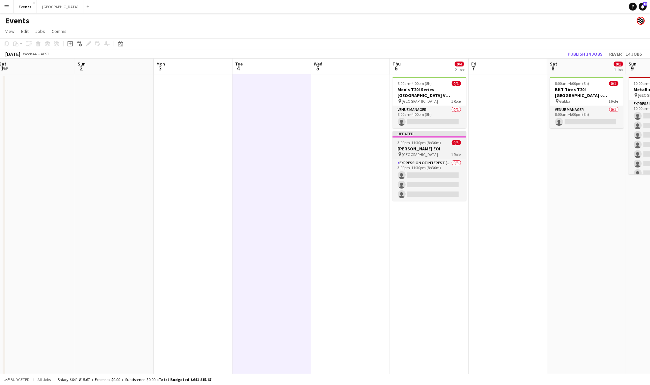
click at [425, 149] on h3 "[PERSON_NAME] EOI" at bounding box center [430, 149] width 74 height 6
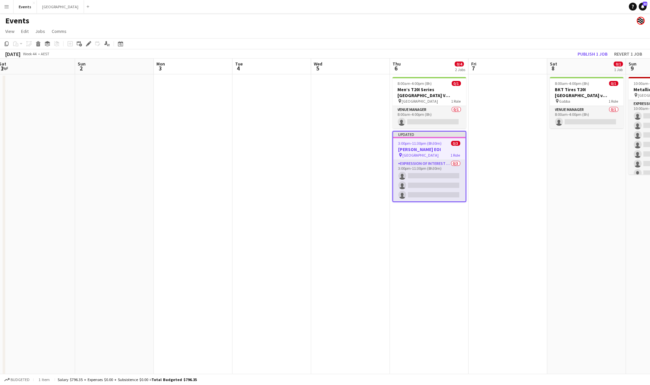
drag, startPoint x: 87, startPoint y: 42, endPoint x: 97, endPoint y: 46, distance: 10.3
click at [88, 42] on icon "Edit" at bounding box center [88, 43] width 5 height 5
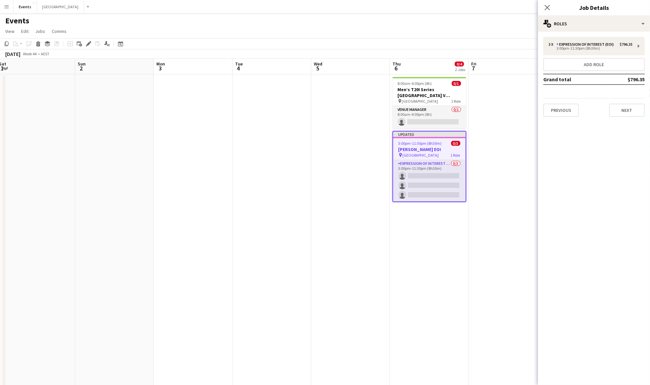
click at [238, 165] on app-date-cell at bounding box center [272, 240] width 79 height 333
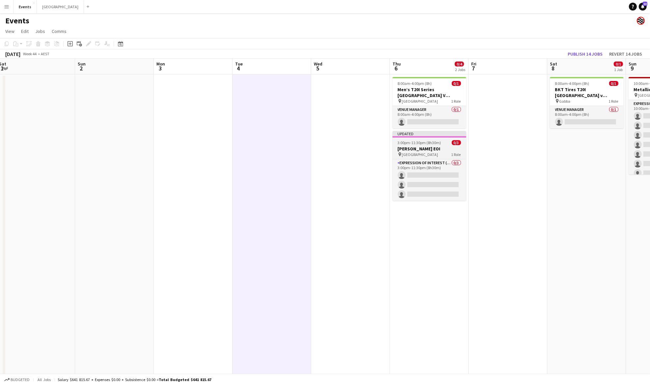
click at [421, 148] on h3 "[PERSON_NAME] EOI" at bounding box center [430, 149] width 74 height 6
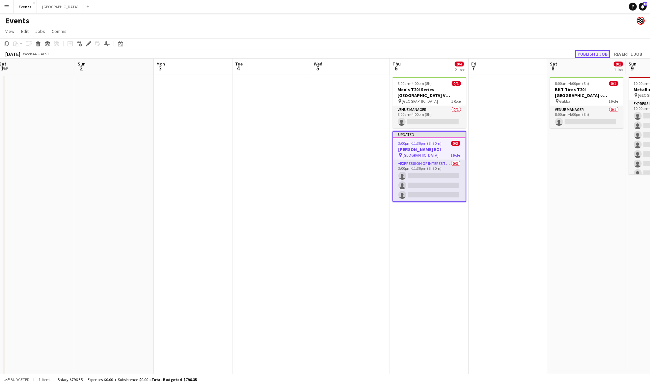
click at [585, 54] on button "Publish 1 job" at bounding box center [592, 54] width 35 height 9
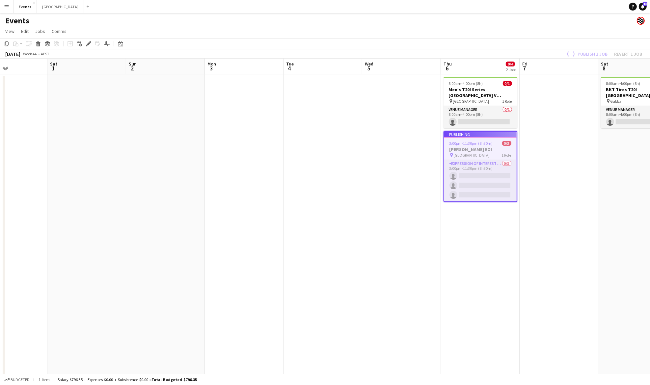
drag, startPoint x: 77, startPoint y: 182, endPoint x: 159, endPoint y: 187, distance: 82.2
click at [253, 177] on app-calendar-viewport "Wed 29 Thu 30 Fri 31 Sat 1 Sun 2 Mon 3 Tue 4 Wed 5 Thu 6 0/4 2 Jobs Fri 7 Sat 8…" at bounding box center [325, 233] width 650 height 349
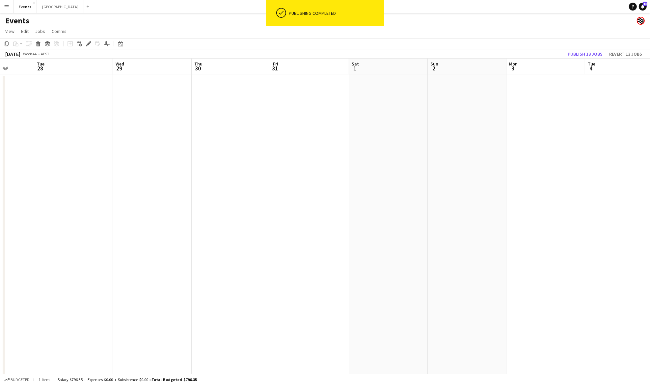
drag, startPoint x: 111, startPoint y: 186, endPoint x: 183, endPoint y: 191, distance: 72.0
click at [319, 185] on app-calendar-viewport "Sun 26 0/1 1 Job Mon 27 Tue 28 Wed 29 Thu 30 Fri 31 Sat 1 Sun 2 Mon 3 Tue 4 Wed…" at bounding box center [325, 233] width 650 height 349
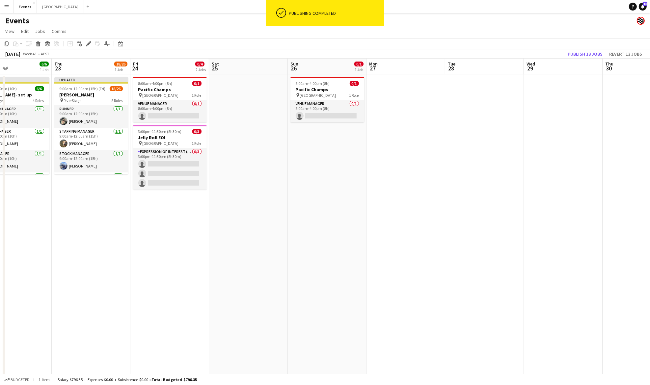
drag, startPoint x: 109, startPoint y: 192, endPoint x: 120, endPoint y: 205, distance: 16.8
click at [116, 205] on app-calendar-viewport "Mon 20 Tue 21 Wed 22 6/6 1 Job Thu 23 18/26 1 Job Fri 24 0/4 2 Jobs Sat 25 Sun …" at bounding box center [325, 233] width 650 height 349
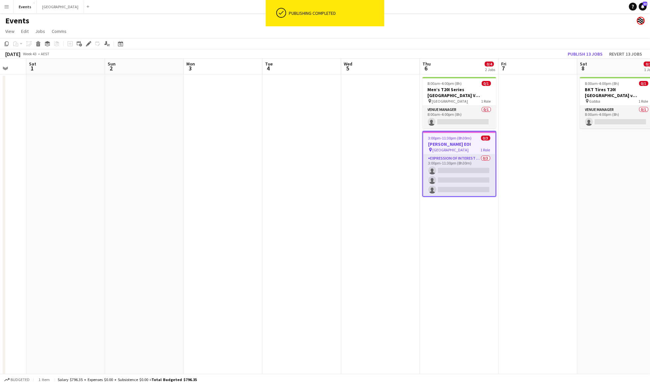
drag, startPoint x: 487, startPoint y: 204, endPoint x: 121, endPoint y: 220, distance: 365.7
click at [77, 223] on app-calendar-viewport "Tue 28 Wed 29 Thu 30 Fri 31 Sat 1 Sun 2 Mon 3 Tue 4 Wed 5 Thu 6 0/4 2 Jobs Fri …" at bounding box center [325, 233] width 650 height 349
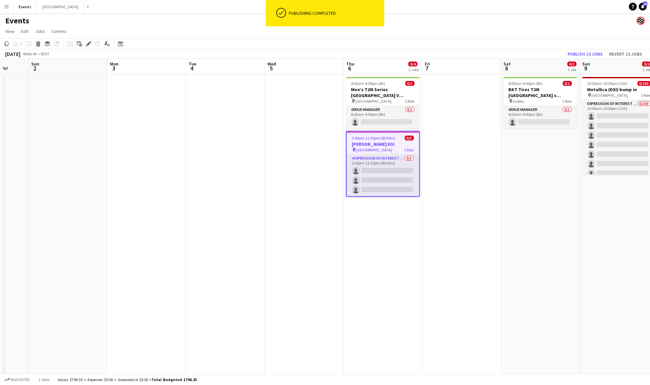
drag, startPoint x: 316, startPoint y: 211, endPoint x: 536, endPoint y: 205, distance: 220.1
click at [568, 205] on app-calendar-viewport "Fri 31 Sat 1 Sun 2 Mon 3 Tue 4 Wed 5 Thu 6 0/4 2 Jobs Fri 7 Sat 8 0/1 1 Job Sun…" at bounding box center [325, 233] width 650 height 349
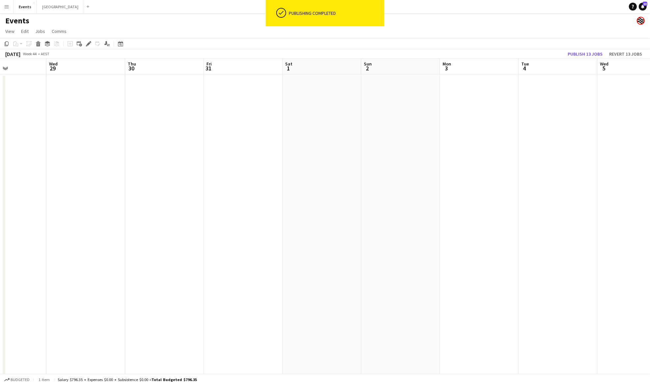
drag, startPoint x: 148, startPoint y: 204, endPoint x: 411, endPoint y: 200, distance: 263.2
click at [412, 200] on app-calendar-viewport "Sun 26 0/1 1 Job Mon 27 Tue 28 Wed 29 Thu 30 Fri 31 Sat 1 Sun 2 Mon 3 Tue 4 Wed…" at bounding box center [325, 233] width 650 height 349
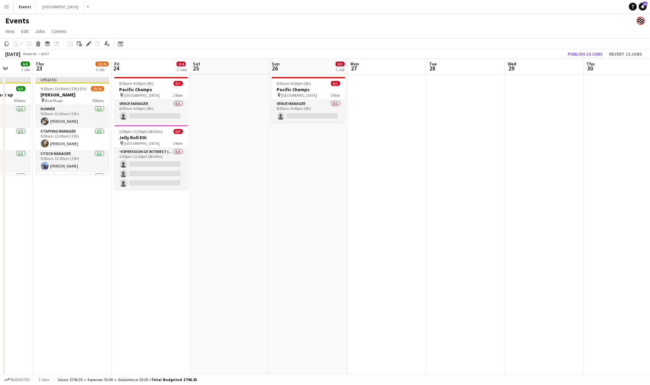
scroll to position [0, 197]
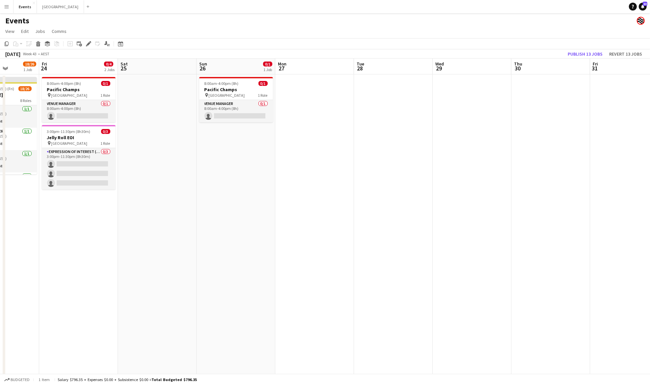
drag, startPoint x: 138, startPoint y: 204, endPoint x: 416, endPoint y: 193, distance: 277.9
click at [423, 196] on app-calendar-viewport "Tue 21 Wed 22 6/6 1 Job Thu 23 18/26 1 Job Fri 24 0/4 2 Jobs Sat 25 Sun 26 0/1 …" at bounding box center [325, 233] width 650 height 349
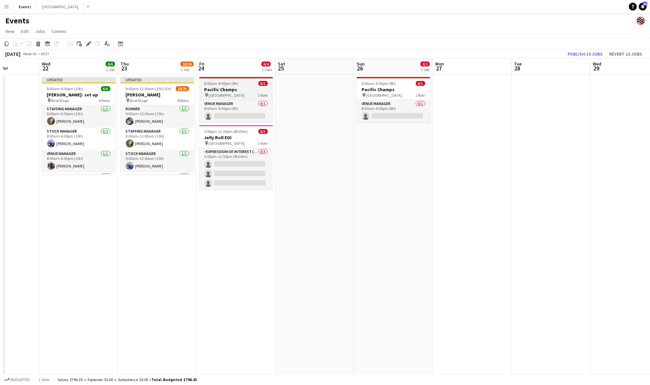
drag, startPoint x: 219, startPoint y: 91, endPoint x: 213, endPoint y: 91, distance: 5.9
click at [219, 91] on h3 "Pacific Champs" at bounding box center [236, 90] width 74 height 6
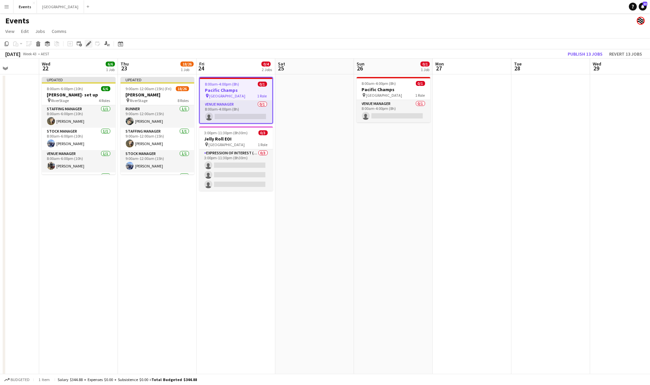
click at [90, 42] on icon at bounding box center [91, 42] width 2 height 2
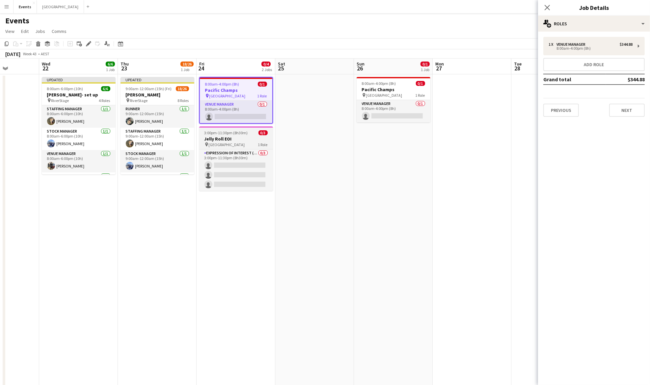
click at [240, 136] on h3 "Jelly Roll EOI" at bounding box center [236, 139] width 74 height 6
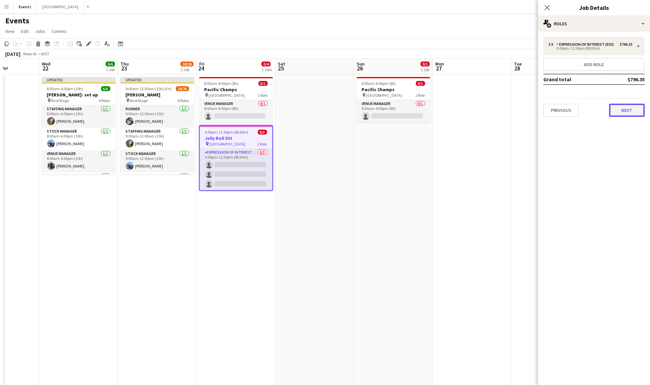
click at [632, 110] on button "Next" at bounding box center [627, 110] width 36 height 13
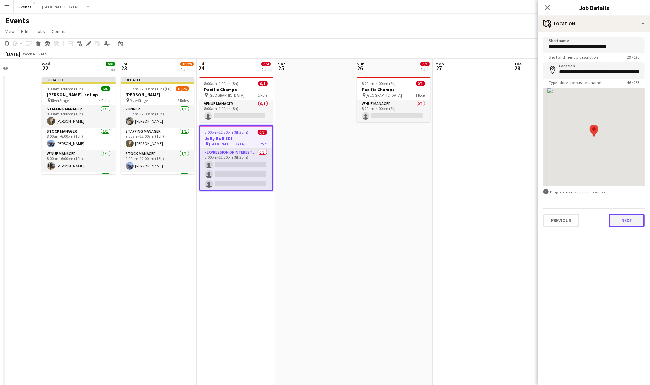
click at [630, 223] on button "Next" at bounding box center [627, 220] width 36 height 13
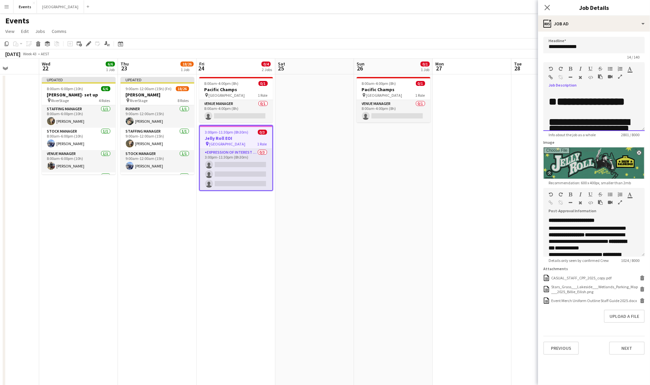
drag, startPoint x: 580, startPoint y: 109, endPoint x: 550, endPoint y: 100, distance: 31.7
click at [550, 100] on h1 "**********" at bounding box center [591, 104] width 84 height 13
copy h1 "**********"
click at [233, 90] on h3 "Pacific Champs" at bounding box center [236, 90] width 74 height 6
type input "**********"
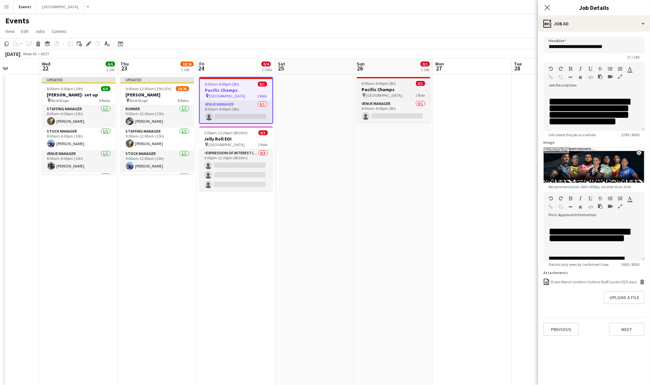
click at [404, 84] on div "8:00am-4:00pm (8h) 0/1" at bounding box center [394, 83] width 74 height 5
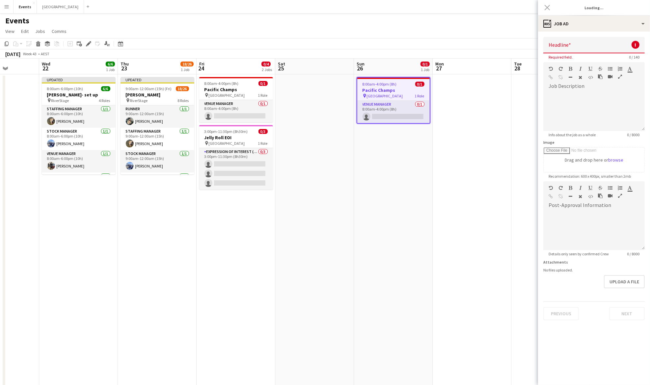
type input "**********"
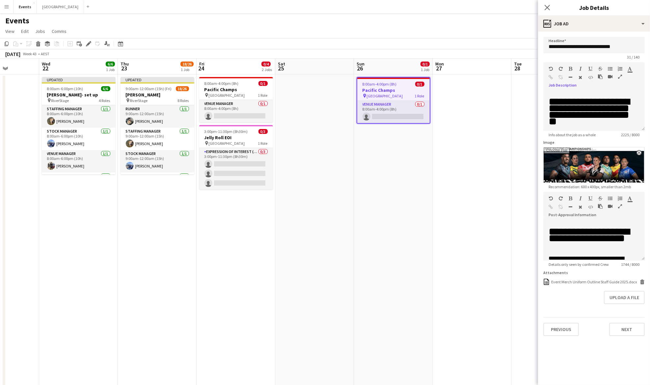
click at [622, 77] on icon "button" at bounding box center [620, 76] width 4 height 5
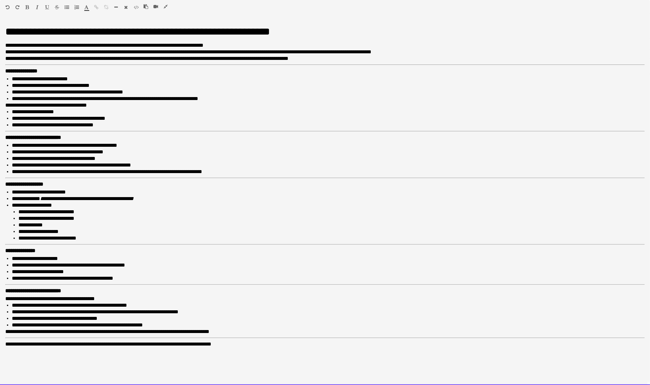
click at [6, 32] on h1 "**********" at bounding box center [325, 31] width 640 height 7
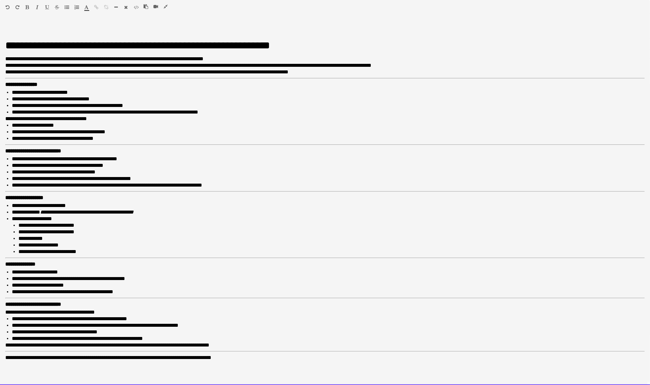
click at [21, 27] on div "**********" at bounding box center [325, 203] width 650 height 364
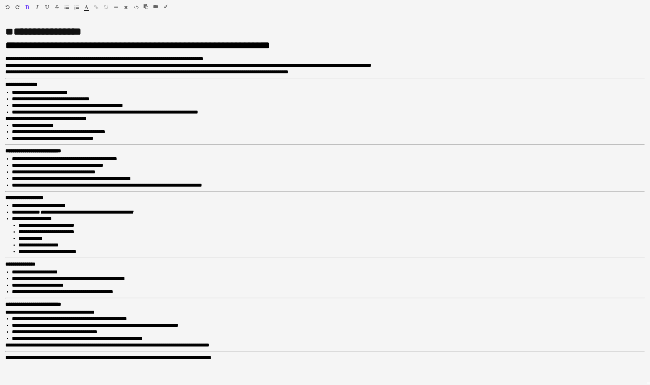
click at [165, 5] on icon "button" at bounding box center [166, 6] width 4 height 5
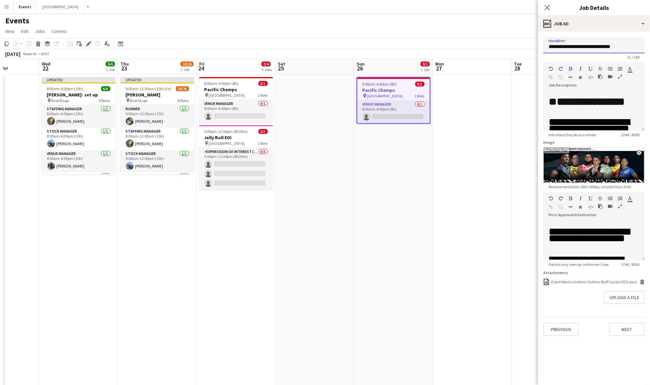
click at [627, 45] on input "**********" at bounding box center [594, 45] width 101 height 16
type input "**********"
click at [566, 324] on button "Previous" at bounding box center [562, 329] width 36 height 13
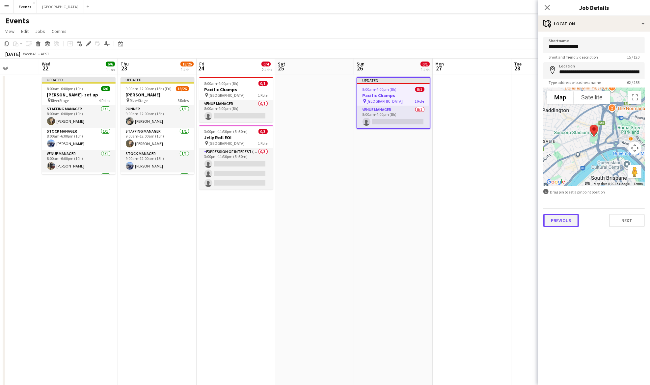
click at [568, 225] on button "Previous" at bounding box center [562, 220] width 36 height 13
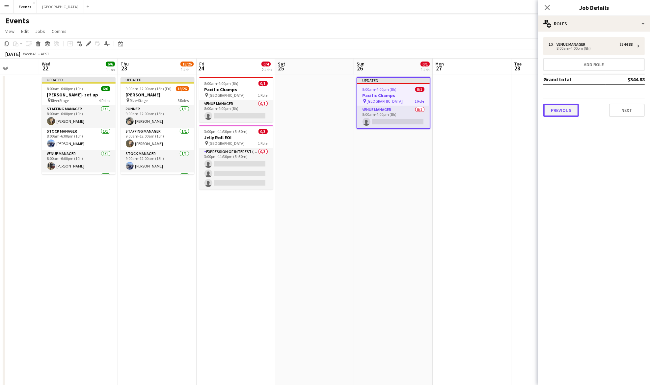
click at [563, 111] on button "Previous" at bounding box center [562, 110] width 36 height 13
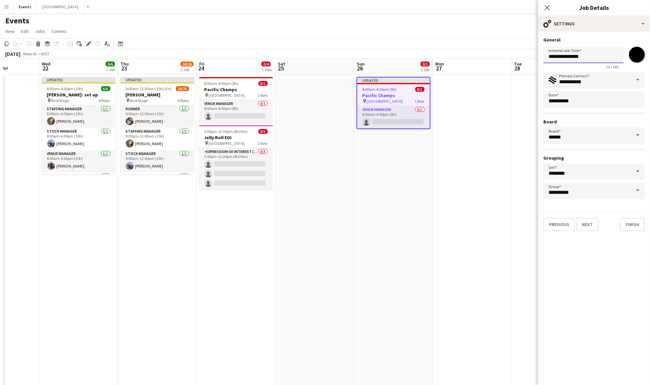
click at [589, 55] on input "**********" at bounding box center [584, 55] width 80 height 16
type input "**********"
click at [588, 226] on button "Next" at bounding box center [587, 224] width 22 height 13
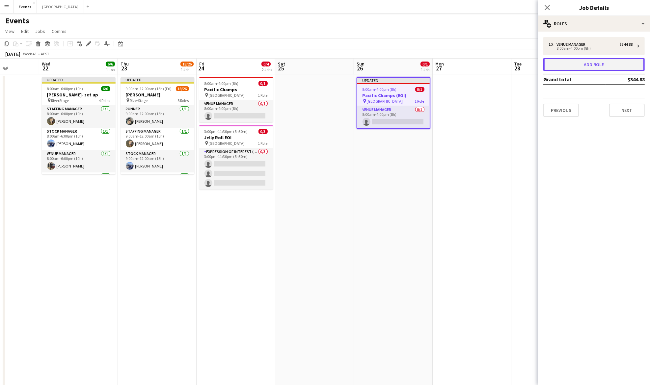
click at [590, 62] on button "Add role" at bounding box center [594, 64] width 101 height 13
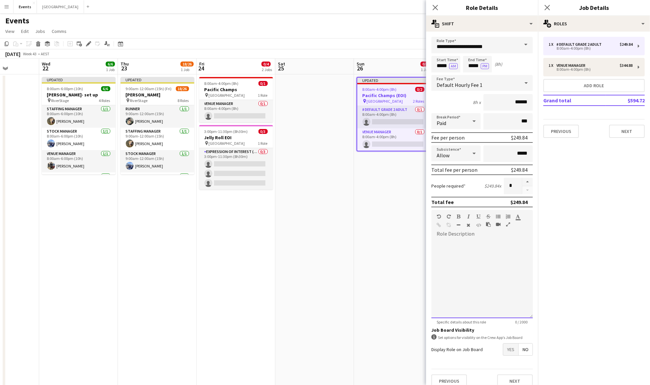
click at [460, 253] on div at bounding box center [482, 278] width 101 height 79
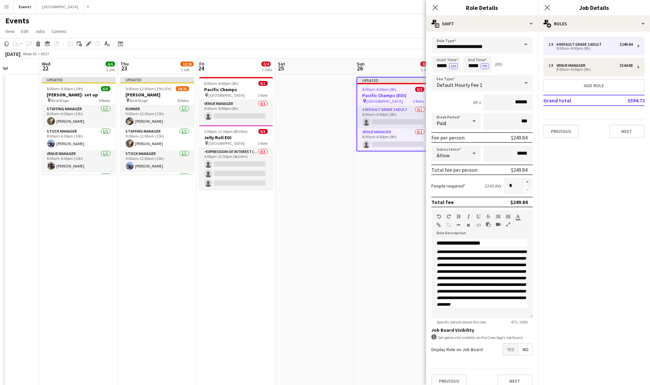
drag, startPoint x: 442, startPoint y: 325, endPoint x: 443, endPoint y: 319, distance: 6.3
click at [443, 321] on form "**********" at bounding box center [482, 215] width 112 height 356
drag, startPoint x: 443, startPoint y: 319, endPoint x: 446, endPoint y: 274, distance: 44.9
click at [446, 274] on p "**********" at bounding box center [482, 278] width 91 height 59
click at [519, 42] on span at bounding box center [526, 45] width 14 height 16
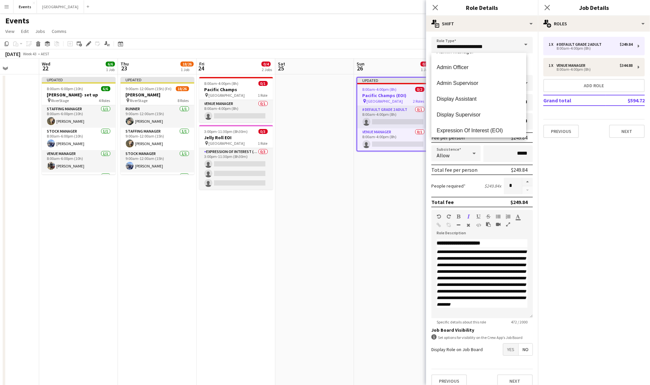
scroll to position [88, 0]
click at [480, 87] on span "Expression Of Interest (EOI)" at bounding box center [479, 87] width 84 height 6
type input "**********"
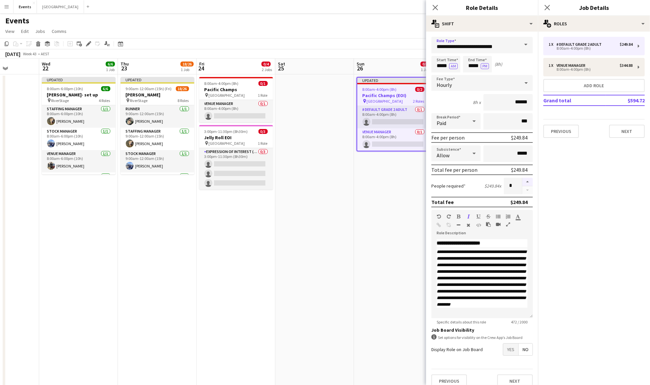
click at [522, 181] on button "button" at bounding box center [527, 182] width 11 height 9
type input "*"
click at [473, 66] on input "*****" at bounding box center [477, 64] width 29 height 16
click at [565, 129] on button "Previous" at bounding box center [562, 131] width 36 height 13
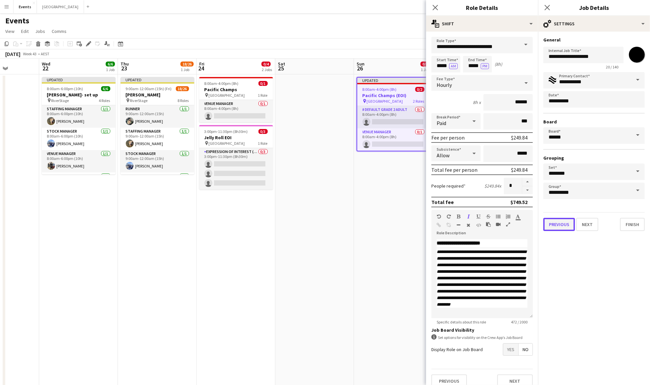
click at [562, 227] on button "Previous" at bounding box center [560, 224] width 32 height 13
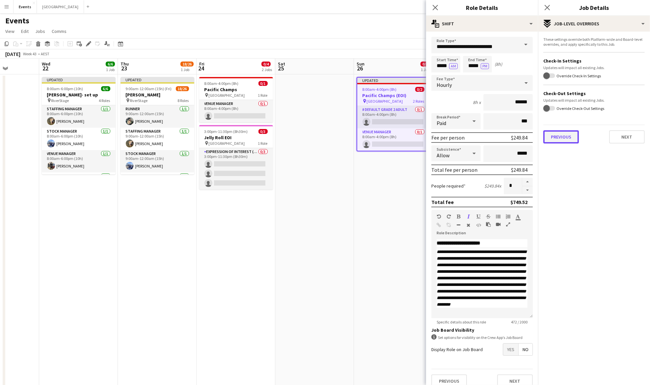
click at [558, 138] on button "Previous" at bounding box center [562, 136] width 36 height 13
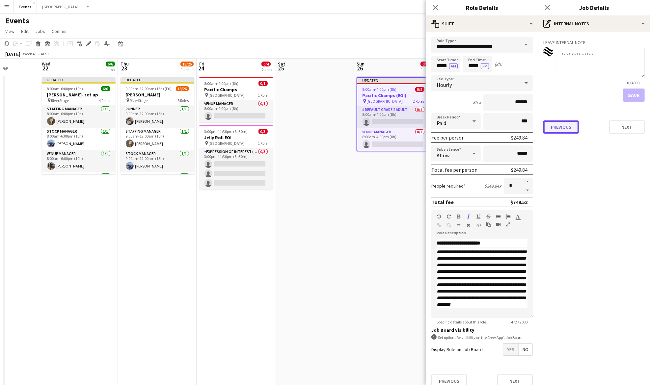
click at [560, 129] on button "Previous" at bounding box center [562, 127] width 36 height 13
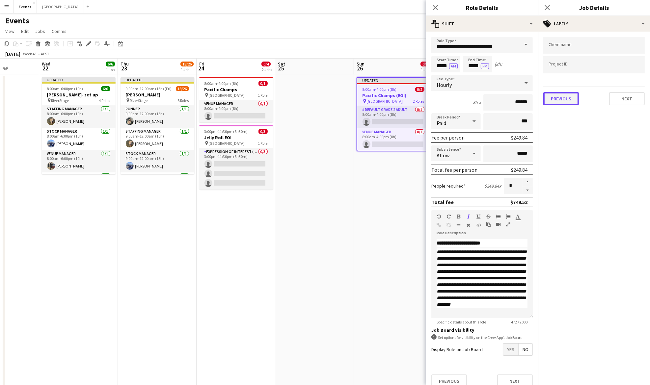
click at [565, 97] on button "Previous" at bounding box center [562, 98] width 36 height 13
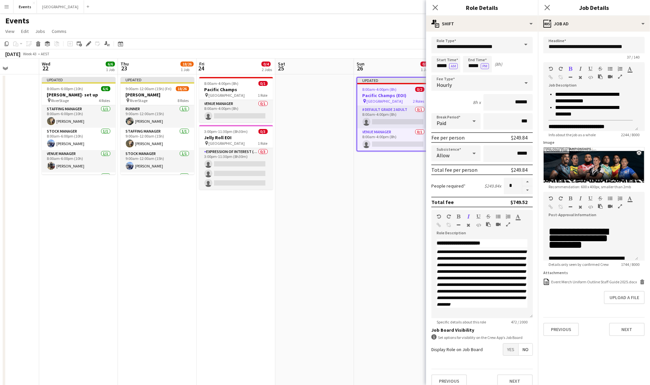
scroll to position [264, 0]
click at [481, 65] on input "*****" at bounding box center [477, 64] width 29 height 16
type input "*****"
click at [298, 107] on app-date-cell at bounding box center [314, 240] width 79 height 333
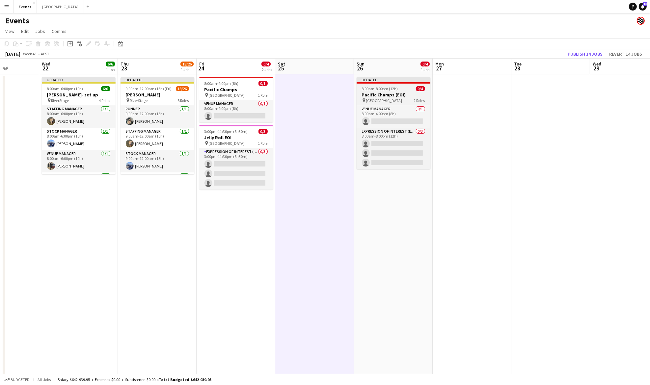
click at [380, 89] on span "8:00am-8:00pm (12h)" at bounding box center [380, 88] width 36 height 5
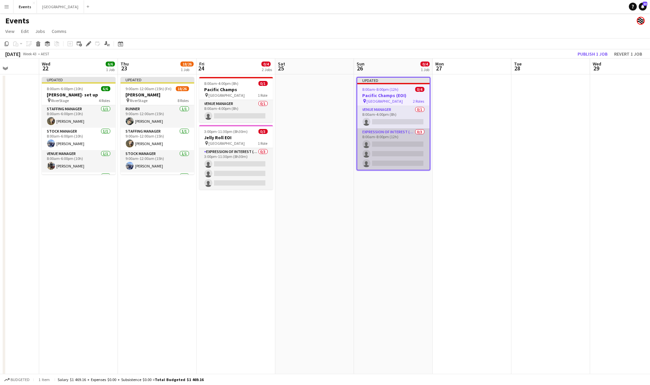
click at [403, 140] on app-card-role "Expression Of Interest (EOI) 0/3 8:00am-8:00pm (12h) single-neutral-actions sin…" at bounding box center [393, 149] width 72 height 42
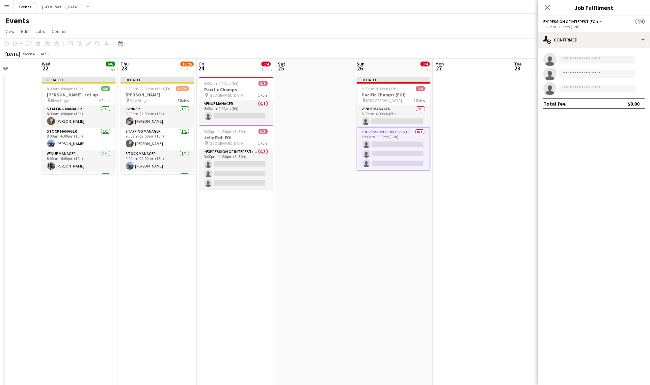
click at [602, 32] on app-options-switcher "Expression Of Interest (EOI) All roles Expression Of Interest (EOI) 0/4 8:00am-…" at bounding box center [594, 24] width 112 height 16
drag, startPoint x: 606, startPoint y: 41, endPoint x: 611, endPoint y: 53, distance: 13.2
click at [607, 40] on div "single-neutral-actions-check-2 Confirmed" at bounding box center [594, 40] width 112 height 16
click at [624, 154] on div "single-neutral-actions-check-2 Confirmed single-neutral-actions-share-1 Invited…" at bounding box center [615, 100] width 65 height 111
click at [596, 37] on div "single-neutral-actions-check-2 Confirmed" at bounding box center [594, 40] width 112 height 16
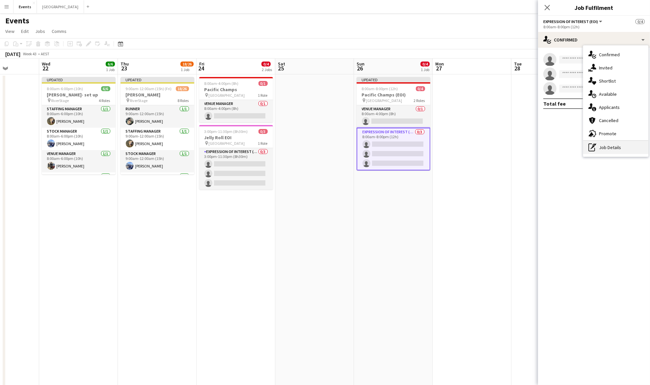
click at [617, 146] on div "pen-write Job Details" at bounding box center [615, 147] width 65 height 13
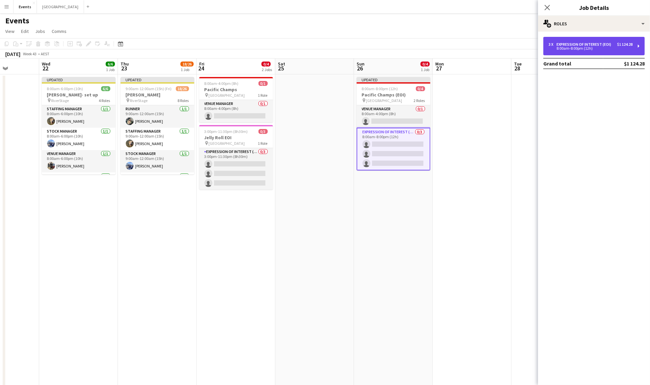
click at [593, 42] on div "Expression Of Interest (EOI)" at bounding box center [585, 44] width 57 height 5
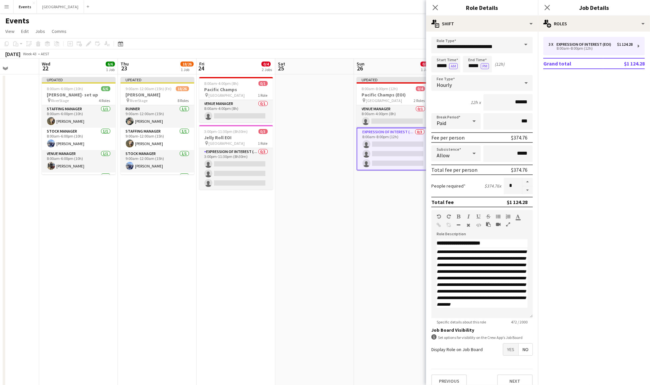
click at [503, 348] on span "Yes" at bounding box center [510, 350] width 15 height 12
click at [353, 230] on app-date-cell at bounding box center [314, 240] width 79 height 333
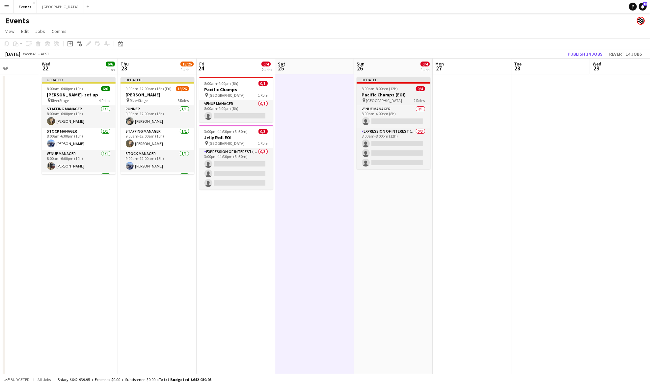
click at [392, 87] on span "8:00am-8:00pm (12h)" at bounding box center [380, 88] width 36 height 5
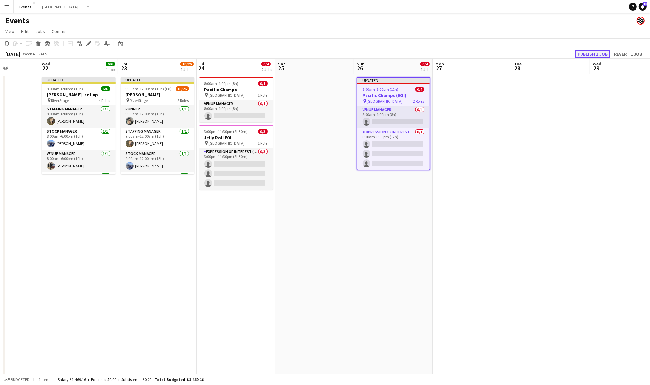
click at [596, 51] on button "Publish 1 job" at bounding box center [592, 54] width 35 height 9
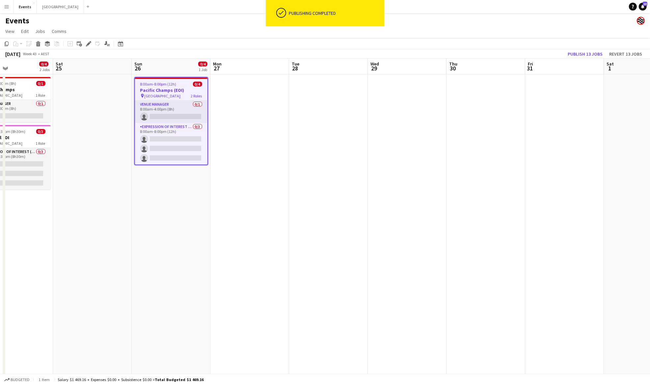
drag, startPoint x: 571, startPoint y: 121, endPoint x: 382, endPoint y: 145, distance: 190.0
click at [348, 152] on app-calendar-viewport "Tue 21 Wed 22 6/6 1 Job Thu 23 18/26 1 Job Fri 24 0/4 2 Jobs Sat 25 Sun 26 0/4 …" at bounding box center [325, 233] width 650 height 349
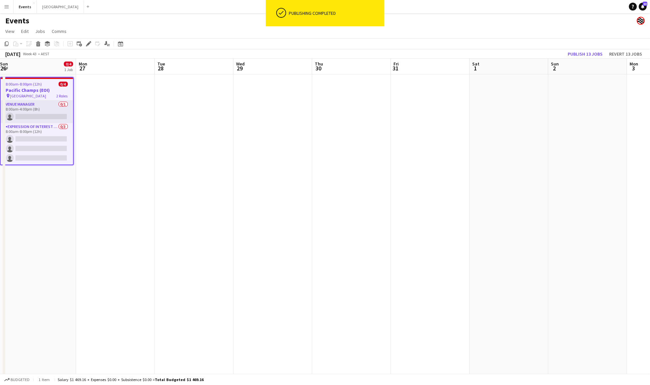
drag, startPoint x: 479, startPoint y: 137, endPoint x: 349, endPoint y: 163, distance: 132.8
click at [342, 163] on app-calendar-viewport "Thu 23 18/26 1 Job Fri 24 0/4 2 Jobs Sat 25 Sun 26 0/4 1 Job Mon 27 Tue 28 Wed …" at bounding box center [325, 233] width 650 height 349
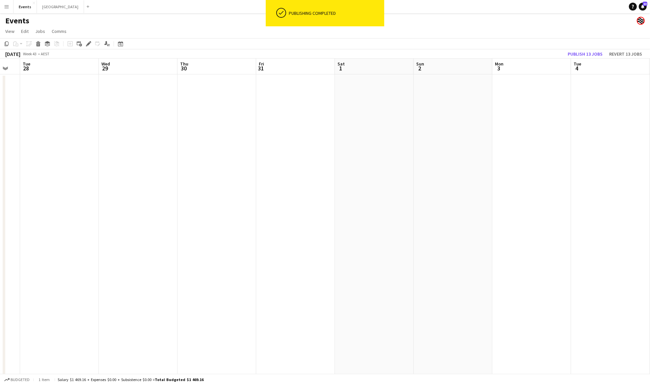
drag, startPoint x: 448, startPoint y: 161, endPoint x: 313, endPoint y: 179, distance: 136.6
click at [313, 179] on app-calendar-viewport "Sat 25 Sun 26 0/4 1 Job Mon 27 Tue 28 Wed 29 Thu 30 Fri 31 Sat 1 Sun 2 Mon 3 Tu…" at bounding box center [325, 233] width 650 height 349
drag, startPoint x: 499, startPoint y: 152, endPoint x: 313, endPoint y: 167, distance: 186.4
click at [313, 166] on app-calendar-viewport "Sat 25 Sun 26 0/4 1 Job Mon 27 Tue 28 Wed 29 Thu 30 Fri 31 Sat 1 Sun 2 Mon 3 Tu…" at bounding box center [325, 233] width 650 height 349
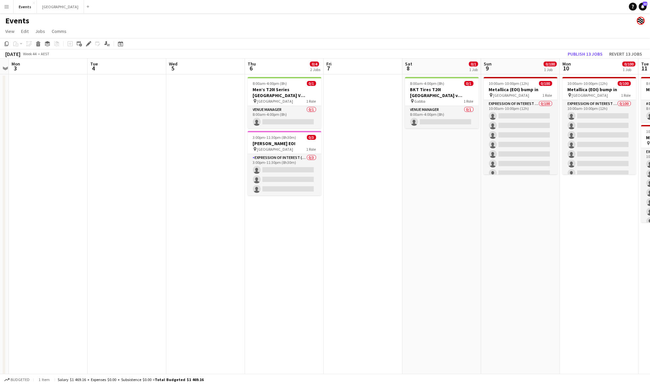
scroll to position [0, 228]
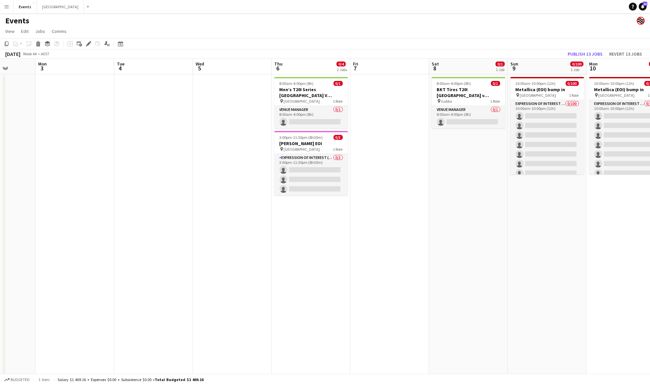
drag, startPoint x: 496, startPoint y: 169, endPoint x: 388, endPoint y: 171, distance: 108.1
click at [388, 171] on app-calendar-viewport "Fri 31 Sat 1 Sun 2 Mon 3 Tue 4 Wed 5 Thu 6 0/4 2 Jobs Fri 7 Sat 8 0/1 1 Job Sun…" at bounding box center [325, 233] width 650 height 349
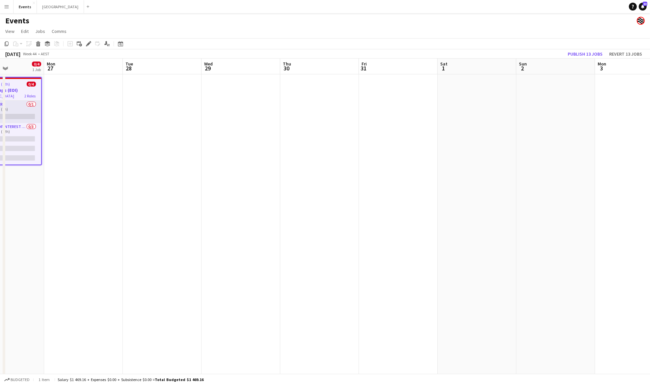
drag, startPoint x: 365, startPoint y: 135, endPoint x: 446, endPoint y: 138, distance: 81.1
click at [479, 129] on app-calendar-viewport "Fri 24 0/4 2 Jobs Sat 25 Sun 26 0/4 1 Job Mon 27 Tue 28 Wed 29 Thu 30 Fri 31 Sa…" at bounding box center [325, 233] width 650 height 349
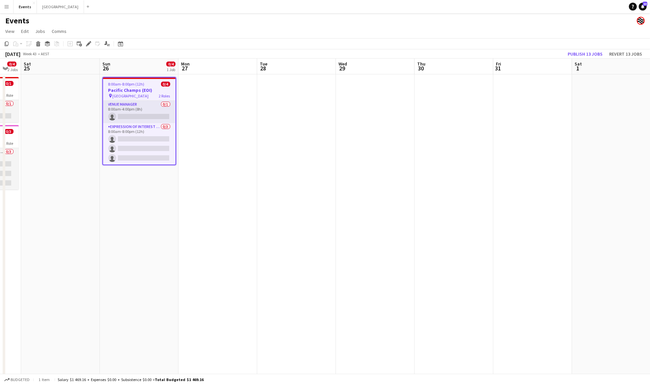
scroll to position [0, 195]
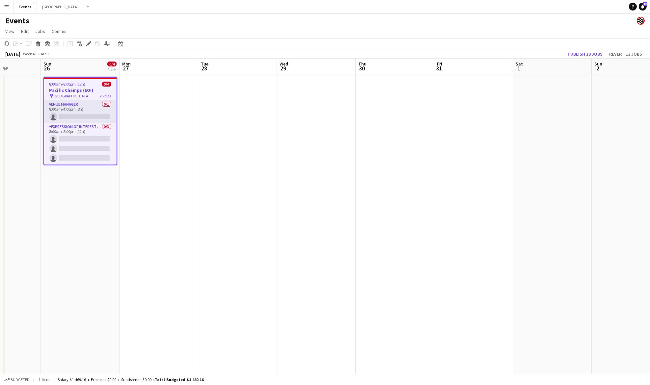
drag, startPoint x: 207, startPoint y: 152, endPoint x: 408, endPoint y: 148, distance: 201.6
click at [408, 148] on app-calendar-viewport "Thu 23 18/26 1 Job Fri 24 0/4 2 Jobs Sat 25 Sun 26 0/4 1 Job Mon 27 Tue 28 Wed …" at bounding box center [325, 233] width 650 height 349
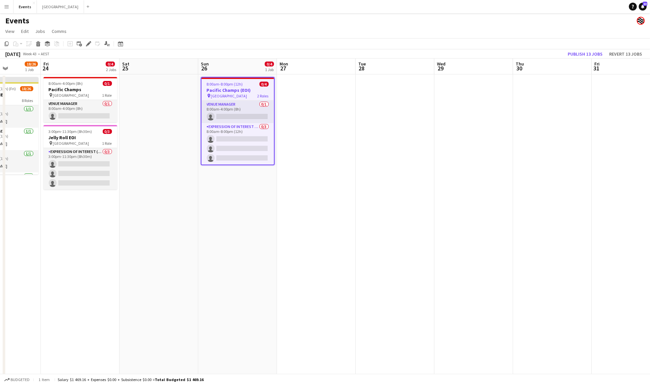
click at [234, 87] on h3 "Pacific Champs (EOI)" at bounding box center [238, 90] width 72 height 6
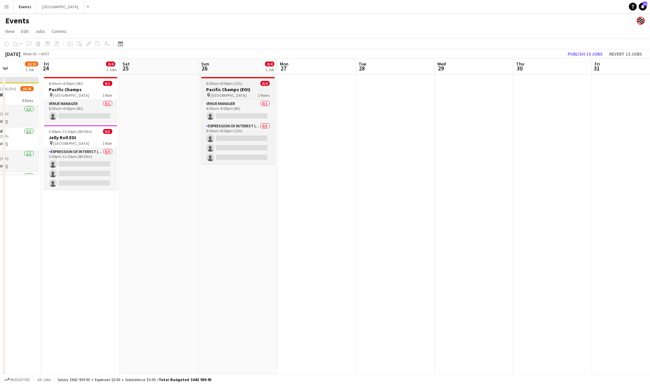
click at [227, 86] on app-job-card "8:00am-8:00pm (12h) 0/4 Pacific Champs (EOI) pin Suncorp Stadium 2 Roles Venue …" at bounding box center [238, 120] width 74 height 87
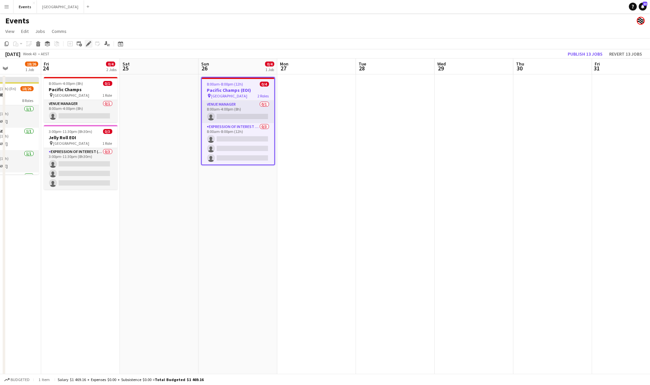
click at [90, 42] on icon at bounding box center [91, 42] width 2 height 2
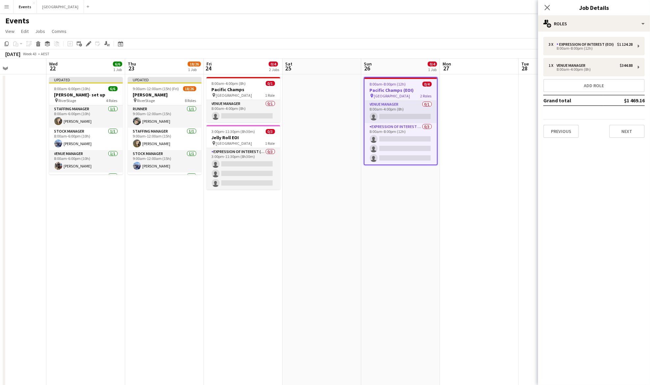
drag, startPoint x: 309, startPoint y: 244, endPoint x: 363, endPoint y: 243, distance: 53.4
click at [364, 243] on app-calendar-viewport "Sun 19 Mon 20 Tue 21 Wed 22 6/6 1 Job Thu 23 18/26 1 Job Fri 24 0/4 2 Jobs Sat …" at bounding box center [325, 233] width 650 height 349
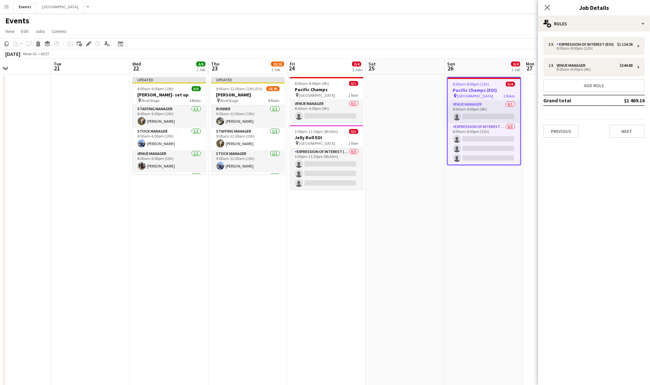
drag, startPoint x: 406, startPoint y: 243, endPoint x: 379, endPoint y: 247, distance: 27.0
click at [427, 243] on app-calendar-viewport "Sat 18 72/103 3 Jobs Sun 19 Mon 20 Tue 21 Wed 22 6/6 1 Job Thu 23 18/26 1 Job F…" at bounding box center [325, 233] width 650 height 349
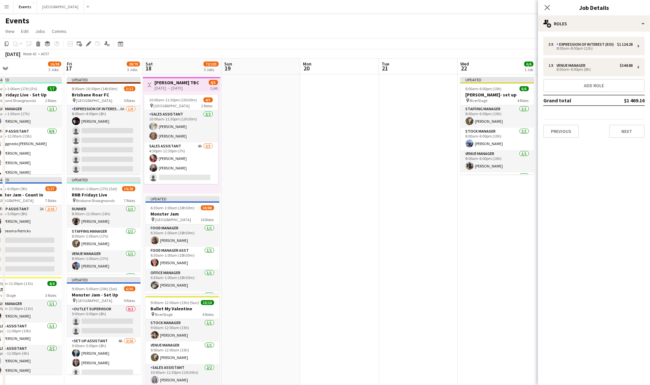
drag, startPoint x: 285, startPoint y: 247, endPoint x: 229, endPoint y: 246, distance: 56.0
click at [229, 246] on app-calendar-viewport "Mon 13 Tue 14 Wed 15 1/6 1 Job Thu 16 16/38 3 Jobs Fri 17 28/70 3 Jobs Sat 18 7…" at bounding box center [325, 233] width 650 height 349
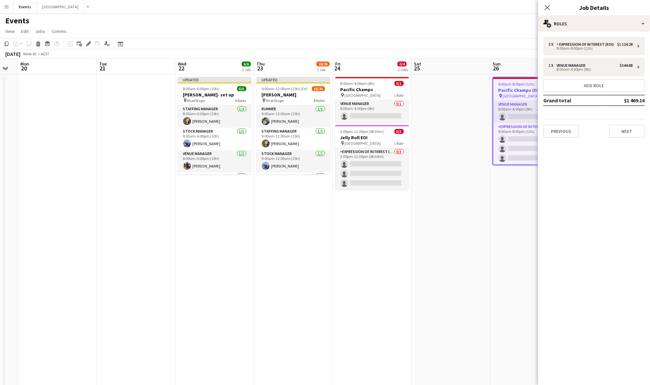
drag, startPoint x: 430, startPoint y: 222, endPoint x: 189, endPoint y: 228, distance: 240.5
click at [190, 228] on app-calendar-viewport "Fri 17 28/70 3 Jobs Sat 18 72/103 3 Jobs Sun 19 Mon 20 Tue 21 Wed 22 6/6 1 Job …" at bounding box center [325, 233] width 650 height 349
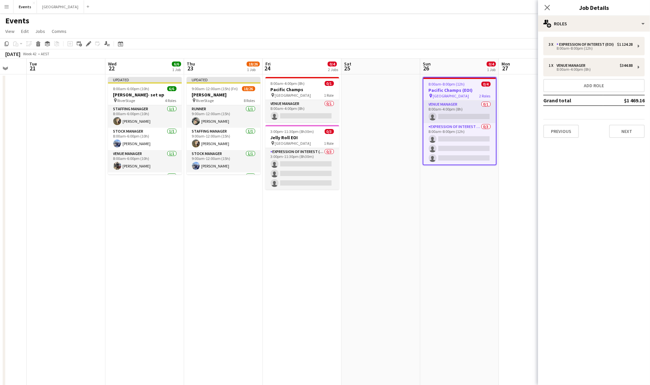
drag, startPoint x: 470, startPoint y: 180, endPoint x: 401, endPoint y: 185, distance: 69.7
click at [401, 185] on app-calendar-viewport "Fri 17 28/70 3 Jobs Sat 18 72/103 3 Jobs Sun 19 Mon 20 Tue 21 Wed 22 6/6 1 Job …" at bounding box center [325, 233] width 650 height 349
click at [590, 22] on div "multiple-users-add Roles" at bounding box center [594, 24] width 112 height 16
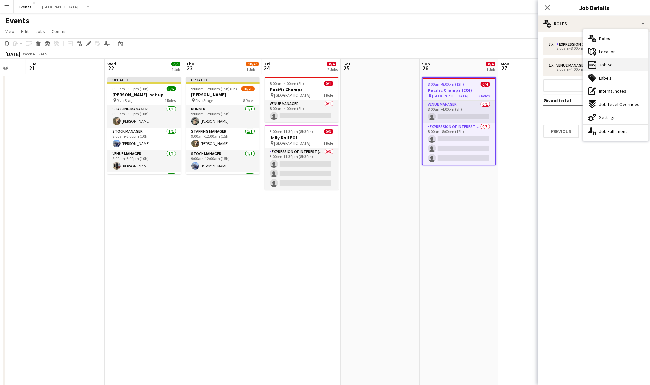
click at [616, 66] on div "ads-window Job Ad" at bounding box center [615, 64] width 65 height 13
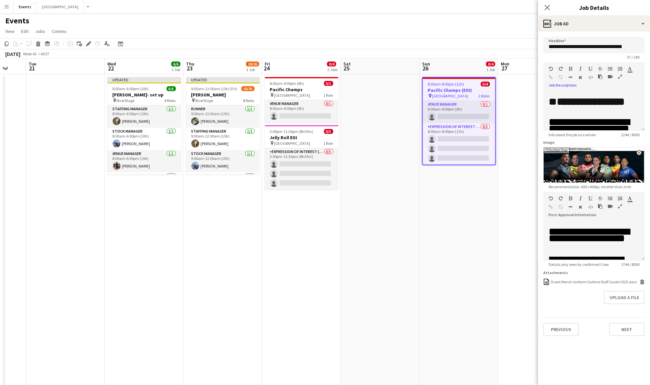
click at [622, 74] on icon "button" at bounding box center [620, 76] width 4 height 5
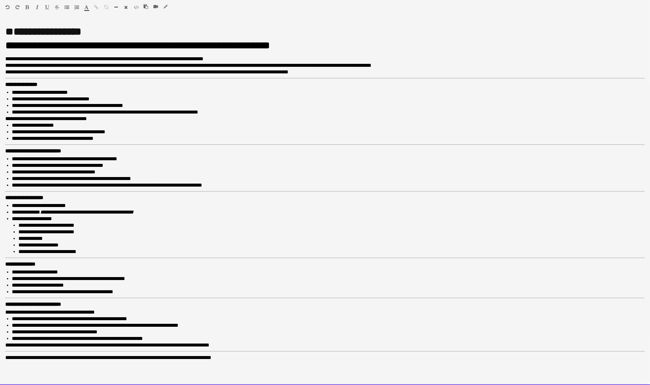
click at [81, 29] on span "**" at bounding box center [77, 31] width 8 height 11
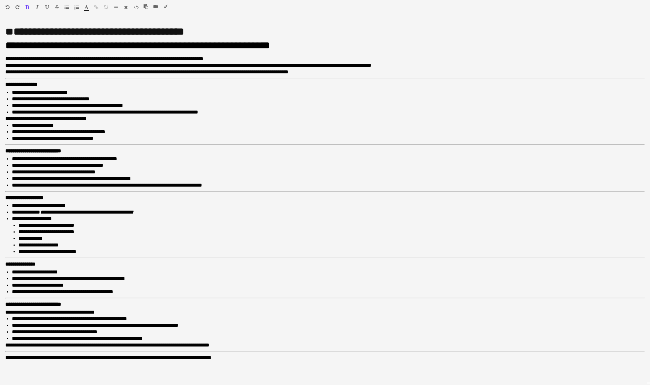
click at [168, 6] on button "button" at bounding box center [165, 6] width 5 height 5
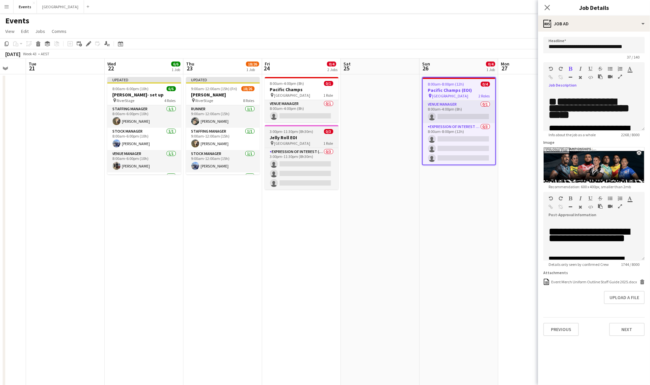
click at [298, 135] on h3 "Jelly Roll EOI" at bounding box center [302, 138] width 74 height 6
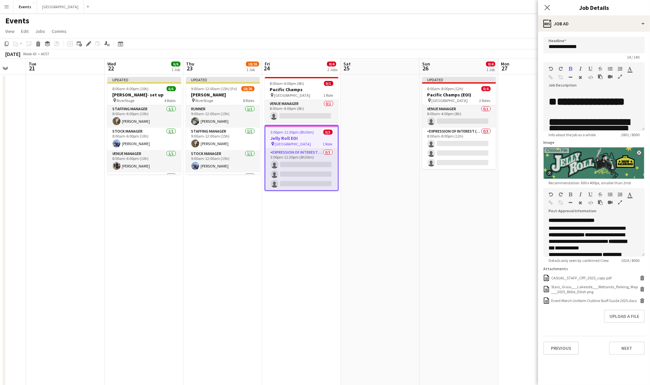
click at [621, 77] on icon "button" at bounding box center [620, 76] width 4 height 5
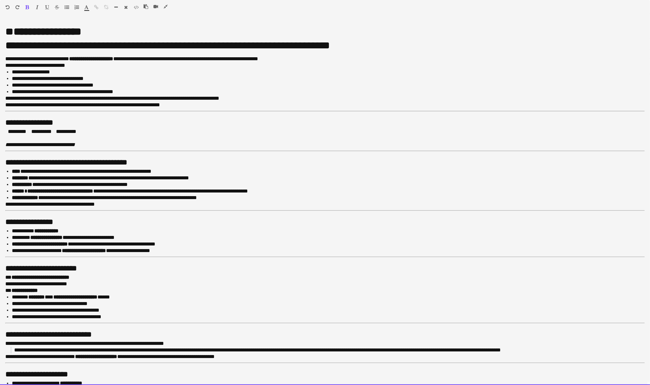
click at [81, 31] on b "**" at bounding box center [77, 31] width 8 height 11
click at [163, 6] on div at bounding box center [159, 8] width 30 height 8
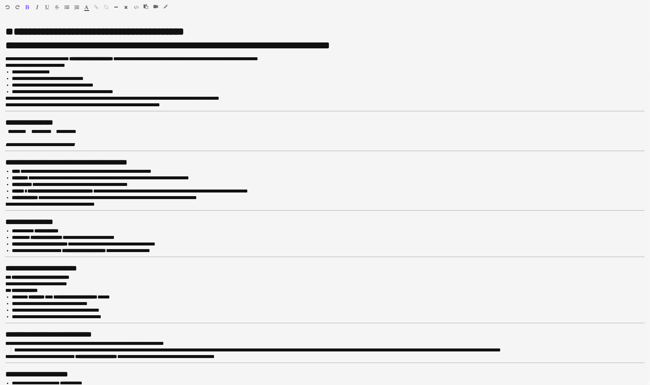
click at [166, 6] on icon "button" at bounding box center [166, 6] width 4 height 5
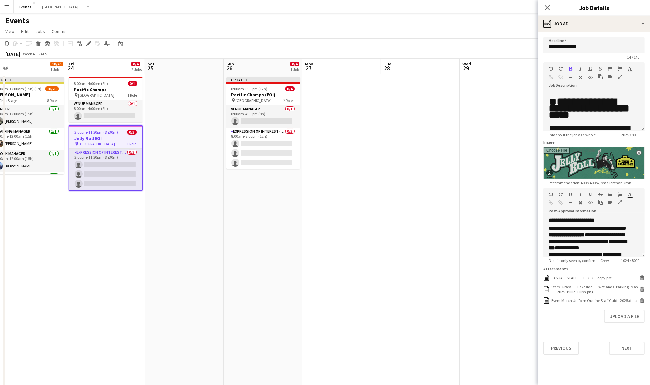
drag, startPoint x: 435, startPoint y: 229, endPoint x: 218, endPoint y: 239, distance: 217.3
click at [218, 239] on app-calendar-viewport "Tue 21 Wed 22 6/6 1 Job Thu 23 18/26 1 Job Fri 24 0/4 2 Jobs Sat 25 Sun 26 0/4 …" at bounding box center [325, 233] width 650 height 349
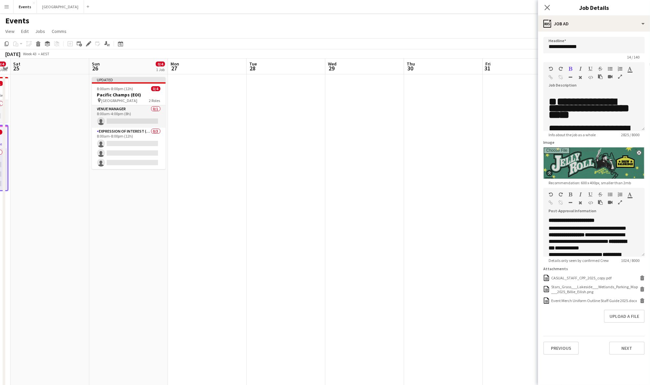
drag, startPoint x: 397, startPoint y: 245, endPoint x: 227, endPoint y: 256, distance: 170.0
click at [223, 255] on app-calendar-viewport "Tue 21 Wed 22 6/6 1 Job Thu 23 18/26 1 Job Fri 24 0/4 2 Jobs Sat 25 Sun 26 0/4 …" at bounding box center [325, 233] width 650 height 349
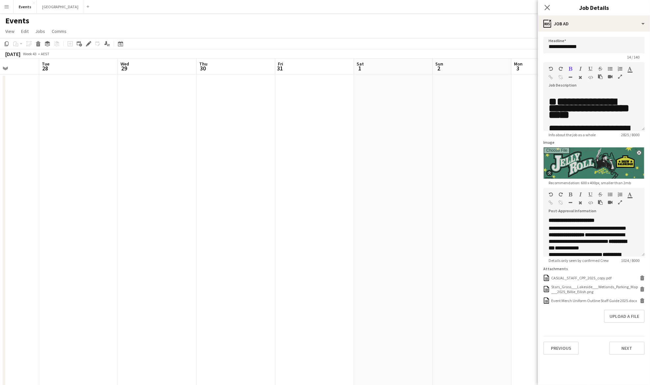
drag, startPoint x: 447, startPoint y: 257, endPoint x: 150, endPoint y: 254, distance: 297.8
click at [148, 257] on app-calendar-viewport "Sat 25 Sun 26 0/4 1 Job Mon 27 Tue 28 Wed 29 Thu 30 Fri 31 Sat 1 Sun 2 Mon 3 Tu…" at bounding box center [325, 233] width 650 height 349
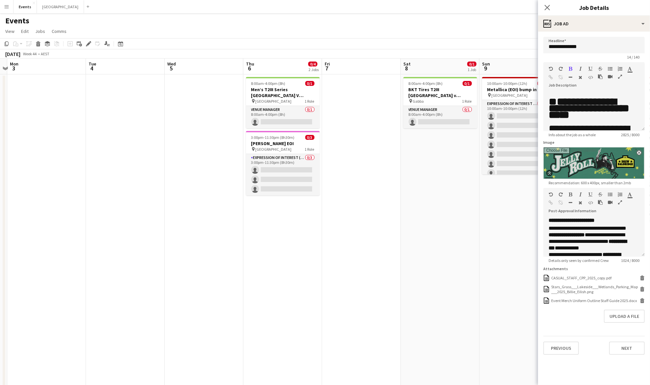
drag, startPoint x: 489, startPoint y: 229, endPoint x: 239, endPoint y: 231, distance: 250.7
click at [239, 231] on app-calendar-viewport "Fri 31 Sat 1 Sun 2 Mon 3 Tue 4 Wed 5 Thu 6 0/4 2 Jobs Fri 7 Sat 8 0/1 1 Job Sun…" at bounding box center [325, 233] width 650 height 349
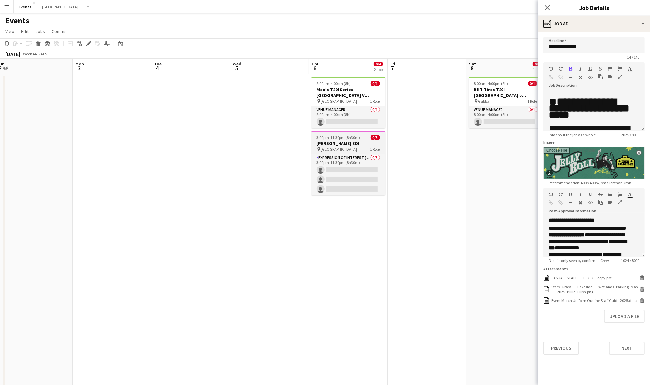
click at [336, 145] on h3 "[PERSON_NAME] EOI" at bounding box center [349, 144] width 74 height 6
type input "**********"
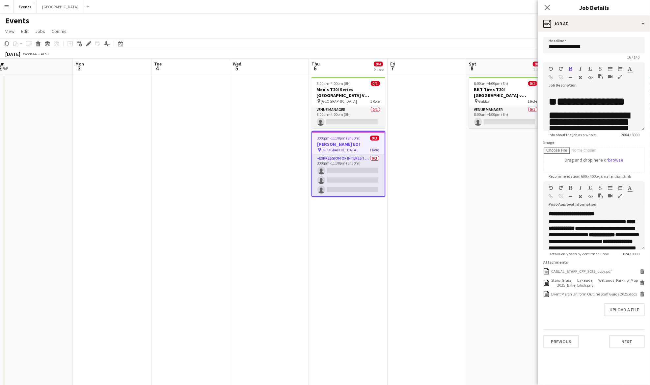
scroll to position [0, 164]
click at [619, 76] on icon "button" at bounding box center [620, 76] width 4 height 5
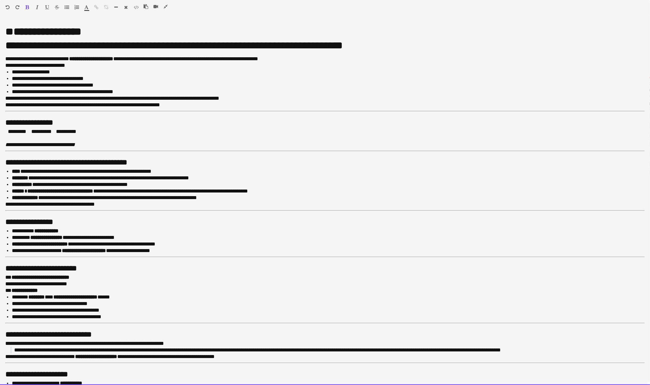
click at [81, 30] on span "**" at bounding box center [77, 31] width 8 height 11
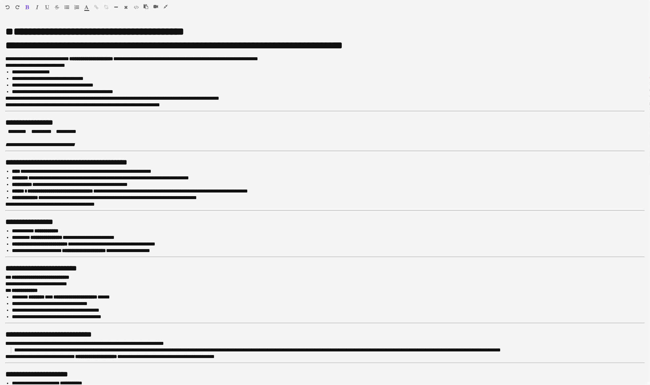
click at [164, 8] on icon "button" at bounding box center [166, 6] width 4 height 5
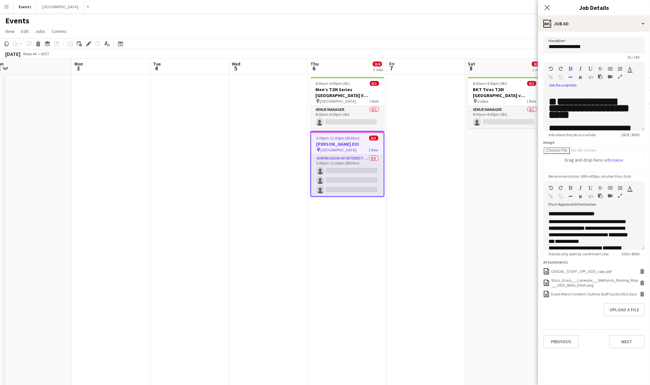
click at [350, 140] on span "3:00pm-11:30pm (8h30m)" at bounding box center [338, 138] width 43 height 5
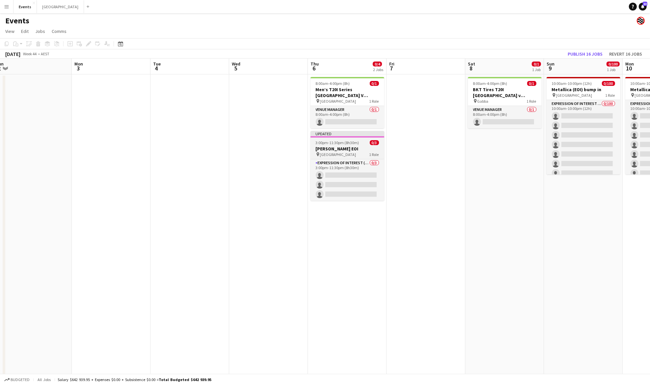
click at [349, 140] on span "3:00pm-11:30pm (8h30m)" at bounding box center [337, 142] width 43 height 5
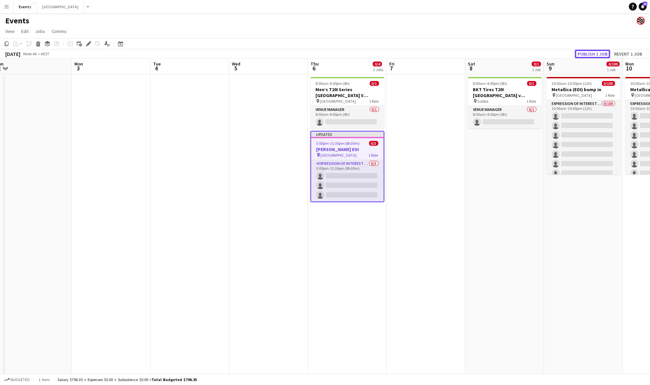
drag, startPoint x: 585, startPoint y: 51, endPoint x: 568, endPoint y: 51, distance: 17.1
click at [585, 51] on button "Publish 1 job" at bounding box center [592, 54] width 35 height 9
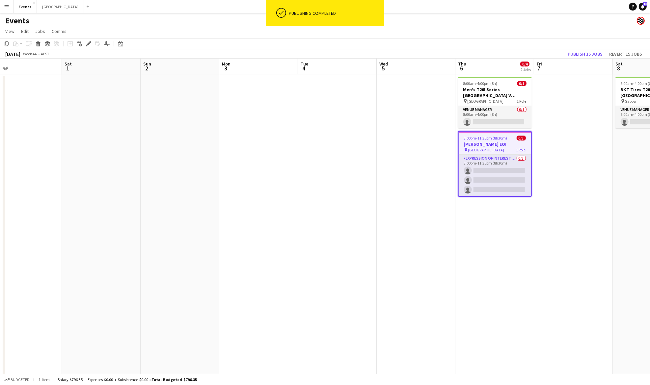
drag, startPoint x: 177, startPoint y: 150, endPoint x: 281, endPoint y: 162, distance: 105.1
click at [324, 152] on app-calendar-viewport "Wed 29 Thu 30 Fri 31 Sat 1 Sun 2 Mon 3 Tue 4 Wed 5 Thu 6 0/4 2 Jobs Fri 7 Sat 8…" at bounding box center [325, 233] width 650 height 349
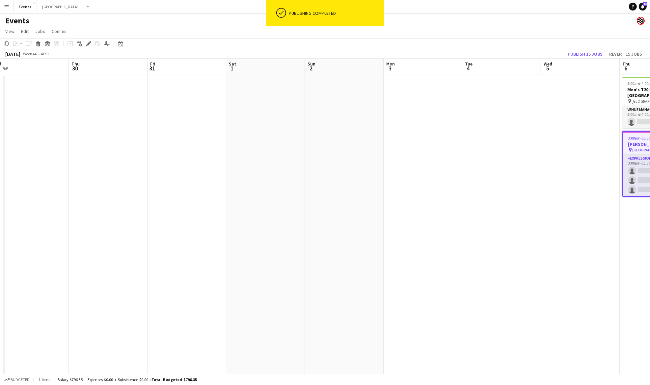
drag, startPoint x: 257, startPoint y: 162, endPoint x: 306, endPoint y: 163, distance: 48.4
click at [316, 162] on app-calendar-viewport "Mon 27 Tue 28 Wed 29 Thu 30 Fri 31 Sat 1 Sun 2 Mon 3 Tue 4 Wed 5 Thu 6 0/4 2 Jo…" at bounding box center [325, 233] width 650 height 349
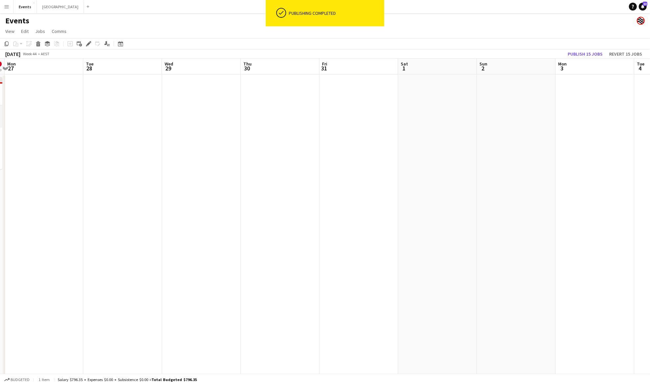
drag, startPoint x: 219, startPoint y: 164, endPoint x: 436, endPoint y: 162, distance: 216.4
click at [436, 162] on app-calendar-viewport "Sat 25 Sun 26 0/4 1 Job Mon 27 Tue 28 Wed 29 Thu 30 Fri 31 Sat 1 Sun 2 Mon 3 Tu…" at bounding box center [325, 233] width 650 height 349
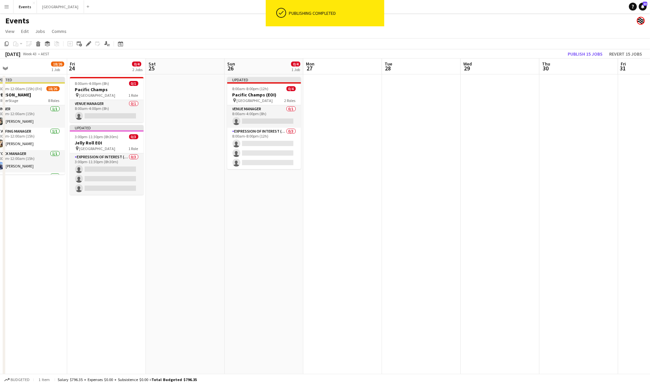
scroll to position [0, 146]
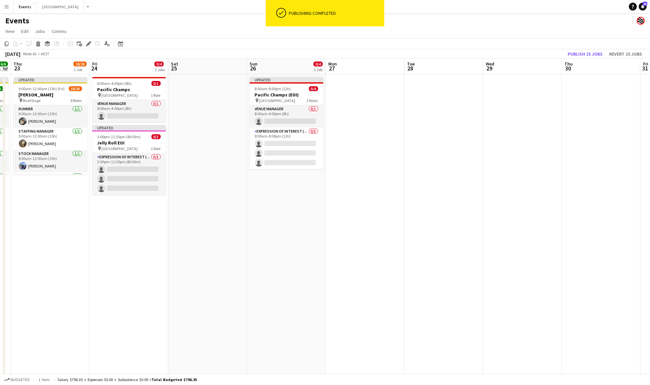
drag, startPoint x: 182, startPoint y: 168, endPoint x: 358, endPoint y: 137, distance: 179.6
click at [422, 155] on app-calendar-viewport "Tue 21 Wed 22 6/6 1 Job Thu 23 18/26 1 Job Fri 24 0/4 2 Jobs Sat 25 Sun 26 0/4 …" at bounding box center [325, 233] width 650 height 349
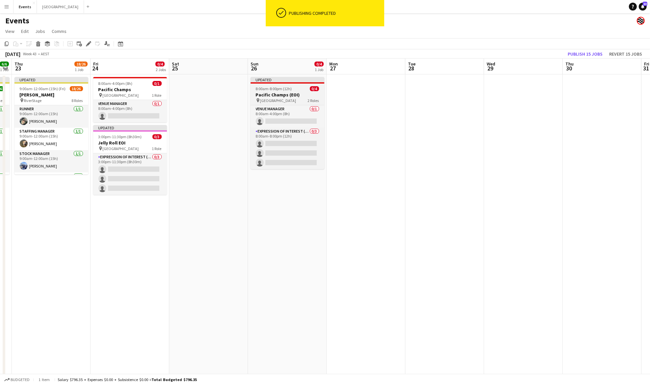
click at [283, 90] on span "8:00am-8:00pm (12h)" at bounding box center [274, 88] width 36 height 5
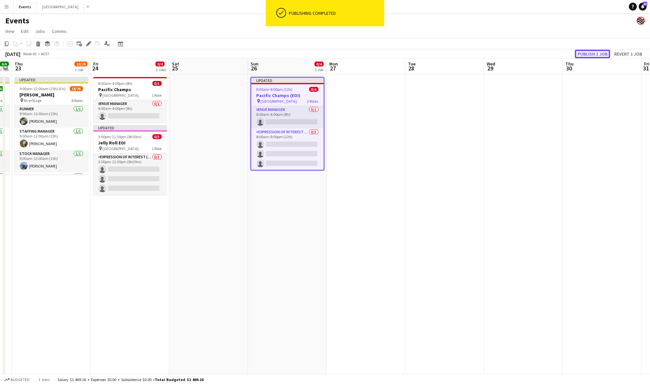
click at [593, 52] on button "Publish 1 job" at bounding box center [592, 54] width 35 height 9
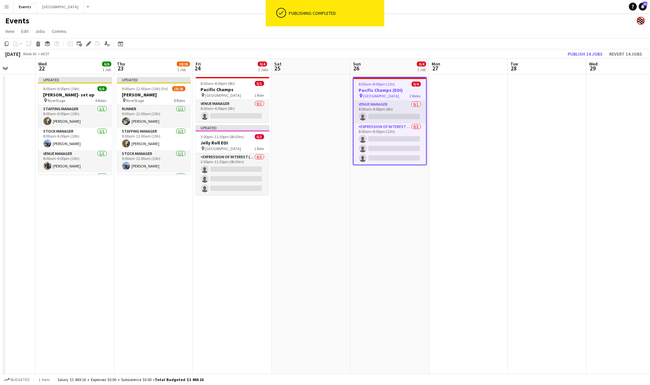
drag, startPoint x: 214, startPoint y: 160, endPoint x: 320, endPoint y: 156, distance: 105.8
click at [320, 156] on app-calendar-viewport "Sun 19 Mon 20 Tue 21 Wed 22 6/6 1 Job Thu 23 18/26 1 Job Fri 24 0/4 2 Jobs Sat …" at bounding box center [325, 233] width 650 height 349
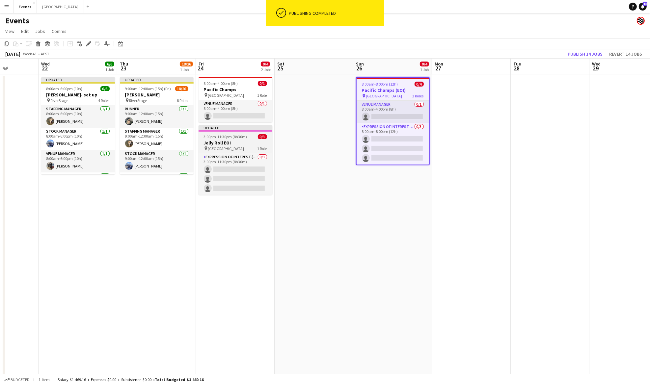
click at [253, 144] on h3 "Jelly Roll EOI" at bounding box center [236, 143] width 74 height 6
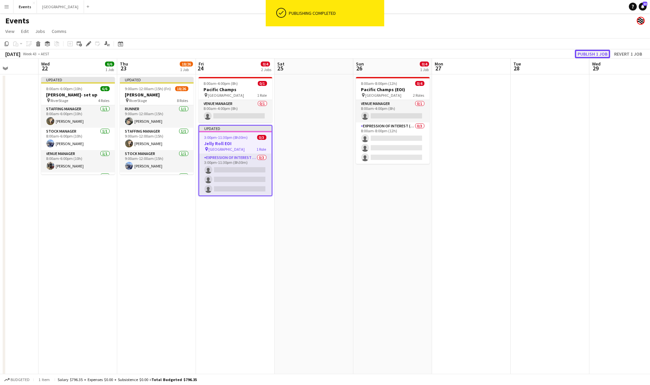
click at [596, 52] on button "Publish 1 job" at bounding box center [592, 54] width 35 height 9
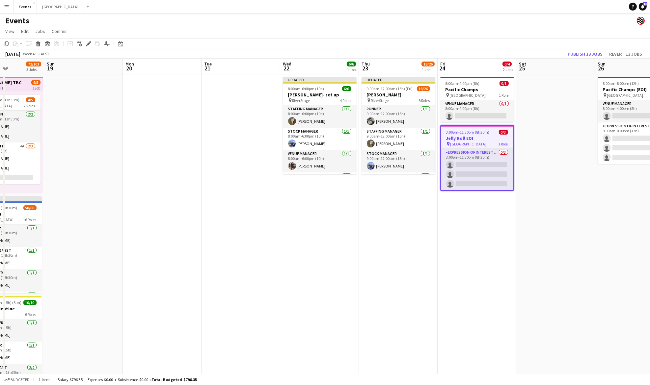
drag, startPoint x: 239, startPoint y: 245, endPoint x: 502, endPoint y: 247, distance: 262.9
click at [509, 245] on app-calendar-viewport "Sat 18 72/103 3 Jobs Sun 19 Mon 20 Tue 21 Wed 22 6/6 1 Job Thu 23 18/26 1 Job F…" at bounding box center [325, 233] width 650 height 349
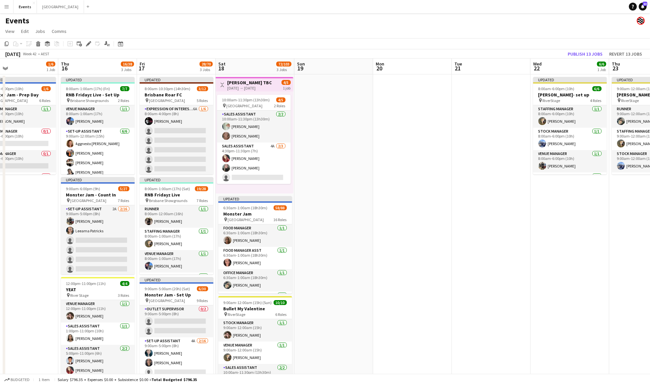
scroll to position [0, 177]
drag, startPoint x: 220, startPoint y: 252, endPoint x: 443, endPoint y: 242, distance: 223.2
click at [443, 242] on app-calendar-viewport "Mon 13 Tue 14 Wed 15 1/6 1 Job Thu 16 16/38 3 Jobs Fri 17 28/70 3 Jobs Sat 18 7…" at bounding box center [325, 233] width 650 height 349
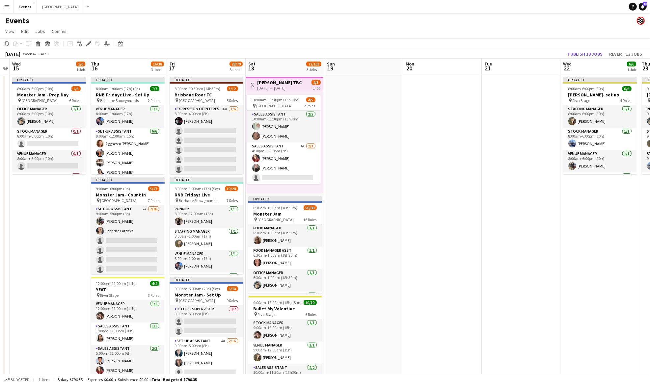
scroll to position [0, 143]
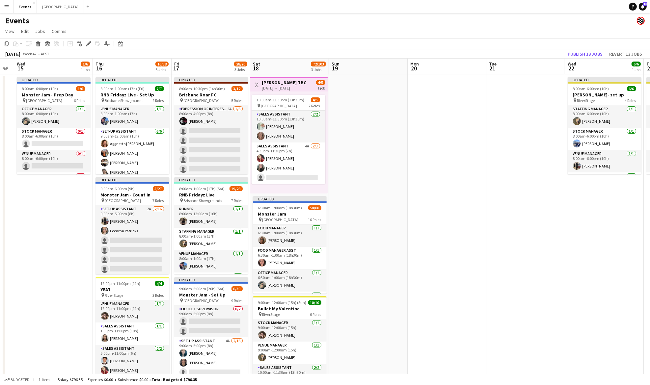
drag, startPoint x: 390, startPoint y: 259, endPoint x: 424, endPoint y: 256, distance: 34.1
click at [424, 256] on app-calendar-viewport "Mon 13 Tue 14 Wed 15 1/6 1 Job Thu 16 16/38 3 Jobs Fri 17 28/70 3 Jobs Sat 18 7…" at bounding box center [325, 233] width 650 height 349
click at [53, 90] on span "8:00am-6:00pm (10h)" at bounding box center [40, 88] width 36 height 5
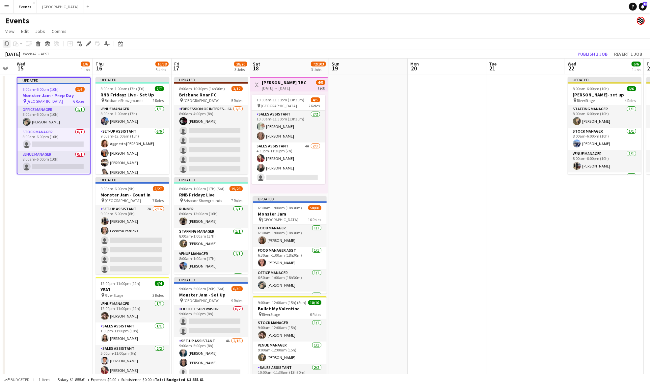
click at [5, 43] on icon at bounding box center [7, 44] width 4 height 5
click at [350, 108] on app-date-cell at bounding box center [368, 240] width 79 height 333
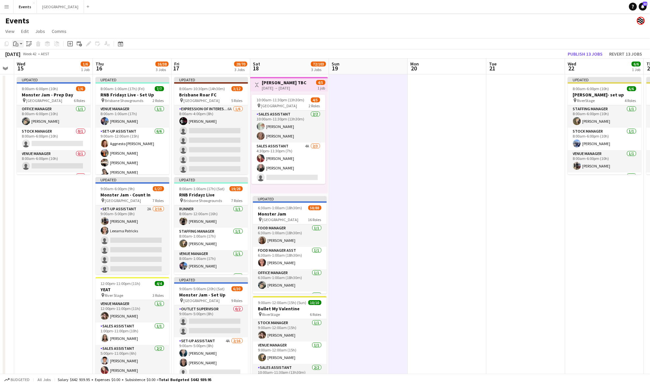
click at [17, 45] on icon "Paste" at bounding box center [15, 43] width 5 height 5
click at [43, 67] on link "Paste with crew Ctrl+Shift+V" at bounding box center [48, 68] width 62 height 6
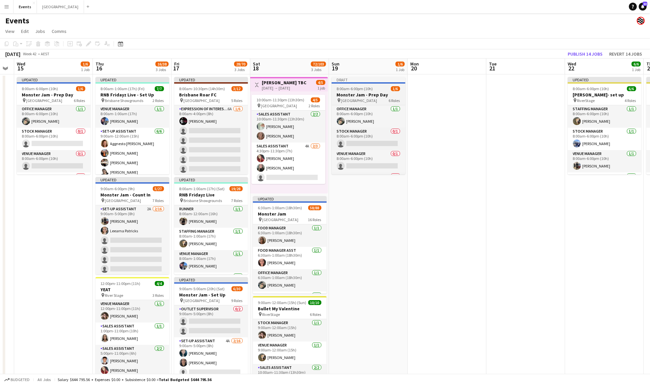
click at [373, 90] on div "8:00am-6:00pm (10h) 1/6" at bounding box center [369, 88] width 74 height 5
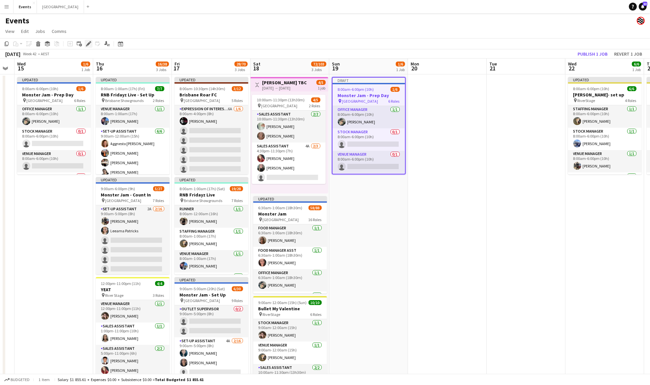
click at [89, 45] on icon "Edit" at bounding box center [88, 43] width 5 height 5
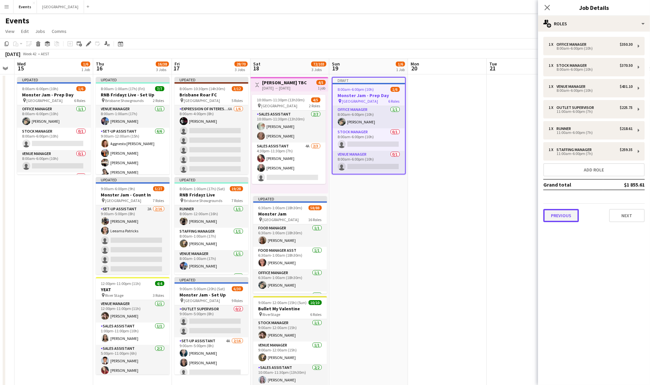
click at [573, 215] on button "Previous" at bounding box center [562, 215] width 36 height 13
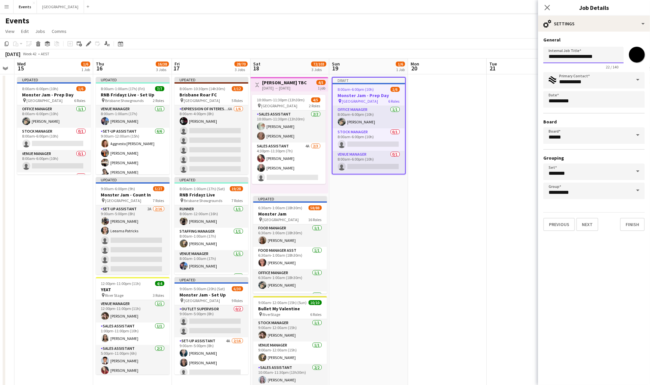
click at [605, 56] on input "**********" at bounding box center [584, 55] width 80 height 16
type input "**********"
click at [633, 224] on button "Finish" at bounding box center [632, 224] width 25 height 13
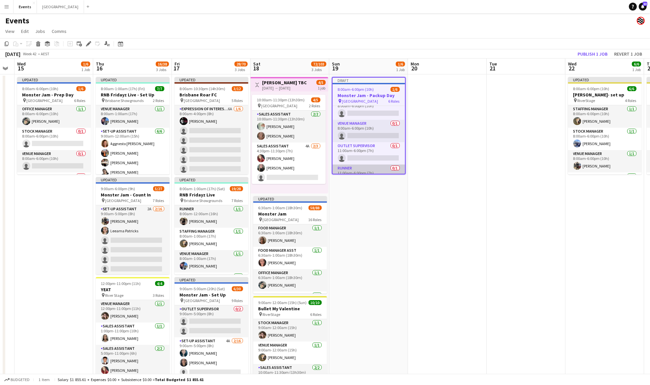
scroll to position [44, 0]
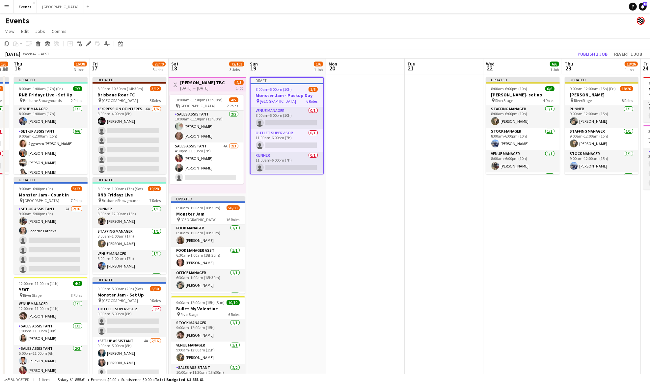
drag, startPoint x: 569, startPoint y: 211, endPoint x: 534, endPoint y: 214, distance: 35.0
click at [485, 214] on app-calendar-viewport "Mon 13 Tue 14 Wed 15 1/6 1 Job Thu 16 16/38 3 Jobs Fri 17 28/70 3 Jobs Sat 18 7…" at bounding box center [325, 233] width 650 height 349
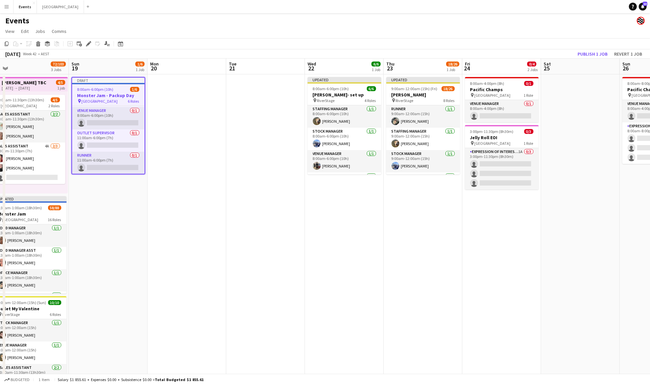
scroll to position [0, 174]
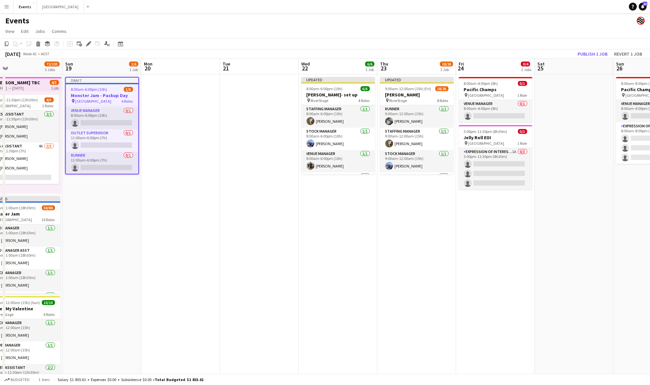
drag, startPoint x: 534, startPoint y: 227, endPoint x: 352, endPoint y: 220, distance: 182.0
click at [352, 220] on app-calendar-viewport "Thu 16 16/38 3 Jobs Fri 17 28/70 3 Jobs Sat 18 72/103 3 Jobs Sun 19 1/6 1 Job M…" at bounding box center [325, 233] width 650 height 349
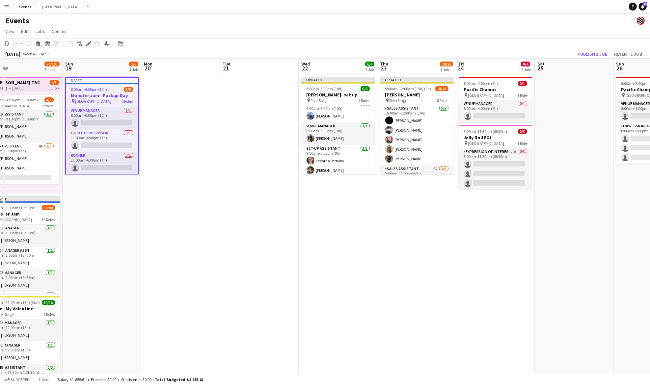
scroll to position [40, 0]
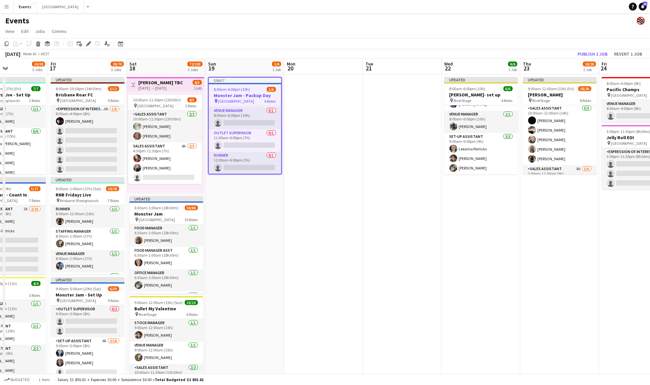
drag, startPoint x: 218, startPoint y: 194, endPoint x: 305, endPoint y: 187, distance: 87.6
click at [305, 187] on app-calendar-viewport "Tue 14 Wed 15 1/6 1 Job Thu 16 16/38 3 Jobs Fri 17 28/70 3 Jobs Sat 18 72/103 3…" at bounding box center [325, 233] width 650 height 349
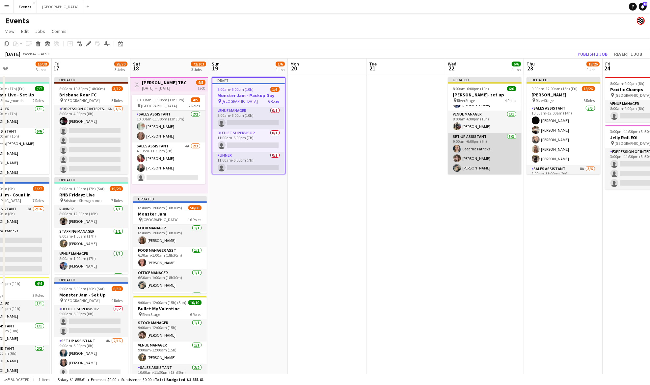
scroll to position [0, 0]
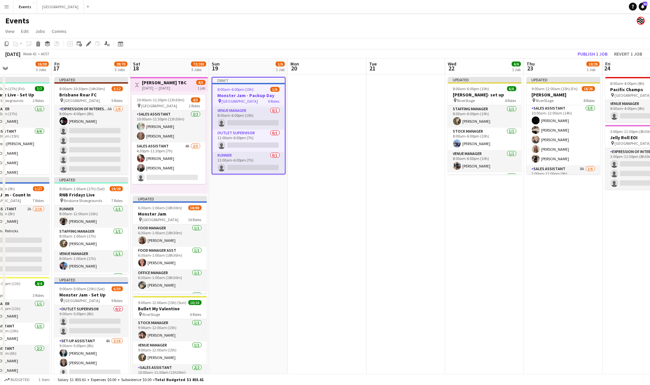
click at [293, 193] on app-date-cell at bounding box center [327, 240] width 79 height 333
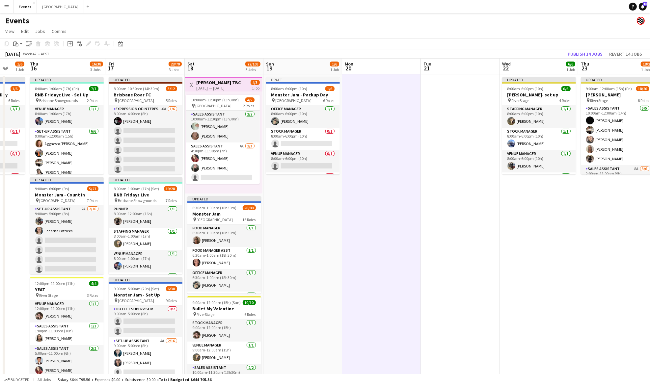
drag, startPoint x: 250, startPoint y: 219, endPoint x: 304, endPoint y: 211, distance: 54.4
click at [304, 211] on app-calendar-viewport "Sun 12 10/10 1 Job Mon 13 Tue 14 Wed 15 1/6 1 Job Thu 16 16/38 3 Jobs Fri 17 28…" at bounding box center [325, 233] width 650 height 349
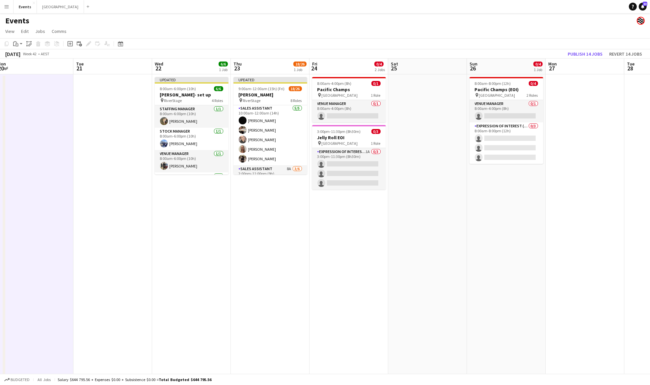
drag, startPoint x: 511, startPoint y: 202, endPoint x: 163, endPoint y: 211, distance: 347.7
click at [163, 211] on app-calendar-viewport "Fri 17 28/70 3 Jobs Sat 18 72/103 3 Jobs Sun 19 1/6 1 Job Mon 20 Tue 21 Wed 22 …" at bounding box center [325, 233] width 650 height 349
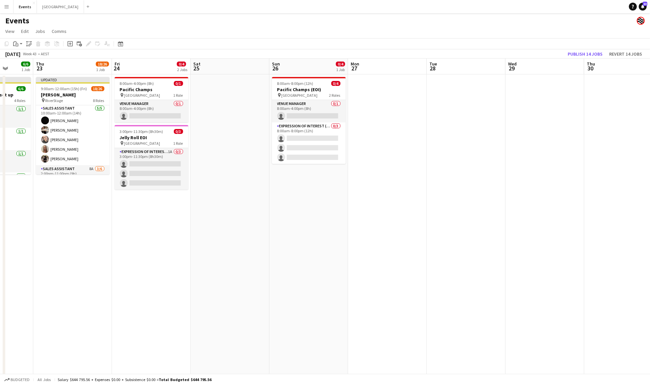
scroll to position [0, 235]
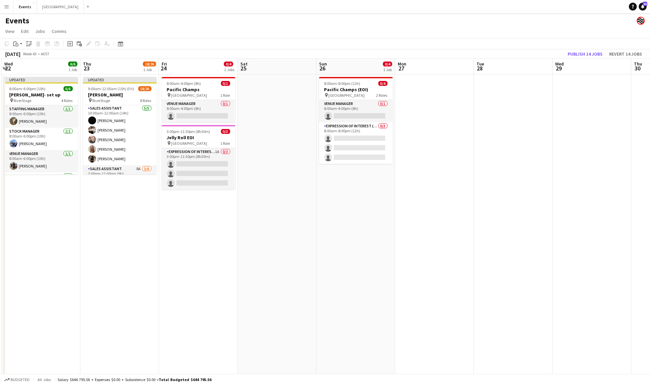
drag, startPoint x: 560, startPoint y: 210, endPoint x: 332, endPoint y: 210, distance: 228.6
click at [332, 210] on app-calendar-viewport "Sun 19 1/6 1 Job Mon 20 Tue 21 Wed 22 6/6 1 Job Thu 23 18/26 1 Job Fri 24 0/4 2…" at bounding box center [325, 233] width 650 height 349
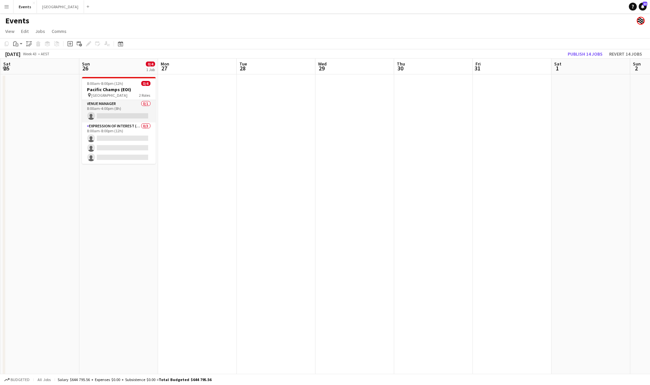
drag, startPoint x: 557, startPoint y: 180, endPoint x: 330, endPoint y: 191, distance: 226.6
click at [319, 190] on app-calendar-viewport "Wed 22 6/6 1 Job Thu 23 18/26 1 Job Fri 24 0/4 2 Jobs Sat 25 Sun 26 0/4 1 Job M…" at bounding box center [325, 233] width 650 height 349
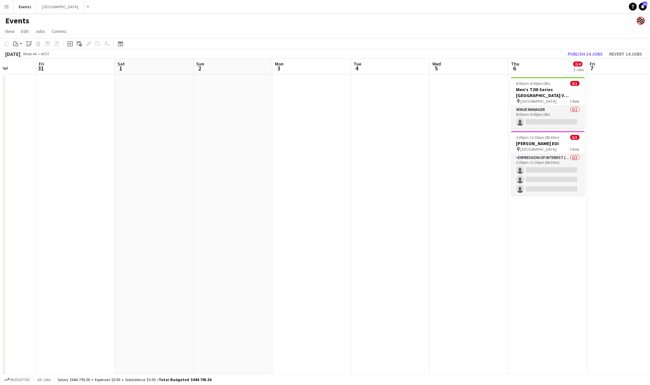
drag, startPoint x: 512, startPoint y: 191, endPoint x: 156, endPoint y: 213, distance: 356.2
click at [155, 213] on app-calendar-viewport "Mon 27 Tue 28 Wed 29 Thu 30 Fri 31 Sat 1 Sun 2 Mon 3 Tue 4 Wed 5 Thu 6 0/4 2 Jo…" at bounding box center [325, 233] width 650 height 349
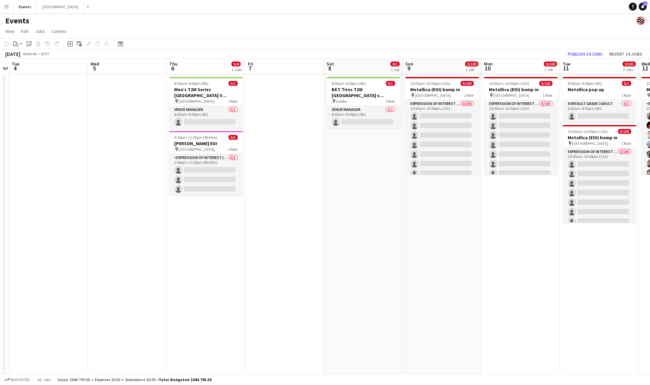
scroll to position [0, 306]
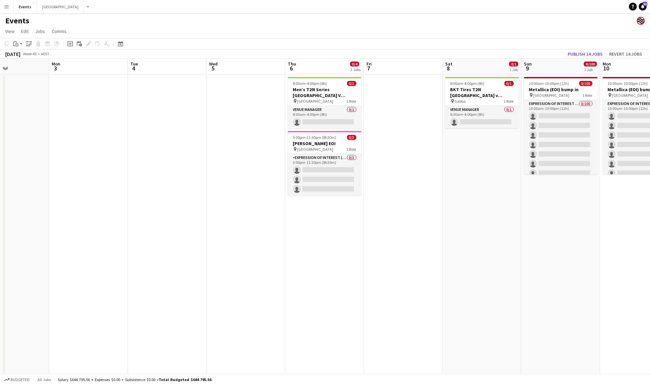
drag, startPoint x: 595, startPoint y: 215, endPoint x: 372, endPoint y: 219, distance: 222.7
click at [372, 219] on app-calendar-viewport "Fri 31 Sat 1 Sun 2 Mon 3 Tue 4 Wed 5 Thu 6 0/4 2 Jobs Fri 7 Sat 8 0/1 1 Job Sun…" at bounding box center [325, 233] width 650 height 349
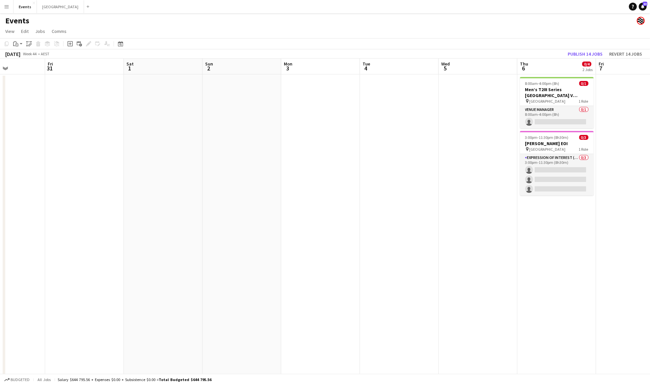
drag, startPoint x: 21, startPoint y: 225, endPoint x: 337, endPoint y: 191, distance: 318.4
click at [341, 191] on app-calendar-viewport "Wed 29 Thu 30 Fri 31 Sat 1 Sun 2 Mon 3 Tue 4 Wed 5 Thu 6 0/4 2 Jobs Fri 7 Sat 8…" at bounding box center [325, 233] width 650 height 349
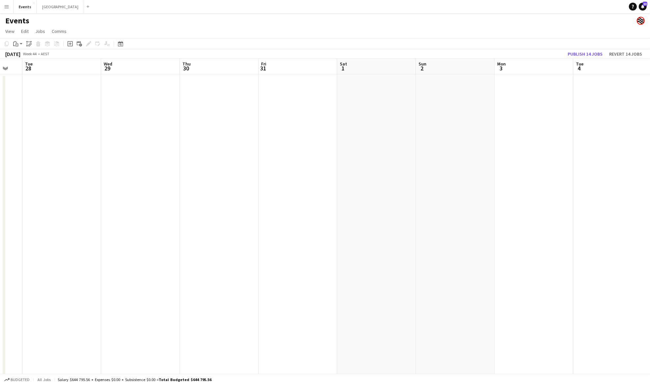
drag, startPoint x: 268, startPoint y: 194, endPoint x: 416, endPoint y: 186, distance: 148.1
click at [416, 186] on app-calendar-viewport "Sun 26 0/4 1 Job Mon 27 Tue 28 Wed 29 Thu 30 Fri 31 Sat 1 Sun 2 Mon 3 Tue 4 Wed…" at bounding box center [325, 233] width 650 height 349
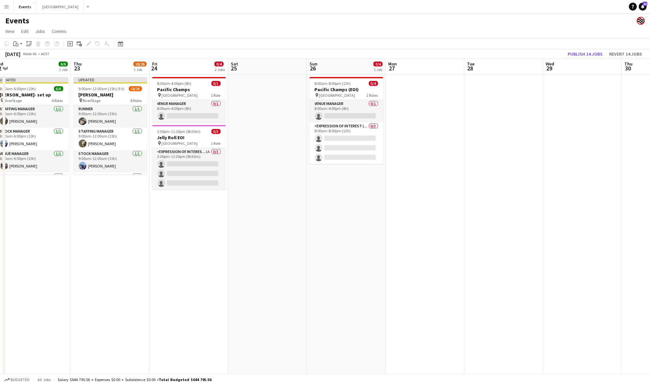
scroll to position [0, 155]
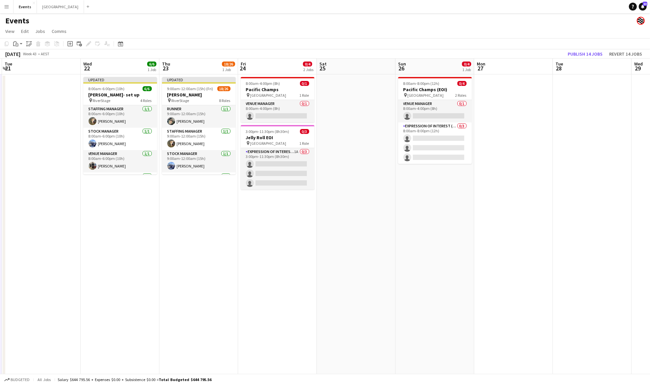
drag, startPoint x: 207, startPoint y: 196, endPoint x: 530, endPoint y: 172, distance: 324.1
click at [530, 172] on app-calendar-viewport "Sun 19 1/6 1 Job Mon 20 Tue 21 Wed 22 6/6 1 Job Thu 23 18/26 1 Job Fri 24 0/4 2…" at bounding box center [325, 233] width 650 height 349
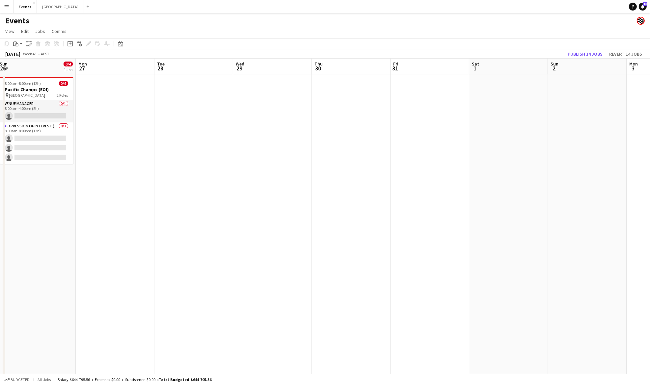
drag, startPoint x: 565, startPoint y: 165, endPoint x: 196, endPoint y: 184, distance: 368.8
click at [196, 184] on app-calendar-viewport "Thu 23 18/26 1 Job Fri 24 0/4 2 Jobs Sat 25 Sun 26 0/4 1 Job Mon 27 Tue 28 Wed …" at bounding box center [325, 233] width 650 height 349
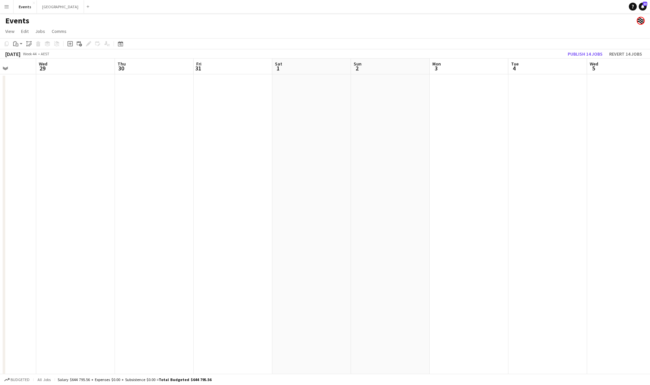
drag, startPoint x: 300, startPoint y: 195, endPoint x: 237, endPoint y: 219, distance: 68.0
click at [177, 205] on app-calendar-viewport "Sat 25 Sun 26 0/4 1 Job Mon 27 Tue 28 Wed 29 Thu 30 Fri 31 Sat 1 Sun 2 Mon 3 Tu…" at bounding box center [325, 233] width 650 height 349
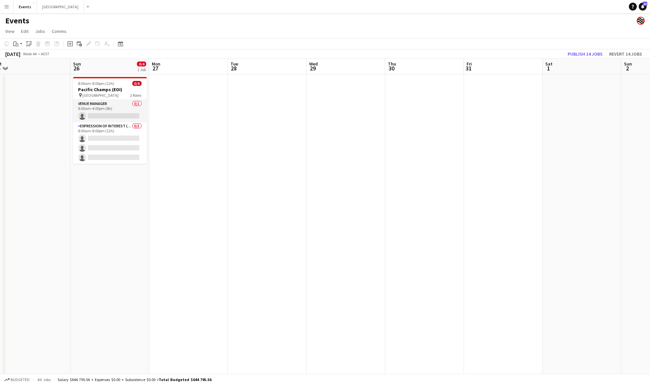
drag, startPoint x: 205, startPoint y: 190, endPoint x: 466, endPoint y: 191, distance: 260.6
click at [466, 191] on app-calendar-viewport "Thu 23 18/26 1 Job Fri 24 0/4 2 Jobs Sat 25 Sun 26 0/4 1 Job Mon 27 Tue 28 Wed …" at bounding box center [325, 233] width 650 height 349
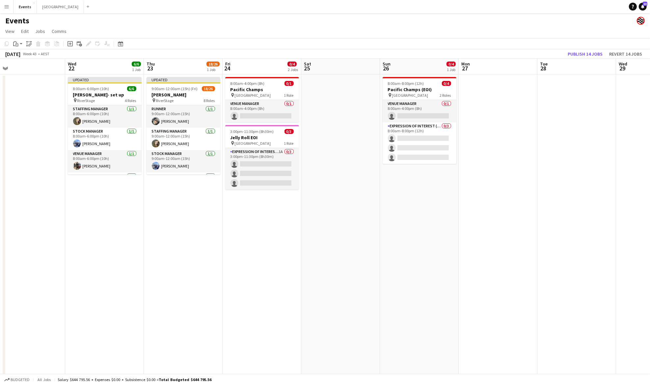
scroll to position [0, 167]
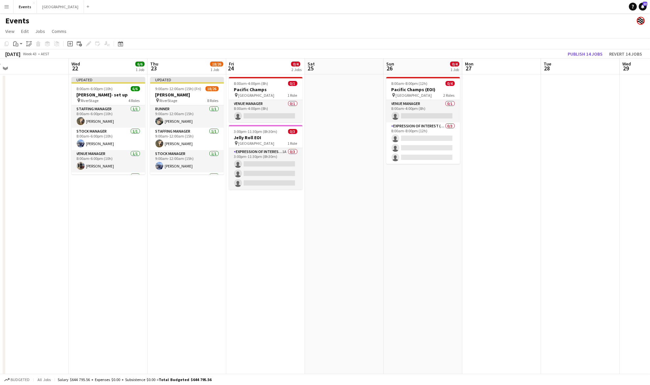
drag, startPoint x: 269, startPoint y: 208, endPoint x: 554, endPoint y: 210, distance: 285.0
click at [554, 210] on app-calendar-viewport "Sun 19 1/6 1 Job Mon 20 Tue 21 Wed 22 6/6 1 Job Thu 23 18/26 1 Job Fri 24 0/4 2…" at bounding box center [325, 233] width 650 height 349
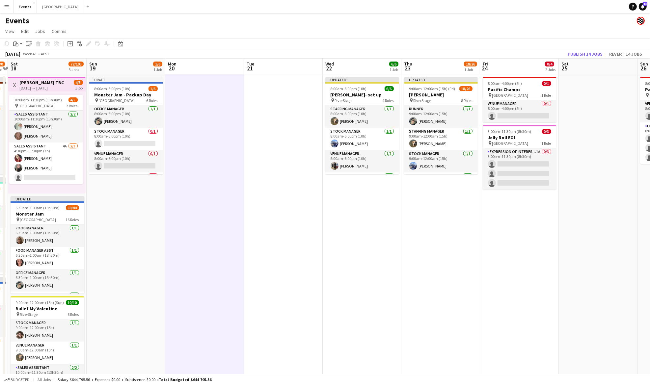
drag, startPoint x: 169, startPoint y: 251, endPoint x: 452, endPoint y: 232, distance: 283.3
click at [452, 232] on app-calendar-viewport "Thu 16 16/38 3 Jobs Fri 17 28/70 3 Jobs Sat 18 72/103 3 Jobs Sun 19 1/6 1 Job M…" at bounding box center [325, 233] width 650 height 349
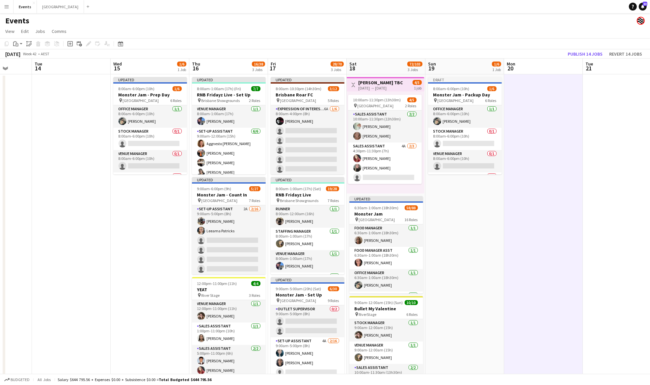
scroll to position [0, 203]
drag, startPoint x: 170, startPoint y: 254, endPoint x: 437, endPoint y: 245, distance: 267.3
click at [437, 245] on app-calendar-viewport "Sat 11 12/12 2 Jobs Sun 12 10/10 1 Job Mon 13 Tue 14 Wed 15 1/6 1 Job Thu 16 16…" at bounding box center [325, 233] width 650 height 349
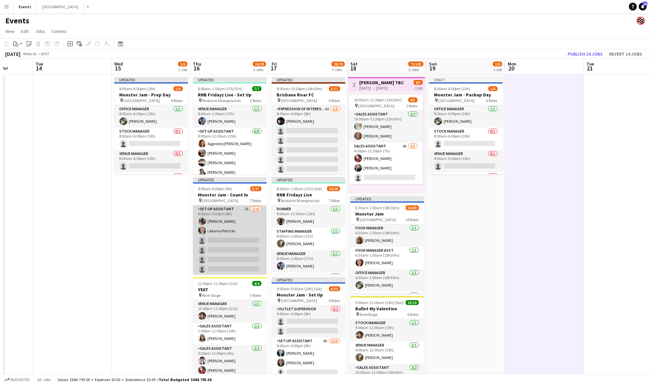
drag, startPoint x: 235, startPoint y: 230, endPoint x: 253, endPoint y: 226, distance: 18.2
click at [236, 229] on app-card-role "Set-up Assistant 2A 2/16 9:00am-5:00pm (8h) Callum James Leearna Patricks singl…" at bounding box center [230, 289] width 74 height 166
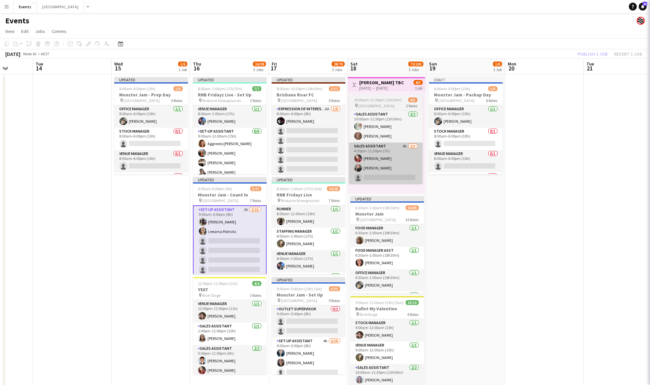
scroll to position [0, 203]
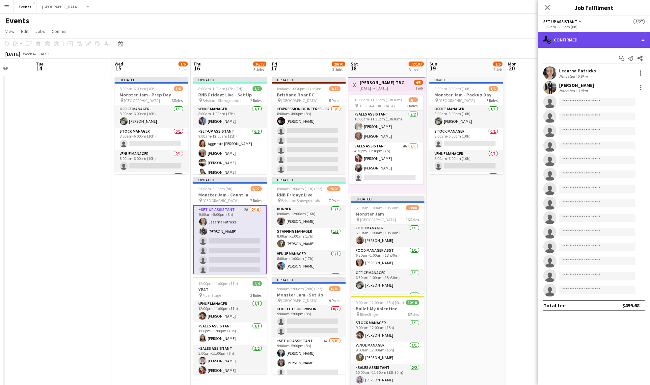
click at [577, 38] on div "single-neutral-actions-check-2 Confirmed" at bounding box center [594, 40] width 112 height 16
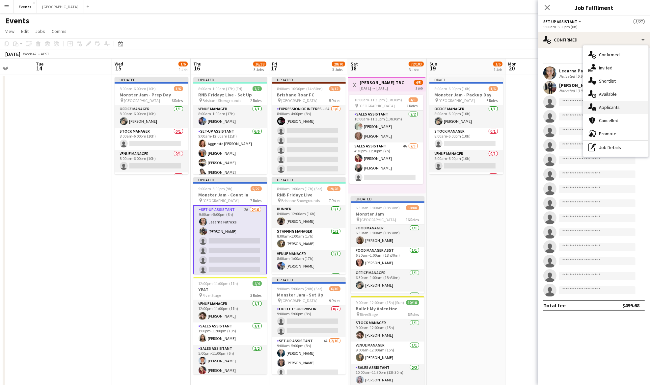
click at [614, 111] on div "single-neutral-actions-information Applicants" at bounding box center [615, 107] width 65 height 13
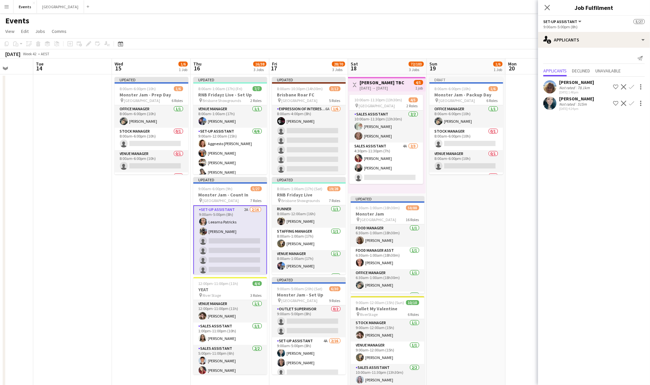
click at [632, 103] on app-icon "Confirm" at bounding box center [631, 103] width 5 height 5
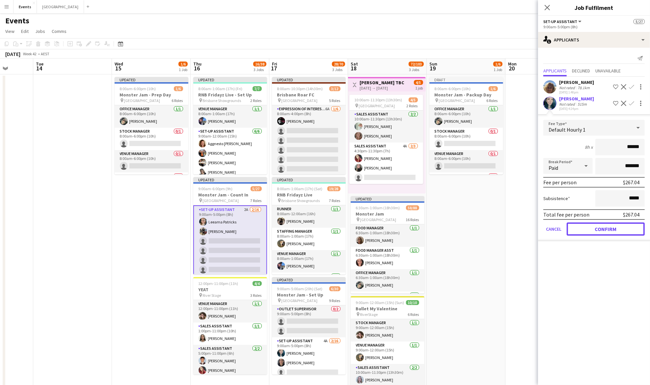
click at [614, 228] on button "Confirm" at bounding box center [606, 229] width 78 height 13
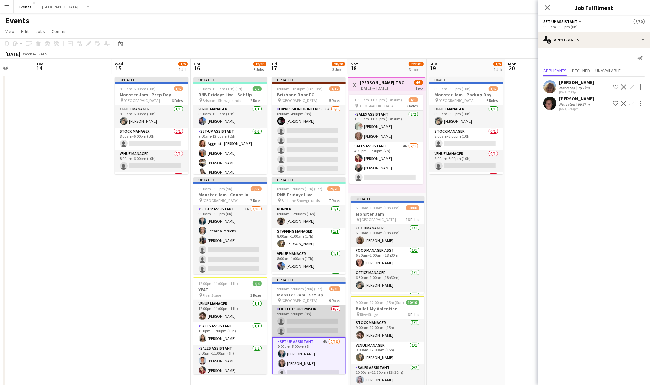
click at [313, 324] on app-card-role "Outlet Supervisor 0/2 9:00am-5:00pm (8h) single-neutral-actions single-neutral-…" at bounding box center [309, 322] width 74 height 32
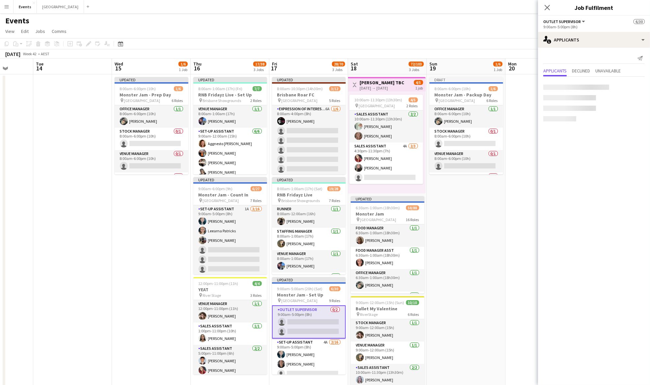
scroll to position [0, 203]
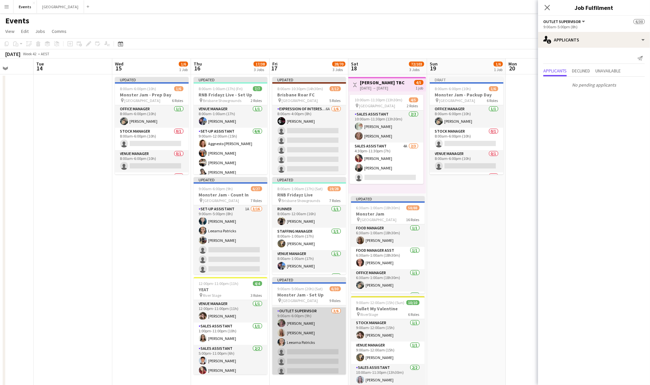
click at [316, 327] on app-card-role "Outlet Supervisor 3/6 9:00am-6:00pm (9h) Diane Coyle Samantha Iwanuscha Leearna…" at bounding box center [309, 343] width 74 height 70
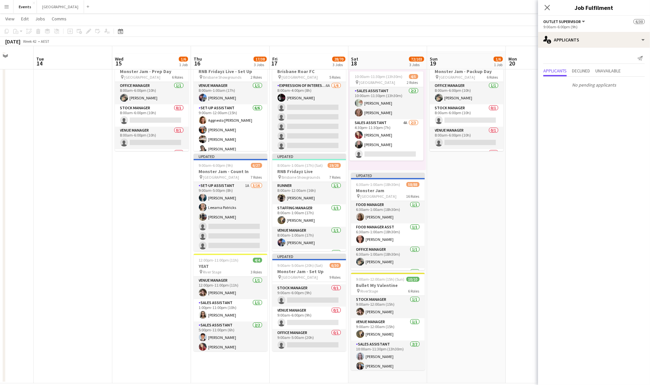
scroll to position [32, 0]
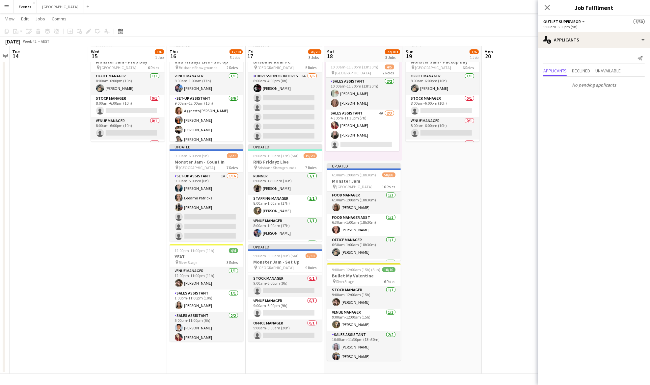
drag, startPoint x: 457, startPoint y: 200, endPoint x: 430, endPoint y: 207, distance: 28.5
click at [431, 207] on app-calendar-viewport "Sat 11 12/12 2 Jobs Sun 12 10/10 1 Job Mon 13 Tue 14 Wed 15 1/6 1 Job Thu 16 17…" at bounding box center [325, 183] width 650 height 381
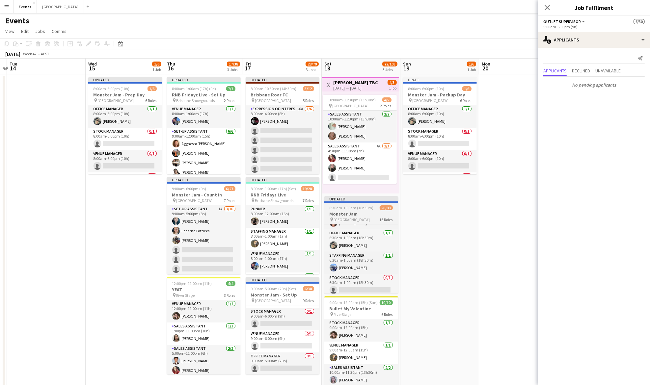
scroll to position [44, 0]
drag, startPoint x: 451, startPoint y: 248, endPoint x: 324, endPoint y: 250, distance: 126.9
click at [305, 250] on app-calendar-viewport "Sat 11 12/12 2 Jobs Sun 12 10/10 1 Job Mon 13 Tue 14 Wed 15 1/6 1 Job Thu 16 17…" at bounding box center [325, 233] width 650 height 349
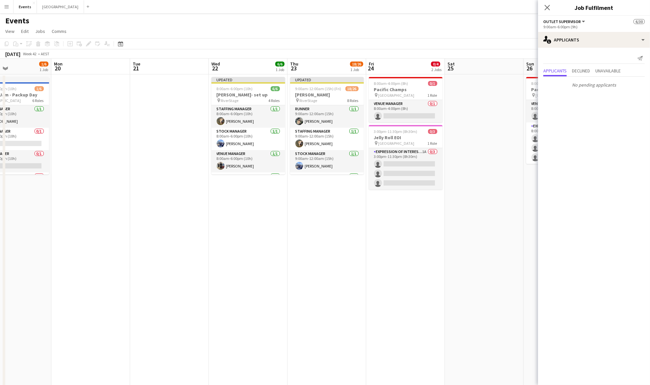
scroll to position [0, 187]
drag, startPoint x: 421, startPoint y: 246, endPoint x: 168, endPoint y: 245, distance: 253.0
click at [168, 245] on app-calendar-viewport "Fri 17 28/70 3 Jobs Sat 18 72/103 3 Jobs Sun 19 1/6 1 Job Mon 20 Tue 21 Wed 22 …" at bounding box center [325, 233] width 650 height 349
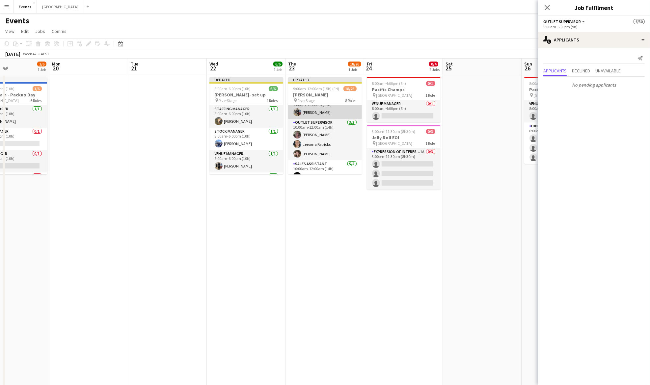
scroll to position [88, 0]
click at [229, 282] on app-date-cell "Updated 8:00am-6:00pm (10h) 6/6 Megan Moroney- set up pin RiverStage 4 Roles St…" at bounding box center [246, 240] width 79 height 333
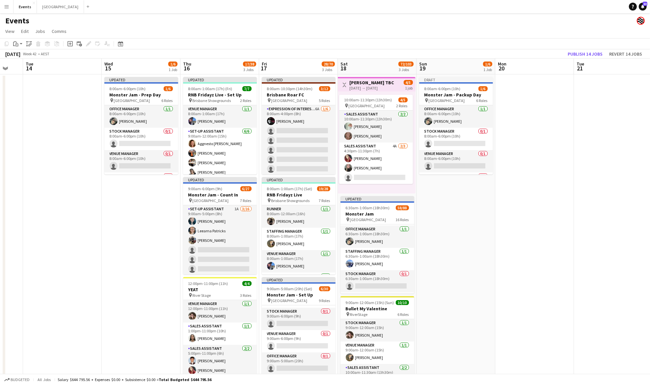
drag, startPoint x: 126, startPoint y: 251, endPoint x: 573, endPoint y: 192, distance: 450.6
click at [573, 192] on app-calendar-viewport "Sun 12 10/10 1 Job Mon 13 Tue 14 Wed 15 1/6 1 Job Thu 16 17/38 3 Jobs Fri 17 28…" at bounding box center [325, 233] width 650 height 349
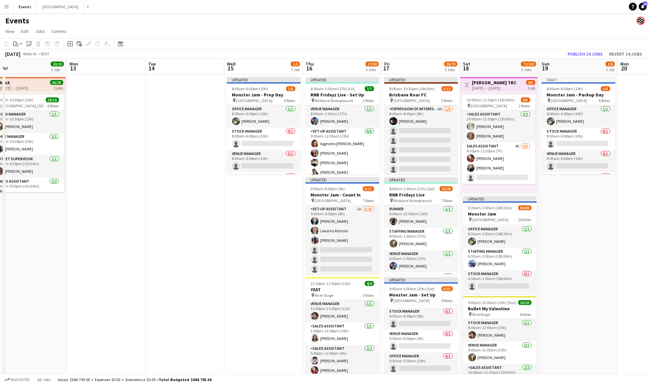
scroll to position [0, 249]
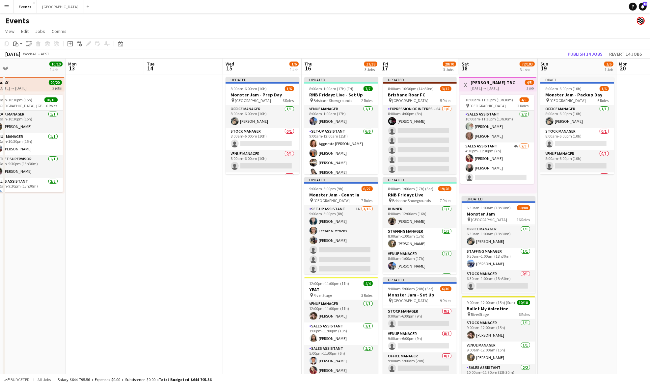
drag, startPoint x: 93, startPoint y: 239, endPoint x: 213, endPoint y: 249, distance: 120.6
click at [213, 249] on app-calendar-viewport "Thu 9 3/3 1 Job Fri 10 6/6 1 Job Sat 11 12/12 2 Jobs Sun 12 10/10 1 Job Mon 13 …" at bounding box center [325, 233] width 650 height 349
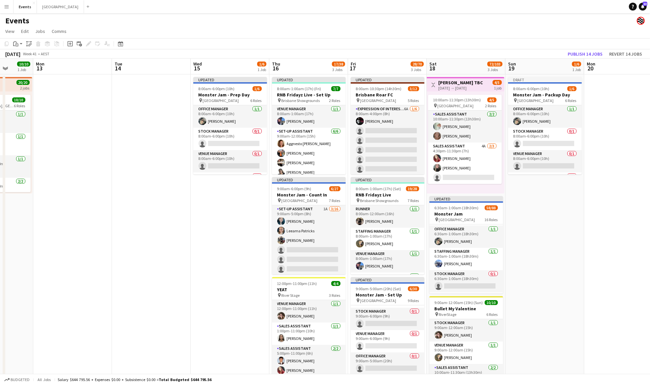
drag, startPoint x: 256, startPoint y: 241, endPoint x: 222, endPoint y: 248, distance: 33.9
click at [222, 248] on app-calendar-viewport "Thu 9 3/3 1 Job Fri 10 6/6 1 Job Sat 11 12/12 2 Jobs Sun 12 10/10 1 Job Mon 13 …" at bounding box center [325, 233] width 650 height 349
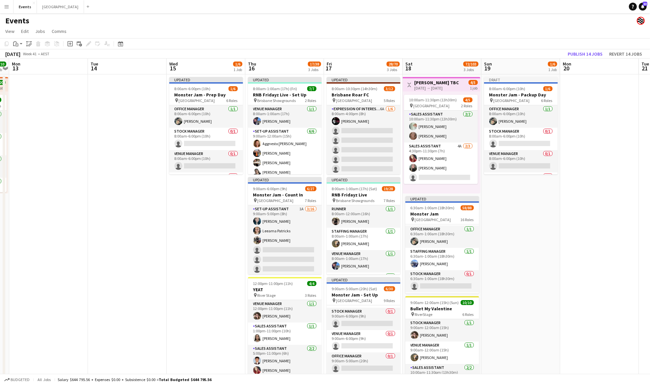
scroll to position [0, 308]
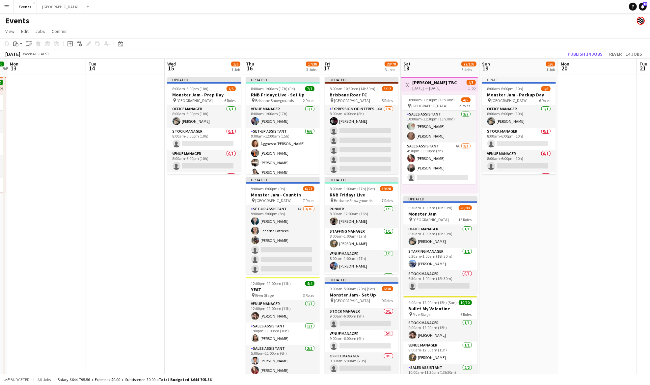
drag, startPoint x: 540, startPoint y: 246, endPoint x: 515, endPoint y: 247, distance: 25.0
click at [515, 247] on app-calendar-viewport "Thu 9 3/3 1 Job Fri 10 6/6 1 Job Sat 11 12/12 2 Jobs Sun 12 10/10 1 Job Mon 13 …" at bounding box center [325, 233] width 650 height 349
click at [369, 195] on h3 "RNB Fridayz Live" at bounding box center [362, 195] width 74 height 6
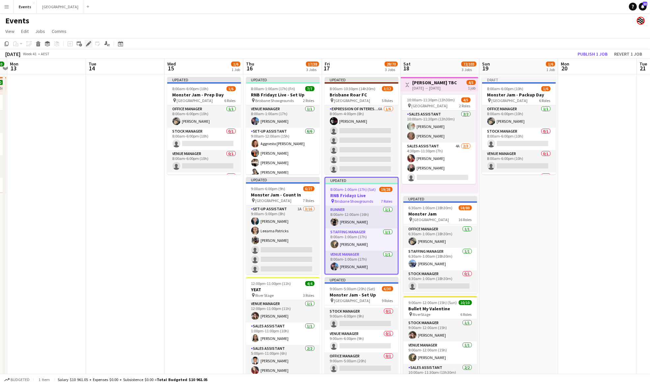
click at [88, 42] on icon "Edit" at bounding box center [88, 43] width 5 height 5
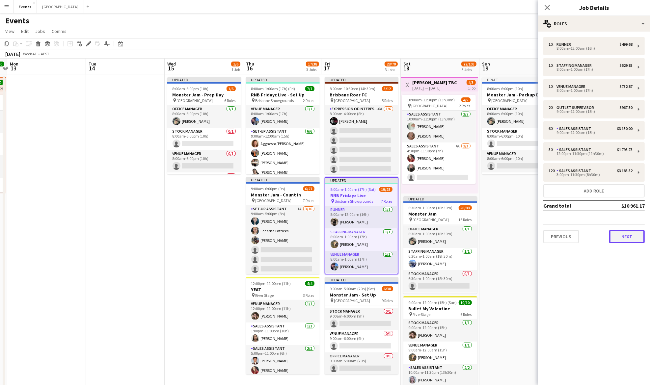
click at [640, 239] on button "Next" at bounding box center [627, 236] width 36 height 13
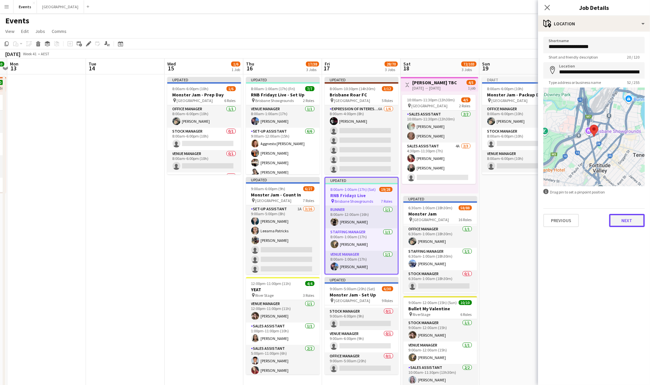
click at [627, 227] on button "Next" at bounding box center [627, 220] width 36 height 13
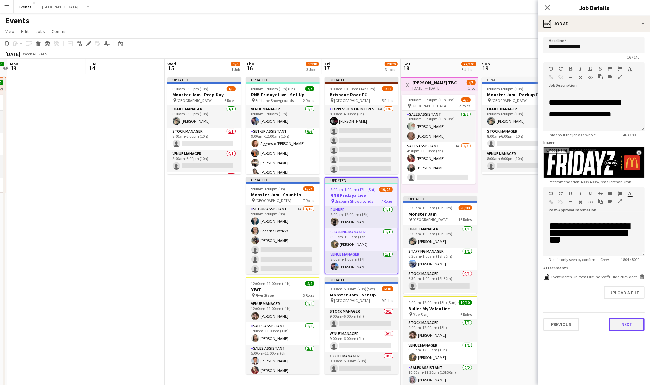
click at [630, 323] on button "Next" at bounding box center [627, 324] width 36 height 13
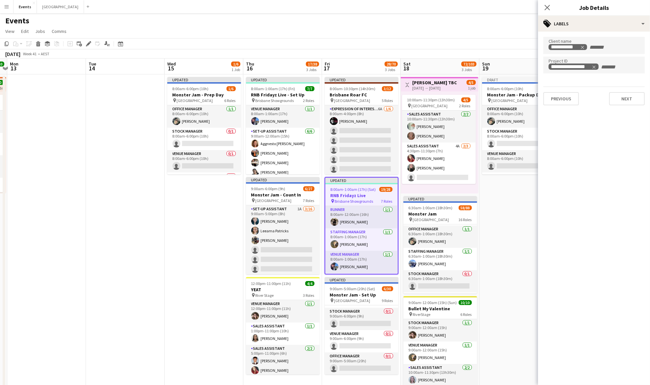
click at [506, 207] on app-date-cell "Draft 8:00am-6:00pm (10h) 1/6 Monster Jam - Packup Day pin Cbus Super Stadium 6…" at bounding box center [519, 240] width 79 height 333
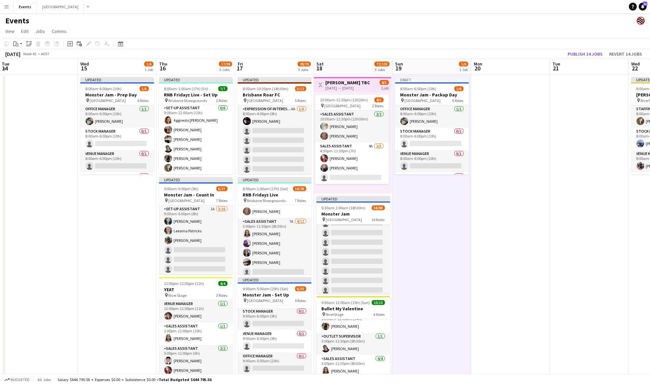
scroll to position [0, 258]
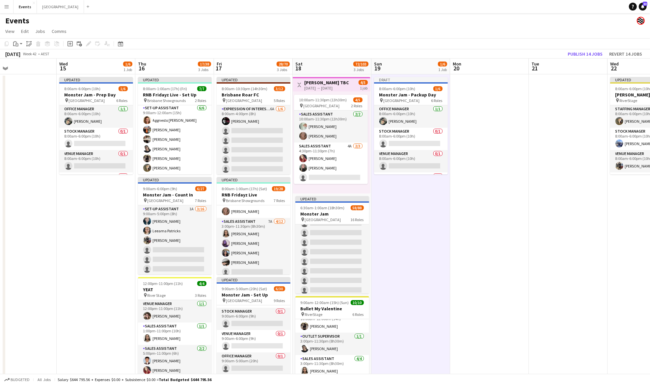
drag, startPoint x: 604, startPoint y: 209, endPoint x: 495, endPoint y: 226, distance: 109.5
click at [495, 226] on app-calendar-viewport "Sat 11 12/12 2 Jobs Sun 12 10/10 1 Job Mon 13 Tue 14 Wed 15 1/6 1 Job Thu 16 17…" at bounding box center [325, 233] width 650 height 349
click at [420, 98] on div "pin Cbus Super Stadium 6 Roles" at bounding box center [411, 100] width 74 height 5
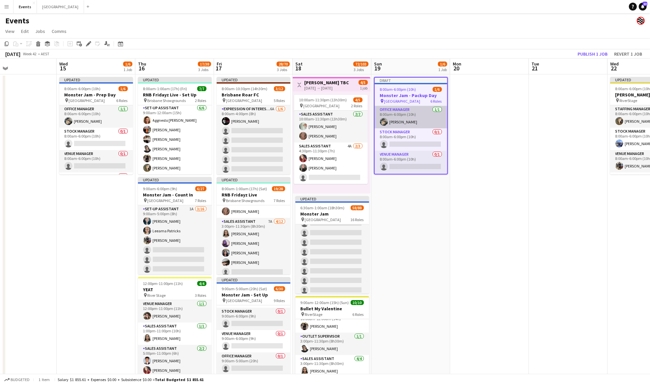
scroll to position [44, 0]
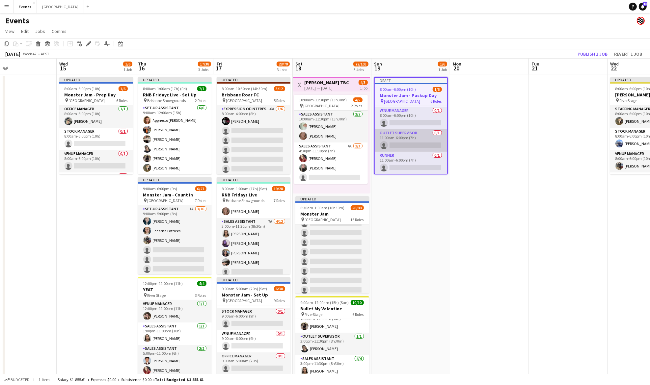
click at [408, 137] on app-card-role "Outlet Supervisor 0/1 11:00am-6:00pm (7h) single-neutral-actions" at bounding box center [411, 140] width 72 height 22
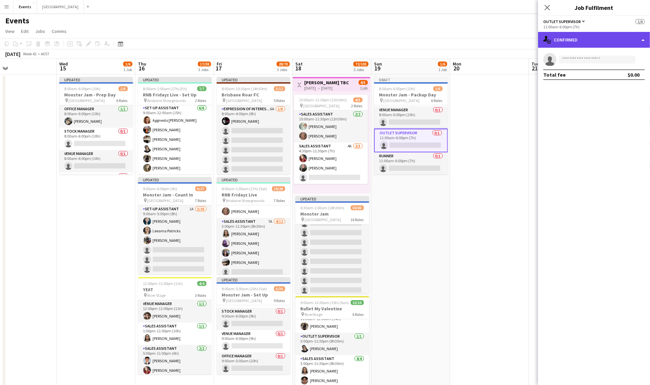
click at [572, 36] on div "single-neutral-actions-check-2 Confirmed" at bounding box center [594, 40] width 112 height 16
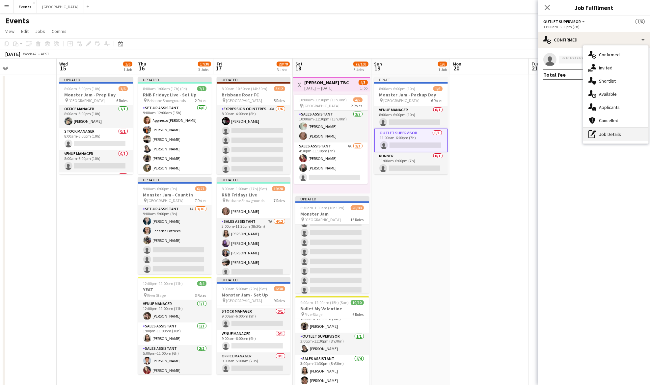
click at [605, 137] on div "pen-write Job Details" at bounding box center [615, 134] width 65 height 13
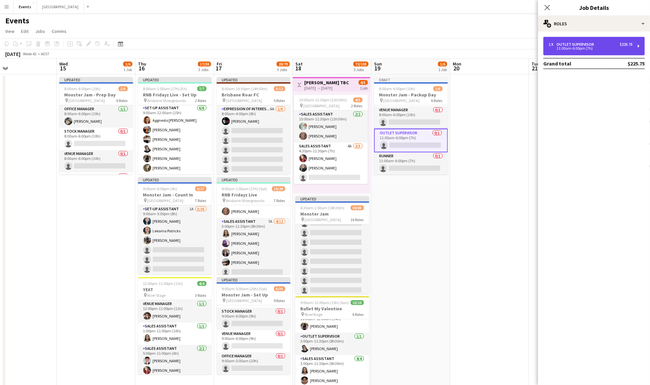
click at [578, 53] on div "1 x Outlet Supervisor $225.75 11:00am-6:00pm (7h)" at bounding box center [594, 46] width 101 height 18
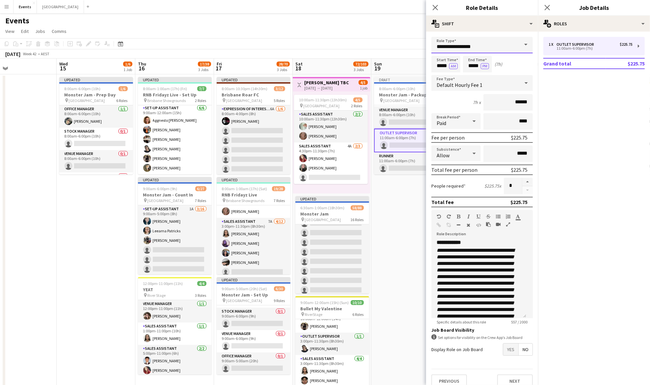
click at [504, 46] on input "**********" at bounding box center [482, 45] width 101 height 16
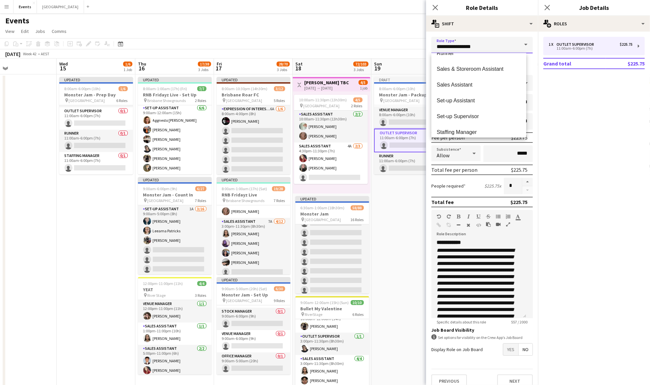
scroll to position [307, 0]
click at [479, 119] on span "Staffing Manager" at bounding box center [479, 120] width 84 height 6
type input "**********"
type input "******"
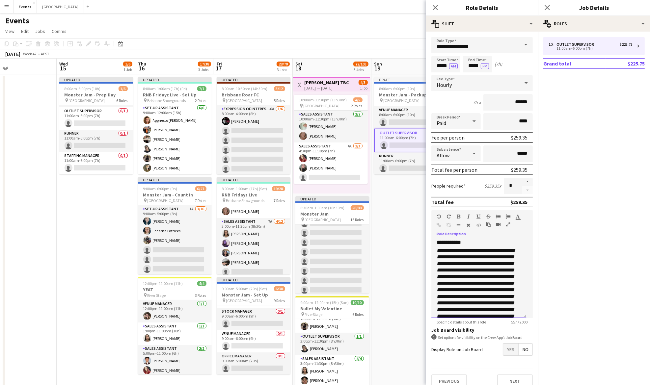
scroll to position [53, 0]
drag, startPoint x: 437, startPoint y: 243, endPoint x: 509, endPoint y: 343, distance: 123.9
click at [510, 346] on form "**********" at bounding box center [482, 215] width 112 height 356
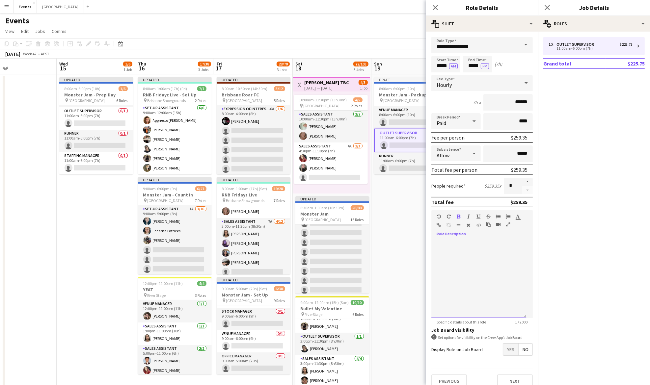
scroll to position [0, 0]
drag, startPoint x: 448, startPoint y: 65, endPoint x: 430, endPoint y: 67, distance: 18.2
click at [430, 67] on form "**********" at bounding box center [482, 215] width 112 height 356
type input "*****"
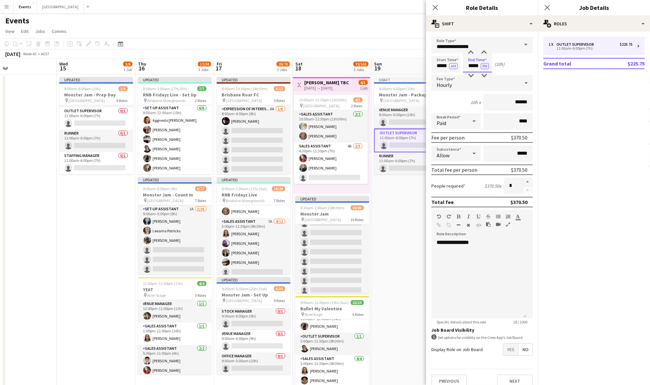
type input "*****"
click at [396, 223] on app-date-cell "Draft 8:00am-6:00pm (10h) 1/6 Monster Jam - Packup Day pin Cbus Super Stadium 6…" at bounding box center [411, 240] width 79 height 333
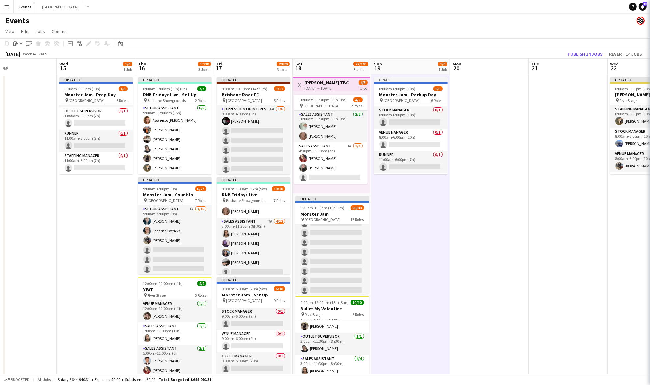
scroll to position [65, 0]
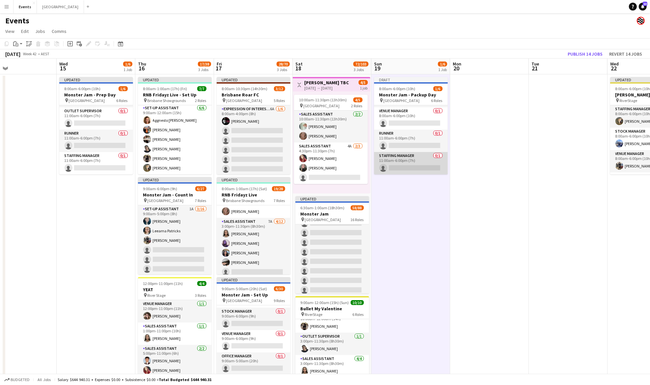
click at [422, 160] on app-card-role "Staffing Manager 0/1 11:00am-6:00pm (7h) single-neutral-actions" at bounding box center [411, 163] width 74 height 22
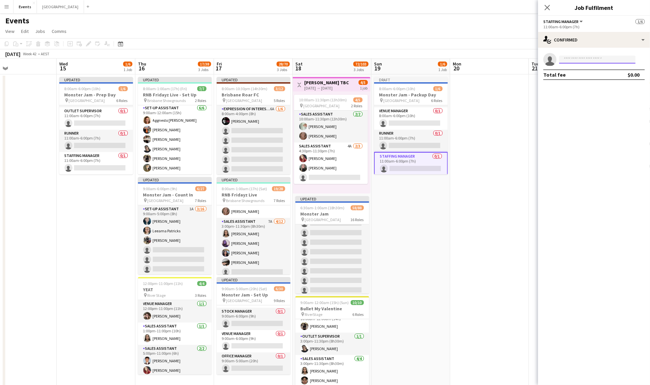
click at [580, 58] on input at bounding box center [597, 60] width 76 height 8
type input "*****"
click at [577, 70] on span "[PERSON_NAME]" at bounding box center [584, 69] width 38 height 6
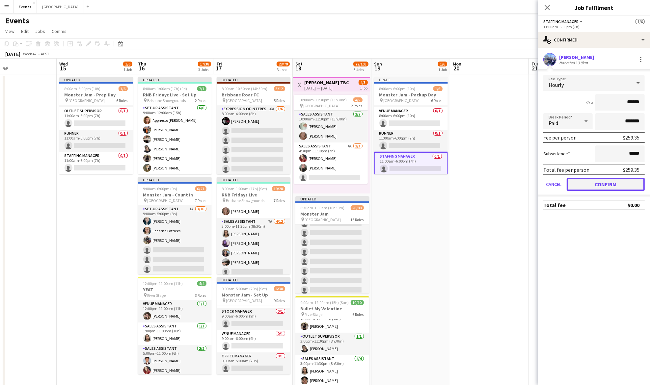
click at [607, 184] on button "Confirm" at bounding box center [606, 184] width 78 height 13
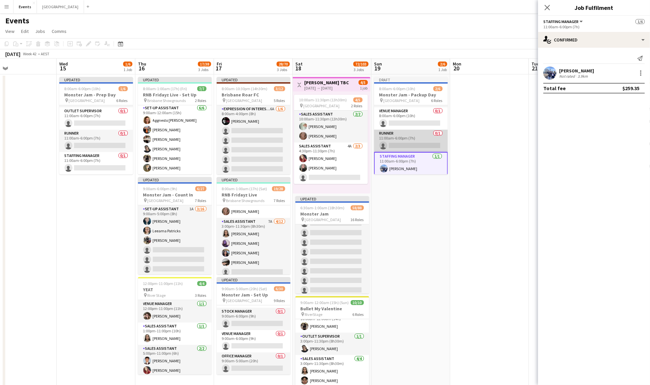
scroll to position [66, 0]
click at [404, 137] on app-card-role "Runner 0/1 11:00am-6:00pm (7h) single-neutral-actions" at bounding box center [411, 140] width 74 height 22
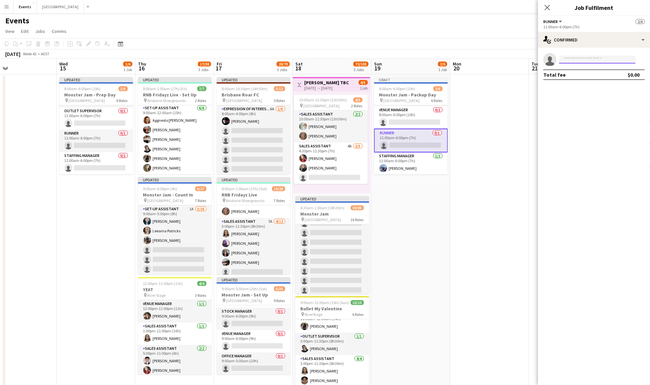
click at [575, 58] on input at bounding box center [597, 60] width 76 height 8
type input "****"
click at [601, 74] on span "callum@eventmerch.au" at bounding box center [598, 74] width 66 height 5
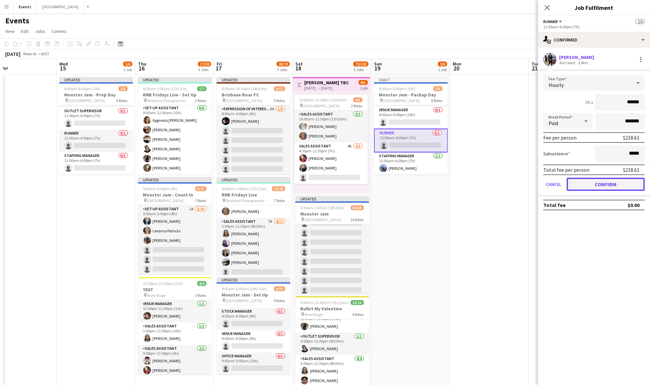
click at [602, 184] on button "Confirm" at bounding box center [606, 184] width 78 height 13
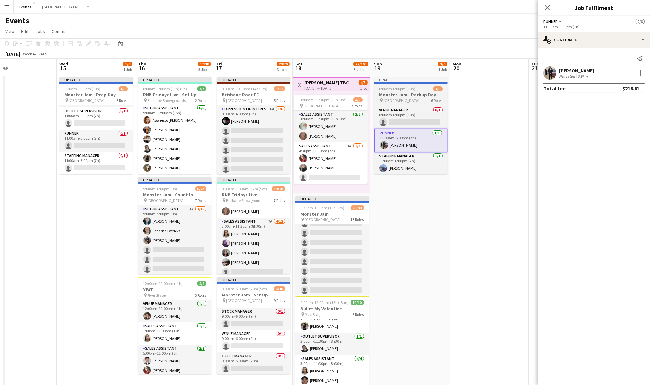
click at [404, 92] on h3 "Monster Jam - Packup Day" at bounding box center [411, 95] width 74 height 6
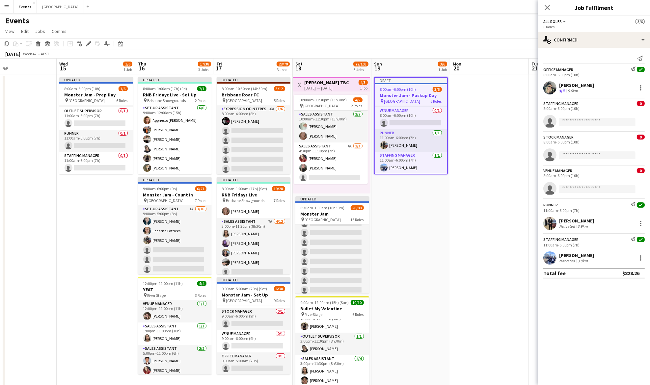
click at [409, 91] on span "8:00am-6:00pm (10h)" at bounding box center [398, 89] width 36 height 5
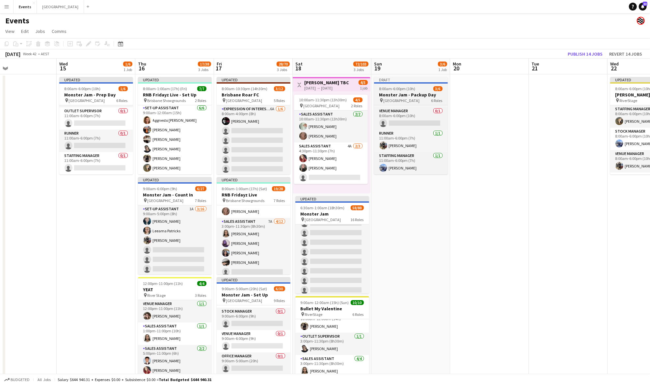
click at [419, 90] on div "8:00am-6:00pm (10h) 3/6" at bounding box center [411, 88] width 74 height 5
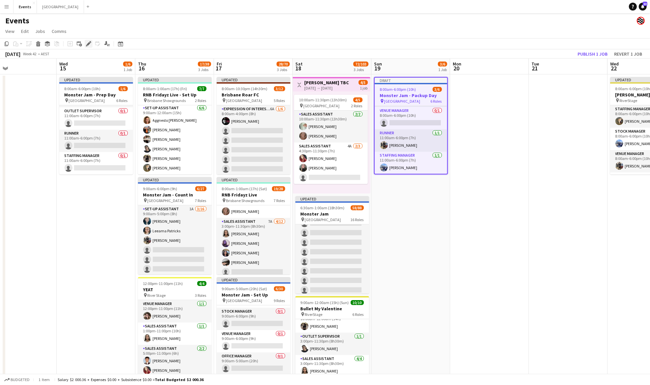
click at [89, 42] on icon "Edit" at bounding box center [88, 43] width 5 height 5
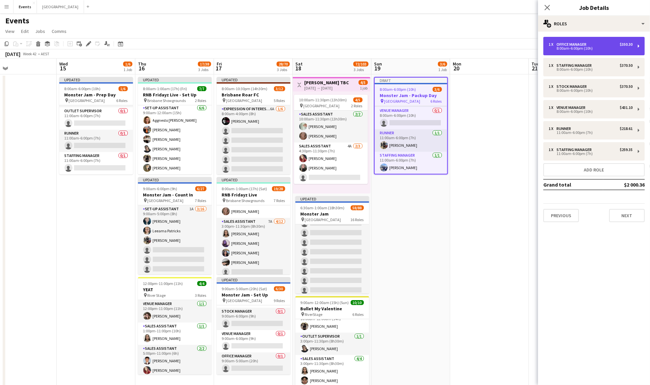
click at [611, 47] on div "8:00am-6:00pm (10h)" at bounding box center [591, 48] width 84 height 3
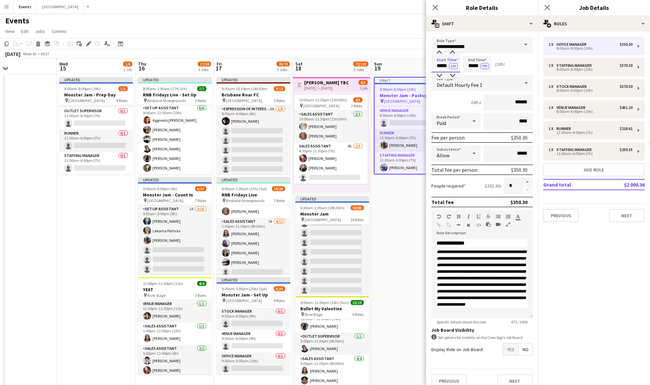
drag, startPoint x: 448, startPoint y: 64, endPoint x: 434, endPoint y: 64, distance: 13.8
click at [434, 64] on input "*****" at bounding box center [446, 64] width 29 height 16
type input "*****"
click at [561, 63] on div "1 x Staffing Manager $370.50 8:00am-6:00pm (10h)" at bounding box center [594, 67] width 101 height 18
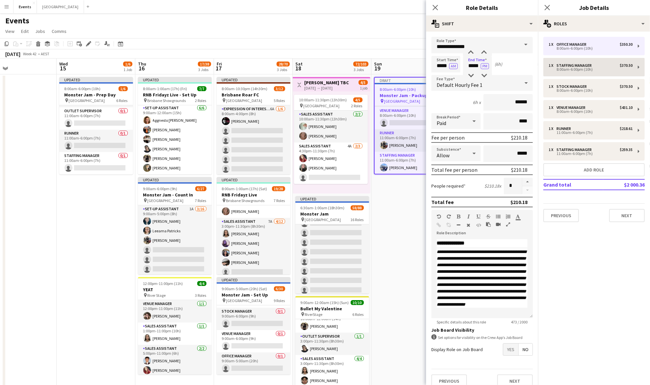
type input "**********"
type input "*****"
type input "******"
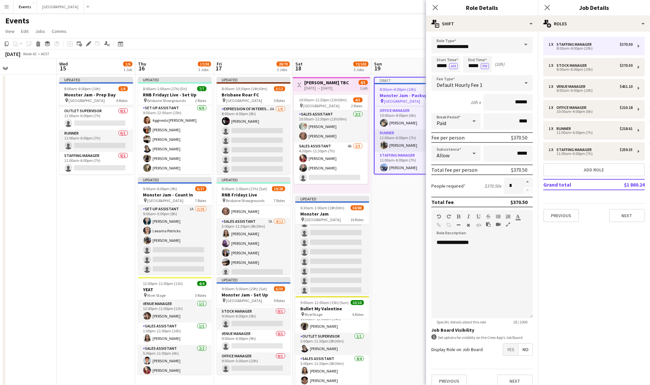
scroll to position [44, 0]
drag, startPoint x: 448, startPoint y: 65, endPoint x: 424, endPoint y: 69, distance: 24.4
click at [424, 69] on body "Menu Boards Boards Boards All jobs Status Workforce Workforce My Workforce Recr…" at bounding box center [325, 209] width 650 height 418
type input "*****"
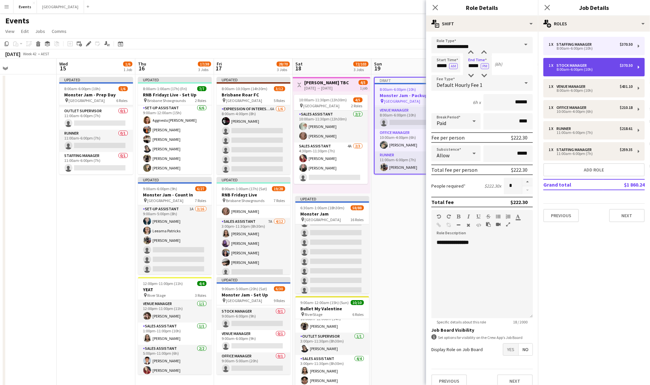
click at [581, 73] on div "1 x Stock Manager $370.50 8:00am-6:00pm (10h)" at bounding box center [594, 67] width 101 height 18
type input "**********"
type input "*****"
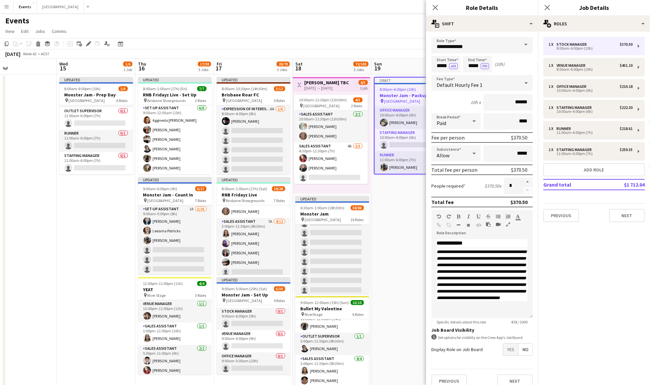
scroll to position [21, 0]
drag, startPoint x: 448, startPoint y: 66, endPoint x: 428, endPoint y: 63, distance: 20.6
click at [428, 63] on form "**********" at bounding box center [482, 215] width 112 height 356
type input "*****"
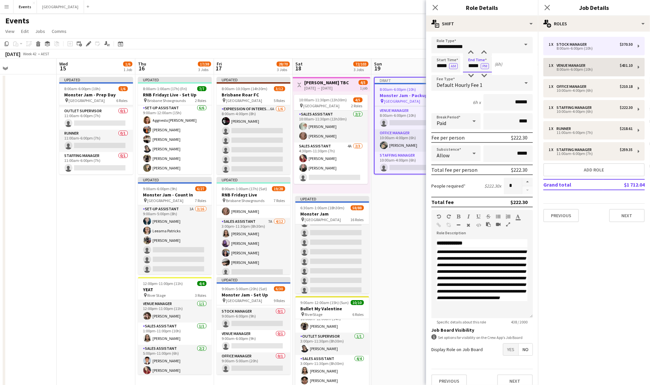
type input "*****"
click at [600, 67] on div "1 x Venue Manager $431.10" at bounding box center [591, 65] width 84 height 5
type input "**********"
type input "*****"
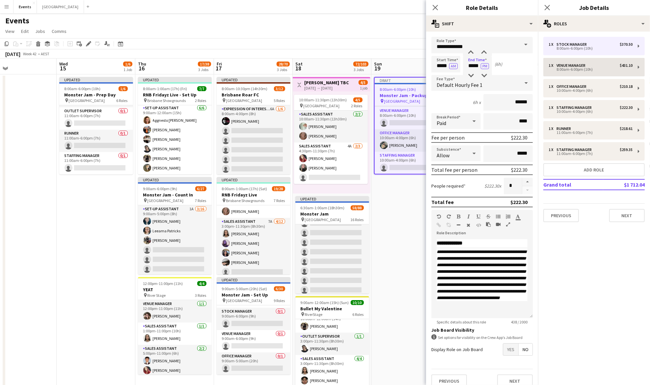
type input "******"
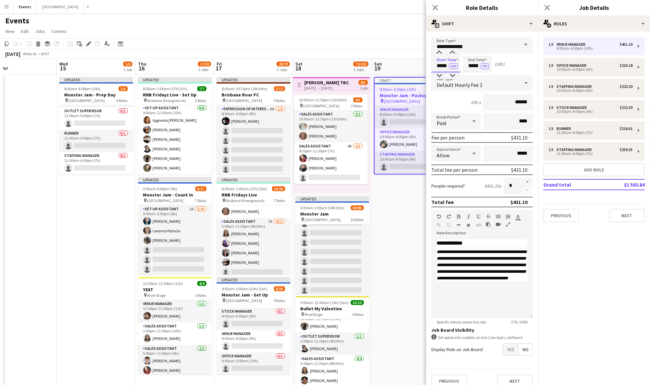
drag, startPoint x: 448, startPoint y: 65, endPoint x: 435, endPoint y: 65, distance: 13.8
click at [435, 65] on input "*****" at bounding box center [446, 64] width 29 height 16
type input "*****"
drag, startPoint x: 591, startPoint y: 133, endPoint x: 575, endPoint y: 131, distance: 15.9
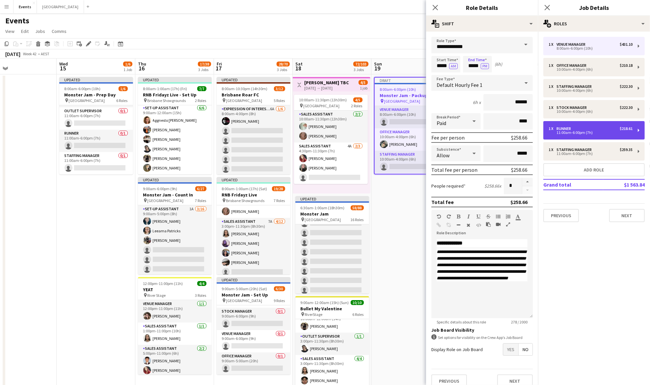
click at [591, 133] on div "11:00am-6:00pm (7h)" at bounding box center [591, 132] width 84 height 3
type input "******"
type input "*****"
type input "******"
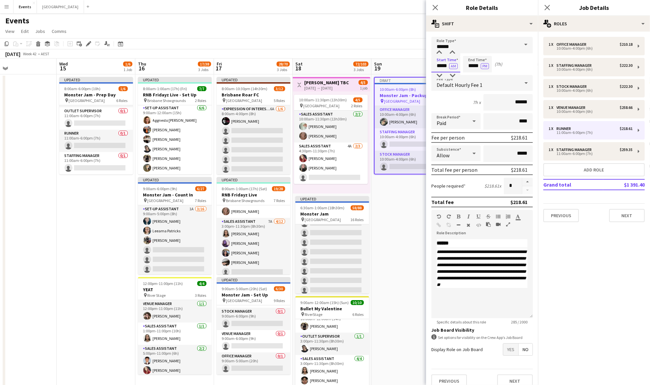
drag, startPoint x: 449, startPoint y: 66, endPoint x: 432, endPoint y: 64, distance: 17.0
click at [432, 66] on input "*****" at bounding box center [446, 64] width 29 height 16
type input "*****"
click at [578, 152] on div "11:00am-6:00pm (7h)" at bounding box center [591, 153] width 84 height 3
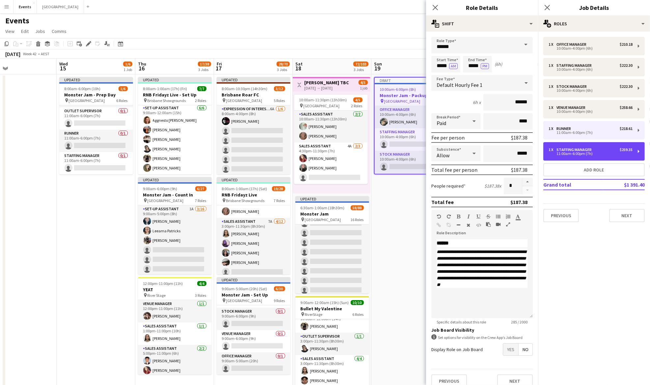
type input "**********"
type input "*****"
type input "******"
type input "****"
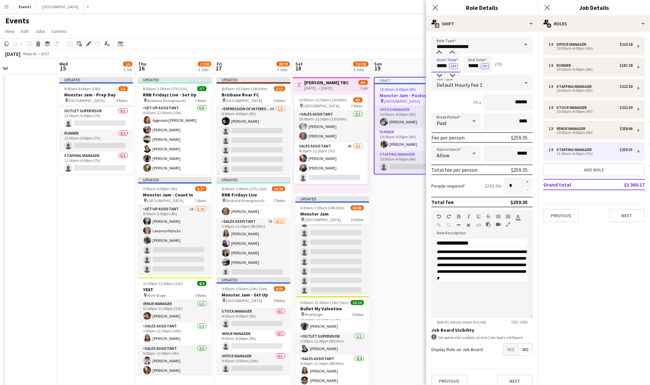
drag, startPoint x: 448, startPoint y: 65, endPoint x: 431, endPoint y: 65, distance: 16.8
click at [431, 65] on form "**********" at bounding box center [482, 215] width 112 height 356
type input "*****"
click at [395, 203] on app-date-cell "Draft 10:00am-6:00pm (8h) 3/6 Monster Jam - Packup Day pin Cbus Super Stadium 6…" at bounding box center [411, 240] width 79 height 333
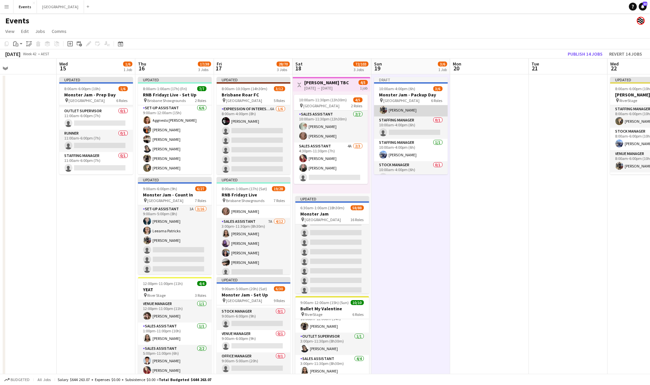
scroll to position [44, 0]
click at [406, 121] on app-card-role "Staffing Manager 0/1 10:00am-4:00pm (6h) single-neutral-actions" at bounding box center [411, 117] width 74 height 22
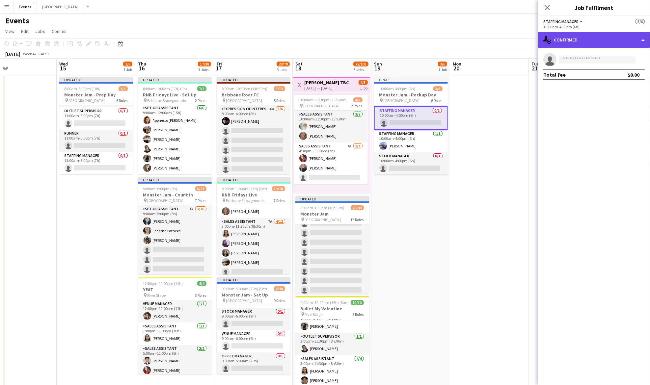
click at [588, 38] on div "single-neutral-actions-check-2 Confirmed" at bounding box center [594, 40] width 112 height 16
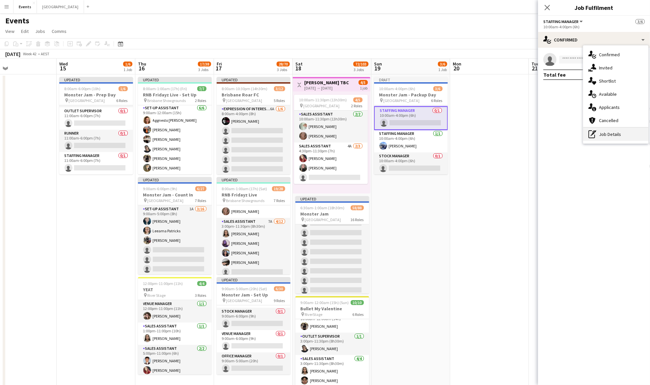
click at [610, 132] on div "pen-write Job Details" at bounding box center [615, 134] width 65 height 13
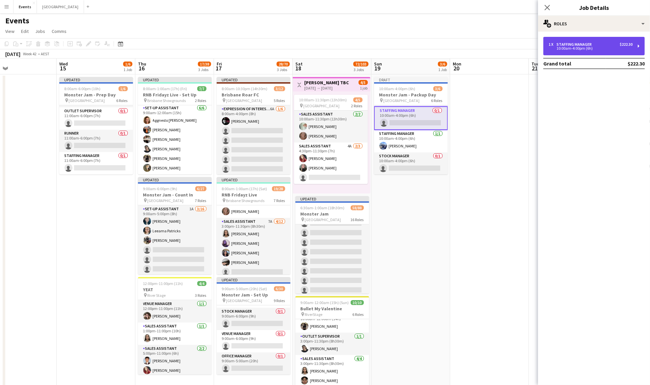
click at [585, 45] on div "Staffing Manager" at bounding box center [576, 44] width 38 height 5
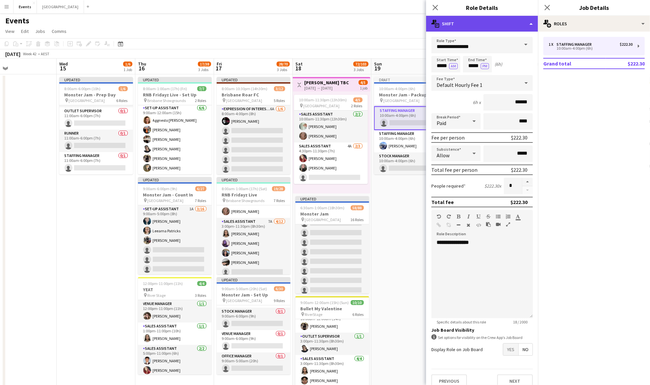
click at [515, 26] on div "multiple-actions-text Shift" at bounding box center [482, 24] width 112 height 16
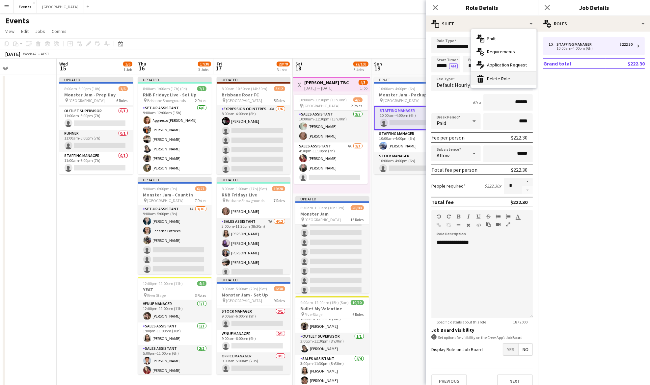
click at [511, 80] on div "bin-2 Delete Role" at bounding box center [503, 78] width 65 height 13
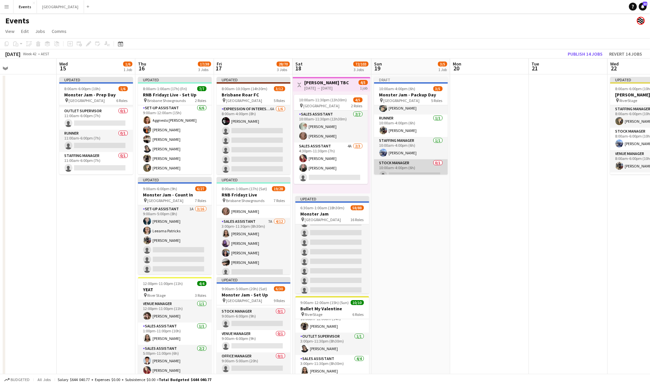
scroll to position [0, 0]
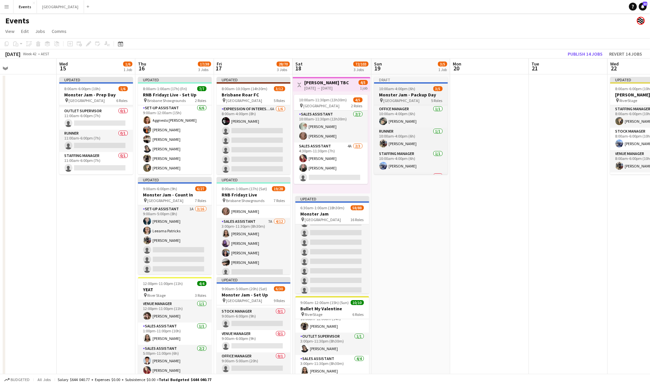
drag, startPoint x: 428, startPoint y: 90, endPoint x: 430, endPoint y: 83, distance: 7.2
click at [429, 84] on app-job-card "Draft 10:00am-4:00pm (6h) 3/5 Monster Jam - Packup Day pin Cbus Super Stadium 5…" at bounding box center [411, 126] width 74 height 98
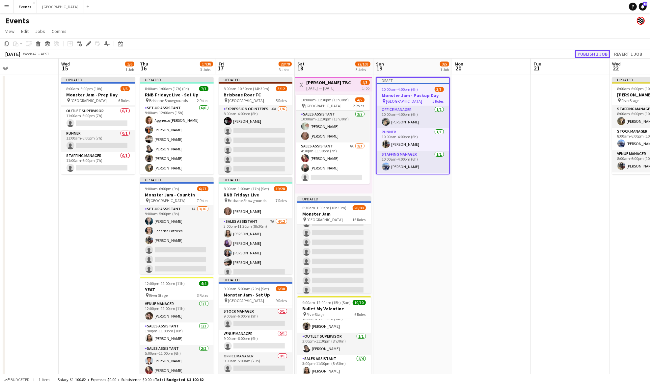
click at [596, 53] on button "Publish 1 job" at bounding box center [592, 54] width 35 height 9
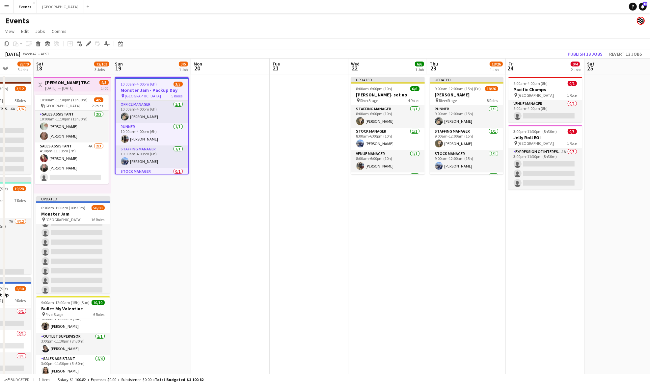
scroll to position [0, 205]
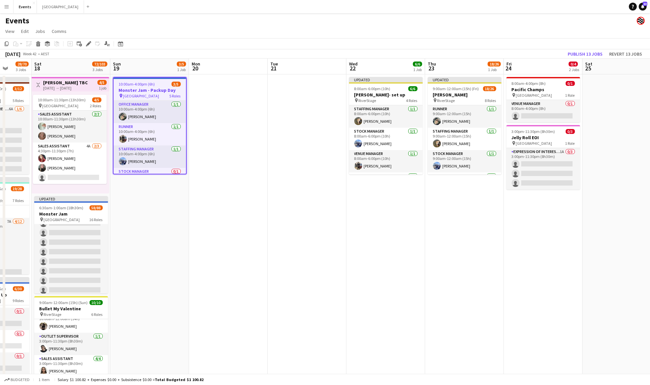
drag, startPoint x: 533, startPoint y: 206, endPoint x: 270, endPoint y: 227, distance: 264.1
click at [270, 227] on app-calendar-viewport "Wed 15 1/6 1 Job Thu 16 17/38 3 Jobs Fri 17 28/70 3 Jobs Sat 18 72/103 3 Jobs S…" at bounding box center [325, 233] width 650 height 349
click at [252, 202] on app-date-cell at bounding box center [228, 240] width 79 height 333
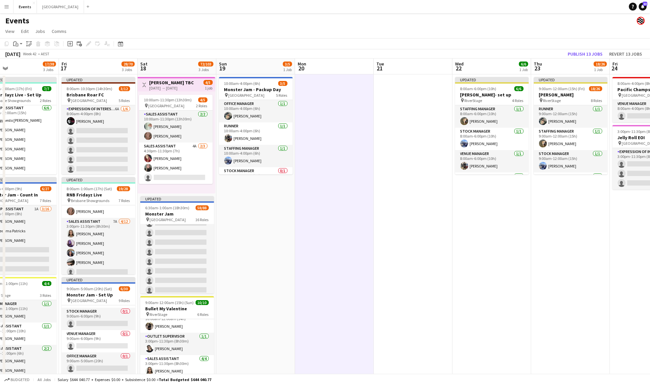
drag, startPoint x: 227, startPoint y: 195, endPoint x: 311, endPoint y: 192, distance: 83.7
click at [311, 192] on app-calendar-viewport "Tue 14 Wed 15 1/6 1 Job Thu 16 17/38 3 Jobs Fri 17 28/70 3 Jobs Sat 18 72/103 3…" at bounding box center [325, 233] width 650 height 349
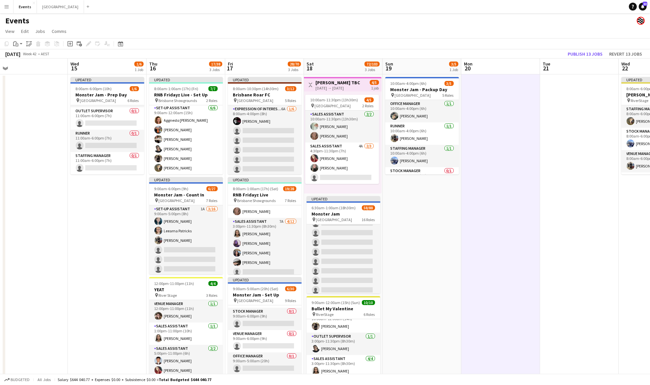
scroll to position [0, 169]
drag, startPoint x: 278, startPoint y: 226, endPoint x: 441, endPoint y: 207, distance: 164.8
click at [441, 207] on app-calendar-viewport "Sun 12 10/10 1 Job Mon 13 Tue 14 Wed 15 1/6 1 Job Thu 16 17/38 3 Jobs Fri 17 28…" at bounding box center [325, 233] width 650 height 349
click at [428, 87] on h3 "Monster Jam - Packup Day" at bounding box center [422, 90] width 74 height 6
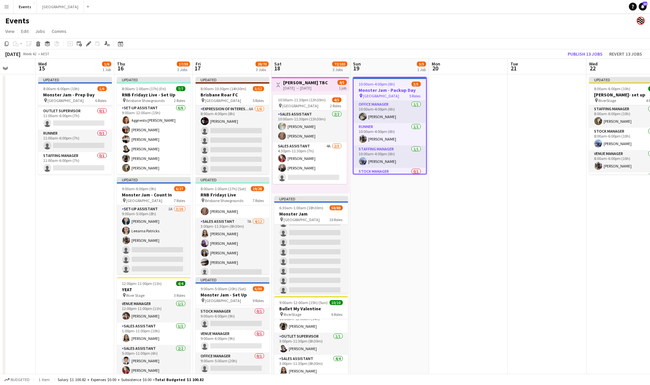
drag, startPoint x: 513, startPoint y: 173, endPoint x: 343, endPoint y: 209, distance: 173.0
click at [323, 207] on app-calendar-viewport "Sun 12 10/10 1 Job Mon 13 Tue 14 Wed 15 1/6 1 Job Thu 16 17/38 3 Jobs Fri 17 28…" at bounding box center [325, 233] width 650 height 349
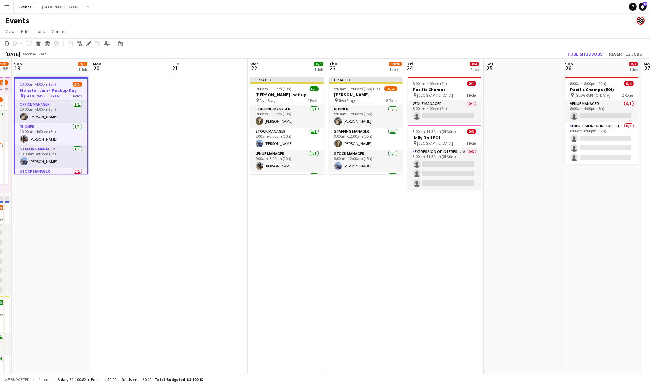
drag, startPoint x: 490, startPoint y: 210, endPoint x: 318, endPoint y: 215, distance: 172.7
click at [309, 215] on app-calendar-viewport "Thu 16 17/38 3 Jobs Fri 17 28/70 3 Jobs Sat 18 72/103 3 Jobs Sun 19 3/5 1 Job M…" at bounding box center [325, 233] width 650 height 349
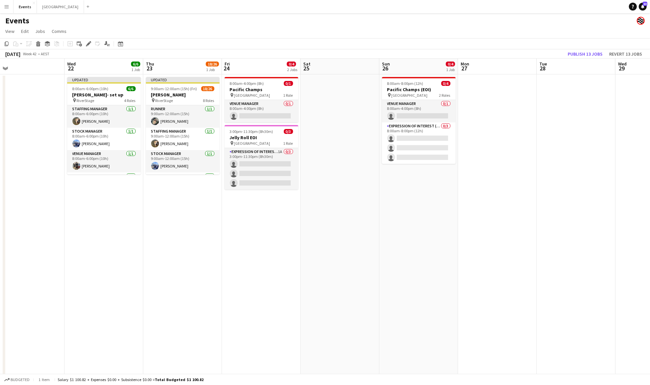
drag, startPoint x: 512, startPoint y: 230, endPoint x: 348, endPoint y: 232, distance: 163.7
click at [349, 232] on app-calendar-viewport "Sat 18 72/103 3 Jobs Sun 19 3/5 1 Job Mon 20 Tue 21 Wed 22 6/6 1 Job Thu 23 18/…" at bounding box center [325, 233] width 650 height 349
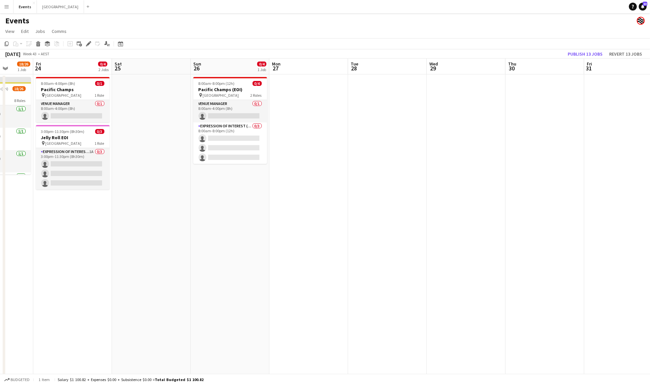
drag, startPoint x: 463, startPoint y: 223, endPoint x: 296, endPoint y: 245, distance: 168.2
click at [296, 245] on app-calendar-viewport "Mon 20 Tue 21 Wed 22 6/6 1 Job Thu 23 18/26 1 Job Fri 24 0/4 2 Jobs Sat 25 Sun …" at bounding box center [325, 233] width 650 height 349
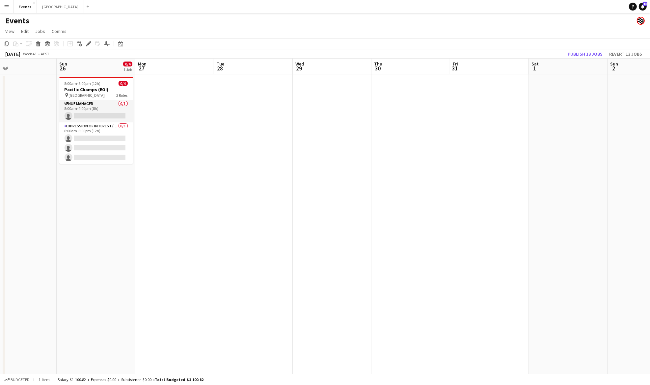
drag, startPoint x: 519, startPoint y: 240, endPoint x: 385, endPoint y: 263, distance: 135.4
click at [385, 263] on app-calendar-viewport "Wed 22 6/6 1 Job Thu 23 18/26 1 Job Fri 24 0/4 2 Jobs Sat 25 Sun 26 0/4 1 Job M…" at bounding box center [325, 233] width 650 height 349
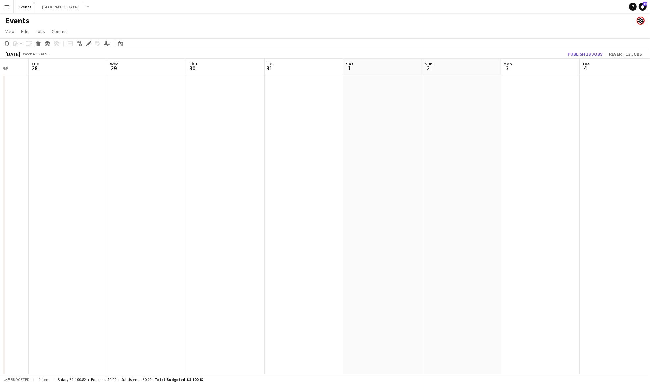
drag, startPoint x: 475, startPoint y: 257, endPoint x: 282, endPoint y: 289, distance: 195.4
click at [280, 289] on app-calendar-viewport "Fri 24 0/4 2 Jobs Sat 25 Sun 26 0/4 1 Job Mon 27 Tue 28 Wed 29 Thu 30 Fri 31 Sa…" at bounding box center [325, 233] width 650 height 349
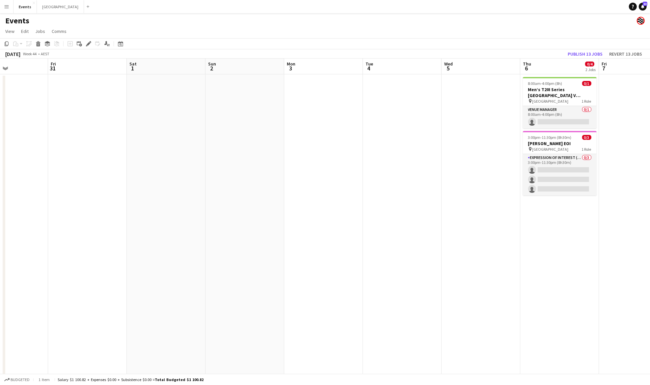
drag, startPoint x: 418, startPoint y: 261, endPoint x: 353, endPoint y: 254, distance: 65.9
click at [242, 266] on app-calendar-viewport "Tue 28 Wed 29 Thu 30 Fri 31 Sat 1 Sun 2 Mon 3 Tue 4 Wed 5 Thu 6 0/4 2 Jobs Fri …" at bounding box center [325, 233] width 650 height 349
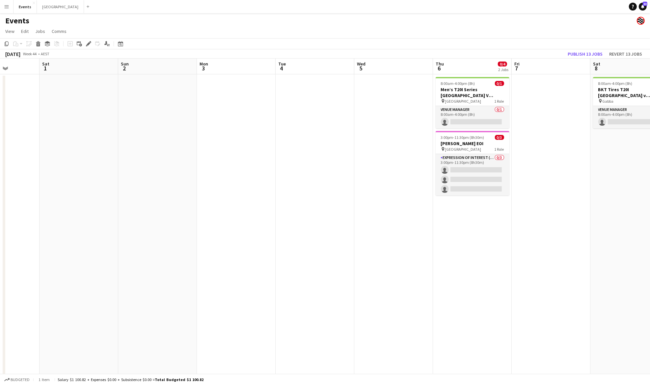
drag, startPoint x: 421, startPoint y: 249, endPoint x: 508, endPoint y: 236, distance: 88.7
click at [508, 236] on app-calendar-viewport "Wed 29 Thu 30 Fri 31 Sat 1 Sun 2 Mon 3 Tue 4 Wed 5 Thu 6 0/4 2 Jobs Fri 7 Sat 8…" at bounding box center [325, 233] width 650 height 349
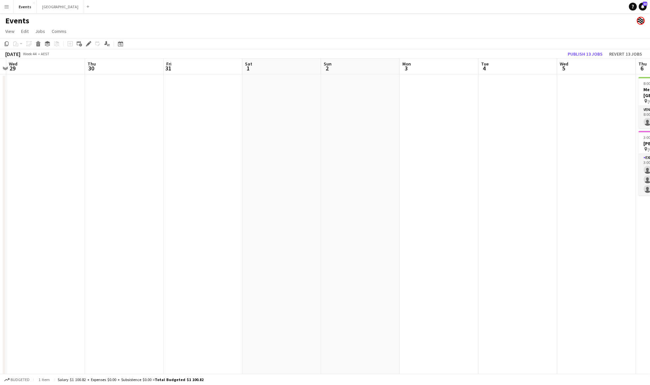
drag, startPoint x: 259, startPoint y: 238, endPoint x: 312, endPoint y: 243, distance: 53.6
click at [453, 237] on app-calendar-viewport "Mon 27 Tue 28 Wed 29 Thu 30 Fri 31 Sat 1 Sun 2 Mon 3 Tue 4 Wed 5 Thu 6 0/4 2 Jo…" at bounding box center [325, 233] width 650 height 349
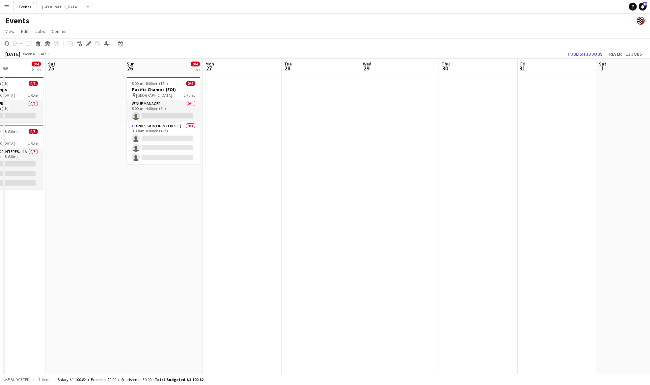
drag, startPoint x: 431, startPoint y: 241, endPoint x: 302, endPoint y: 246, distance: 128.9
click at [432, 241] on app-calendar-viewport "Wed 22 6/6 1 Job Thu 23 18/26 1 Job Fri 24 0/4 2 Jobs Sat 25 Sun 26 0/4 1 Job M…" at bounding box center [325, 233] width 650 height 349
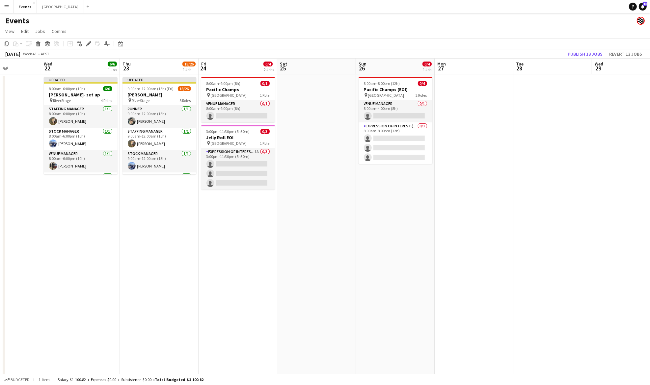
scroll to position [0, 190]
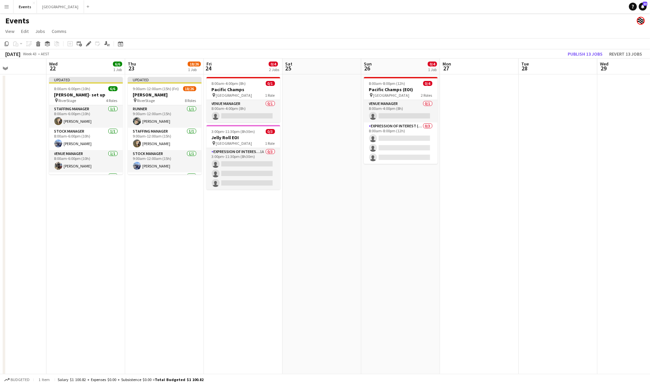
drag, startPoint x: 440, startPoint y: 245, endPoint x: 523, endPoint y: 242, distance: 82.7
click at [523, 242] on app-calendar-viewport "Sun 19 3/5 1 Job Mon 20 Tue 21 Wed 22 6/6 1 Job Thu 23 18/26 1 Job Fri 24 0/4 2…" at bounding box center [325, 233] width 650 height 349
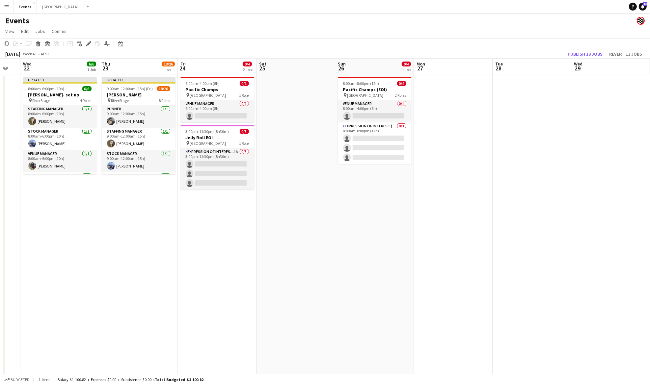
drag, startPoint x: 534, startPoint y: 238, endPoint x: 313, endPoint y: 241, distance: 221.4
click at [312, 241] on app-calendar-viewport "Sun 19 3/5 1 Job Mon 20 Tue 21 Wed 22 6/6 1 Job Thu 23 18/26 1 Job Fri 24 0/4 2…" at bounding box center [325, 233] width 650 height 349
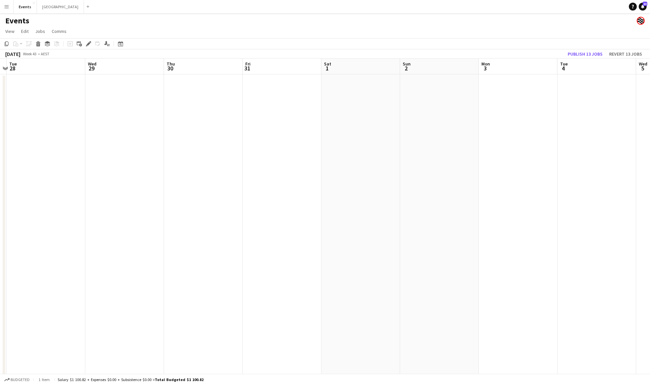
drag, startPoint x: 469, startPoint y: 236, endPoint x: 329, endPoint y: 248, distance: 140.2
click at [257, 245] on app-calendar-viewport "Fri 24 0/4 2 Jobs Sat 25 Sun 26 0/4 1 Job Mon 27 Tue 28 Wed 29 Thu 30 Fri 31 Sa…" at bounding box center [325, 233] width 650 height 349
drag, startPoint x: 234, startPoint y: 258, endPoint x: 250, endPoint y: 258, distance: 16.5
click at [232, 258] on app-calendar-viewport "Sun 26 0/4 1 Job Mon 27 Tue 28 Wed 29 Thu 30 Fri 31 Sat 1 Sun 2 Mon 3 Tue 4 Wed…" at bounding box center [325, 233] width 650 height 349
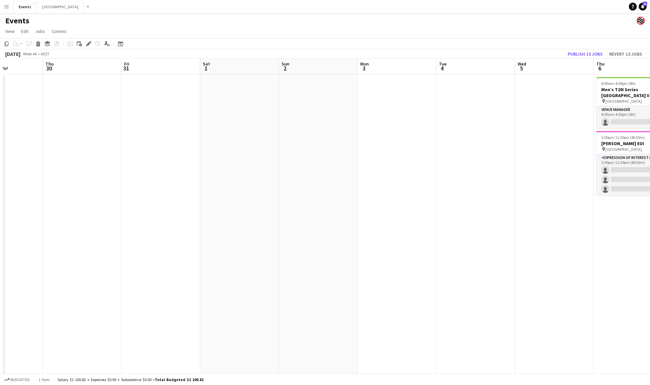
drag, startPoint x: 318, startPoint y: 253, endPoint x: 262, endPoint y: 258, distance: 55.8
click at [262, 258] on app-calendar-viewport "Sun 26 0/4 1 Job Mon 27 Tue 28 Wed 29 Thu 30 Fri 31 Sat 1 Sun 2 Mon 3 Tue 4 Wed…" at bounding box center [325, 233] width 650 height 349
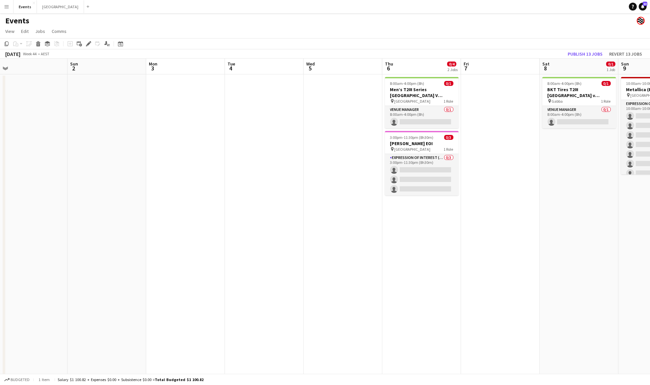
drag, startPoint x: 377, startPoint y: 229, endPoint x: 169, endPoint y: 227, distance: 208.2
click at [169, 227] on app-calendar-viewport "Thu 30 Fri 31 Sat 1 Sun 2 Mon 3 Tue 4 Wed 5 Thu 6 0/4 2 Jobs Fri 7 Sat 8 0/1 1 …" at bounding box center [325, 233] width 650 height 349
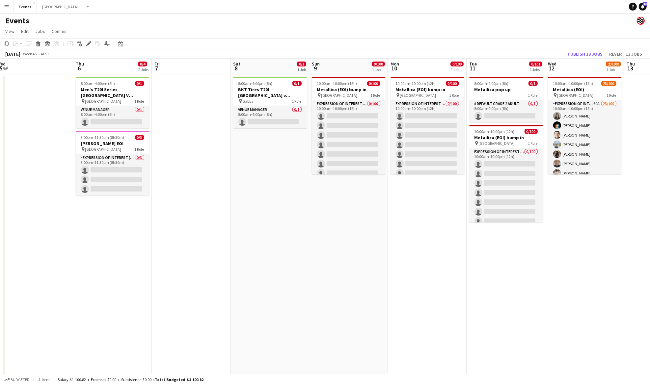
scroll to position [0, 162]
drag, startPoint x: 446, startPoint y: 220, endPoint x: 157, endPoint y: 236, distance: 289.0
click at [157, 236] on app-calendar-viewport "Mon 3 Tue 4 Wed 5 Thu 6 0/4 2 Jobs Fri 7 Sat 8 0/1 1 Job Sun 9 0/100 1 Job Mon …" at bounding box center [325, 233] width 650 height 349
click at [117, 89] on h3 "Men’s T20I Series [GEOGRAPHIC_DATA] V [GEOGRAPHIC_DATA] - [GEOGRAPHIC_DATA]" at bounding box center [113, 93] width 74 height 12
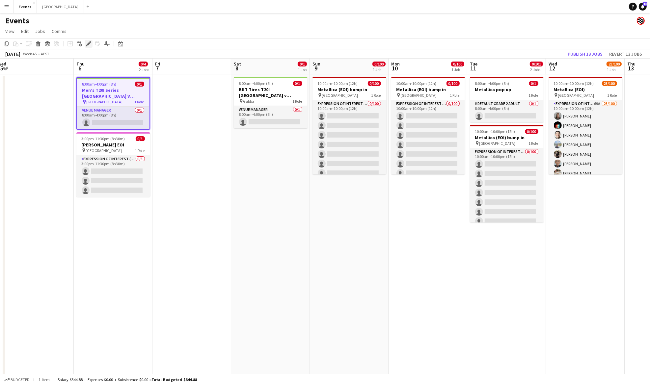
click at [87, 46] on icon "Edit" at bounding box center [88, 43] width 5 height 5
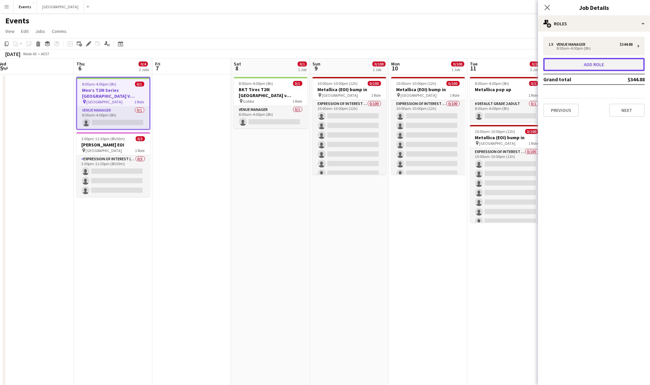
click at [598, 63] on button "Add role" at bounding box center [594, 64] width 101 height 13
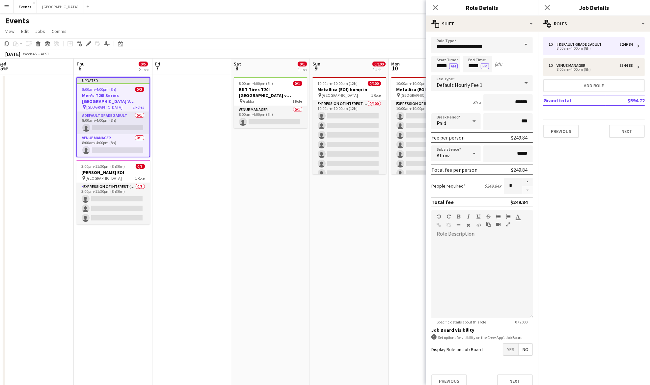
click at [522, 46] on span at bounding box center [526, 45] width 14 height 16
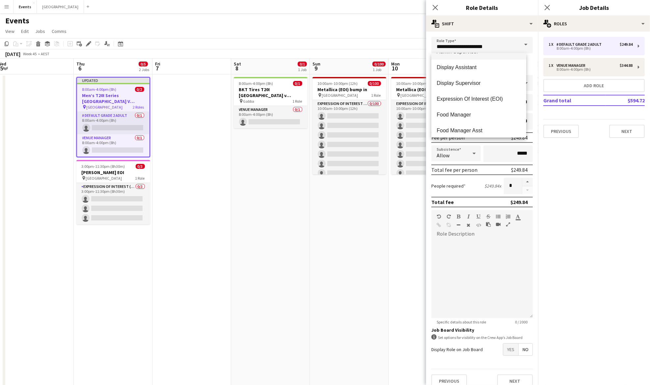
scroll to position [88, 0]
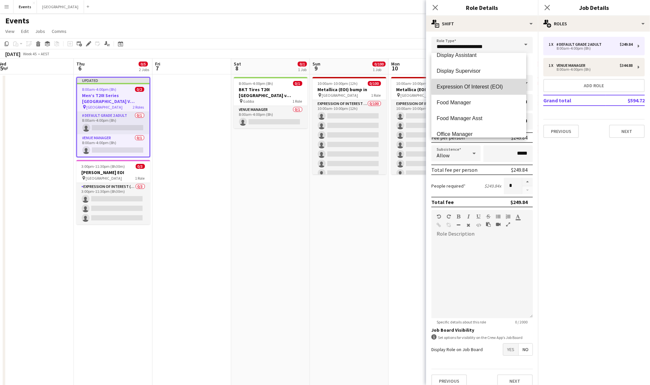
click at [491, 87] on span "Expression Of Interest (EOI)" at bounding box center [479, 87] width 84 height 6
type input "**********"
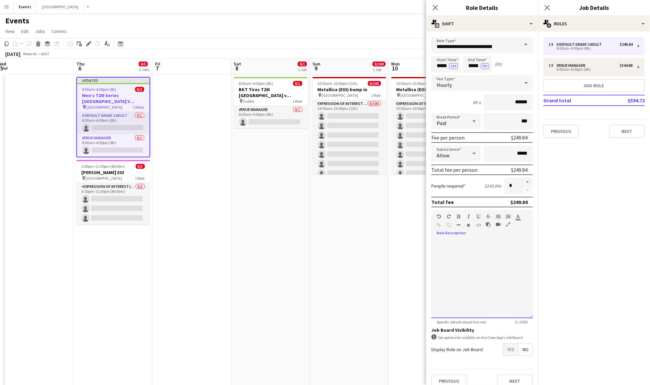
click at [460, 250] on div at bounding box center [482, 278] width 101 height 79
paste div
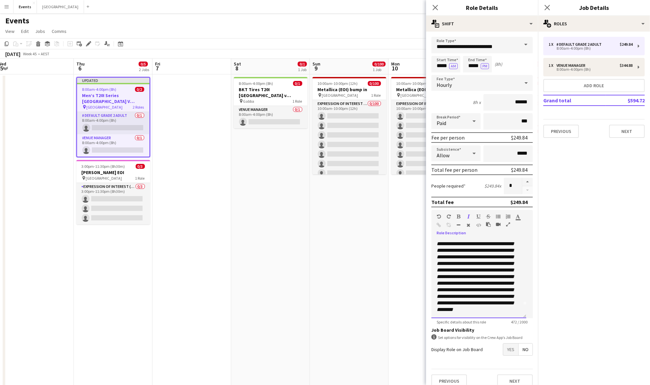
scroll to position [0, 0]
click at [522, 182] on button "button" at bounding box center [527, 182] width 11 height 9
click at [523, 188] on button "button" at bounding box center [527, 190] width 11 height 8
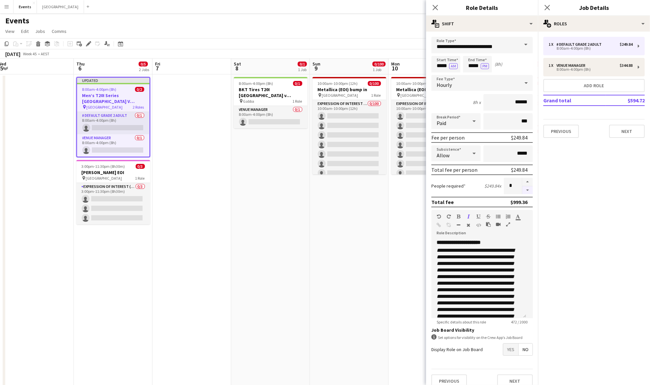
type input "*"
drag, startPoint x: 479, startPoint y: 66, endPoint x: 469, endPoint y: 64, distance: 10.4
click at [469, 64] on input "*****" at bounding box center [477, 64] width 29 height 16
type input "*****"
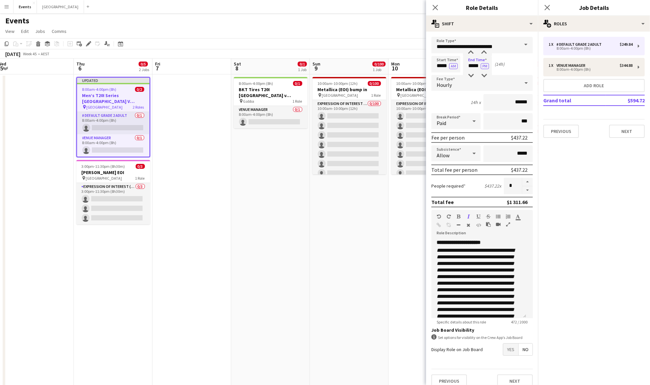
click at [216, 148] on app-date-cell at bounding box center [192, 240] width 79 height 333
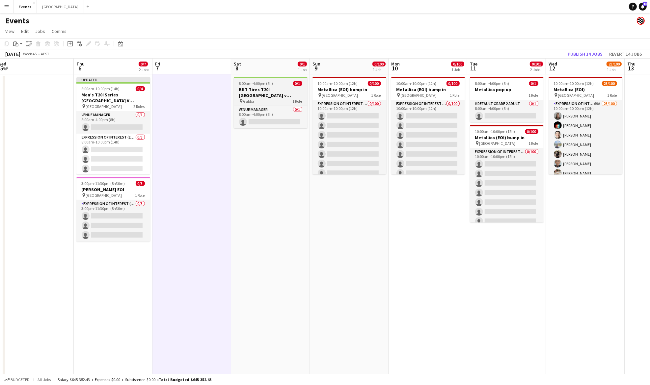
click at [253, 82] on span "8:00am-4:00pm (8h)" at bounding box center [256, 83] width 34 height 5
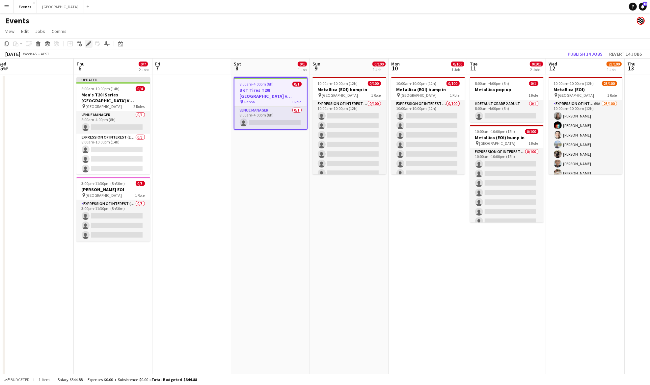
click at [90, 42] on icon at bounding box center [91, 42] width 2 height 2
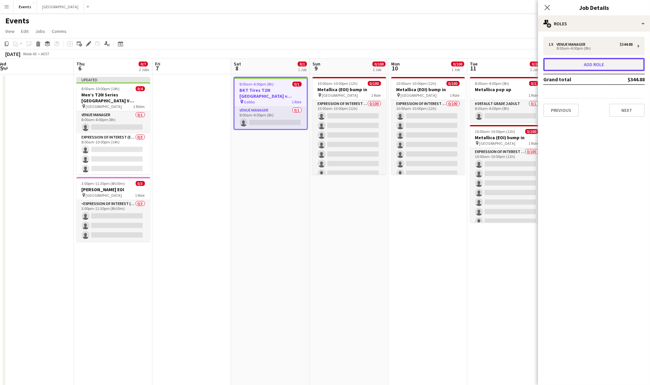
click at [597, 65] on button "Add role" at bounding box center [594, 64] width 101 height 13
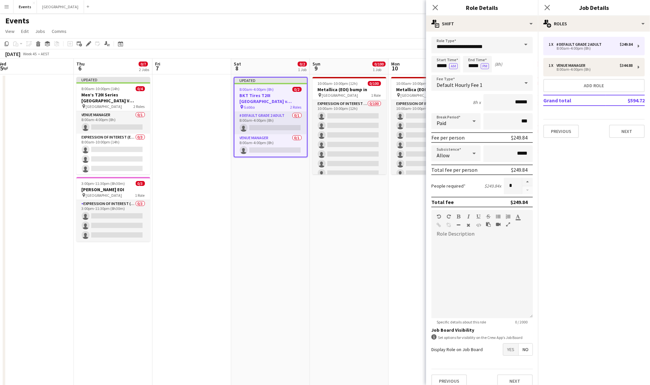
click at [519, 42] on span at bounding box center [526, 45] width 14 height 16
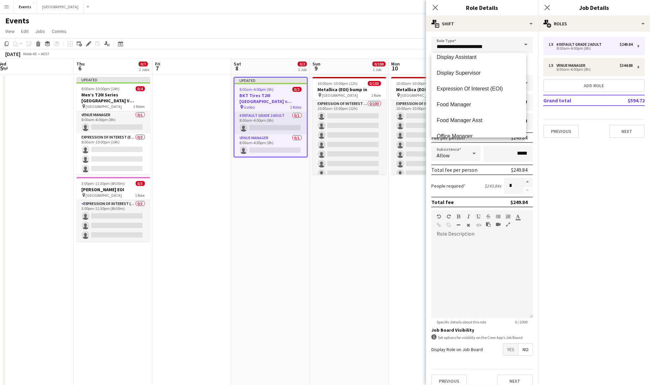
scroll to position [88, 0]
click at [485, 86] on span "Expression Of Interest (EOI)" at bounding box center [479, 87] width 84 height 6
type input "**********"
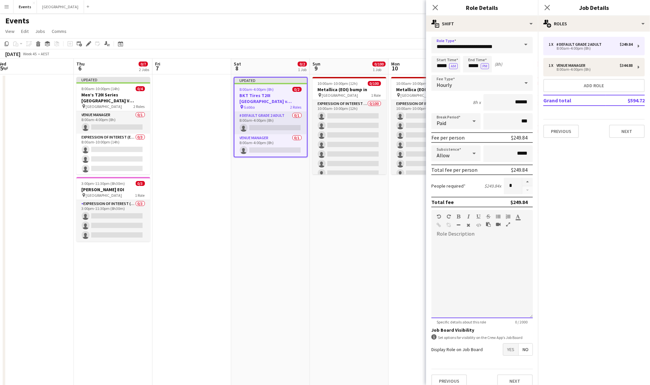
click at [460, 242] on div at bounding box center [482, 278] width 101 height 79
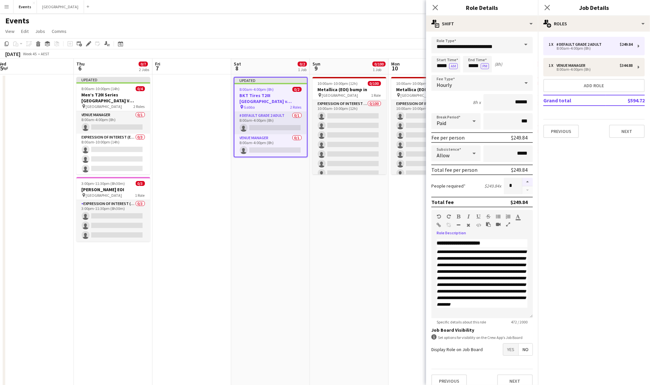
click at [522, 180] on button "button" at bounding box center [527, 182] width 11 height 9
type input "*"
click at [481, 66] on button "PM" at bounding box center [485, 66] width 8 height 6
click at [482, 66] on button "AM" at bounding box center [485, 66] width 9 height 6
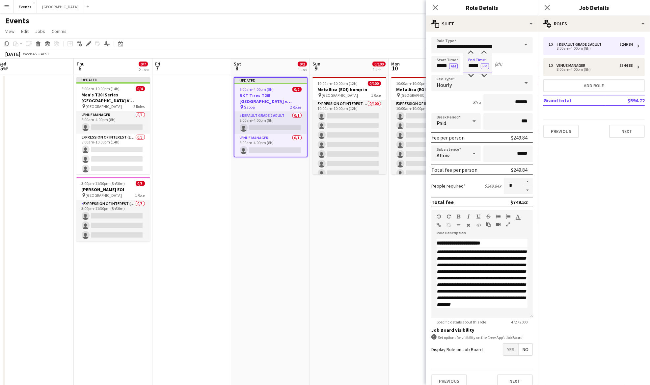
drag, startPoint x: 480, startPoint y: 66, endPoint x: 467, endPoint y: 64, distance: 12.6
click at [466, 66] on input "*****" at bounding box center [477, 64] width 29 height 16
type input "*****"
drag, startPoint x: 505, startPoint y: 349, endPoint x: 484, endPoint y: 342, distance: 22.6
click at [504, 349] on span "Yes" at bounding box center [510, 350] width 15 height 12
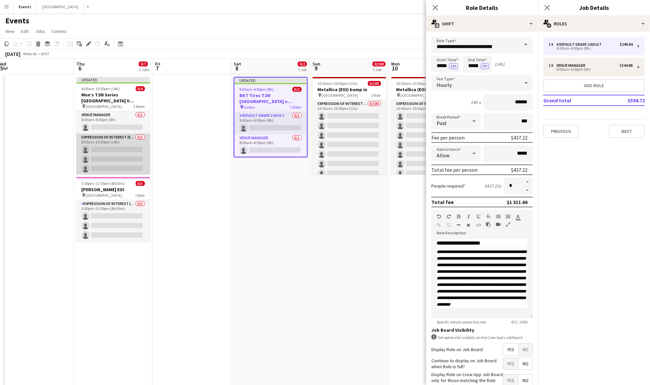
click at [100, 150] on app-card-role "Expression Of Interest (EOI) 0/3 8:00am-10:00pm (14h) single-neutral-actions si…" at bounding box center [113, 155] width 74 height 42
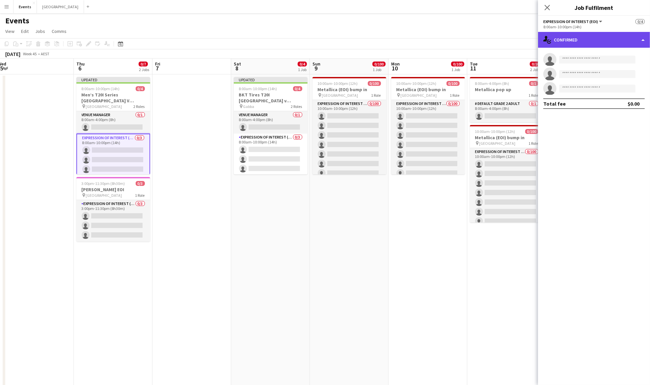
click at [575, 39] on div "single-neutral-actions-check-2 Confirmed" at bounding box center [594, 40] width 112 height 16
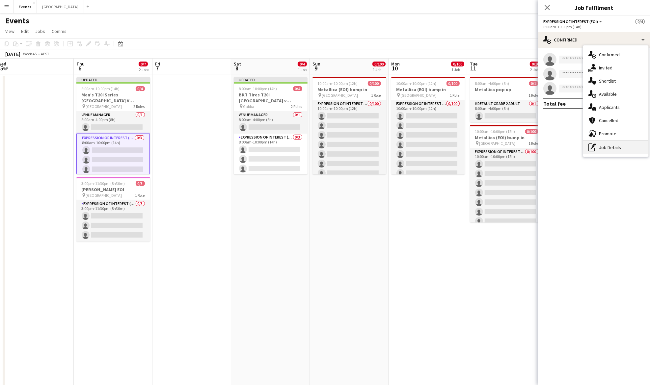
click at [614, 146] on div "pen-write Job Details" at bounding box center [615, 147] width 65 height 13
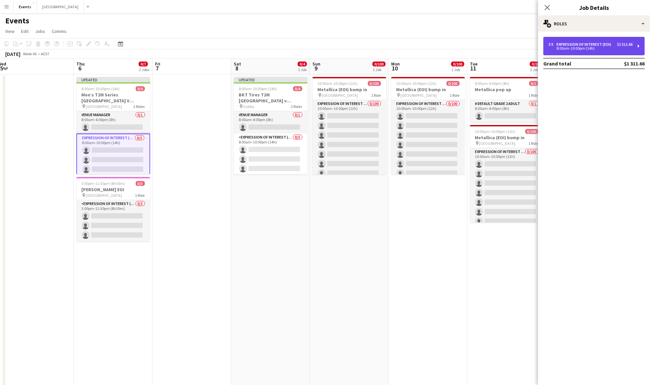
click at [567, 43] on div "Expression Of Interest (EOI)" at bounding box center [585, 44] width 57 height 5
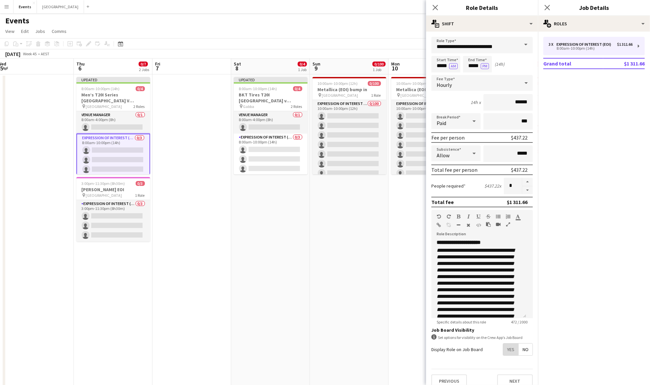
drag, startPoint x: 503, startPoint y: 350, endPoint x: 468, endPoint y: 332, distance: 39.6
click at [503, 348] on span "Yes" at bounding box center [510, 350] width 15 height 12
click at [242, 231] on app-date-cell "Updated 8:00am-10:00pm (14h) 0/4 BKT Tires T20I [GEOGRAPHIC_DATA] v [GEOGRAPHIC…" at bounding box center [270, 240] width 79 height 333
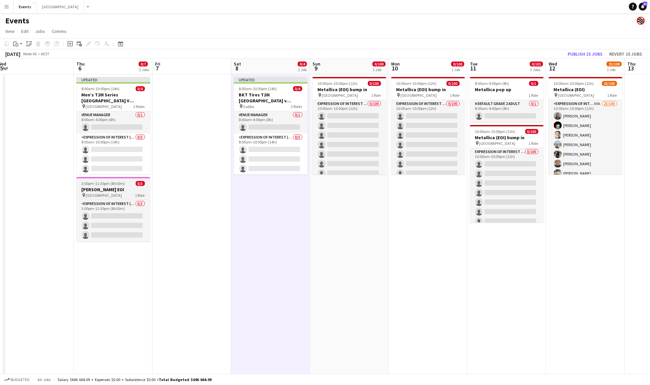
click at [113, 185] on span "3:00pm-11:30pm (8h30m)" at bounding box center [103, 183] width 43 height 5
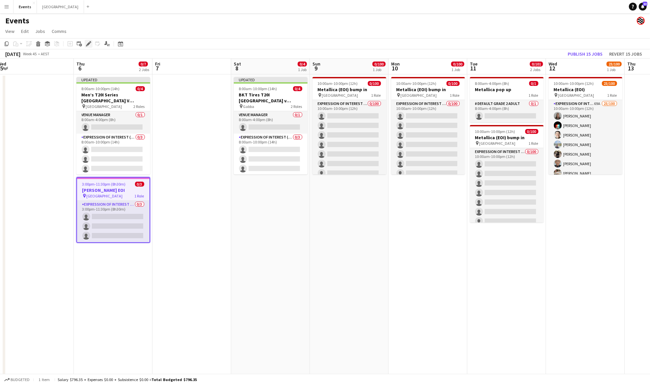
click at [87, 45] on icon at bounding box center [89, 44] width 4 height 4
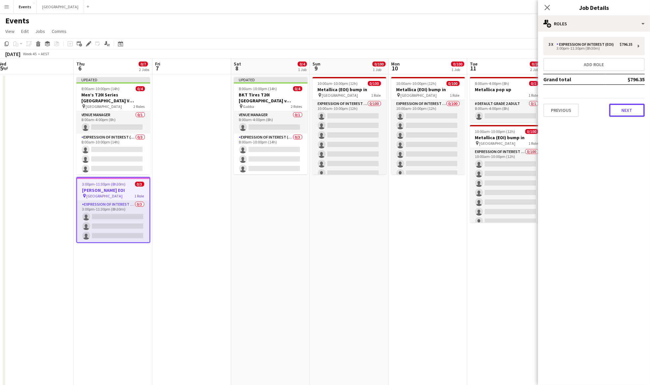
click at [625, 109] on button "Next" at bounding box center [627, 110] width 36 height 13
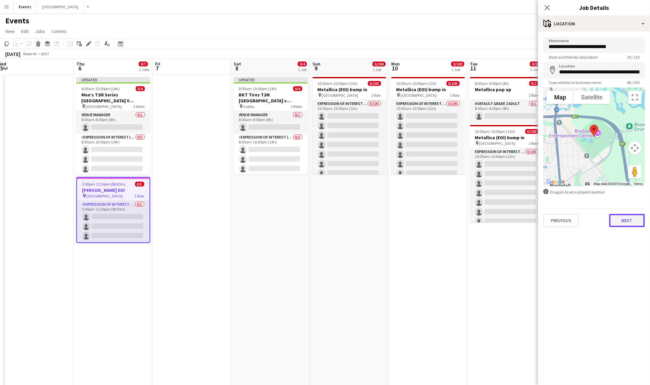
click at [629, 216] on button "Next" at bounding box center [627, 220] width 36 height 13
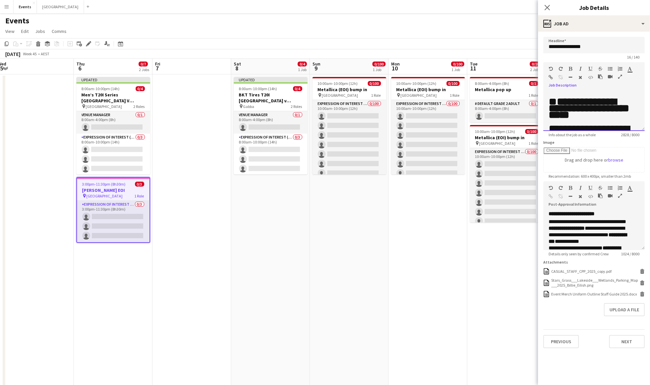
drag, startPoint x: 621, startPoint y: 119, endPoint x: 551, endPoint y: 98, distance: 73.1
click at [551, 98] on div "**********" at bounding box center [594, 112] width 101 height 40
drag, startPoint x: 568, startPoint y: 110, endPoint x: 554, endPoint y: 101, distance: 16.8
click at [569, 110] on span "**********" at bounding box center [589, 109] width 81 height 24
click at [556, 98] on h1 "**********" at bounding box center [591, 108] width 84 height 20
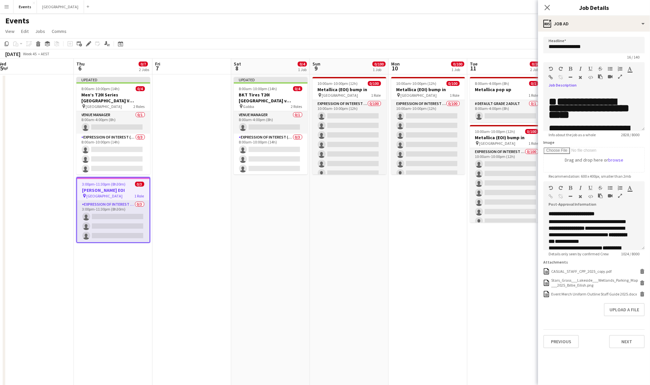
click at [620, 75] on icon "button" at bounding box center [620, 76] width 4 height 5
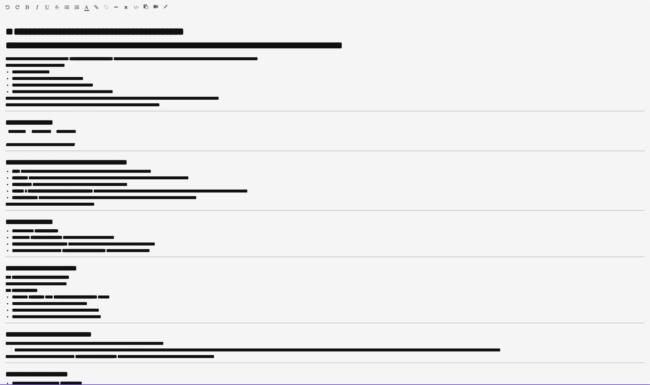
click at [11, 29] on h1 "**********" at bounding box center [321, 31] width 633 height 7
drag, startPoint x: 5, startPoint y: 30, endPoint x: 251, endPoint y: 28, distance: 246.1
click at [251, 28] on div "**********" at bounding box center [325, 203] width 650 height 364
copy h1 "**********"
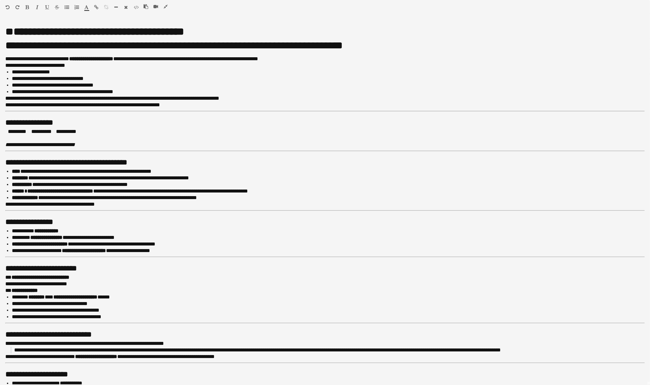
click at [166, 6] on icon "button" at bounding box center [166, 6] width 4 height 5
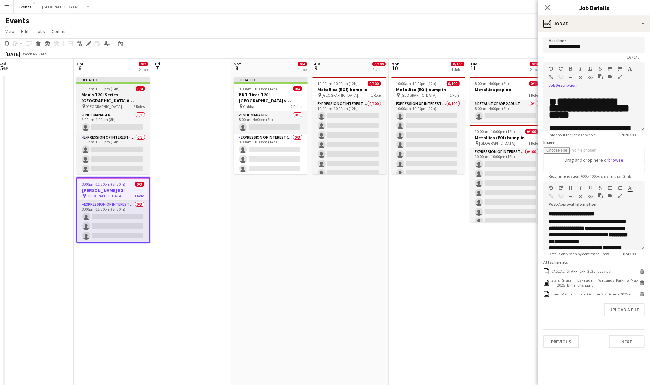
click at [121, 97] on h3 "Men’s T20I Series [GEOGRAPHIC_DATA] V [GEOGRAPHIC_DATA] - [GEOGRAPHIC_DATA]" at bounding box center [113, 98] width 74 height 12
type input "**********"
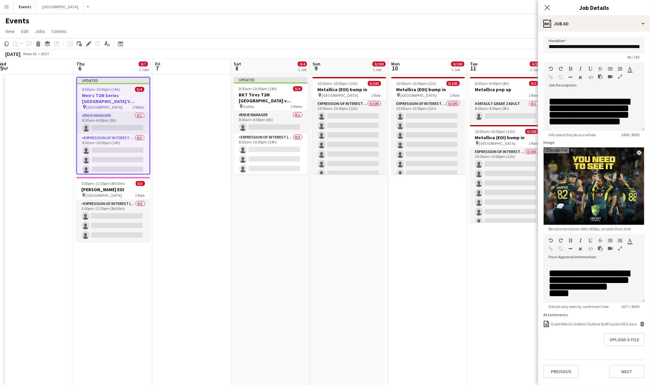
click at [621, 75] on icon "button" at bounding box center [620, 76] width 4 height 5
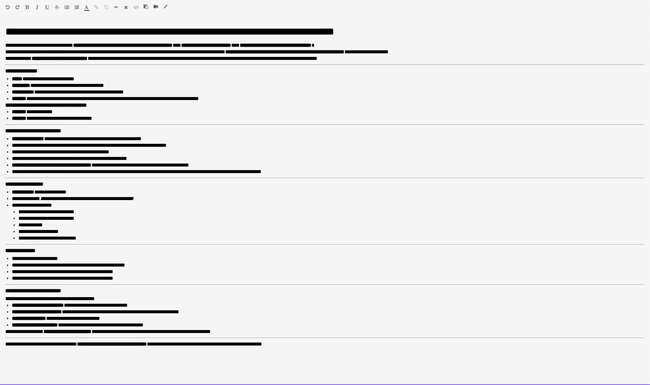
click at [11, 33] on h1 "**********" at bounding box center [325, 31] width 640 height 7
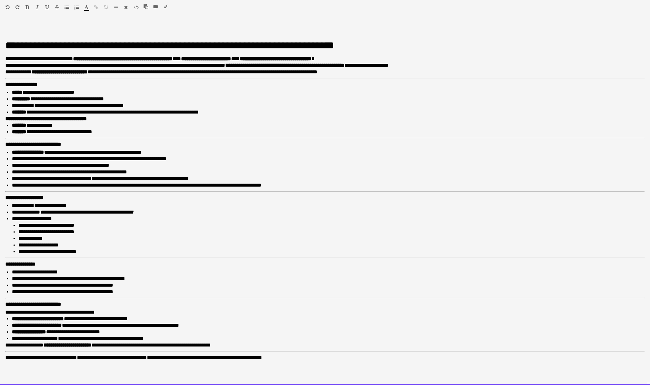
click at [3, 31] on div "**********" at bounding box center [325, 203] width 650 height 364
click at [166, 3] on div "Heading 1 Heading 1 Heading 2 Heading 3 Heading 4 Heading 5 Heading 6 Heading 7…" at bounding box center [325, 8] width 650 height 17
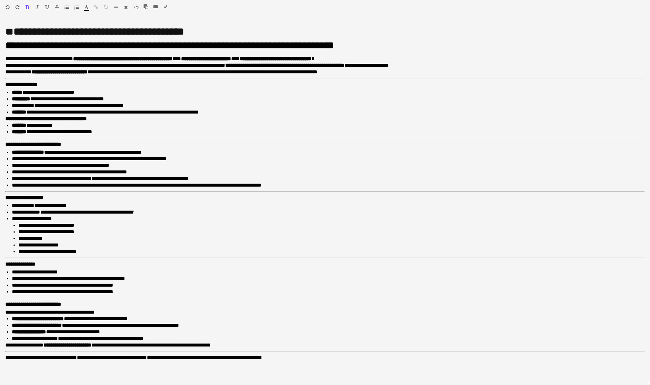
click at [164, 7] on icon "button" at bounding box center [166, 6] width 4 height 5
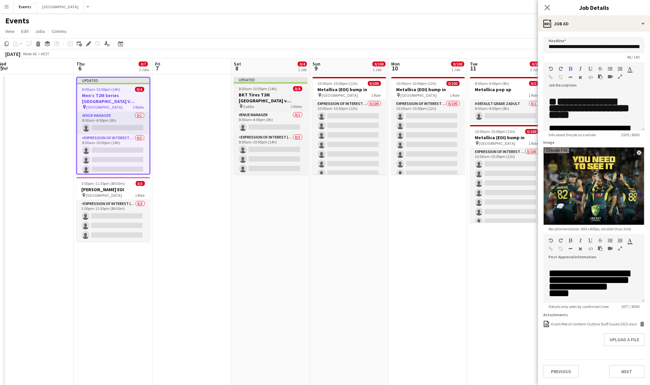
click at [264, 89] on span "8:00am-10:00pm (14h)" at bounding box center [258, 88] width 38 height 5
type input "**********"
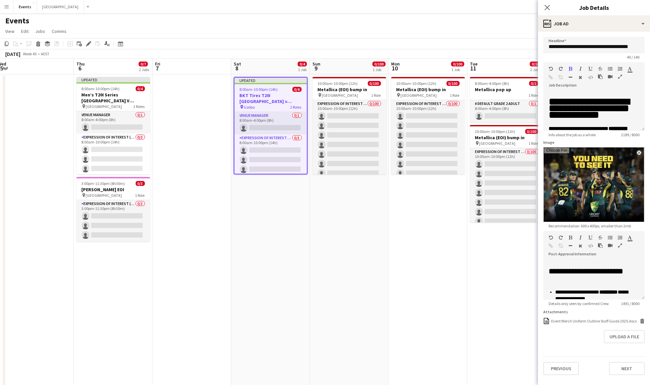
click at [621, 76] on icon "button" at bounding box center [620, 76] width 4 height 5
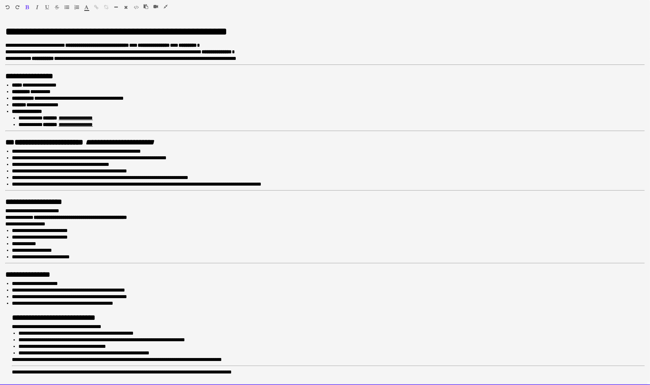
click at [3, 33] on div "**********" at bounding box center [325, 203] width 650 height 364
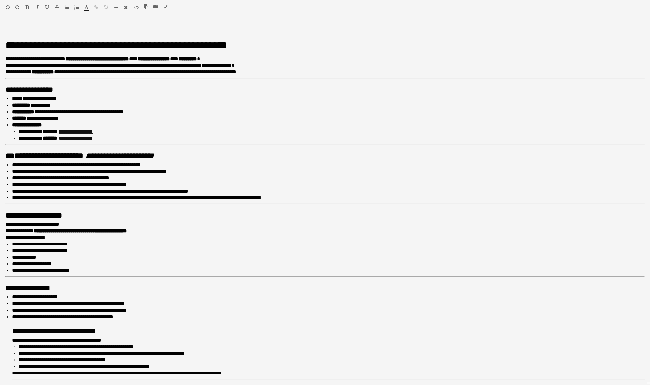
scroll to position [0, 162]
click at [164, 8] on icon "button" at bounding box center [166, 6] width 4 height 5
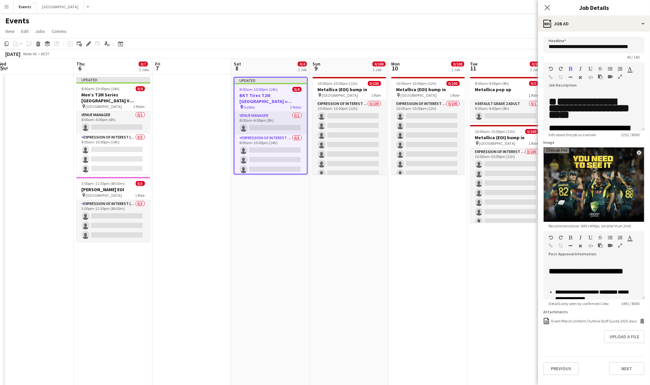
click at [217, 193] on app-date-cell at bounding box center [192, 240] width 79 height 333
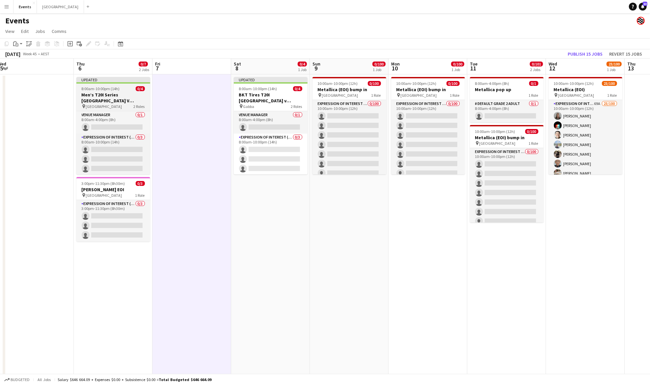
click at [129, 98] on h3 "Men’s T20I Series [GEOGRAPHIC_DATA] V [GEOGRAPHIC_DATA] - [GEOGRAPHIC_DATA]" at bounding box center [113, 98] width 74 height 12
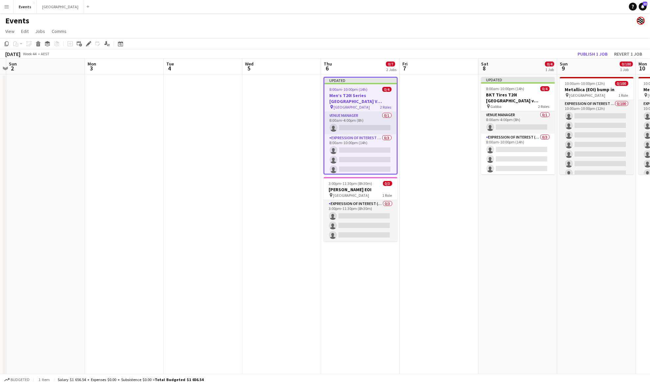
drag, startPoint x: 103, startPoint y: 281, endPoint x: 429, endPoint y: 279, distance: 326.5
click at [429, 279] on app-calendar-viewport "Fri 31 Sat 1 Sun 2 Mon 3 Tue 4 Wed 5 Thu 6 0/7 2 Jobs Fri 7 Sat 8 0/4 1 Job Sun…" at bounding box center [325, 233] width 650 height 349
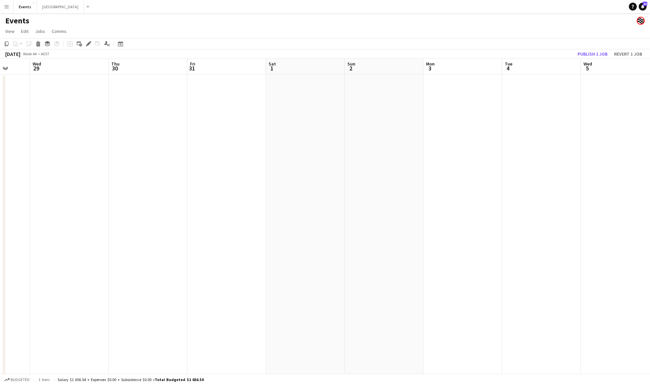
drag, startPoint x: 192, startPoint y: 268, endPoint x: 450, endPoint y: 267, distance: 257.9
click at [450, 267] on app-calendar-viewport "Sun 26 0/4 1 Job Mon 27 Tue 28 Wed 29 Thu 30 Fri 31 Sat 1 Sun 2 Mon 3 Tue 4 Wed…" at bounding box center [325, 233] width 650 height 349
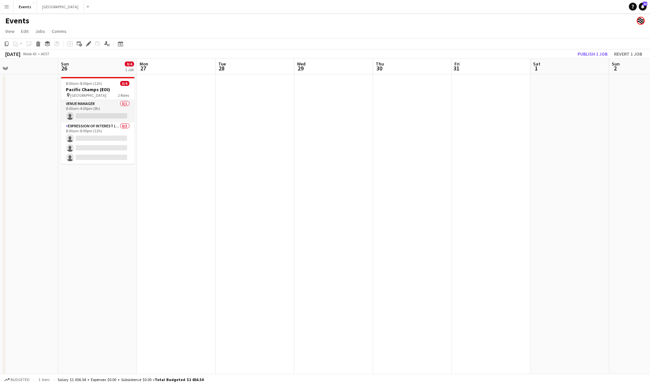
drag, startPoint x: 143, startPoint y: 267, endPoint x: 392, endPoint y: 267, distance: 249.0
click at [403, 267] on app-calendar-viewport "Thu 23 18/26 1 Job Fri 24 0/4 2 Jobs Sat 25 Sun 26 0/4 1 Job Mon 27 Tue 28 Wed …" at bounding box center [325, 233] width 650 height 349
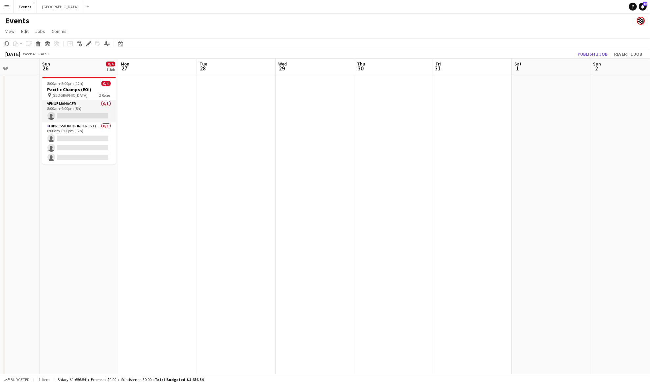
drag, startPoint x: 175, startPoint y: 267, endPoint x: 464, endPoint y: 267, distance: 289.2
click at [465, 267] on app-calendar-viewport "Thu 23 18/26 1 Job Fri 24 0/4 2 Jobs Sat 25 Sun 26 0/4 1 Job Mon 27 Tue 28 Wed …" at bounding box center [325, 233] width 650 height 349
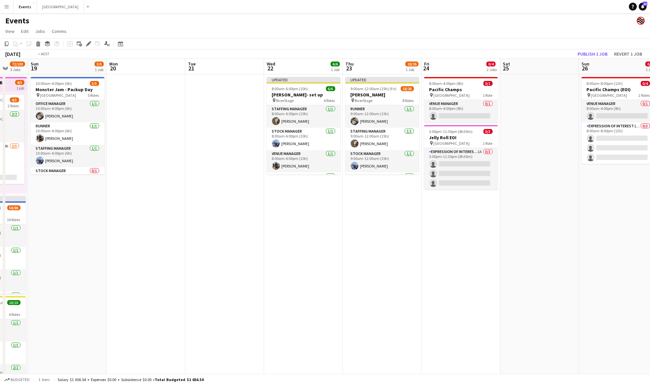
drag, startPoint x: 204, startPoint y: 267, endPoint x: 188, endPoint y: 265, distance: 15.5
click at [412, 265] on app-calendar-viewport "Sat 18 72/103 3 Jobs Sun 19 3/5 1 Job Mon 20 Tue 21 Wed 22 6/6 1 Job Thu 23 18/…" at bounding box center [325, 233] width 650 height 349
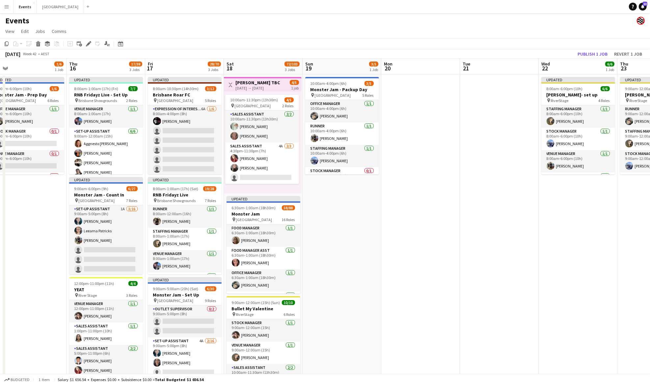
scroll to position [0, 169]
drag, startPoint x: 229, startPoint y: 265, endPoint x: 428, endPoint y: 264, distance: 199.3
click at [428, 264] on app-calendar-viewport "Mon 13 Tue 14 Wed 15 1/6 1 Job Thu 16 17/38 3 Jobs Fri 17 28/70 3 Jobs Sat 18 7…" at bounding box center [325, 233] width 650 height 349
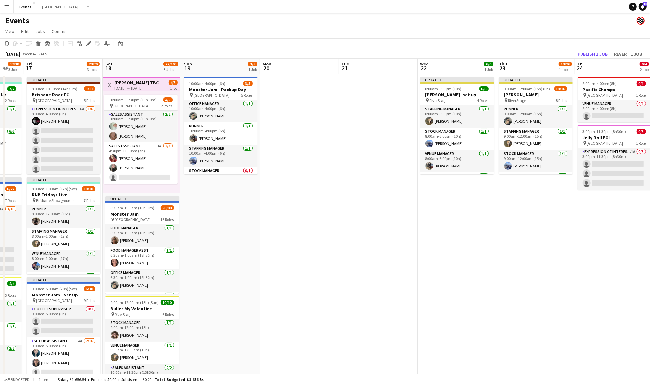
drag, startPoint x: 505, startPoint y: 246, endPoint x: 414, endPoint y: 251, distance: 91.7
click at [405, 249] on app-calendar-viewport "Mon 13 Tue 14 Wed 15 1/6 1 Job Thu 16 17/38 3 Jobs Fri 17 28/70 3 Jobs Sat 18 7…" at bounding box center [325, 233] width 650 height 349
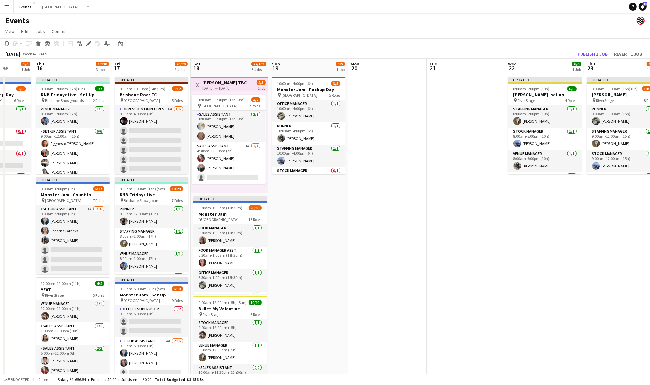
drag, startPoint x: 473, startPoint y: 241, endPoint x: 270, endPoint y: 240, distance: 202.3
click at [270, 240] on app-calendar-viewport "Mon 13 Tue 14 Wed 15 1/6 1 Job Thu 16 17/38 3 Jobs Fri 17 28/70 3 Jobs Sat 18 7…" at bounding box center [325, 233] width 650 height 349
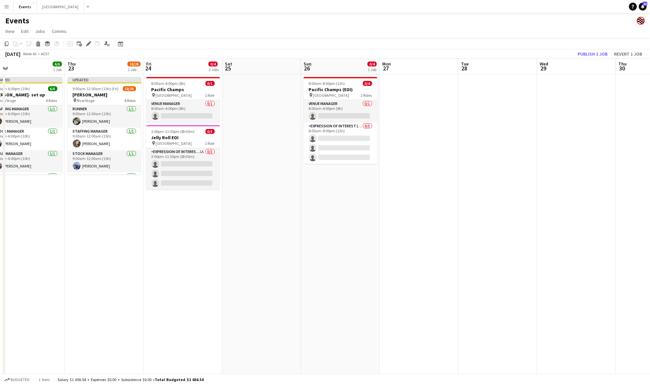
drag, startPoint x: 411, startPoint y: 255, endPoint x: 253, endPoint y: 257, distance: 158.5
click at [253, 257] on app-calendar-viewport "Sun 19 3/5 1 Job Mon 20 Tue 21 Wed 22 6/6 1 Job Thu 23 18/26 1 Job Fri 24 0/4 2…" at bounding box center [325, 233] width 650 height 349
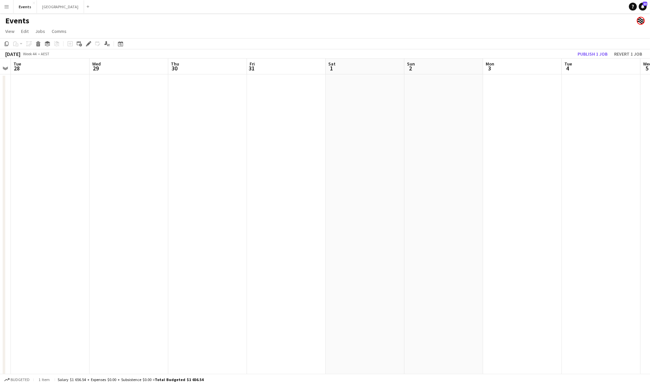
drag, startPoint x: 534, startPoint y: 244, endPoint x: 36, endPoint y: 280, distance: 499.0
click at [38, 280] on app-calendar-viewport "Sat 25 Sun 26 0/4 1 Job Mon 27 Tue 28 Wed 29 Thu 30 Fri 31 Sat 1 Sun 2 Mon 3 Tu…" at bounding box center [325, 233] width 650 height 349
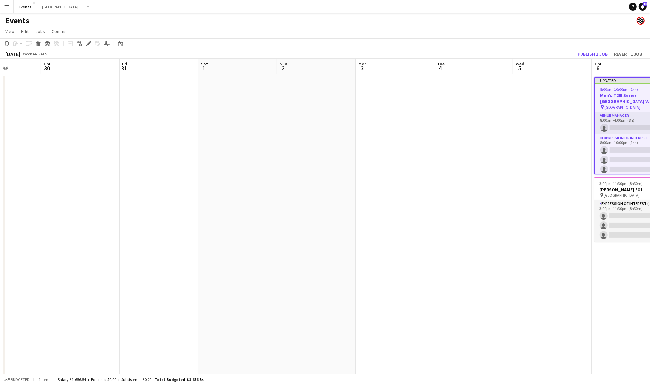
scroll to position [0, 215]
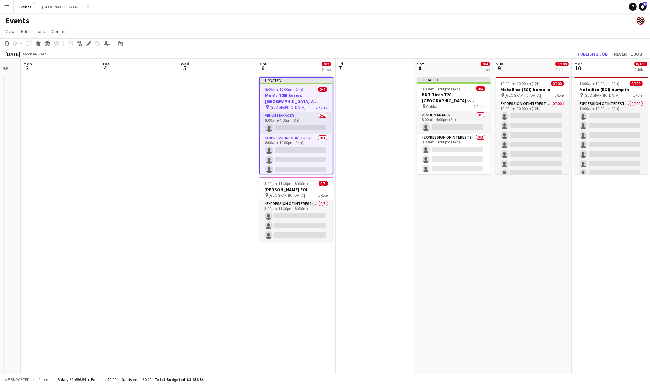
drag, startPoint x: 403, startPoint y: 274, endPoint x: -1, endPoint y: 277, distance: 404.5
click at [0, 277] on html "Menu Boards Boards Boards All jobs Status Workforce Workforce My Workforce Recr…" at bounding box center [325, 209] width 650 height 418
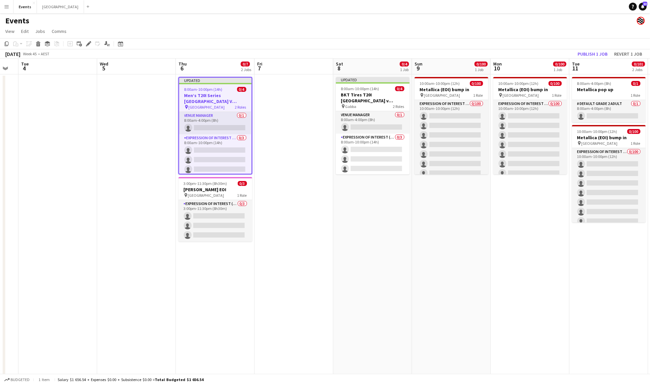
drag, startPoint x: 439, startPoint y: 200, endPoint x: 356, endPoint y: 228, distance: 87.9
click at [356, 228] on app-calendar-viewport "Fri 31 Sat 1 Sun 2 Mon 3 Tue 4 Wed 5 Thu 6 0/7 2 Jobs Fri 7 Sat 8 0/4 1 Job Sun…" at bounding box center [325, 233] width 650 height 349
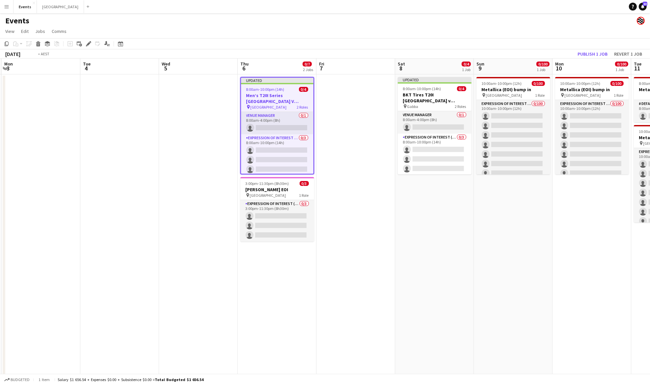
scroll to position [0, 231]
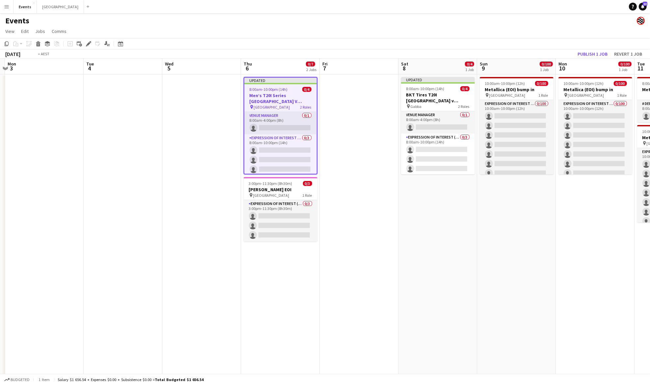
drag, startPoint x: 43, startPoint y: 182, endPoint x: 111, endPoint y: 176, distance: 67.7
click at [111, 176] on app-calendar-viewport "Fri 31 Sat 1 Sun 2 Mon 3 Tue 4 Wed 5 Thu 6 0/7 2 Jobs Fri 7 Sat 8 0/4 1 Job Sun…" at bounding box center [325, 233] width 650 height 349
click at [593, 52] on button "Publish 1 job" at bounding box center [592, 54] width 35 height 9
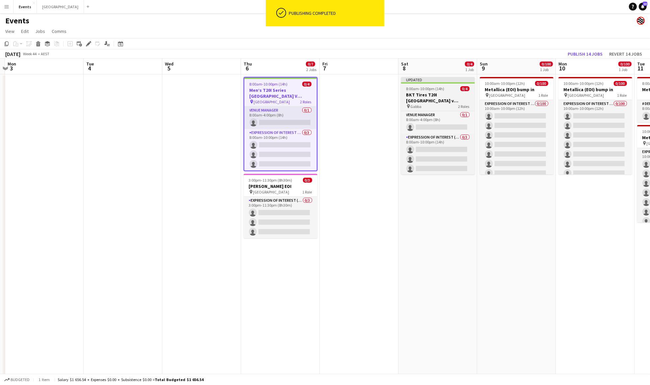
click at [432, 89] on span "8:00am-10:00pm (14h)" at bounding box center [426, 88] width 38 height 5
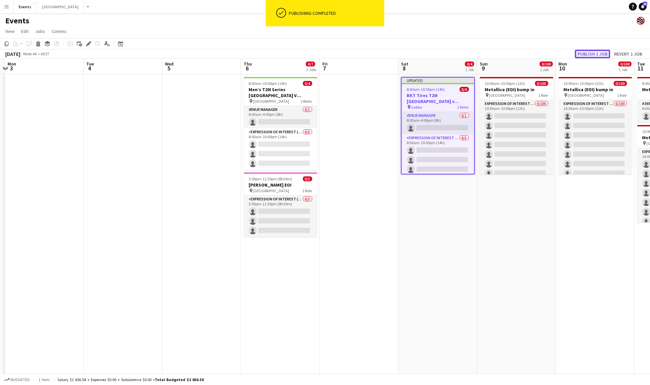
click at [588, 53] on button "Publish 1 job" at bounding box center [592, 54] width 35 height 9
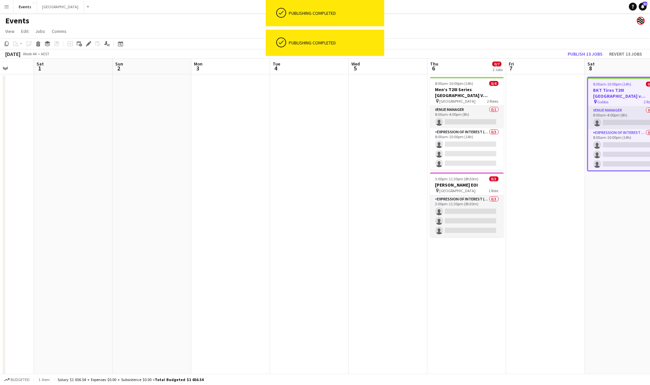
drag, startPoint x: 84, startPoint y: 122, endPoint x: 350, endPoint y: 121, distance: 265.8
click at [350, 121] on app-calendar-viewport "Wed 29 Thu 30 Fri 31 Sat 1 Sun 2 Mon 3 Tue 4 Wed 5 Thu 6 0/7 2 Jobs Fri 7 Sat 8…" at bounding box center [325, 233] width 650 height 349
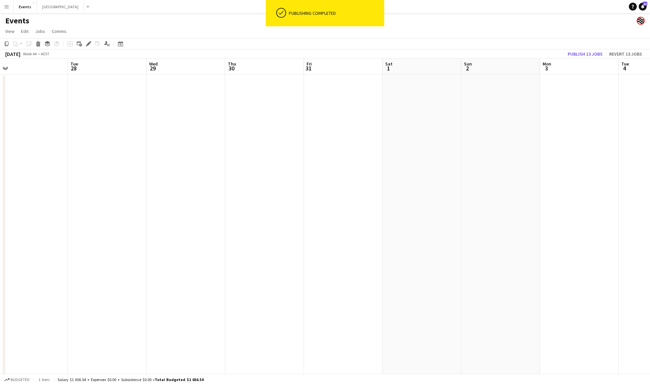
drag, startPoint x: 111, startPoint y: 155, endPoint x: 380, endPoint y: 138, distance: 270.0
click at [380, 138] on app-calendar-viewport "Sat 25 Sun 26 0/4 1 Job Mon 27 Tue 28 Wed 29 Thu 30 Fri 31 Sat 1 Sun 2 Mon 3 Tu…" at bounding box center [325, 233] width 650 height 349
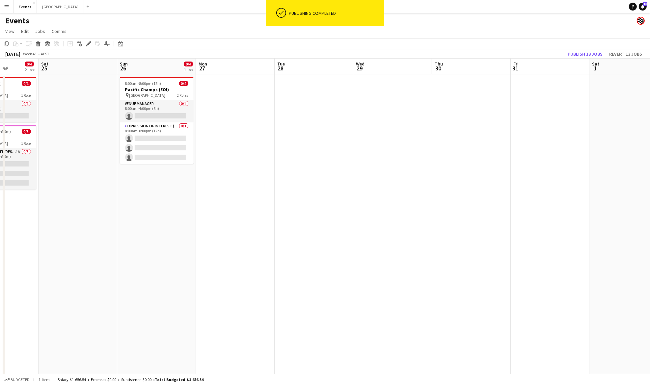
drag, startPoint x: 194, startPoint y: 151, endPoint x: 465, endPoint y: 119, distance: 273.0
click at [465, 121] on app-calendar-viewport "Wed 22 6/6 1 Job Thu 23 18/26 1 Job Fri 24 0/4 2 Jobs Sat 25 Sun 26 0/4 1 Job M…" at bounding box center [325, 233] width 650 height 349
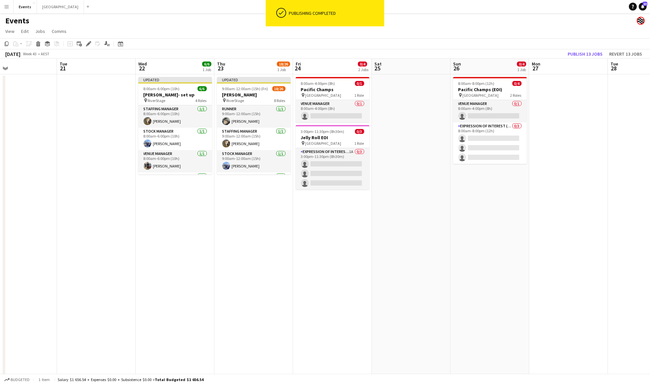
scroll to position [0, 183]
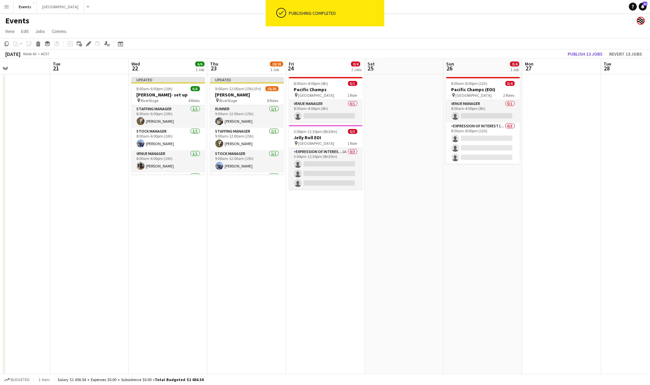
drag, startPoint x: 166, startPoint y: 209, endPoint x: 431, endPoint y: 208, distance: 264.5
click at [416, 212] on app-calendar-viewport "Sat 18 72/103 3 Jobs Sun 19 3/5 1 Job Mon 20 Tue 21 Wed 22 6/6 1 Job Thu 23 18/…" at bounding box center [325, 233] width 650 height 349
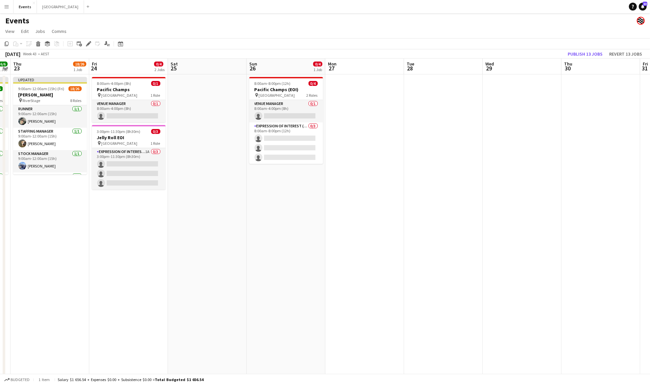
drag, startPoint x: 393, startPoint y: 190, endPoint x: 319, endPoint y: 188, distance: 74.1
click at [226, 189] on app-calendar-viewport "Mon 20 Tue 21 Wed 22 6/6 1 Job Thu 23 18/26 1 Job Fri 24 0/4 2 Jobs Sat 25 Sun …" at bounding box center [325, 233] width 650 height 349
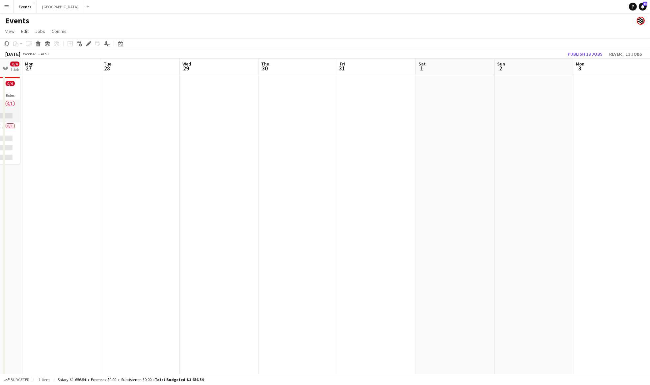
drag, startPoint x: 501, startPoint y: 181, endPoint x: 234, endPoint y: 181, distance: 267.8
click at [228, 181] on app-calendar-viewport "Thu 23 18/26 1 Job Fri 24 0/4 2 Jobs Sat 25 Sun 26 0/4 1 Job Mon 27 Tue 28 Wed …" at bounding box center [325, 233] width 650 height 349
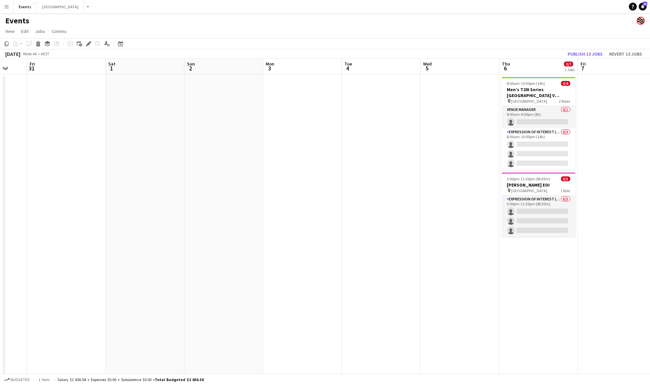
drag, startPoint x: 464, startPoint y: 181, endPoint x: 184, endPoint y: 179, distance: 280.0
click at [179, 180] on app-calendar-viewport "Mon 27 Tue 28 Wed 29 Thu 30 Fri 31 Sat 1 Sun 2 Mon 3 Tue 4 Wed 5 Thu 6 0/7 2 Jo…" at bounding box center [325, 233] width 650 height 349
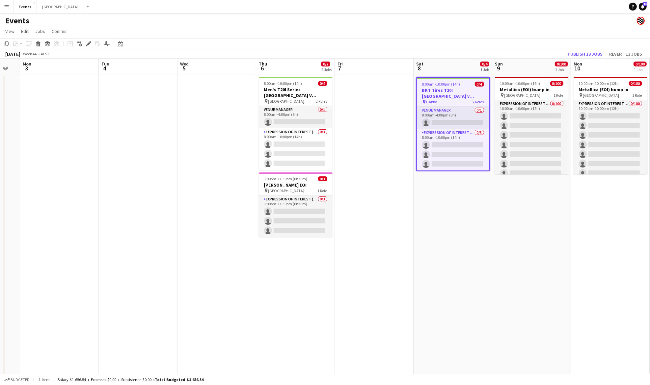
drag, startPoint x: 405, startPoint y: 177, endPoint x: 220, endPoint y: 169, distance: 185.3
click at [215, 171] on app-calendar-viewport "Fri 31 Sat 1 Sun 2 Mon 3 Tue 4 Wed 5 Thu 6 0/7 2 Jobs Fri 7 Sat 8 0/4 1 Job Sun…" at bounding box center [325, 233] width 650 height 349
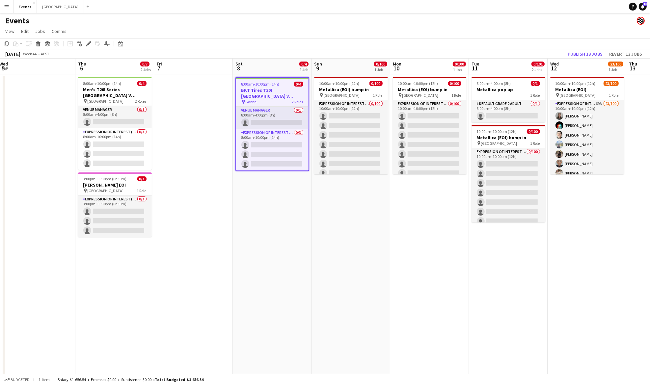
scroll to position [0, 242]
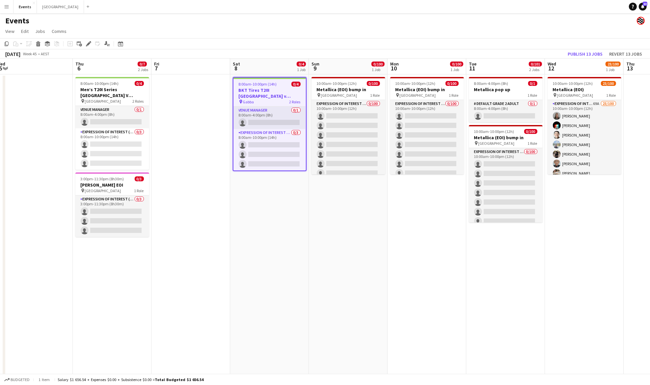
drag, startPoint x: 592, startPoint y: 251, endPoint x: 409, endPoint y: 253, distance: 182.8
click at [409, 253] on app-calendar-viewport "Sun 2 Mon 3 Tue 4 Wed 5 Thu 6 0/7 2 Jobs Fri 7 Sat 8 0/4 1 Job Sun 9 0/100 1 Jo…" at bounding box center [325, 233] width 650 height 349
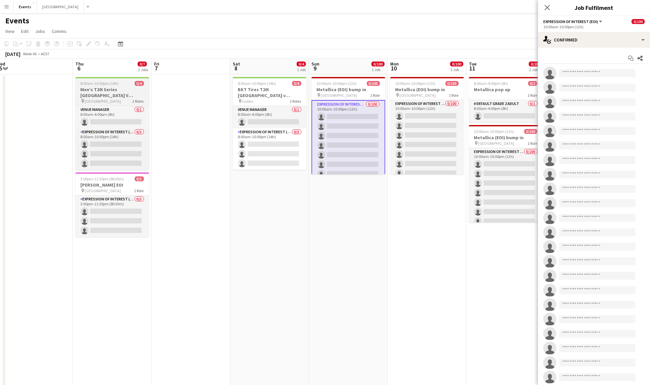
click at [130, 84] on div "8:00am-10:00pm (14h) 0/4" at bounding box center [112, 83] width 74 height 5
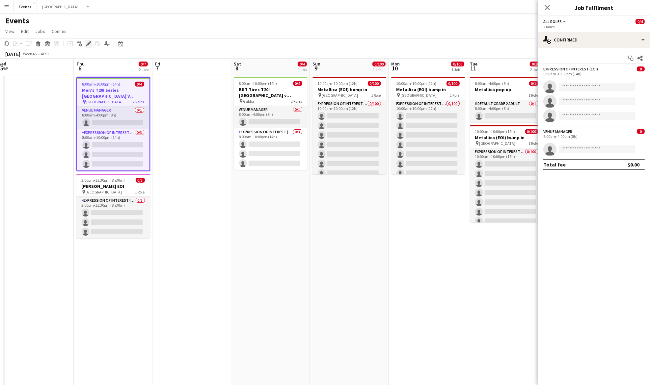
click at [88, 41] on icon "Edit" at bounding box center [88, 43] width 5 height 5
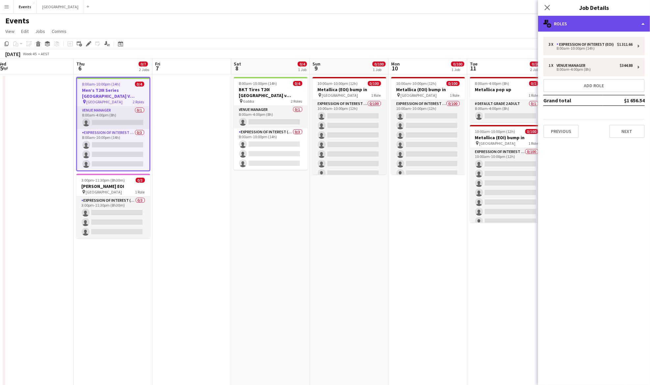
click at [613, 17] on div "multiple-users-add Roles" at bounding box center [594, 24] width 112 height 16
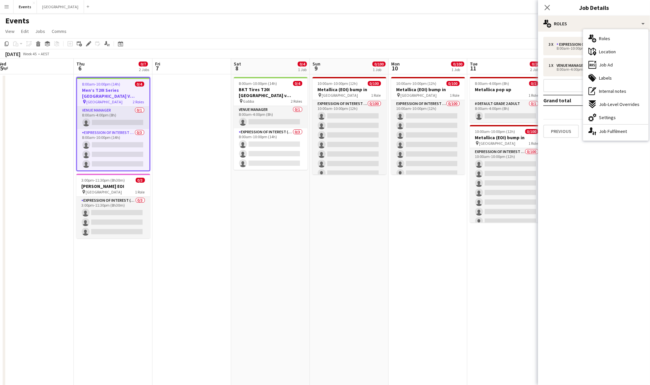
click at [598, 166] on mat-expansion-panel "pencil3 General details 3 x Expression Of Interest (EOI) $1 311.66 8:00am-10:00…" at bounding box center [594, 209] width 112 height 354
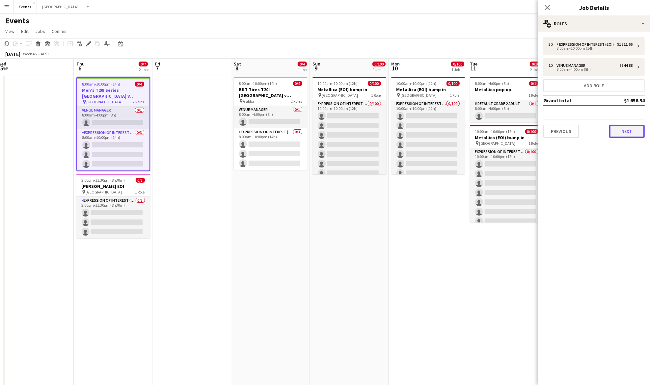
click at [620, 127] on button "Next" at bounding box center [627, 131] width 36 height 13
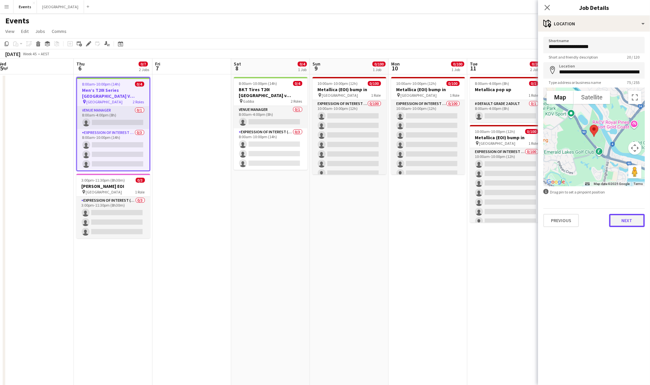
click at [627, 218] on button "Next" at bounding box center [627, 220] width 36 height 13
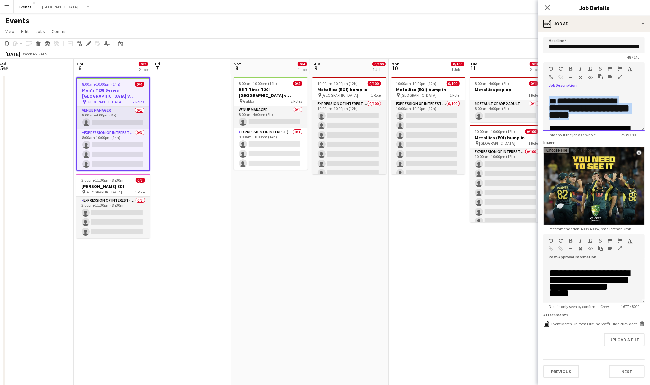
drag, startPoint x: 624, startPoint y: 115, endPoint x: 551, endPoint y: 98, distance: 75.3
click at [551, 98] on h1 "**********" at bounding box center [591, 108] width 84 height 20
click at [619, 76] on icon "button" at bounding box center [620, 76] width 4 height 5
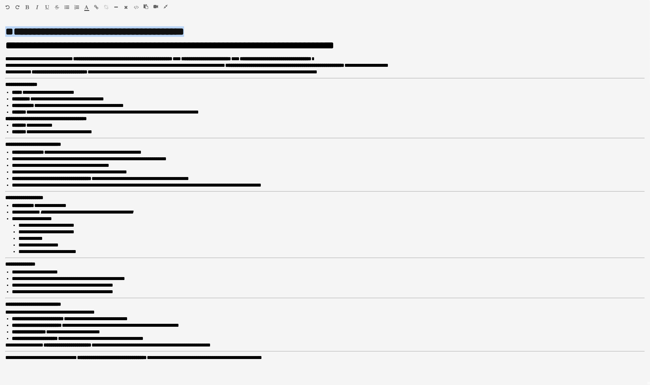
copy h1 "**********"
click at [165, 5] on icon "button" at bounding box center [166, 6] width 4 height 5
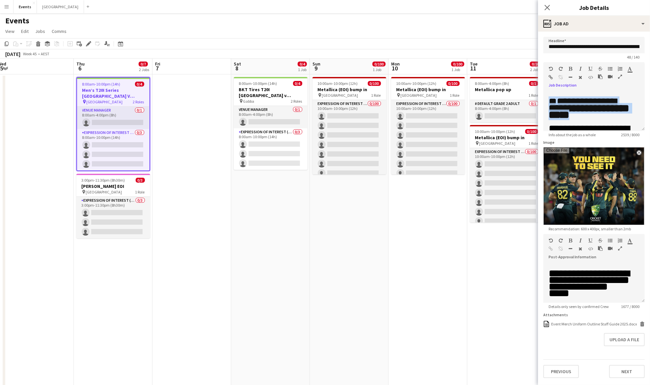
click at [392, 234] on app-date-cell "10:00am-10:00pm (12h) 0/100 Metallica (EOI) bump in pin [GEOGRAPHIC_DATA] 1 Rol…" at bounding box center [428, 240] width 79 height 333
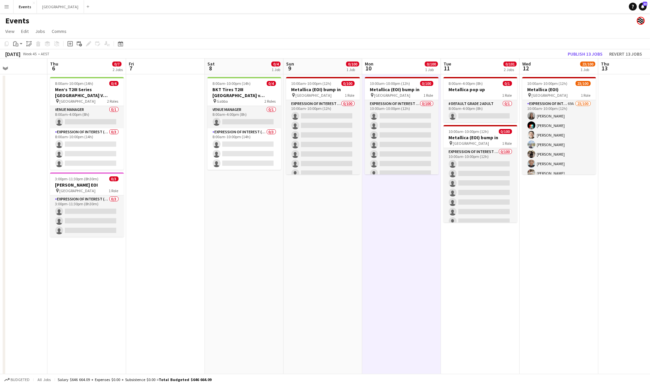
drag, startPoint x: 418, startPoint y: 236, endPoint x: 384, endPoint y: 227, distance: 35.1
click at [389, 235] on app-calendar-viewport "Sun 2 Mon 3 Tue 4 Wed 5 Thu 6 0/7 2 Jobs Fri 7 Sat 8 0/4 1 Job Sun 9 0/100 1 Jo…" at bounding box center [325, 233] width 650 height 349
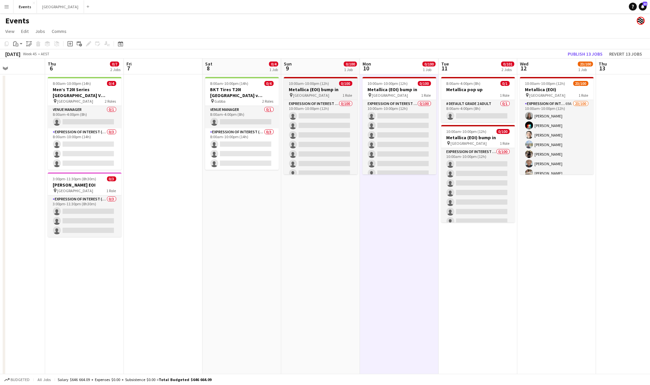
click at [317, 88] on h3 "Metallica (EOI) bump in" at bounding box center [321, 90] width 74 height 6
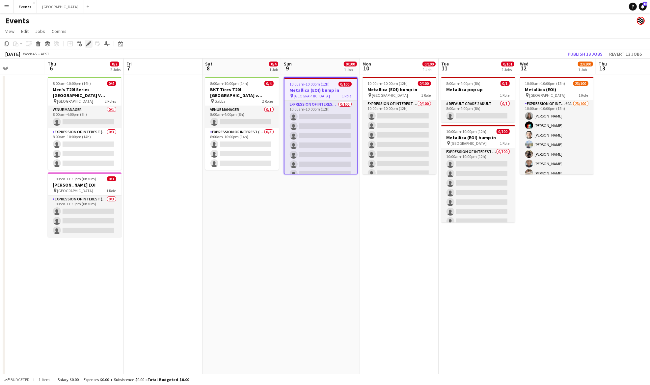
click at [90, 42] on icon at bounding box center [91, 42] width 2 height 2
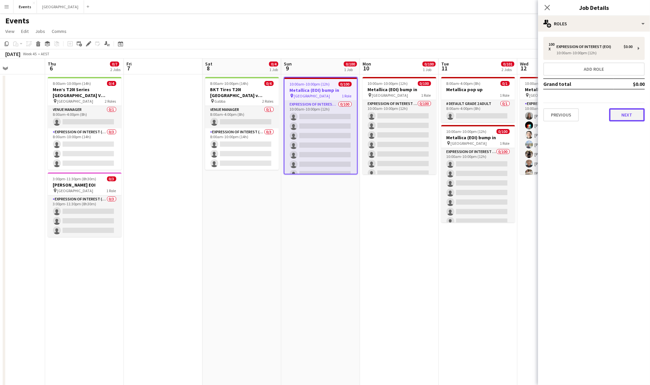
click at [625, 114] on button "Next" at bounding box center [627, 114] width 36 height 13
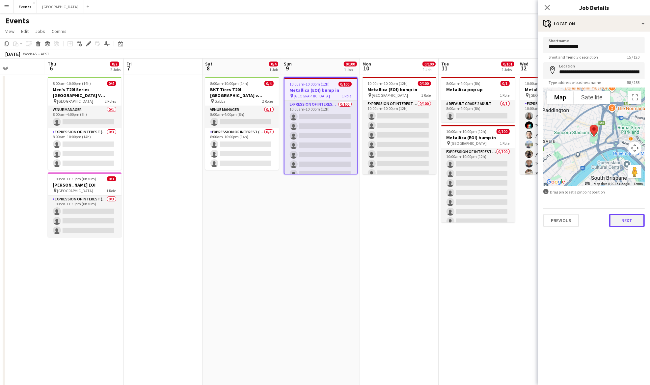
click at [628, 217] on button "Next" at bounding box center [627, 220] width 36 height 13
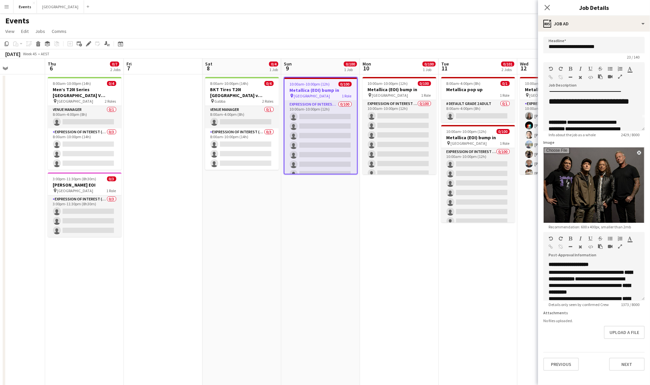
scroll to position [0, 0]
click at [326, 210] on app-date-cell "10:00am-10:00pm (12h) 0/100 Metallica (EOI) bump in pin [GEOGRAPHIC_DATA] 1 Rol…" at bounding box center [320, 240] width 79 height 333
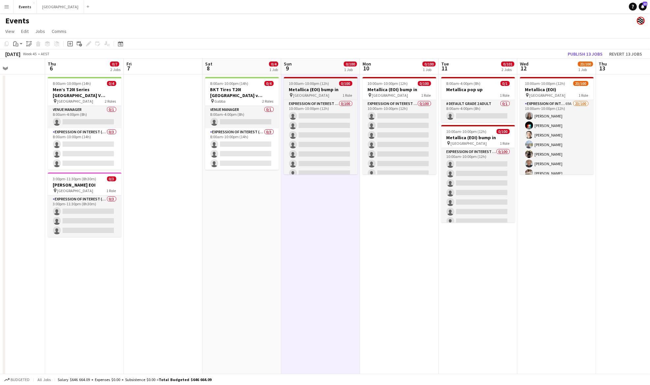
click at [319, 88] on h3 "Metallica (EOI) bump in" at bounding box center [321, 90] width 74 height 6
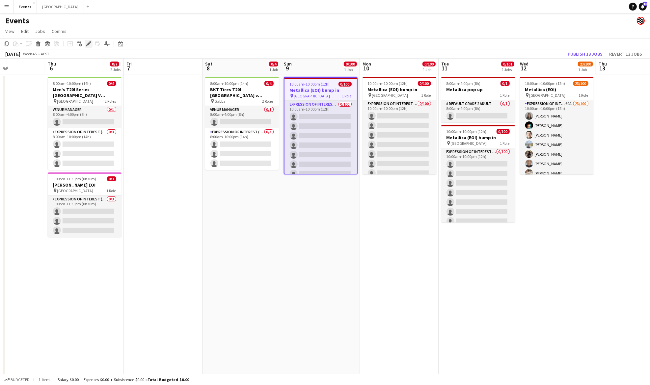
click at [87, 43] on icon "Edit" at bounding box center [88, 43] width 5 height 5
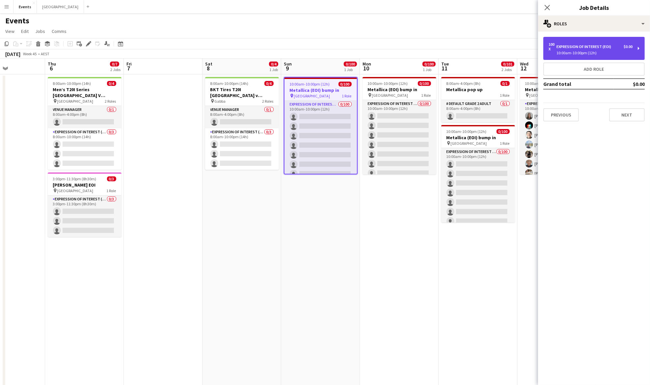
click at [605, 44] on div "Expression Of Interest (EOI)" at bounding box center [585, 46] width 57 height 5
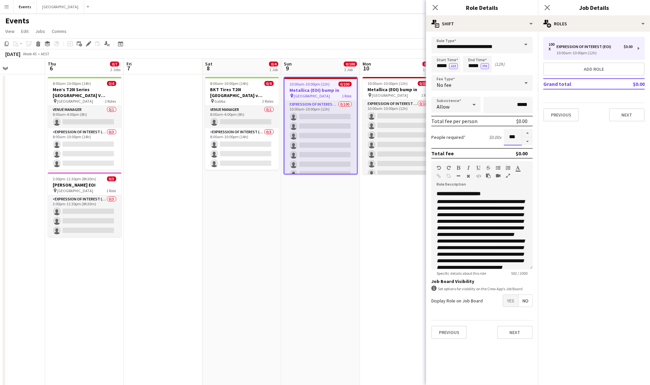
drag, startPoint x: 518, startPoint y: 140, endPoint x: 509, endPoint y: 139, distance: 9.6
click at [509, 139] on input "***" at bounding box center [513, 137] width 18 height 16
type input "**"
drag, startPoint x: 388, startPoint y: 206, endPoint x: 386, endPoint y: 195, distance: 10.8
click at [388, 206] on app-date-cell "10:00am-10:00pm (12h) 0/100 Metallica (EOI) bump in pin [GEOGRAPHIC_DATA] 1 Rol…" at bounding box center [399, 240] width 79 height 333
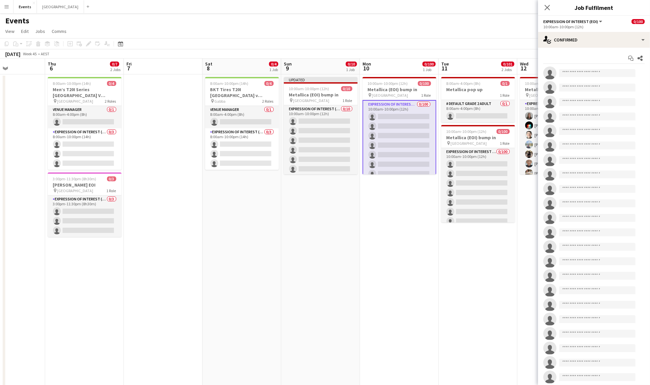
drag, startPoint x: 567, startPoint y: 42, endPoint x: 584, endPoint y: 52, distance: 19.8
click at [567, 42] on div "single-neutral-actions-check-2 Confirmed" at bounding box center [594, 40] width 112 height 16
click at [612, 148] on div "pen-write Job Details" at bounding box center [615, 147] width 65 height 13
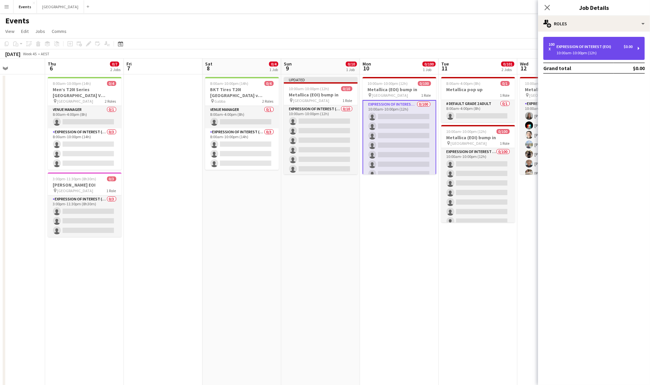
click at [584, 55] on div "10:00am-10:00pm (12h)" at bounding box center [591, 52] width 84 height 3
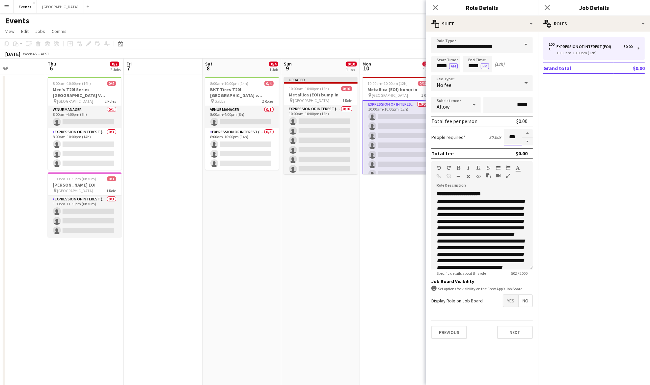
drag, startPoint x: 520, startPoint y: 136, endPoint x: 497, endPoint y: 137, distance: 22.8
click at [501, 137] on div "People required $0.00 x ***" at bounding box center [482, 137] width 101 height 16
type input "**"
click at [370, 185] on app-date-cell "10:00am-10:00pm (12h) 0/100 Metallica (EOI) bump in pin [GEOGRAPHIC_DATA] 1 Rol…" at bounding box center [399, 240] width 79 height 333
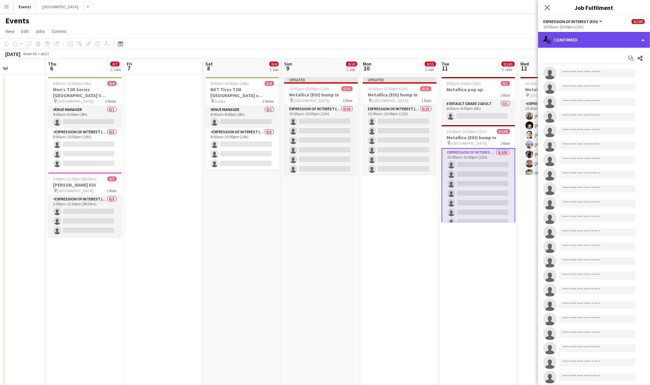
click at [591, 38] on div "single-neutral-actions-check-2 Confirmed" at bounding box center [594, 40] width 112 height 16
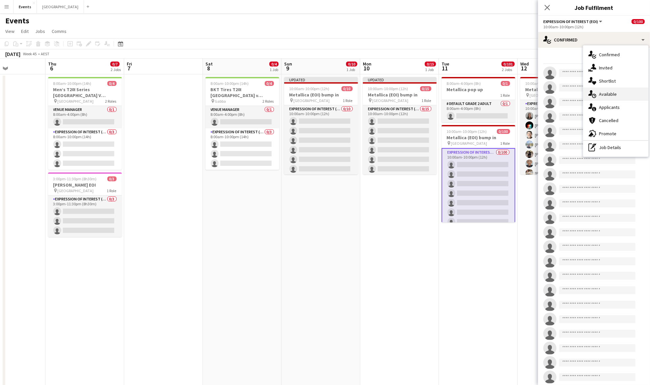
click at [615, 95] on span "Available" at bounding box center [608, 94] width 18 height 6
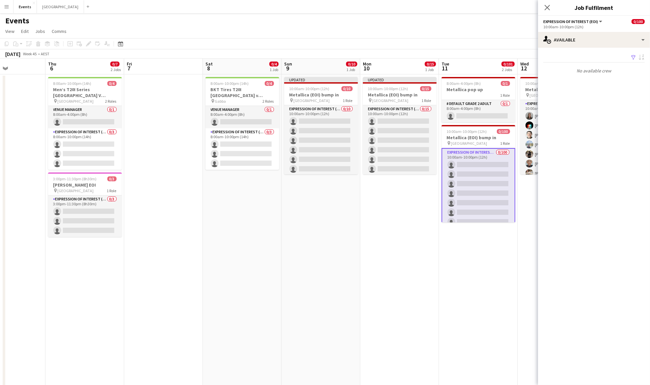
click at [597, 26] on div "10:00am-10:00pm (12h)" at bounding box center [594, 26] width 101 height 5
click at [596, 37] on div "single-neutral-actions-upload Available" at bounding box center [594, 40] width 112 height 16
click at [609, 152] on div "pen-write Job Details" at bounding box center [615, 147] width 65 height 13
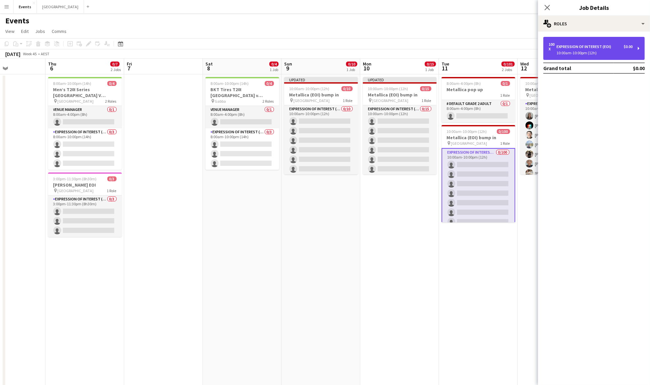
click at [610, 47] on div "Expression Of Interest (EOI)" at bounding box center [585, 46] width 57 height 5
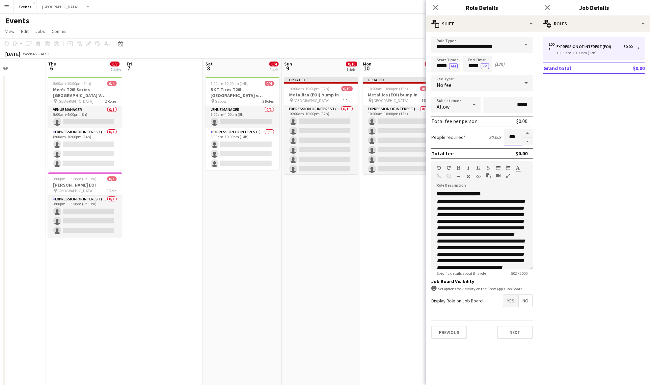
scroll to position [0, 0]
drag, startPoint x: 520, startPoint y: 137, endPoint x: 510, endPoint y: 135, distance: 9.4
click at [510, 135] on input "***" at bounding box center [513, 137] width 18 height 16
type input "**"
click at [369, 208] on app-date-cell "Updated 10:00am-10:00pm (12h) 0/15 Metallica (EOI) bump in pin [GEOGRAPHIC_DATA…" at bounding box center [399, 240] width 79 height 333
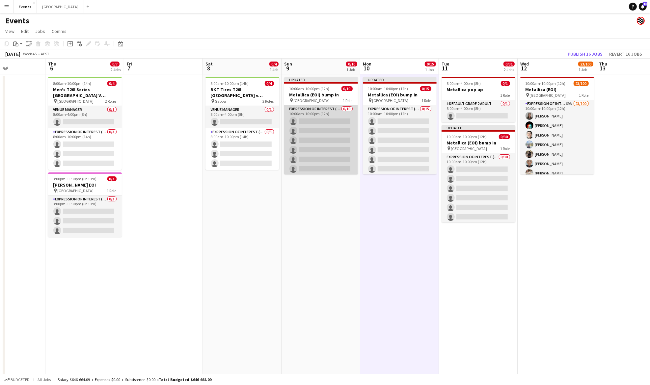
click at [320, 132] on app-card-role "Expression Of Interest (EOI) 0/10 10:00am-10:00pm (12h) single-neutral-actions …" at bounding box center [321, 159] width 74 height 108
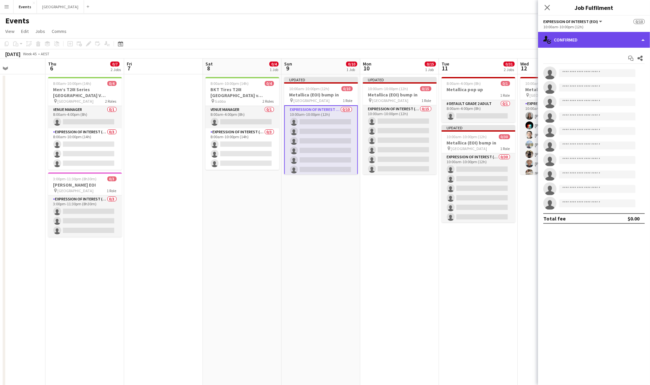
click at [588, 42] on div "single-neutral-actions-check-2 Confirmed" at bounding box center [594, 40] width 112 height 16
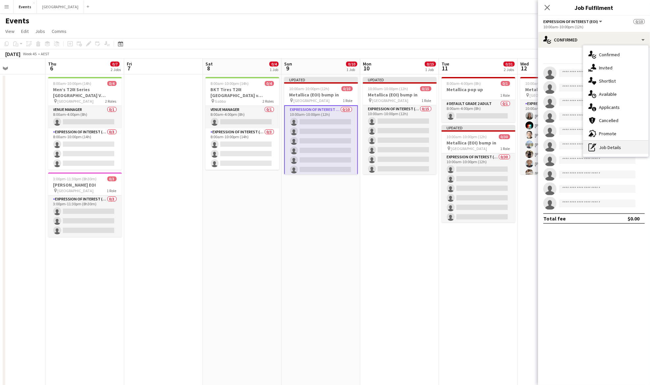
click at [610, 145] on div "pen-write Job Details" at bounding box center [615, 147] width 65 height 13
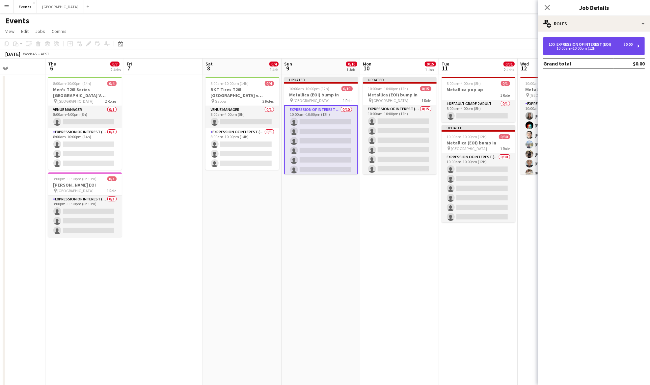
click at [598, 53] on div "10 x Expression Of Interest (EOI) $0.00 10:00am-10:00pm (12h)" at bounding box center [594, 46] width 101 height 18
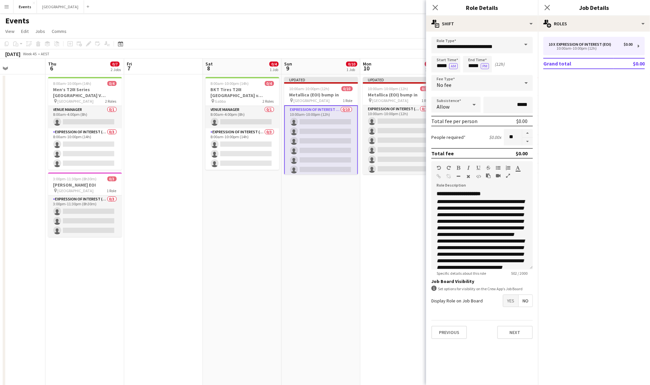
drag, startPoint x: 509, startPoint y: 299, endPoint x: 487, endPoint y: 261, distance: 44.3
click at [509, 298] on span "Yes" at bounding box center [510, 301] width 15 height 12
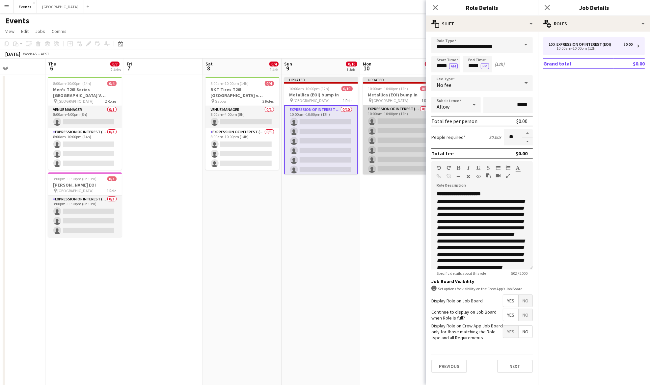
click at [399, 127] on app-card-role "Expression Of Interest (EOI) 0/15 10:00am-10:00pm (12h) single-neutral-actions …" at bounding box center [400, 183] width 74 height 156
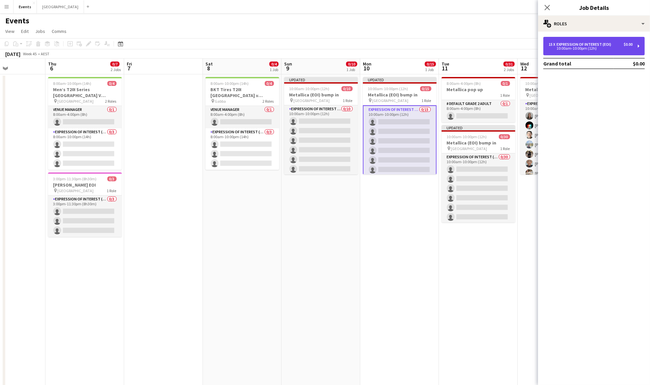
click at [574, 47] on div "10:00am-10:00pm (12h)" at bounding box center [591, 48] width 84 height 3
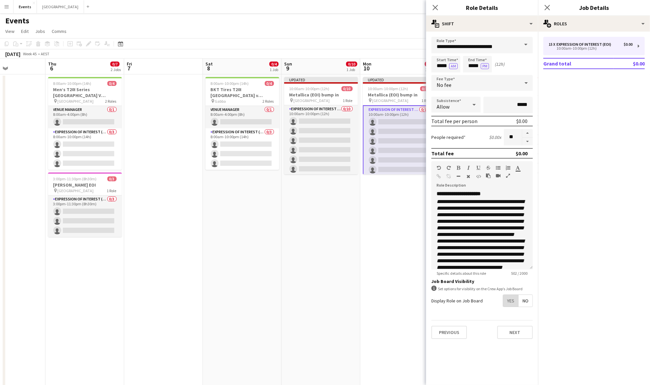
click at [510, 299] on span "Yes" at bounding box center [510, 301] width 15 height 12
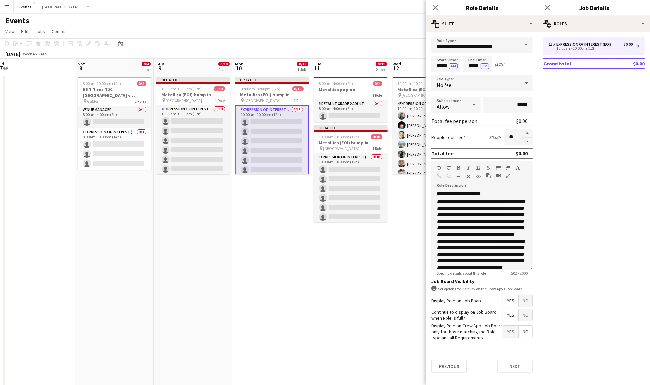
drag, startPoint x: 367, startPoint y: 222, endPoint x: 274, endPoint y: 190, distance: 98.5
click at [230, 216] on app-calendar-viewport "Tue 4 Wed 5 Thu 6 0/7 2 Jobs Fri 7 Sat 8 0/4 1 Job Sun 9 0/10 1 Job Mon 10 0/15…" at bounding box center [325, 233] width 650 height 349
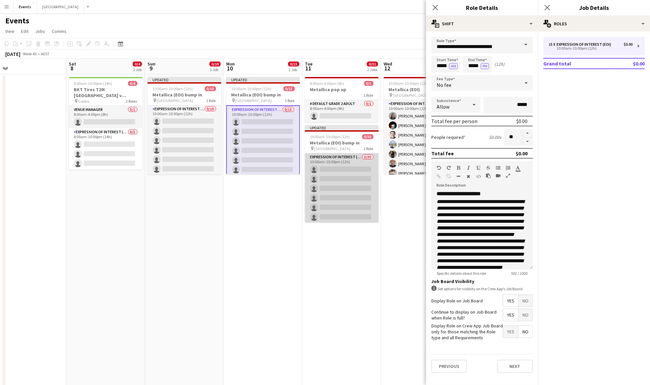
click at [337, 158] on app-card-role "Expression Of Interest (EOI) 0/30 10:00am-10:00pm (12h) single-neutral-actions …" at bounding box center [342, 303] width 74 height 299
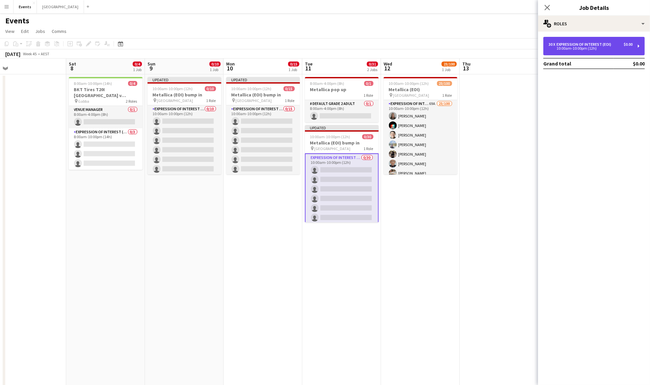
click at [592, 52] on div "30 x Expression Of Interest (EOI) $0.00 10:00am-10:00pm (12h)" at bounding box center [594, 46] width 101 height 18
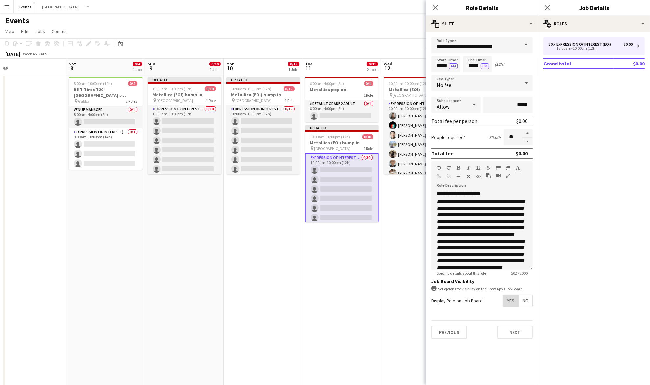
drag, startPoint x: 511, startPoint y: 303, endPoint x: 463, endPoint y: 283, distance: 52.0
click at [510, 303] on span "Yes" at bounding box center [510, 301] width 15 height 12
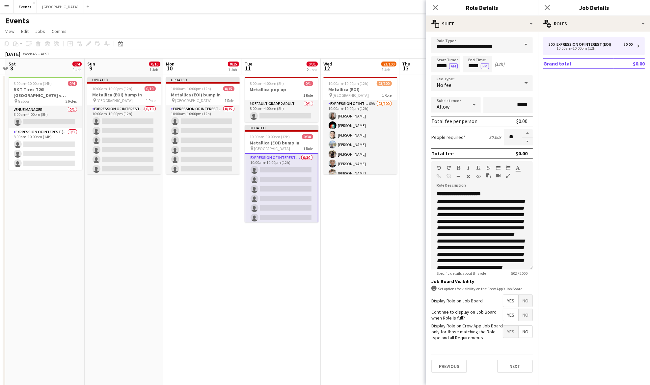
drag, startPoint x: 415, startPoint y: 221, endPoint x: 354, endPoint y: 215, distance: 61.3
click at [354, 215] on app-calendar-viewport "Tue 4 Wed 5 Thu 6 0/7 2 Jobs Fri 7 Sat 8 0/4 1 Job Sun 9 0/10 1 Job Mon 10 0/15…" at bounding box center [325, 233] width 650 height 349
click at [360, 215] on app-date-cell "10:00am-10:00pm (12h) 23/100 Metallica (EOI) pin Suncorp Stadium 1 Role Express…" at bounding box center [359, 240] width 79 height 333
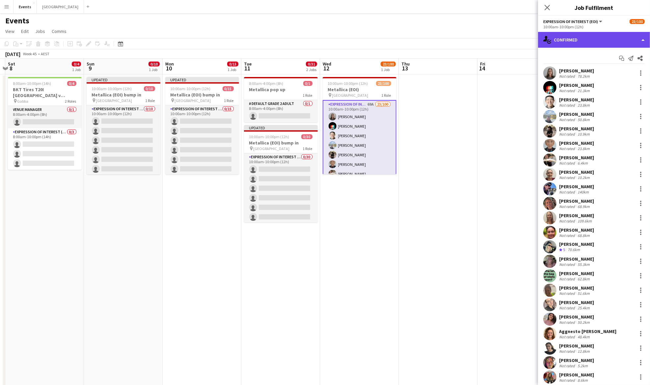
click at [594, 41] on div "single-neutral-actions-check-2 Confirmed" at bounding box center [594, 40] width 112 height 16
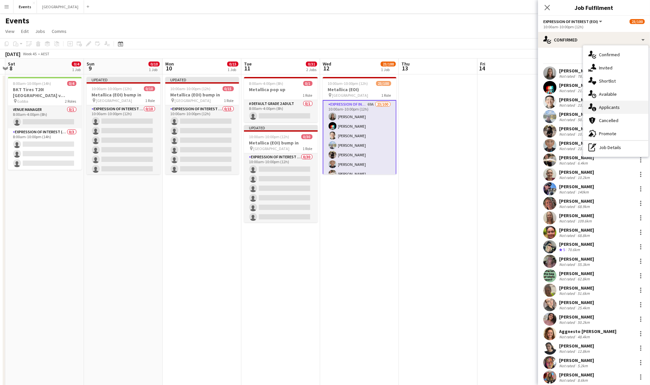
click at [610, 107] on span "Applicants" at bounding box center [609, 107] width 21 height 6
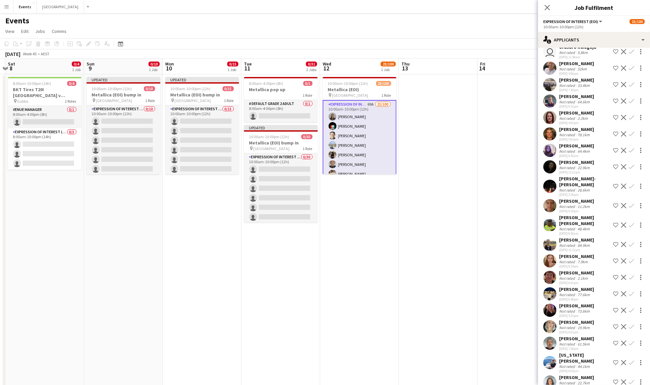
scroll to position [859, 0]
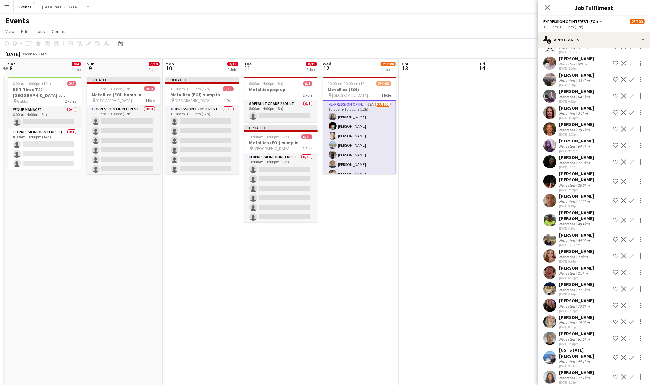
click at [437, 181] on app-date-cell at bounding box center [438, 240] width 79 height 333
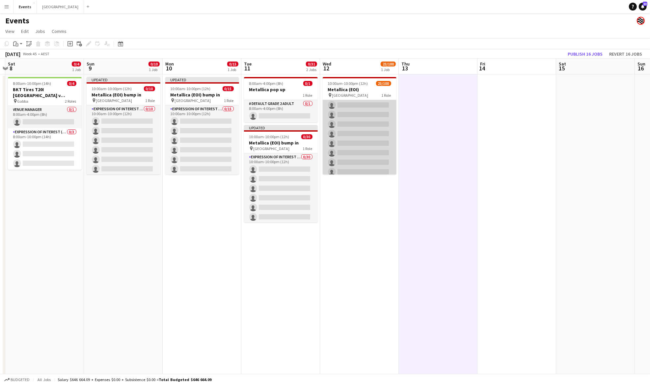
scroll to position [896, 0]
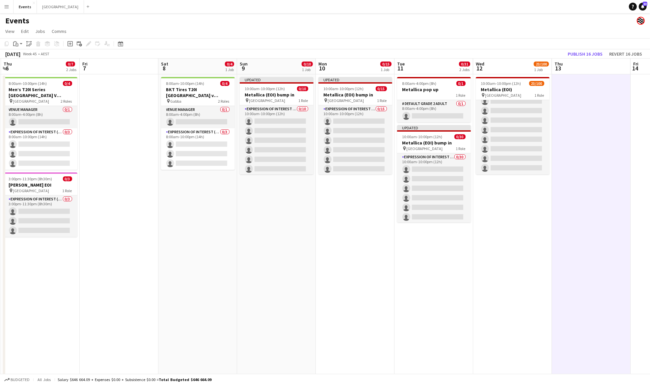
drag, startPoint x: 210, startPoint y: 259, endPoint x: 364, endPoint y: 248, distance: 154.6
click at [364, 248] on app-calendar-viewport "Tue 4 Wed 5 Thu 6 0/7 2 Jobs Fri 7 Sat 8 0/4 1 Job Sun 9 0/10 1 Job Mon 10 0/15…" at bounding box center [325, 233] width 650 height 349
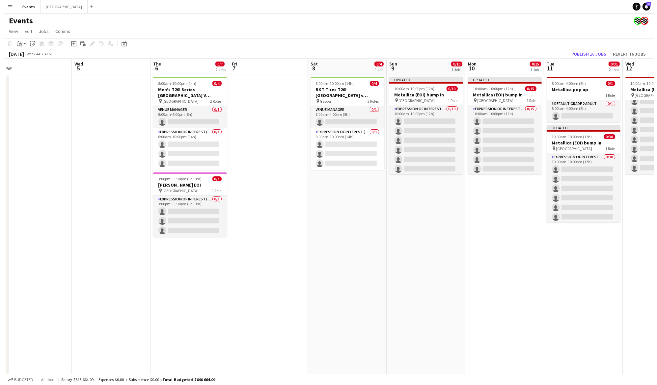
scroll to position [0, 263]
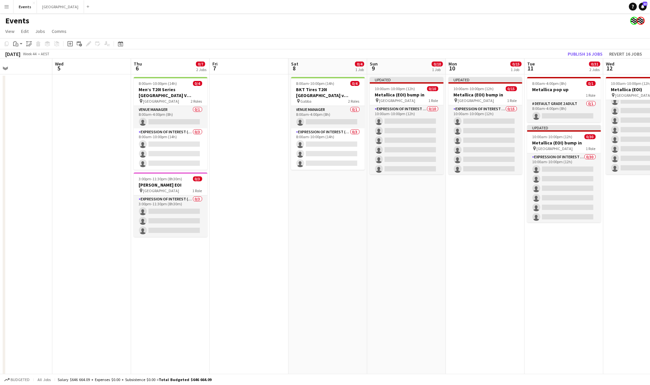
drag, startPoint x: 125, startPoint y: 200, endPoint x: 255, endPoint y: 204, distance: 129.5
click at [255, 204] on app-calendar-viewport "Sat 1 Sun 2 Mon 3 Tue 4 Wed 5 Thu 6 0/7 2 Jobs Fri 7 Sat 8 0/4 1 Job Sun 9 0/10…" at bounding box center [325, 233] width 650 height 349
drag, startPoint x: 47, startPoint y: 8, endPoint x: 51, endPoint y: 11, distance: 5.0
click at [49, 11] on button "Sydney Close" at bounding box center [60, 6] width 47 height 13
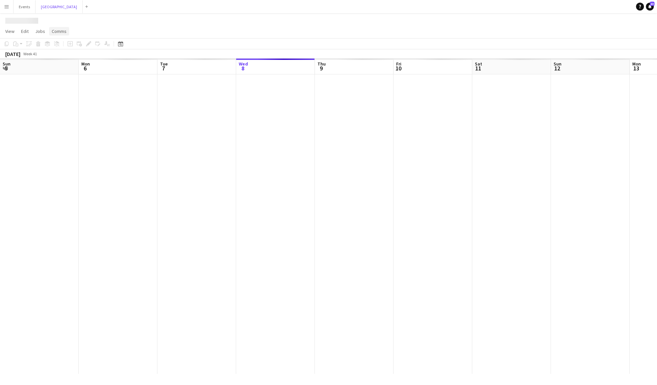
scroll to position [0, 157]
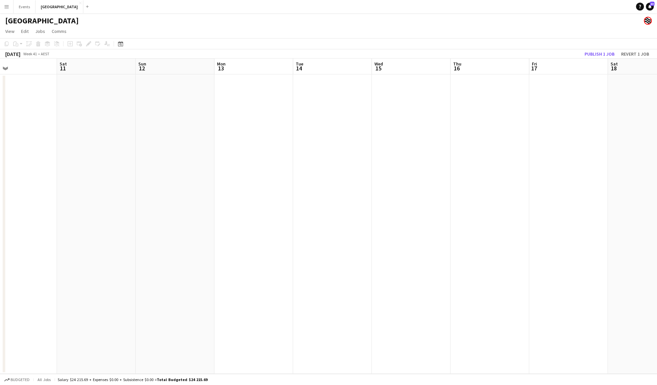
drag, startPoint x: 503, startPoint y: 184, endPoint x: 243, endPoint y: 207, distance: 260.3
click at [243, 207] on app-calendar-viewport "Tue 7 Wed 8 6/6 1 Job Thu 9 Fri 10 Sat 11 Sun 12 Mon 13 Tue 14 Wed 15 Thu 16 Fr…" at bounding box center [328, 217] width 657 height 316
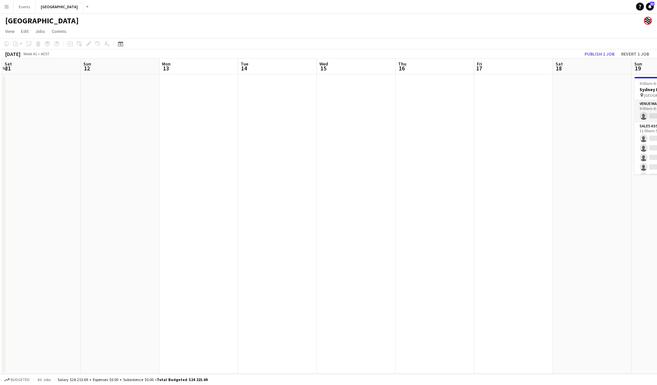
drag, startPoint x: 382, startPoint y: 200, endPoint x: 132, endPoint y: 202, distance: 250.4
click at [127, 201] on app-calendar-viewport "Tue 7 Wed 8 6/6 1 Job Thu 9 Fri 10 Sat 11 Sun 12 Mon 13 Tue 14 Wed 15 Thu 16 Fr…" at bounding box center [328, 217] width 657 height 316
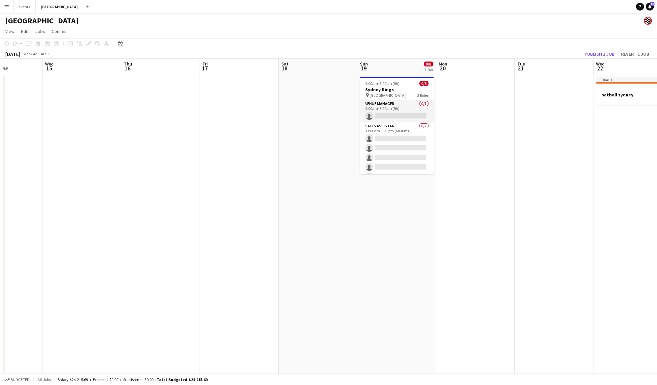
drag, startPoint x: 335, startPoint y: 194, endPoint x: 214, endPoint y: 206, distance: 121.5
click at [216, 203] on app-calendar-viewport "Sat 11 Sun 12 Mon 13 Tue 14 Wed 15 Thu 16 Fri 17 Sat 18 Sun 19 0/8 1 Job Mon 20…" at bounding box center [328, 217] width 657 height 316
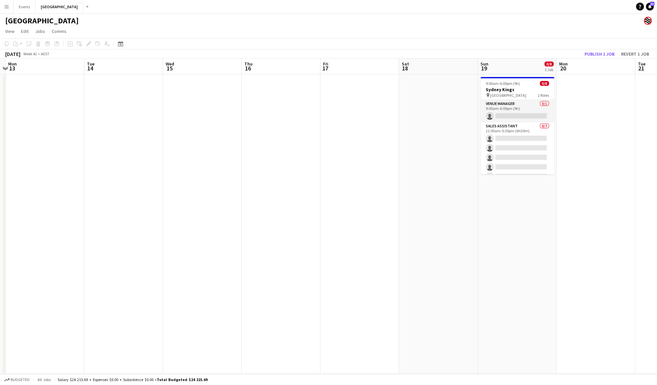
drag, startPoint x: 105, startPoint y: 232, endPoint x: 345, endPoint y: 225, distance: 240.3
click at [485, 225] on app-calendar-viewport "Sat 11 Sun 12 Mon 13 Tue 14 Wed 15 Thu 16 Fri 17 Sat 18 Sun 19 0/8 1 Job Mon 20…" at bounding box center [328, 217] width 657 height 316
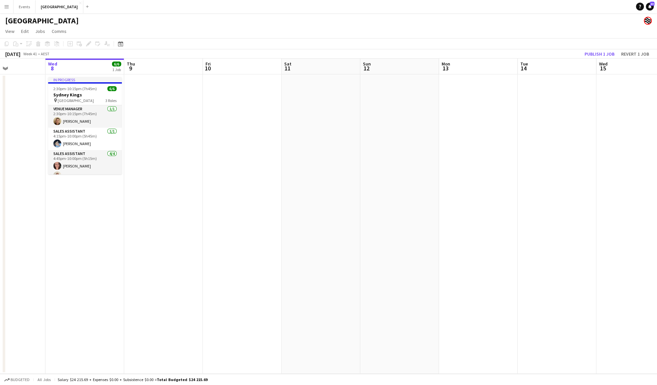
drag, startPoint x: 78, startPoint y: 225, endPoint x: 426, endPoint y: 225, distance: 348.5
click at [426, 225] on app-calendar-viewport "Sun 5 Mon 6 Tue 7 Wed 8 6/6 1 Job Thu 9 Fri 10 Sat 11 Sun 12 Mon 13 Tue 14 Wed …" at bounding box center [328, 217] width 657 height 316
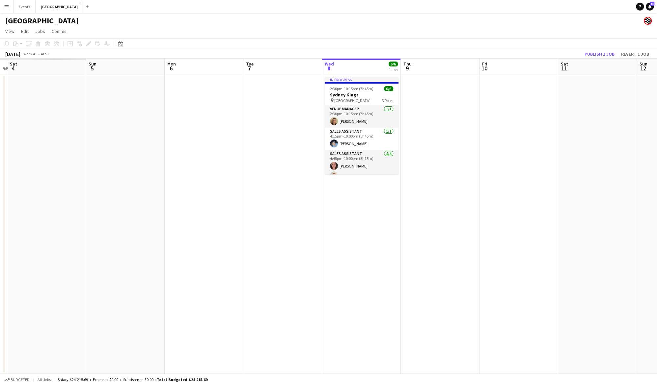
drag, startPoint x: 28, startPoint y: 225, endPoint x: 307, endPoint y: 224, distance: 278.7
click at [307, 224] on app-calendar-viewport "Thu 2 Fri 3 Sat 4 Sun 5 Mon 6 Tue 7 Wed 8 6/6 1 Job Thu 9 Fri 10 Sat 11 Sun 12 …" at bounding box center [328, 217] width 657 height 316
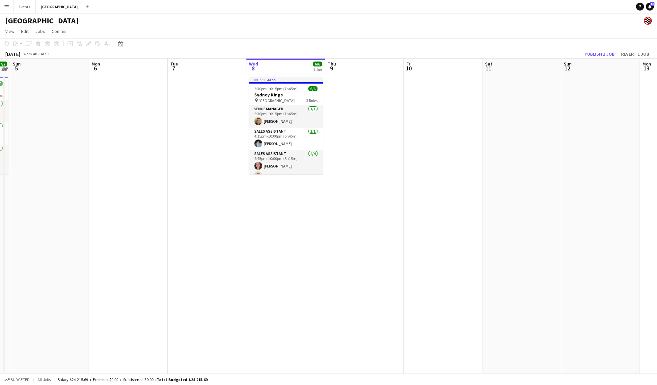
scroll to position [0, 266]
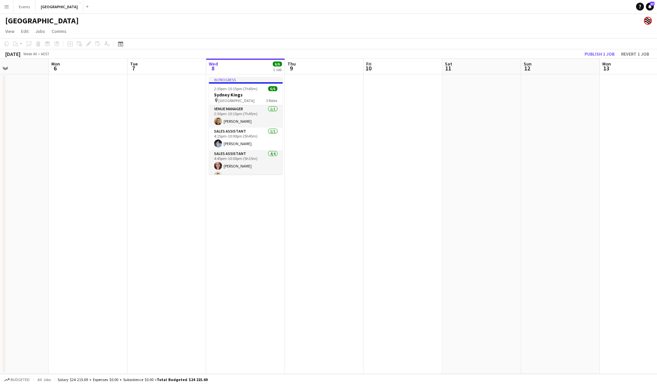
drag, startPoint x: 410, startPoint y: 206, endPoint x: 292, endPoint y: 203, distance: 118.0
click at [292, 203] on app-calendar-viewport "Thu 2 Fri 3 Sat 4 7/7 1 Job Sun 5 Mon 6 Tue 7 Wed 8 6/6 1 Job Thu 9 Fri 10 Sat …" at bounding box center [328, 217] width 657 height 316
click at [21, 8] on button "Events Close" at bounding box center [25, 6] width 22 height 13
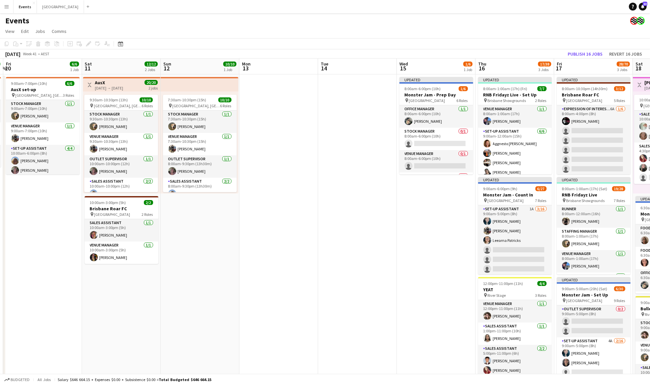
scroll to position [0, 248]
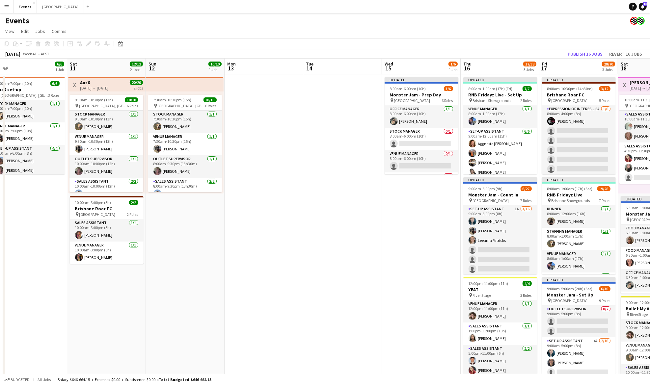
drag, startPoint x: 560, startPoint y: 128, endPoint x: 312, endPoint y: 133, distance: 248.1
click at [312, 133] on app-calendar-viewport "Tue 7 Wed 8 Thu 9 3/3 1 Job Fri 10 6/6 1 Job Sat 11 12/12 2 Jobs Sun 12 10/10 1…" at bounding box center [325, 233] width 650 height 349
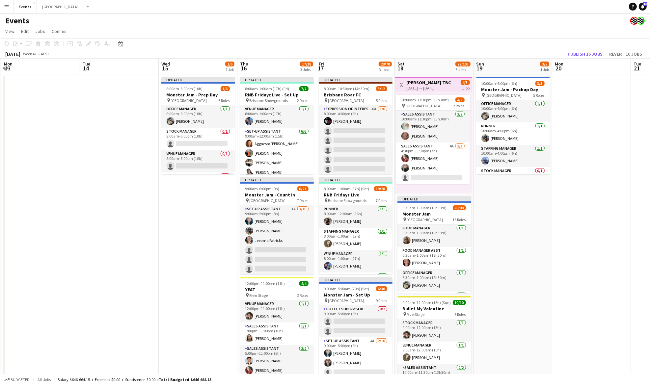
scroll to position [0, 319]
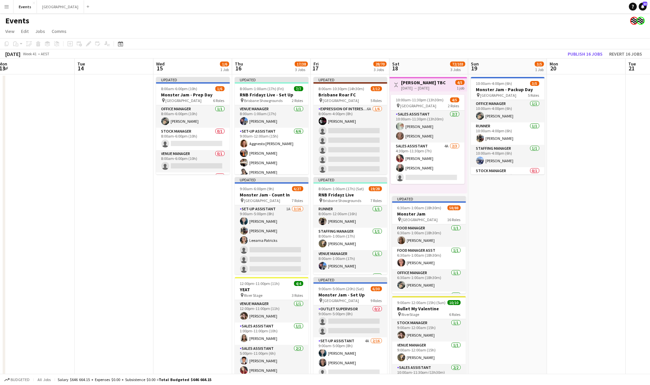
drag, startPoint x: 411, startPoint y: 236, endPoint x: 183, endPoint y: 281, distance: 233.0
click at [183, 281] on app-calendar-viewport "Thu 9 3/3 1 Job Fri 10 6/6 1 Job Sat 11 12/12 2 Jobs Sun 12 10/10 1 Job Mon 13 …" at bounding box center [325, 233] width 650 height 349
click at [420, 211] on h3 "Monster Jam" at bounding box center [429, 214] width 74 height 6
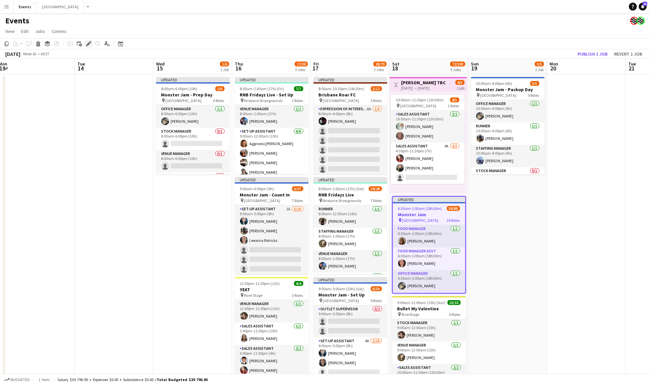
click at [86, 43] on icon "Edit" at bounding box center [88, 43] width 5 height 5
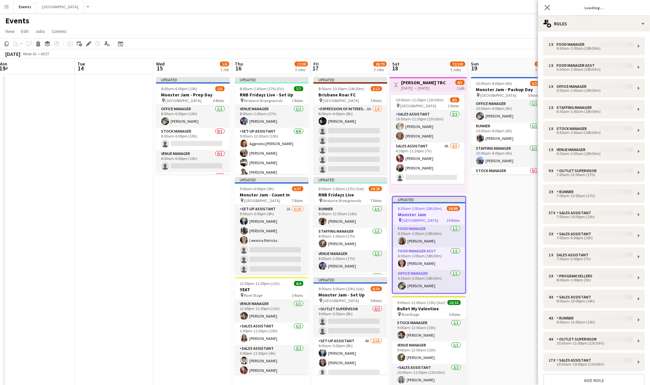
type input "**********"
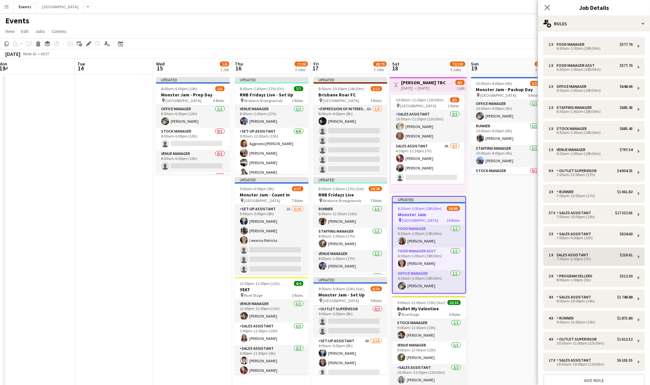
scroll to position [44, 0]
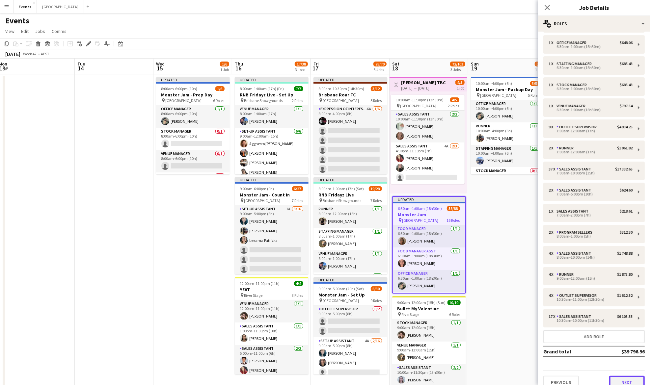
click at [614, 381] on button "Next" at bounding box center [627, 382] width 36 height 13
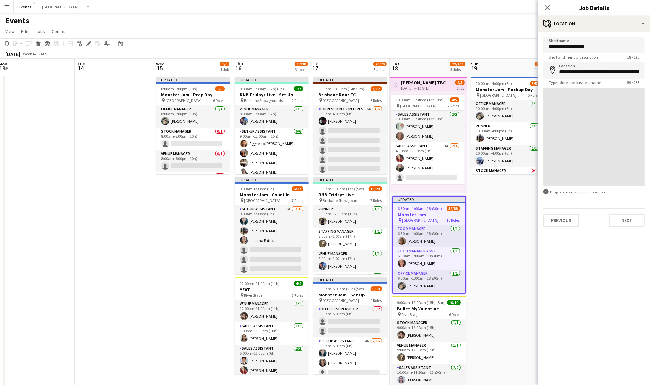
scroll to position [0, 0]
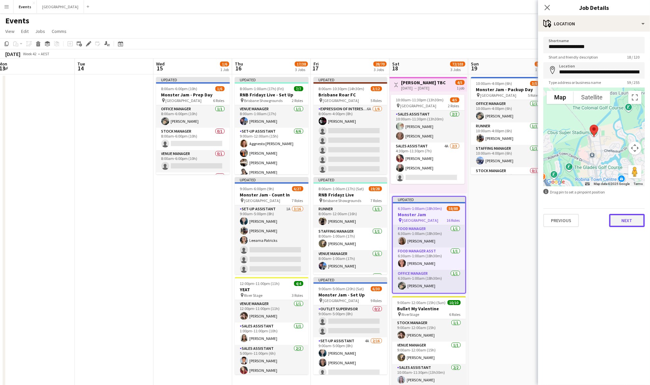
click at [627, 221] on button "Next" at bounding box center [627, 220] width 36 height 13
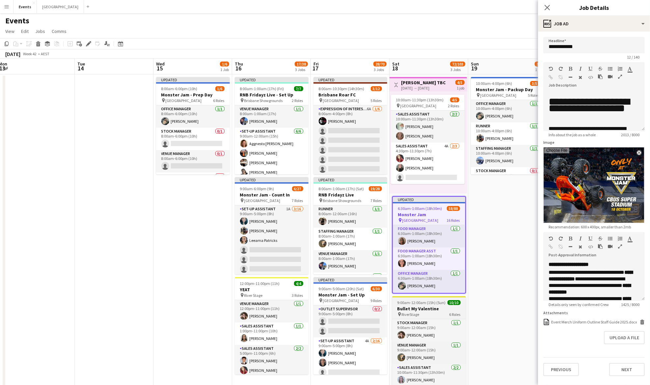
click at [432, 309] on h3 "Bullet My Valentine" at bounding box center [429, 309] width 74 height 6
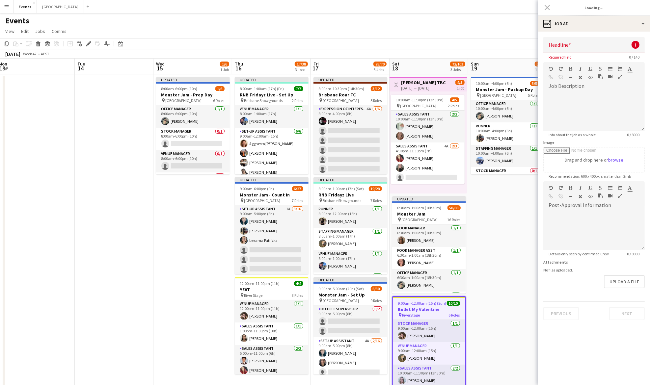
type input "**********"
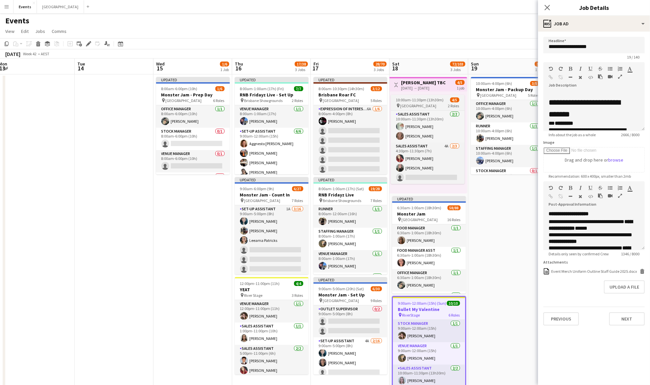
click at [428, 99] on span "10:00am-11:30pm (13h30m)" at bounding box center [420, 100] width 48 height 5
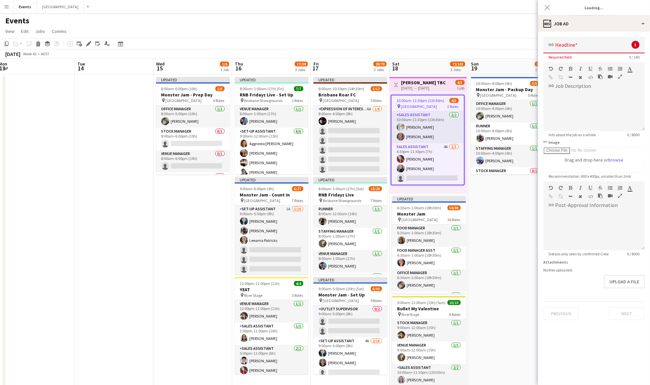
type input "**********"
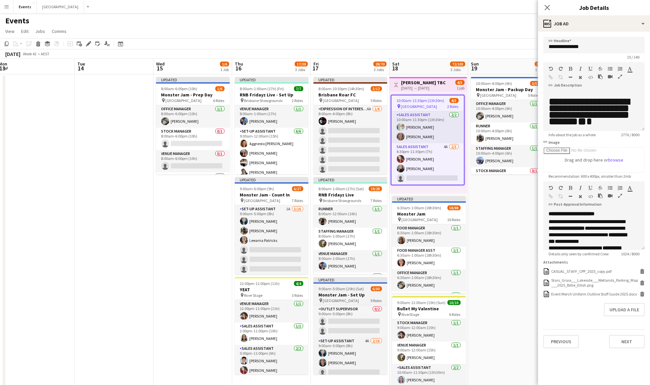
click at [343, 296] on h3 "Monster Jam - Set Up" at bounding box center [351, 295] width 74 height 6
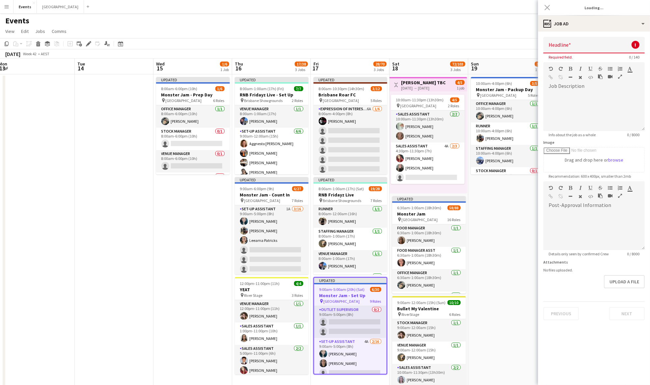
type input "**********"
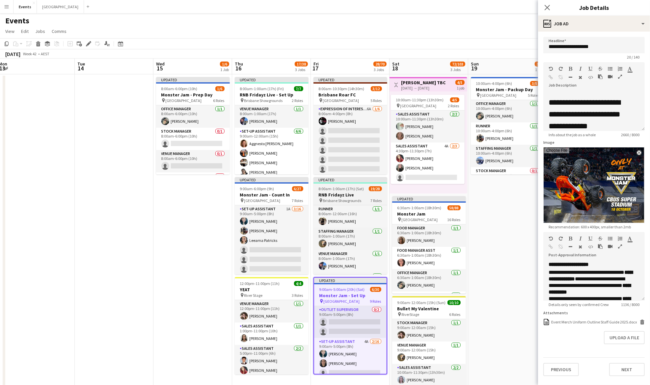
click at [359, 191] on app-job-card "Updated 8:00am-1:00am (17h) (Sat) 19/28 RNB Fridayz Live pin Brisbane Showgroun…" at bounding box center [351, 226] width 74 height 98
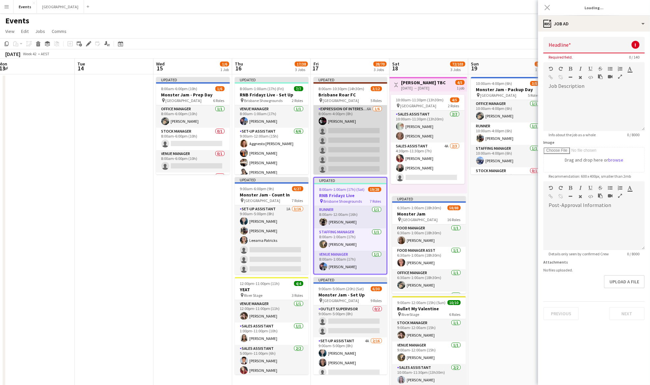
type input "**********"
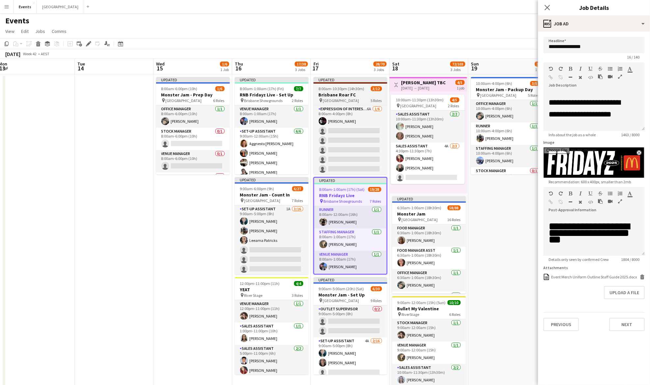
click at [344, 92] on h3 "Brisbane Roar FC" at bounding box center [351, 95] width 74 height 6
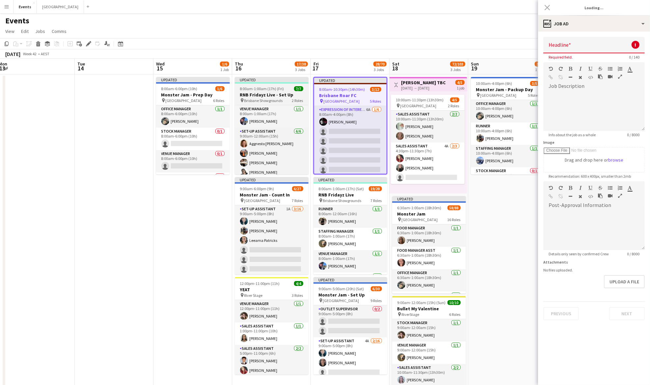
type input "**********"
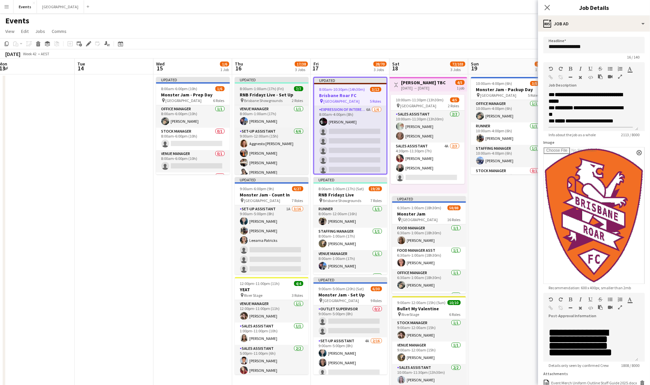
click at [258, 92] on h3 "RNB Fridayz Live - Set Up" at bounding box center [272, 95] width 74 height 6
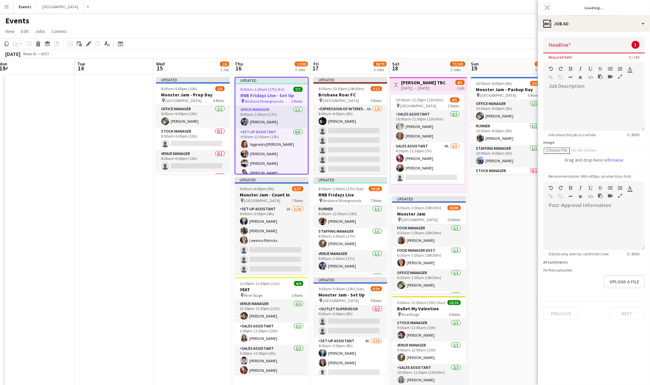
type input "**********"
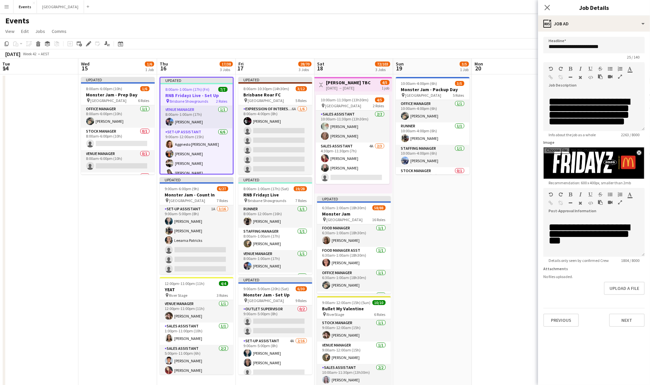
scroll to position [0, 253]
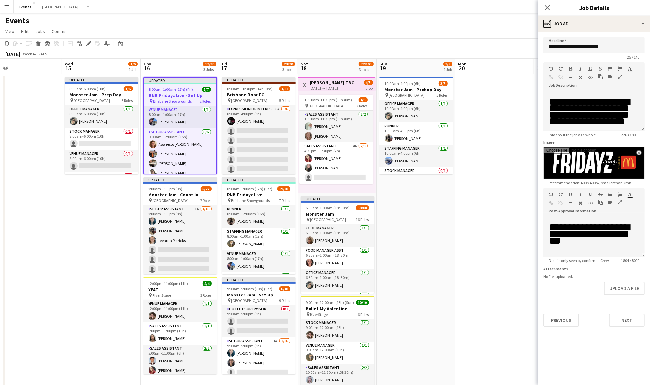
drag, startPoint x: 490, startPoint y: 228, endPoint x: 398, endPoint y: 224, distance: 91.6
click at [398, 224] on app-calendar-viewport "Sat 11 12/12 2 Jobs Sun 12 10/10 1 Job Mon 13 Tue 14 Wed 15 1/6 1 Job Thu 16 17…" at bounding box center [325, 233] width 650 height 349
click at [177, 288] on h3 "YEAT" at bounding box center [180, 290] width 74 height 6
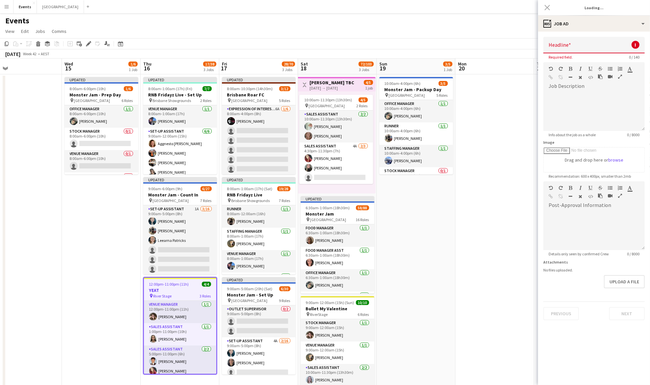
type input "****"
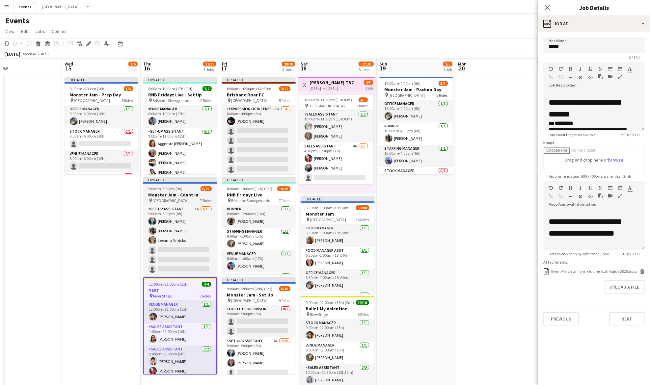
click at [169, 188] on span "9:00am-6:00pm (9h)" at bounding box center [166, 188] width 34 height 5
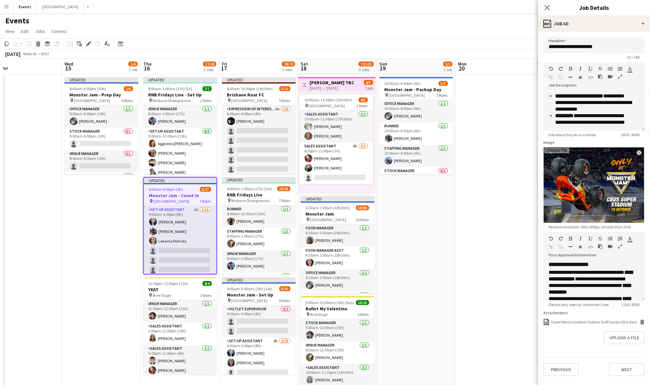
scroll to position [351, 0]
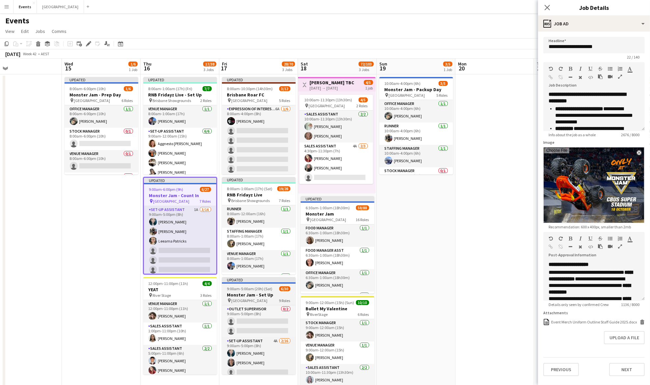
click at [251, 291] on span "9:00am-5:00am (20h) (Sat)" at bounding box center [249, 289] width 45 height 5
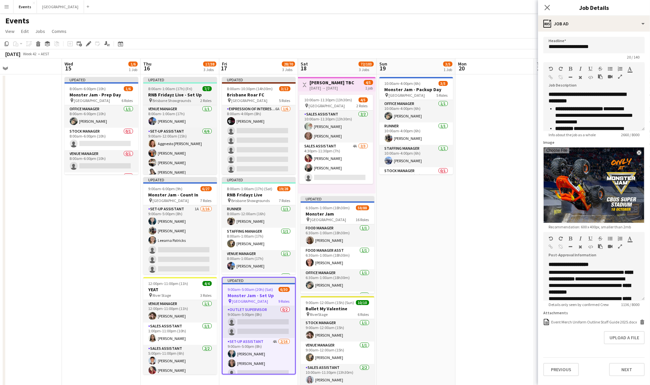
click at [169, 87] on span "8:00am-1:00am (17h) (Fri)" at bounding box center [171, 88] width 44 height 5
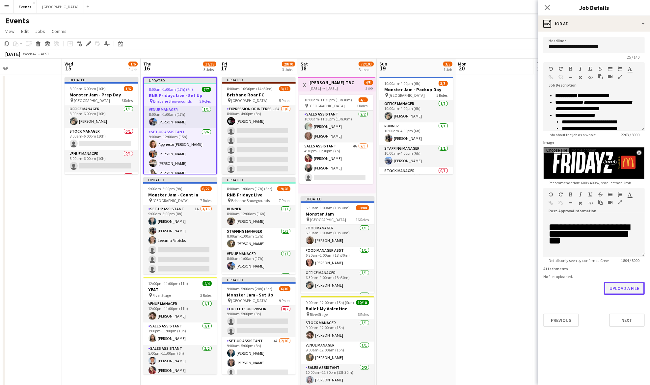
click at [619, 289] on button "Upload a file" at bounding box center [624, 288] width 41 height 13
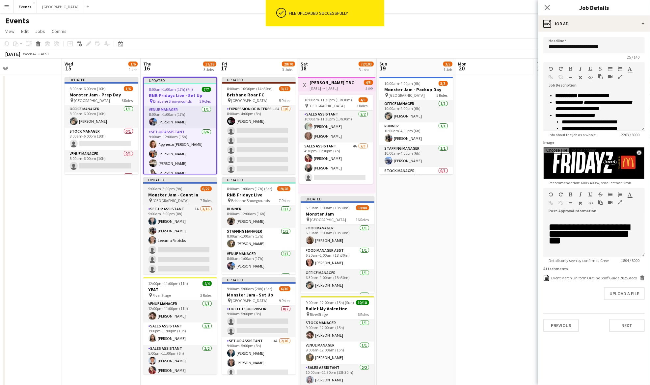
click at [190, 191] on div "9:00am-6:00pm (9h) 6/27" at bounding box center [180, 188] width 74 height 5
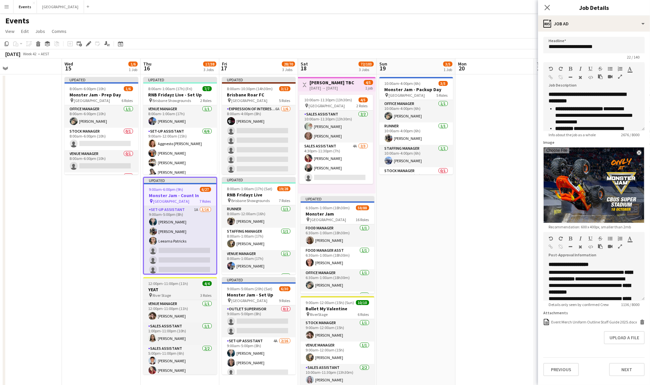
click at [182, 288] on h3 "YEAT" at bounding box center [180, 290] width 74 height 6
type input "****"
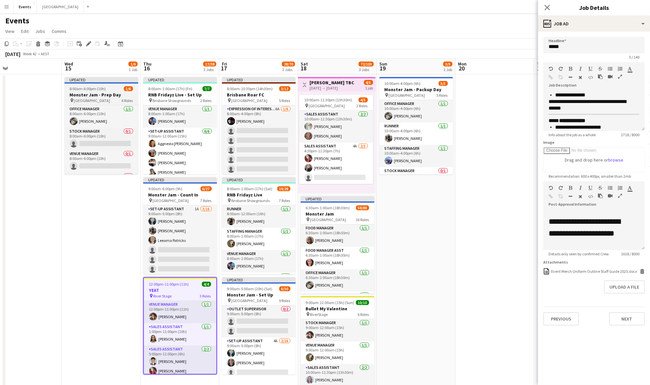
click at [86, 88] on span "8:00am-6:00pm (10h)" at bounding box center [88, 88] width 36 height 5
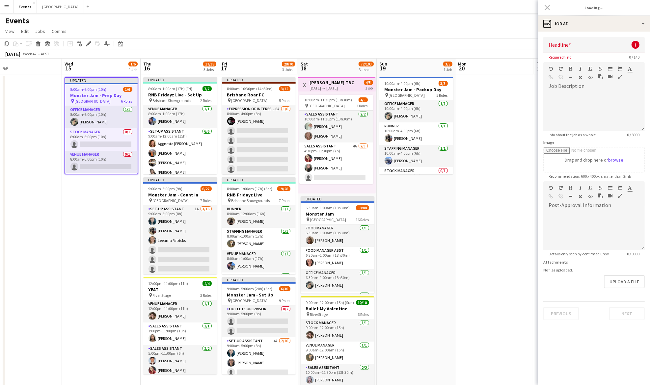
scroll to position [0, 0]
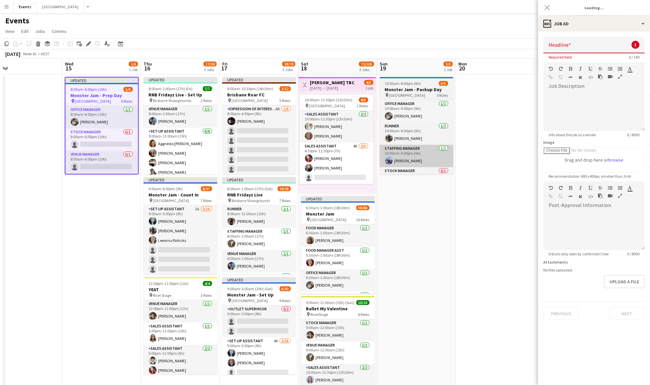
type input "**********"
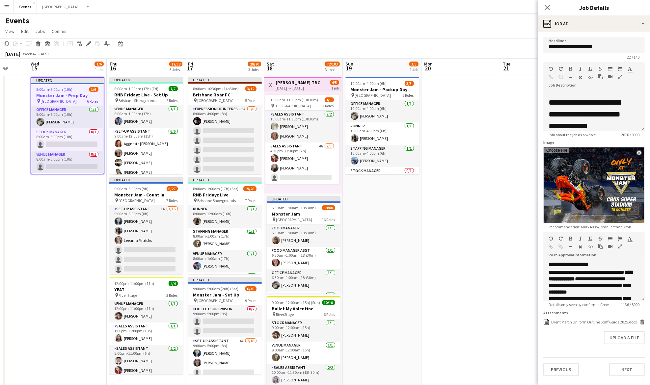
scroll to position [0, 288]
drag, startPoint x: 485, startPoint y: 225, endPoint x: 450, endPoint y: 231, distance: 35.6
click at [450, 231] on app-calendar-viewport "Sat 11 12/12 2 Jobs Sun 12 10/10 1 Job Mon 13 Tue 14 Wed 15 1/6 1 Job Thu 16 17…" at bounding box center [325, 233] width 650 height 349
click at [472, 228] on app-date-cell at bounding box center [460, 240] width 79 height 333
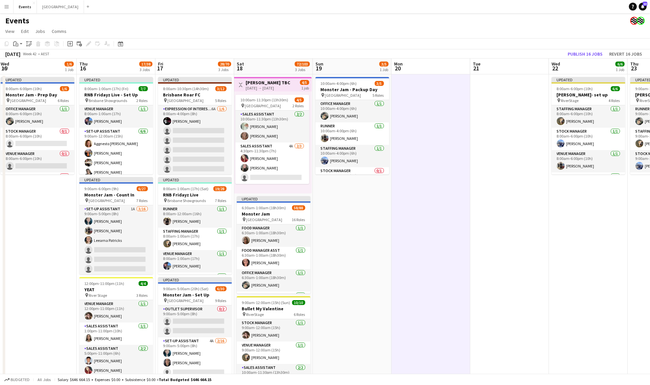
drag, startPoint x: 541, startPoint y: 227, endPoint x: 511, endPoint y: 230, distance: 29.5
click at [511, 230] on app-calendar-viewport "Sat 11 12/12 2 Jobs Sun 12 10/10 1 Job Mon 13 Tue 14 Wed 15 1/6 1 Job Thu 16 17…" at bounding box center [325, 233] width 650 height 349
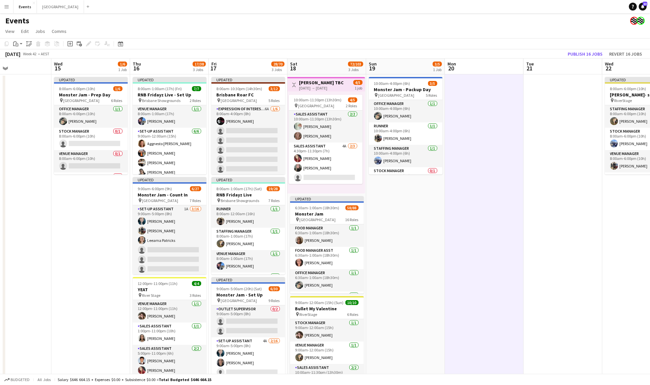
scroll to position [0, 257]
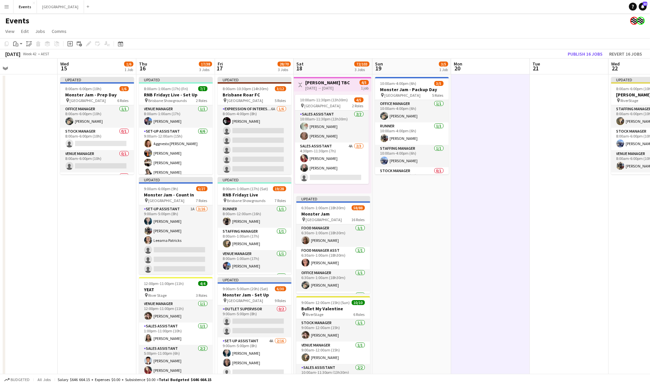
drag, startPoint x: 441, startPoint y: 245, endPoint x: 501, endPoint y: 242, distance: 59.7
click at [501, 242] on app-calendar-viewport "Sat 11 12/12 2 Jobs Sun 12 10/10 1 Job Mon 13 Tue 14 Wed 15 1/6 1 Job Thu 16 17…" at bounding box center [325, 233] width 650 height 349
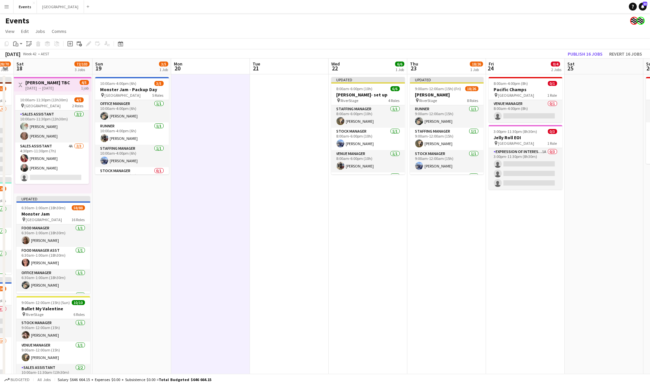
scroll to position [0, 224]
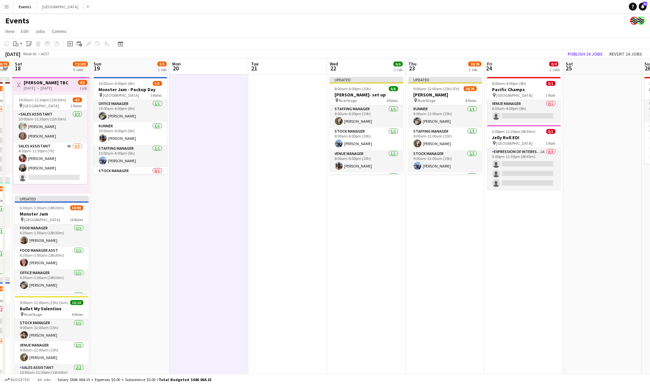
drag, startPoint x: 575, startPoint y: 235, endPoint x: 293, endPoint y: 260, distance: 283.1
click at [293, 260] on app-calendar-viewport "Wed 15 1/6 1 Job Thu 16 17/38 3 Jobs Fri 17 28/70 3 Jobs Sat 18 72/103 3 Jobs S…" at bounding box center [325, 233] width 650 height 349
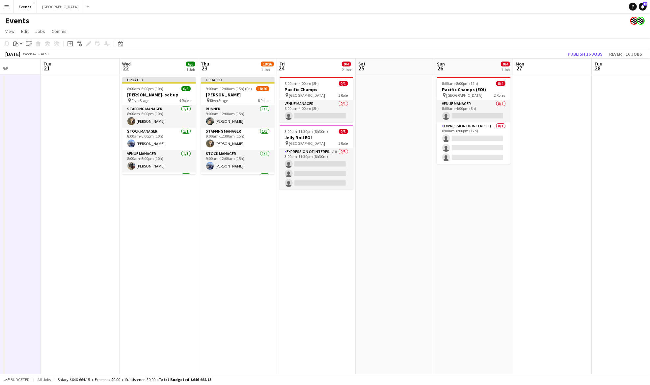
drag, startPoint x: 538, startPoint y: 215, endPoint x: 314, endPoint y: 249, distance: 226.7
click at [315, 249] on app-calendar-viewport "Fri 17 28/70 3 Jobs Sat 18 72/103 3 Jobs Sun 19 3/5 1 Job Mon 20 Tue 21 Wed 22 …" at bounding box center [325, 233] width 650 height 349
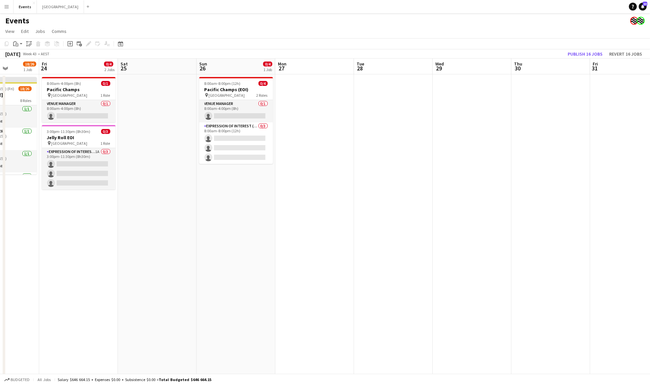
drag, startPoint x: 556, startPoint y: 222, endPoint x: 177, endPoint y: 274, distance: 383.5
click at [177, 274] on app-calendar-viewport "Tue 21 Wed 22 6/6 1 Job Thu 23 18/26 1 Job Fri 24 0/4 2 Jobs Sat 25 Sun 26 0/4 …" at bounding box center [325, 233] width 650 height 349
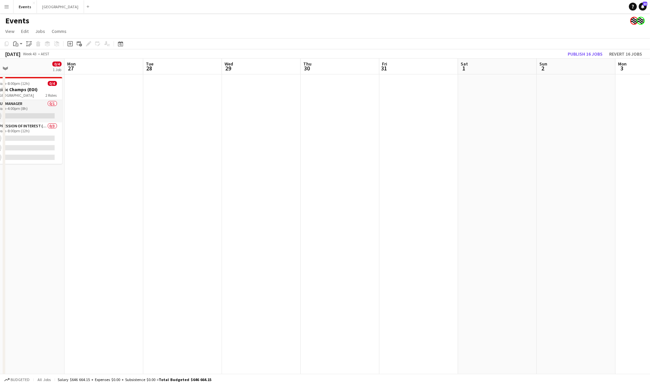
drag, startPoint x: 407, startPoint y: 257, endPoint x: 272, endPoint y: 270, distance: 135.7
click at [240, 274] on app-calendar-viewport "Thu 23 18/26 1 Job Fri 24 0/4 2 Jobs Sat 25 Sun 26 0/4 1 Job Mon 27 Tue 28 Wed …" at bounding box center [325, 233] width 650 height 349
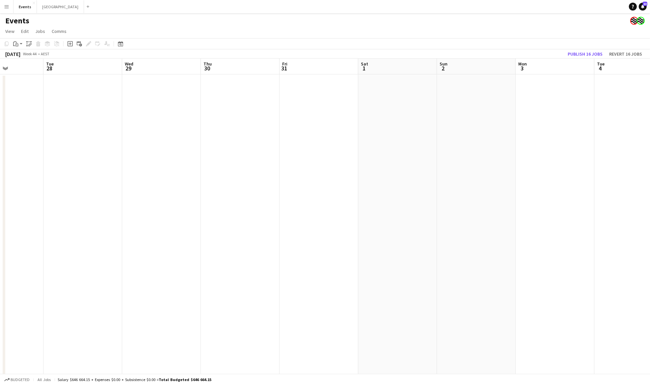
drag, startPoint x: 285, startPoint y: 274, endPoint x: 164, endPoint y: 282, distance: 121.5
click at [165, 282] on app-calendar-viewport "Sat 25 Sun 26 0/4 1 Job Mon 27 Tue 28 Wed 29 Thu 30 Fri 31 Sat 1 Sun 2 Mon 3 Tu…" at bounding box center [325, 233] width 650 height 349
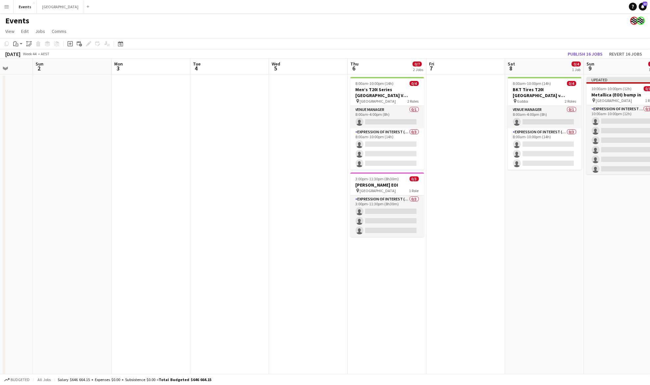
scroll to position [0, 282]
drag, startPoint x: 412, startPoint y: 284, endPoint x: 236, endPoint y: 316, distance: 179.5
click at [236, 316] on app-calendar-viewport "Wed 29 Thu 30 Fri 31 Sat 1 Sun 2 Mon 3 Tue 4 Wed 5 Thu 6 0/7 2 Jobs Fri 7 Sat 8…" at bounding box center [325, 233] width 650 height 349
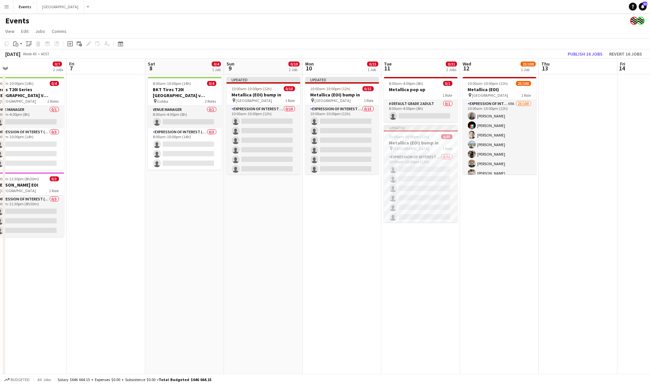
drag, startPoint x: 602, startPoint y: 246, endPoint x: 242, endPoint y: 291, distance: 362.5
click at [242, 291] on app-calendar-viewport "Tue 4 Wed 5 Thu 6 0/7 2 Jobs Fri 7 Sat 8 0/4 1 Job Sun 9 0/10 1 Job Mon 10 0/15…" at bounding box center [325, 233] width 650 height 349
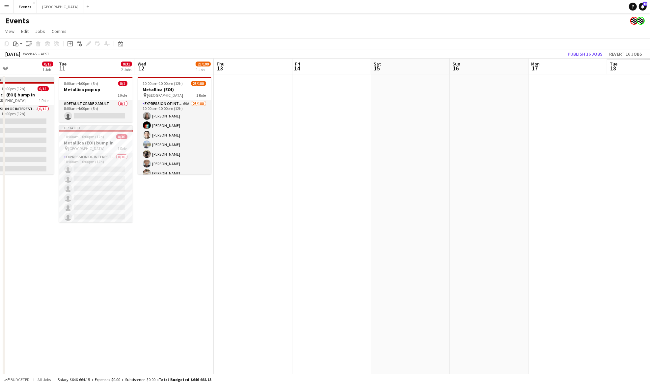
drag, startPoint x: 571, startPoint y: 261, endPoint x: 223, endPoint y: 307, distance: 350.9
click at [223, 307] on app-calendar-viewport "Sat 8 0/4 1 Job Sun 9 0/10 1 Job Mon 10 0/15 1 Job Tue 11 0/31 2 Jobs Wed 12 23…" at bounding box center [325, 233] width 650 height 349
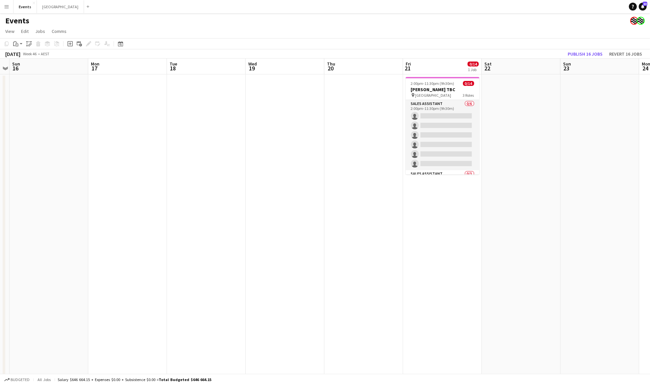
scroll to position [0, 306]
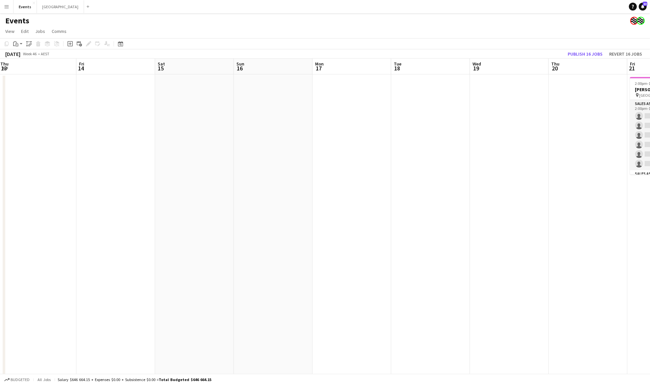
drag, startPoint x: 520, startPoint y: 261, endPoint x: 450, endPoint y: 291, distance: 75.7
click at [450, 291] on app-calendar-viewport "Tue 11 0/31 2 Jobs Wed 12 23/100 1 Job Thu 13 Fri 14 Sat 15 Sun 16 Mon 17 Tue 1…" at bounding box center [325, 233] width 650 height 349
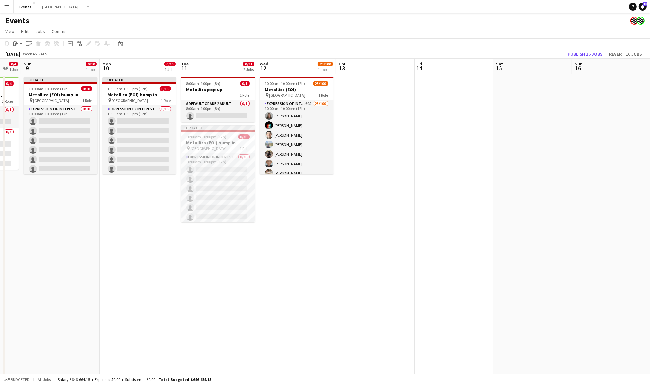
drag, startPoint x: 95, startPoint y: 285, endPoint x: 311, endPoint y: 285, distance: 216.4
click at [310, 284] on app-calendar-viewport "Fri 7 Sat 8 0/4 1 Job Sun 9 0/10 1 Job Mon 10 0/15 1 Job Tue 11 0/31 2 Jobs Wed…" at bounding box center [325, 233] width 650 height 349
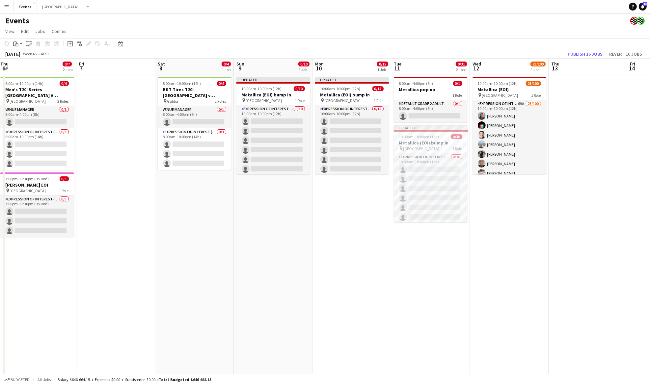
drag, startPoint x: 144, startPoint y: 274, endPoint x: 357, endPoint y: 267, distance: 213.3
click at [357, 267] on app-calendar-viewport "Tue 4 Wed 5 Thu 6 0/7 2 Jobs Fri 7 Sat 8 0/4 1 Job Sun 9 0/10 1 Job Mon 10 0/15…" at bounding box center [325, 233] width 650 height 349
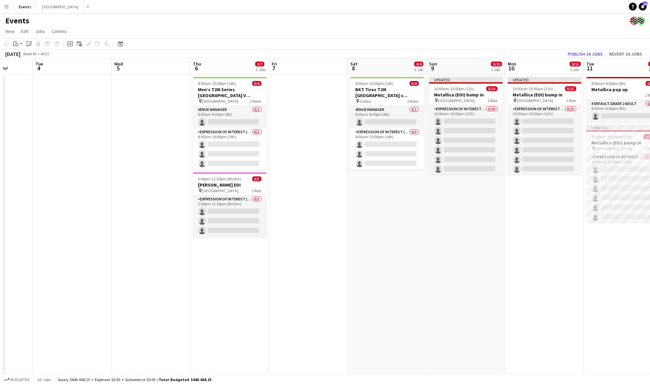
scroll to position [0, 171]
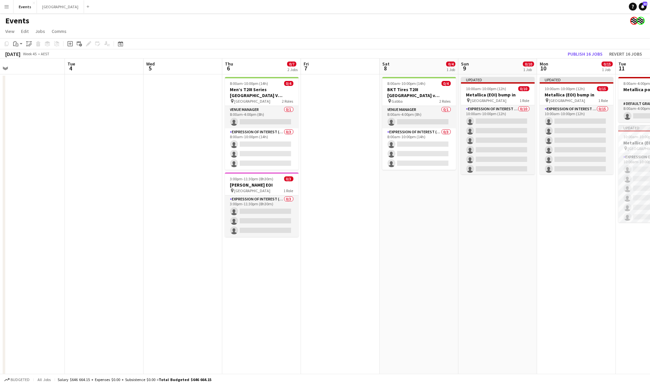
drag, startPoint x: 178, startPoint y: 239, endPoint x: 402, endPoint y: 204, distance: 226.9
click at [402, 204] on app-calendar-viewport "Sat 1 Sun 2 Mon 3 Tue 4 Wed 5 Thu 6 0/7 2 Jobs Fri 7 Sat 8 0/4 1 Job Sun 9 0/10…" at bounding box center [325, 233] width 650 height 349
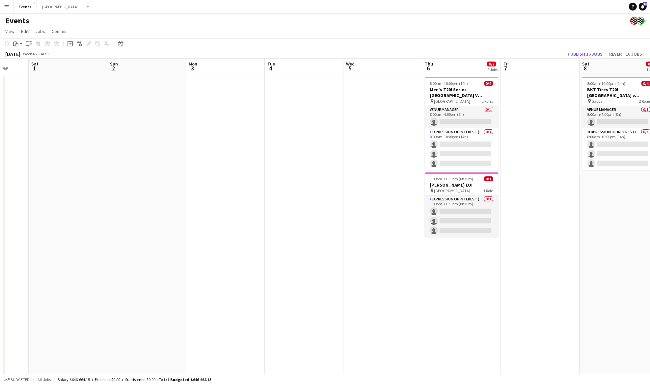
drag, startPoint x: 129, startPoint y: 199, endPoint x: 336, endPoint y: 199, distance: 206.6
click at [334, 199] on app-calendar-viewport "Wed 29 Thu 30 Fri 31 Sat 1 Sun 2 Mon 3 Tue 4 Wed 5 Thu 6 0/7 2 Jobs Fri 7 Sat 8…" at bounding box center [325, 233] width 650 height 349
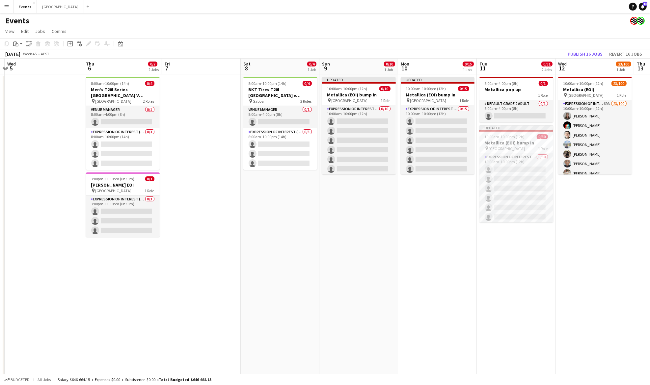
scroll to position [0, 153]
drag, startPoint x: 555, startPoint y: 233, endPoint x: 213, endPoint y: 246, distance: 342.2
click at [213, 246] on app-calendar-viewport "Mon 3 Tue 4 Wed 5 Thu 6 0/7 2 Jobs Fri 7 Sat 8 0/4 1 Job Sun 9 0/10 1 Job Mon 1…" at bounding box center [325, 233] width 650 height 349
click at [118, 94] on h3 "Men’s T20I Series [GEOGRAPHIC_DATA] V [GEOGRAPHIC_DATA] - [GEOGRAPHIC_DATA]" at bounding box center [123, 93] width 74 height 12
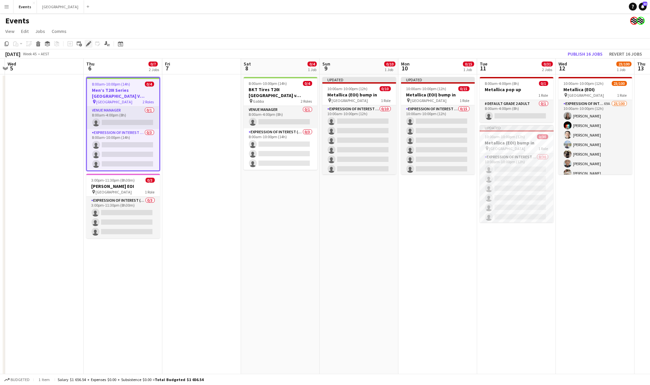
click at [90, 42] on icon at bounding box center [91, 42] width 2 height 2
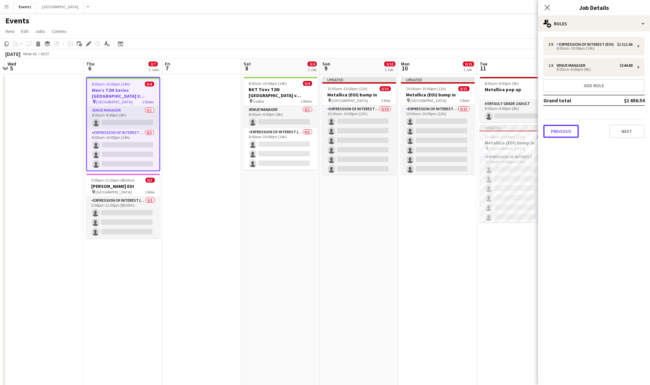
click at [562, 130] on button "Previous" at bounding box center [562, 131] width 36 height 13
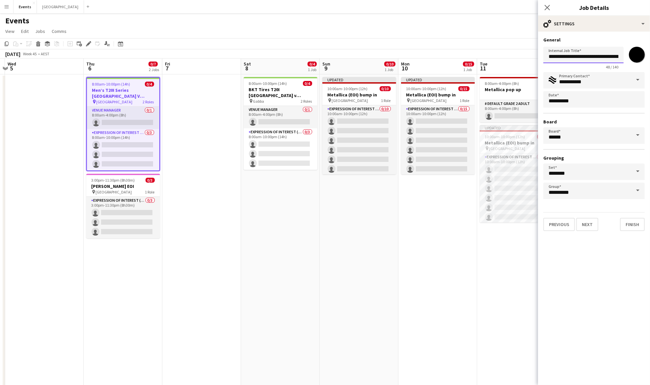
click at [606, 57] on input "**********" at bounding box center [584, 55] width 80 height 16
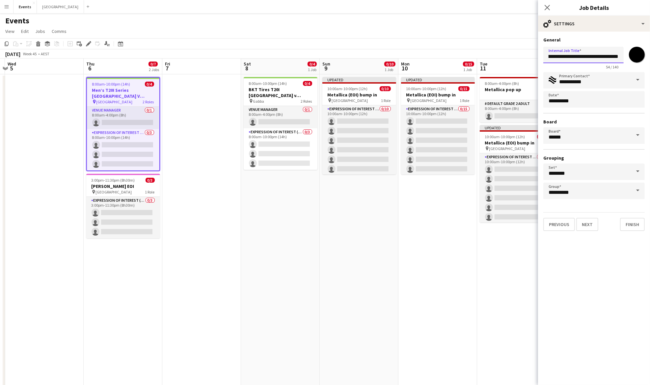
scroll to position [0, 43]
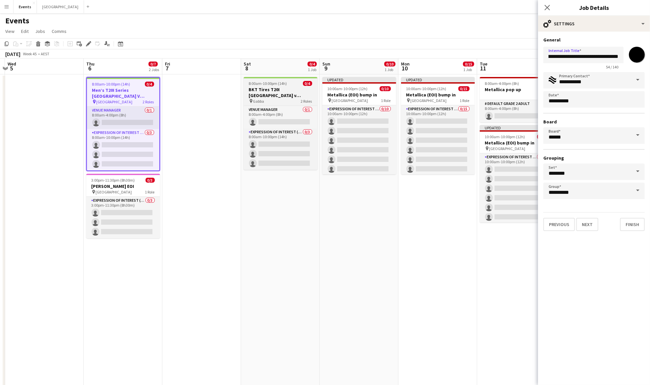
drag, startPoint x: 267, startPoint y: 90, endPoint x: 266, endPoint y: 93, distance: 3.7
click at [266, 93] on app-job-card "8:00am-10:00pm (14h) 0/4 BKT Tires T20I [GEOGRAPHIC_DATA] v [GEOGRAPHIC_DATA] p…" at bounding box center [281, 123] width 74 height 93
type input "**********"
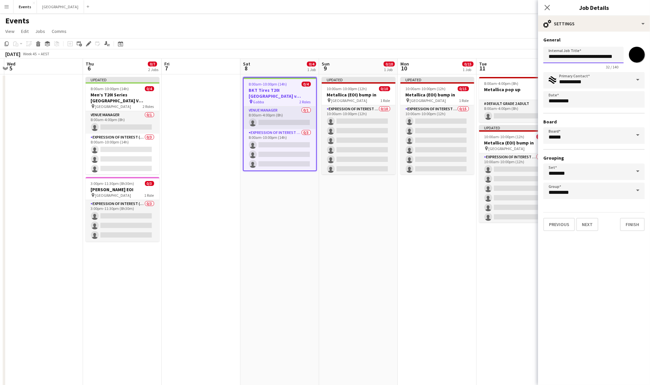
click at [618, 56] on input "**********" at bounding box center [584, 55] width 80 height 16
type input "**********"
click at [319, 237] on app-date-cell "8:00am-10:00pm (14h) 0/4 BKT Tires T20I [GEOGRAPHIC_DATA] v [GEOGRAPHIC_DATA] p…" at bounding box center [279, 240] width 79 height 333
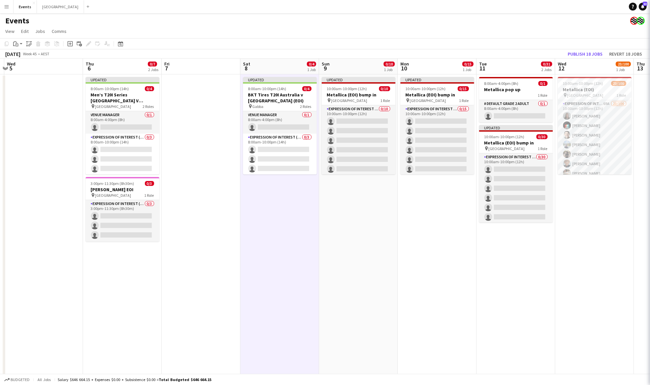
scroll to position [0, 0]
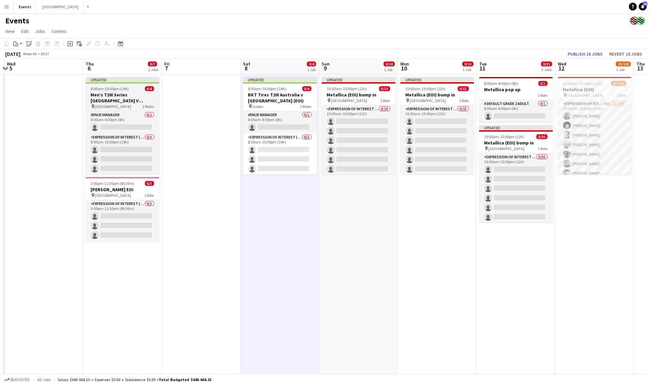
click at [124, 88] on span "8:00am-10:00pm (14h)" at bounding box center [110, 88] width 38 height 5
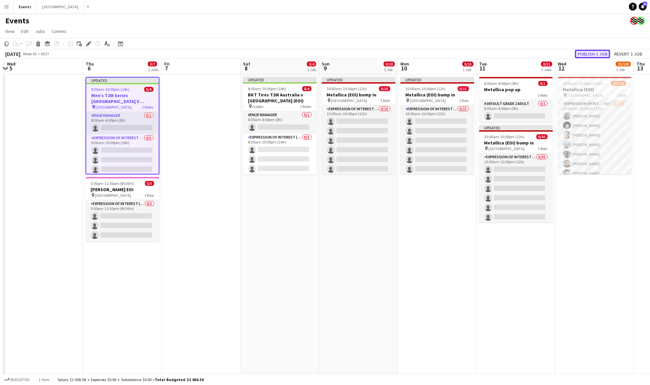
click at [595, 55] on button "Publish 1 job" at bounding box center [592, 54] width 35 height 9
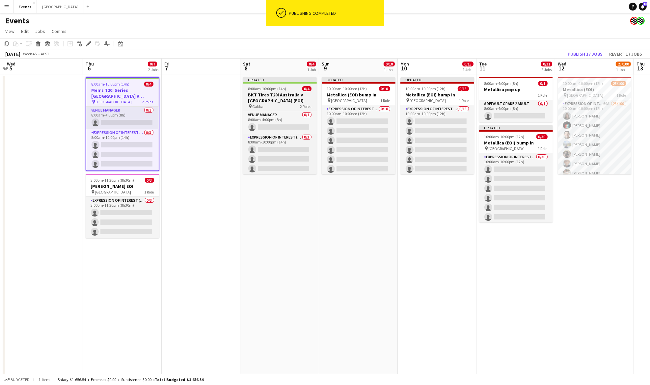
click at [280, 91] on span "8:00am-10:00pm (14h)" at bounding box center [267, 88] width 38 height 5
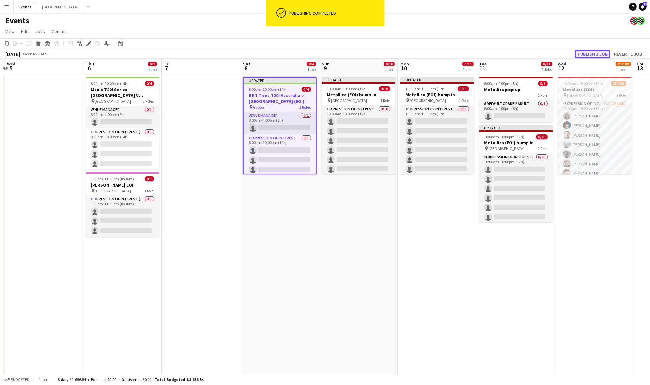
click at [590, 53] on button "Publish 1 job" at bounding box center [592, 54] width 35 height 9
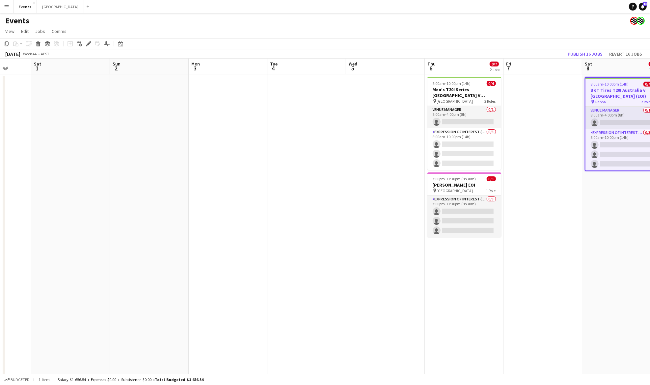
scroll to position [0, 198]
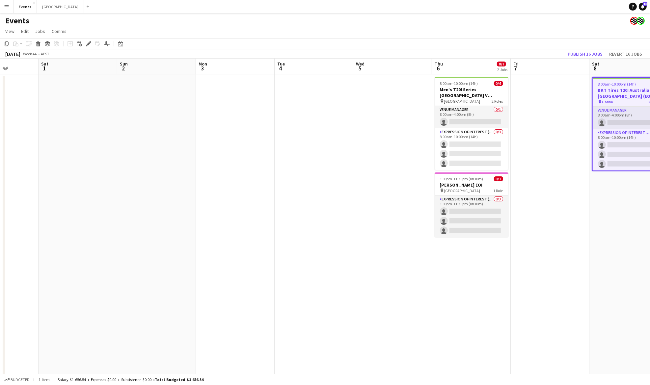
drag, startPoint x: 85, startPoint y: 264, endPoint x: 435, endPoint y: 238, distance: 350.2
click at [435, 238] on app-calendar-viewport "Wed 29 Thu 30 Fri 31 Sat 1 Sun 2 Mon 3 Tue 4 Wed 5 Thu 6 0/7 2 Jobs Fri 7 Sat 8…" at bounding box center [325, 233] width 650 height 349
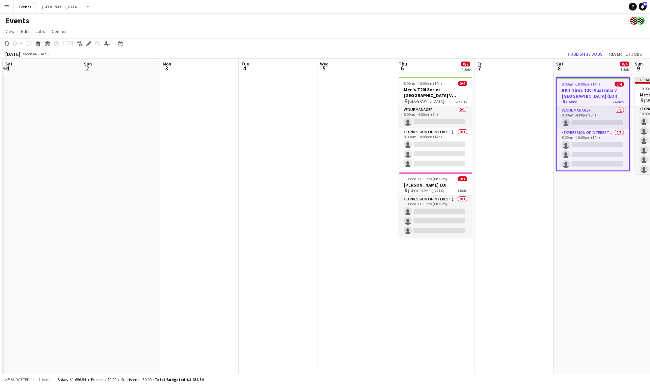
drag, startPoint x: 330, startPoint y: 151, endPoint x: 126, endPoint y: 153, distance: 204.3
click at [126, 153] on app-calendar-viewport "Wed 29 Thu 30 Fri 31 Sat 1 Sun 2 Mon 3 Tue 4 Wed 5 Thu 6 0/7 2 Jobs Fri 7 Sat 8…" at bounding box center [325, 233] width 650 height 349
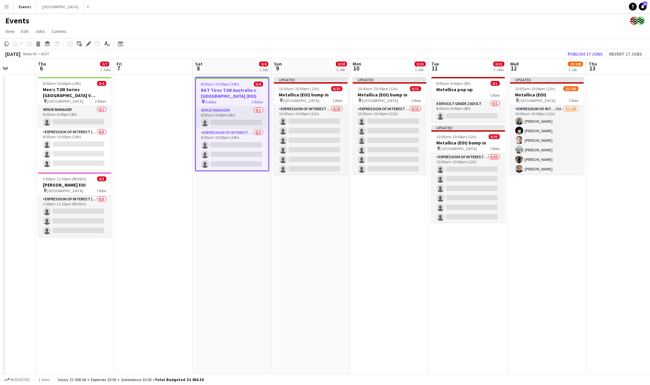
drag, startPoint x: 503, startPoint y: 216, endPoint x: 308, endPoint y: 209, distance: 195.1
click at [309, 211] on app-calendar-viewport "Sun 2 Mon 3 Tue 4 Wed 5 Thu 6 0/7 2 Jobs Fri 7 Sat 8 0/4 1 Job Sun 9 0/10 1 Job…" at bounding box center [325, 233] width 650 height 349
click at [306, 90] on span "10:00am-10:00pm (12h)" at bounding box center [299, 88] width 40 height 5
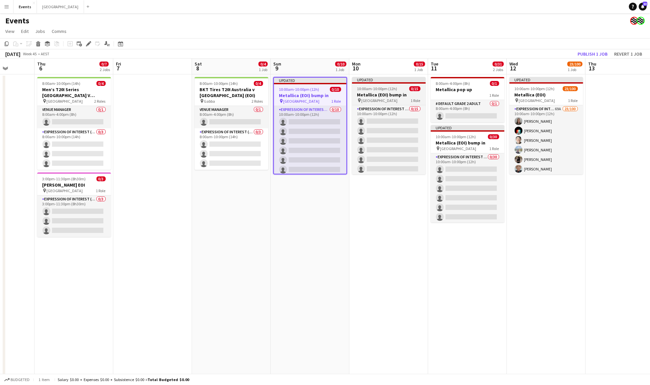
click at [369, 90] on span "10:00am-10:00pm (12h)" at bounding box center [377, 88] width 40 height 5
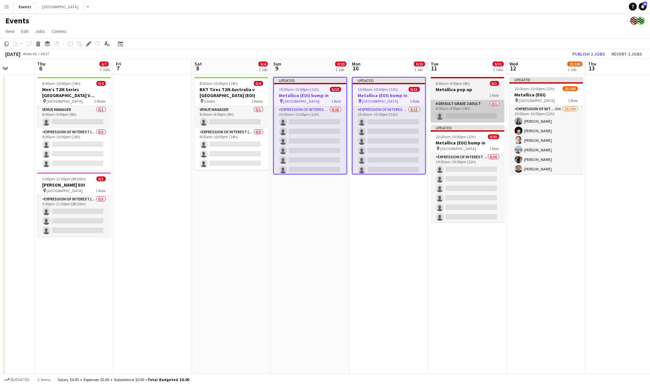
drag, startPoint x: 468, startPoint y: 136, endPoint x: 500, endPoint y: 110, distance: 41.3
click at [469, 136] on span "10:00am-10:00pm (12h)" at bounding box center [456, 136] width 40 height 5
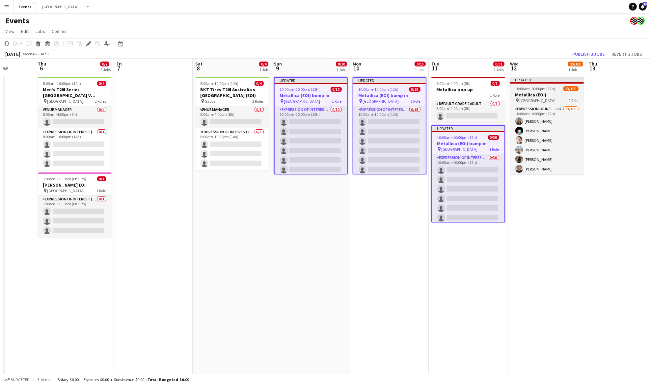
click at [548, 95] on h3 "Metallica (EOI)" at bounding box center [547, 95] width 74 height 6
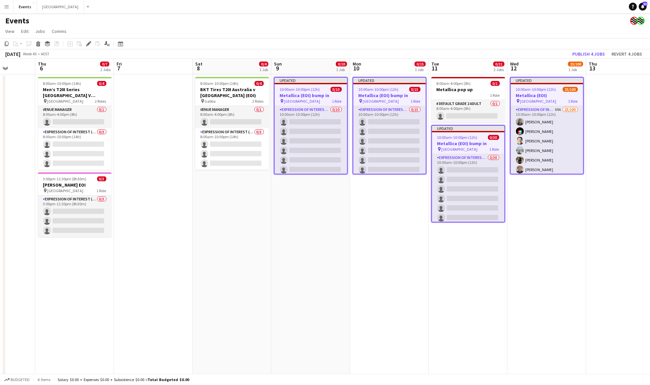
click at [536, 95] on h3 "Metallica (EOI)" at bounding box center [547, 96] width 72 height 6
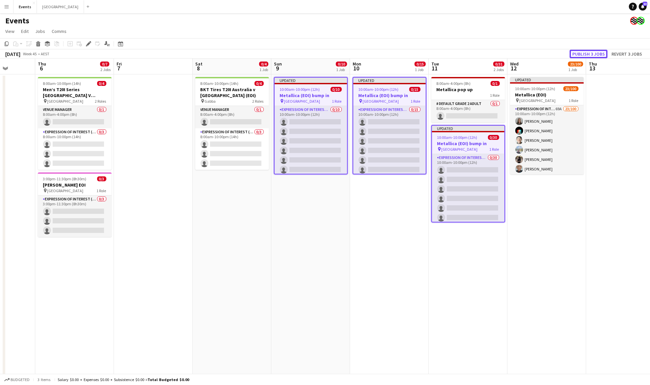
click at [589, 53] on button "Publish 3 jobs" at bounding box center [589, 54] width 38 height 9
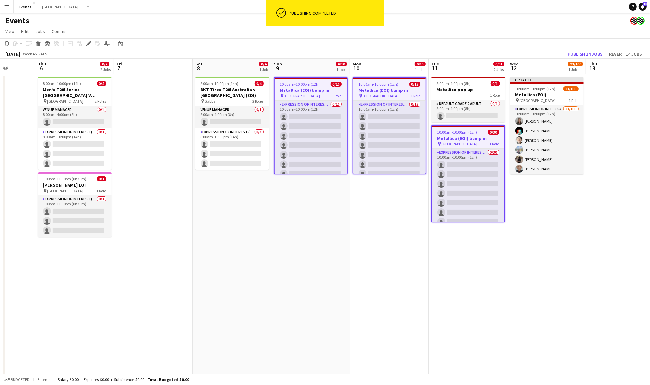
click at [186, 222] on app-date-cell at bounding box center [153, 240] width 79 height 333
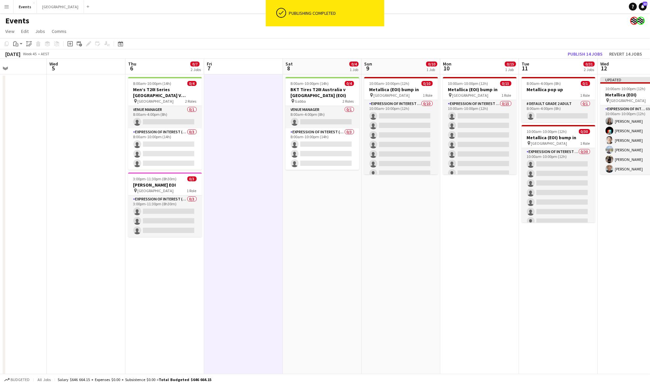
drag, startPoint x: 163, startPoint y: 217, endPoint x: 400, endPoint y: 217, distance: 236.5
click at [401, 216] on app-calendar-viewport "Sun 2 Mon 3 Tue 4 Wed 5 Thu 6 0/7 2 Jobs Fri 7 Sat 8 0/4 1 Job Sun 9 0/10 1 Job…" at bounding box center [325, 233] width 650 height 349
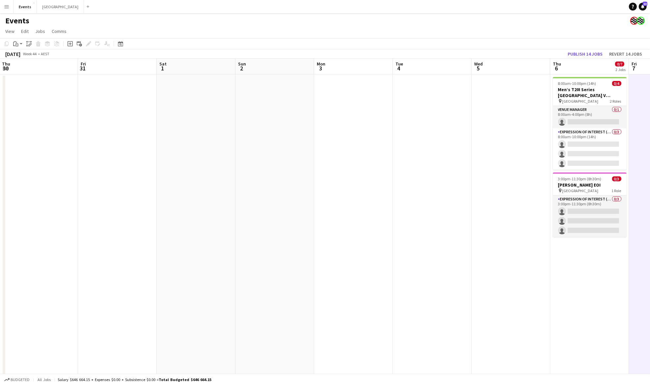
drag, startPoint x: 332, startPoint y: 225, endPoint x: 460, endPoint y: 219, distance: 128.3
click at [462, 219] on app-calendar-viewport "Tue 28 Wed 29 Thu 30 Fri 31 Sat 1 Sun 2 Mon 3 Tue 4 Wed 5 Thu 6 0/7 2 Jobs Fri …" at bounding box center [325, 233] width 650 height 349
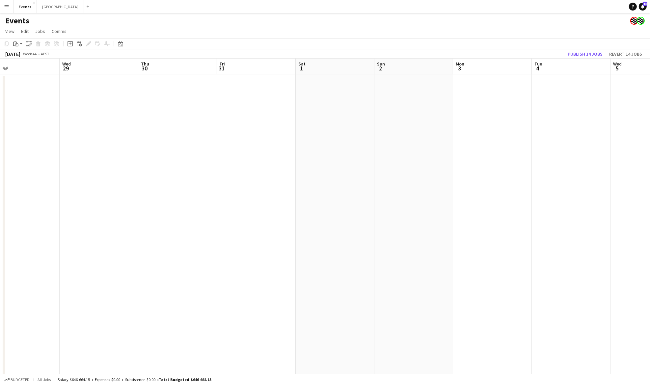
scroll to position [0, 190]
drag, startPoint x: 193, startPoint y: 227, endPoint x: 393, endPoint y: 225, distance: 200.0
click at [393, 225] on app-calendar-viewport "Sun 26 0/4 1 Job Mon 27 Tue 28 Wed 29 Thu 30 Fri 31 Sat 1 Sun 2 Mon 3 Tue 4 Wed…" at bounding box center [325, 233] width 650 height 349
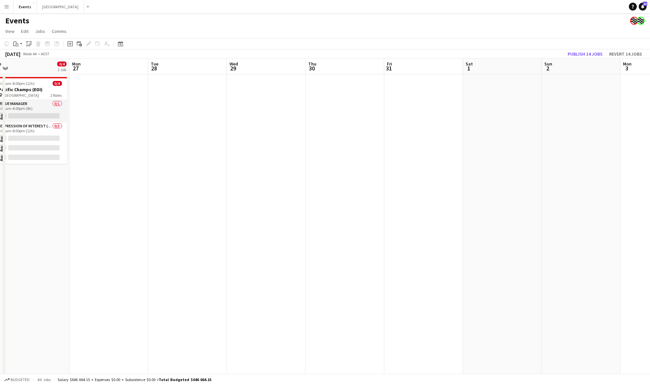
drag, startPoint x: 208, startPoint y: 200, endPoint x: 377, endPoint y: 210, distance: 169.3
click at [466, 199] on app-calendar-viewport "Fri 24 0/4 2 Jobs Sat 25 Sun 26 0/4 1 Job Mon 27 Tue 28 Wed 29 Thu 30 Fri 31 Sa…" at bounding box center [325, 233] width 650 height 349
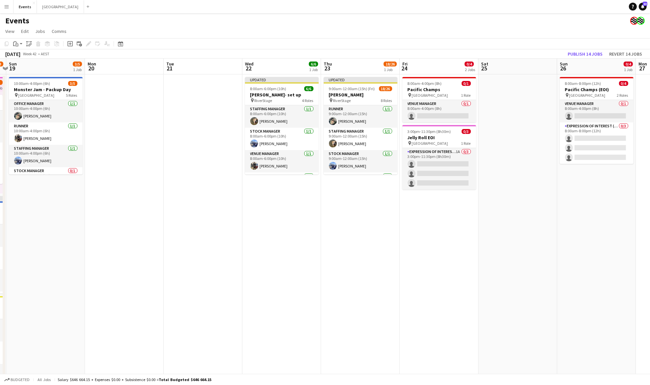
drag, startPoint x: 240, startPoint y: 253, endPoint x: 538, endPoint y: 234, distance: 298.1
click at [538, 234] on app-calendar-viewport "Fri 17 28/70 3 Jobs Sat 18 72/103 3 Jobs Sun 19 3/5 1 Job Mon 20 Tue 21 Wed 22 …" at bounding box center [325, 233] width 650 height 349
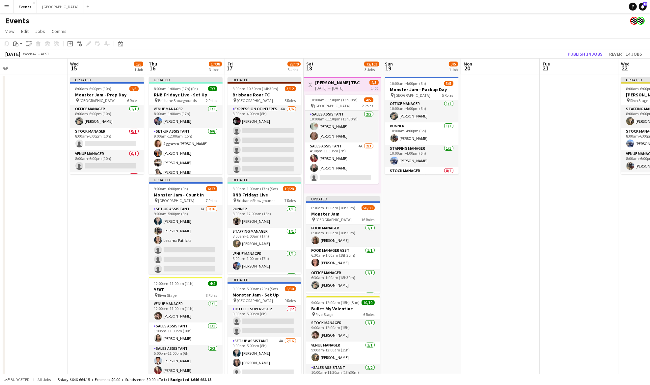
scroll to position [0, 165]
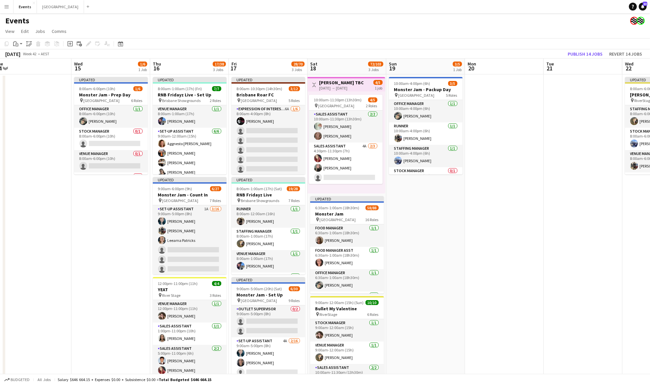
drag, startPoint x: 137, startPoint y: 242, endPoint x: 452, endPoint y: 227, distance: 315.0
click at [452, 227] on app-calendar-viewport "Sun 12 10/10 1 Job Mon 13 Tue 14 Wed 15 1/6 1 Job Thu 16 17/38 3 Jobs Fri 17 28…" at bounding box center [325, 233] width 650 height 349
